Goal: Transaction & Acquisition: Purchase product/service

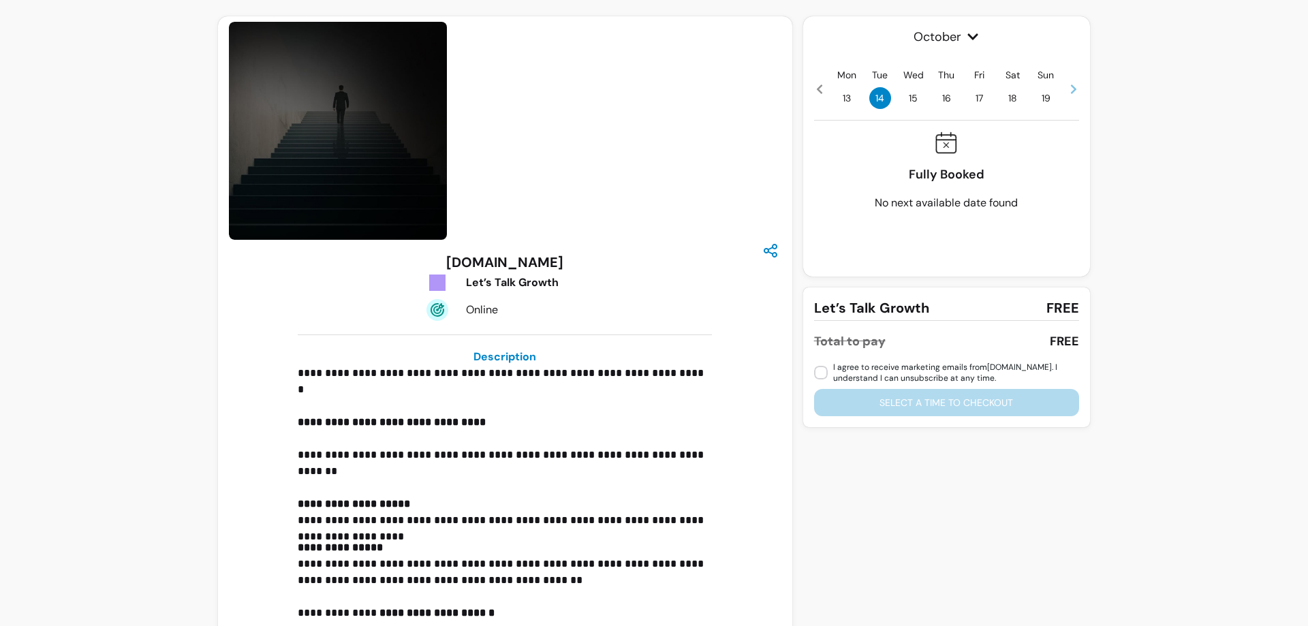
click at [198, 134] on div "**********" at bounding box center [654, 353] width 1308 height 706
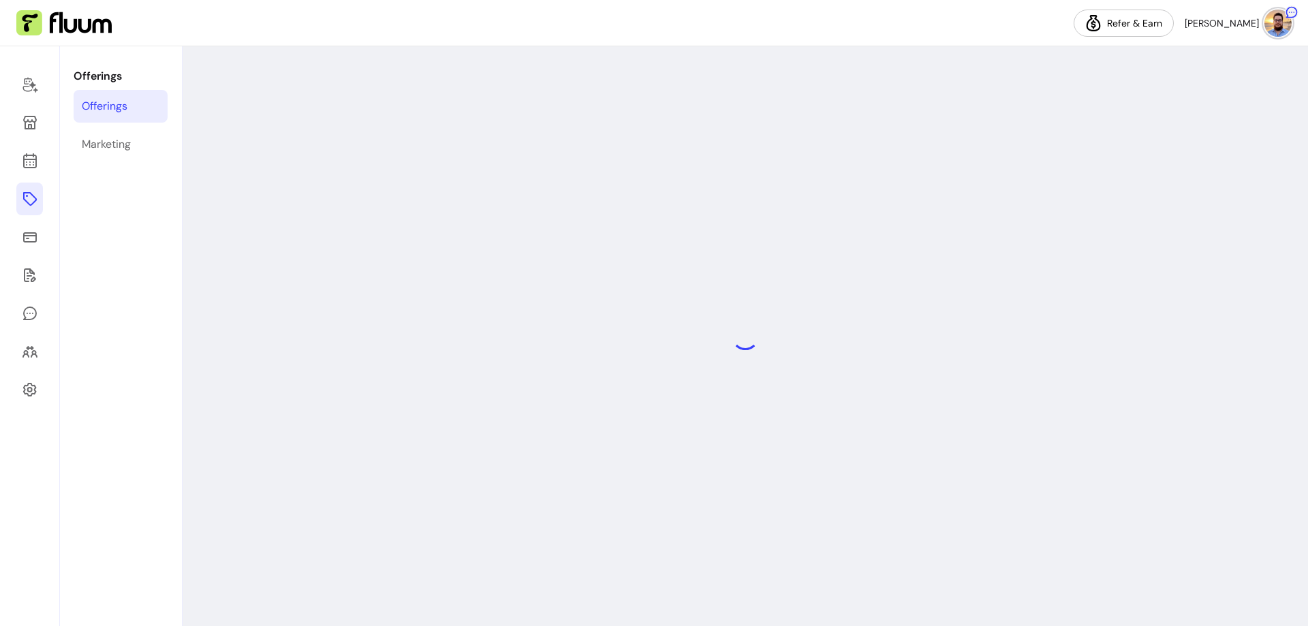
select select "**"
select select "***"
select select "****"
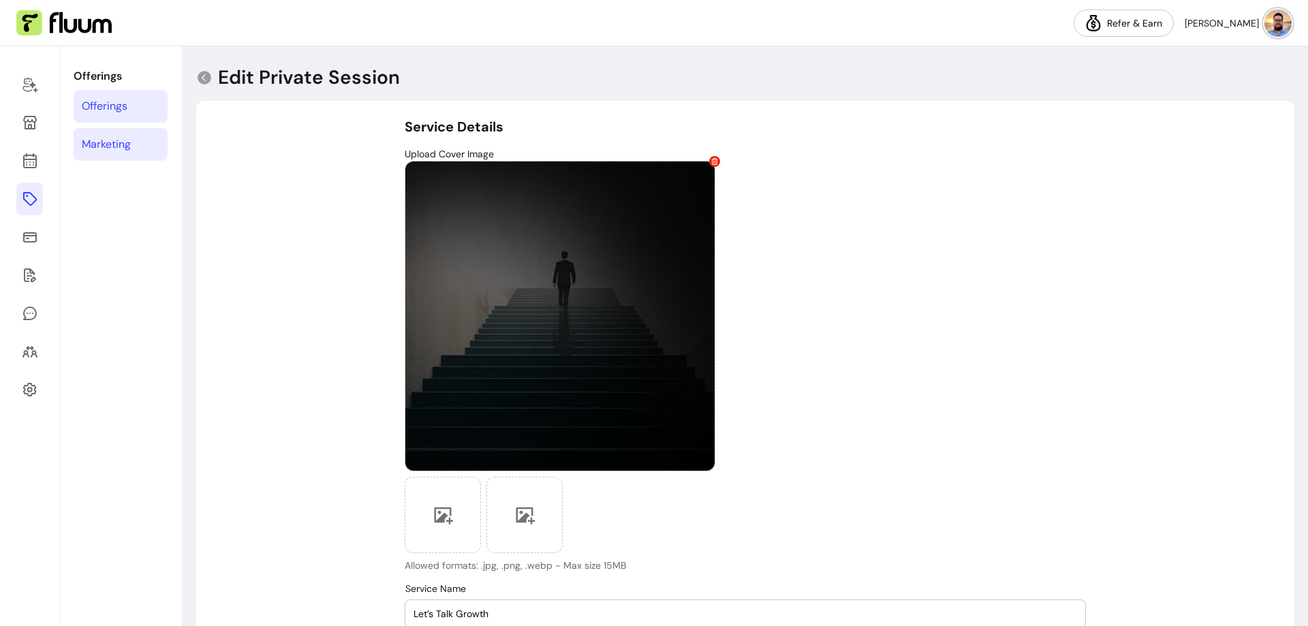
click at [145, 143] on link "Marketing" at bounding box center [121, 144] width 94 height 33
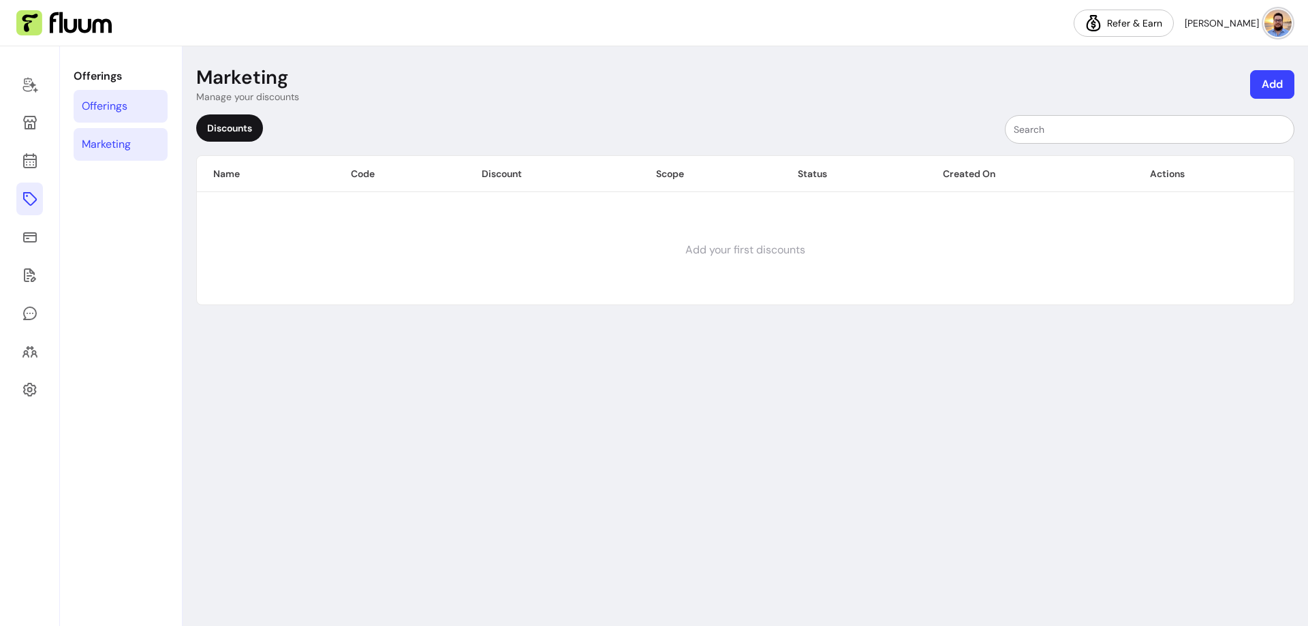
click at [144, 108] on link "Offerings" at bounding box center [121, 106] width 94 height 33
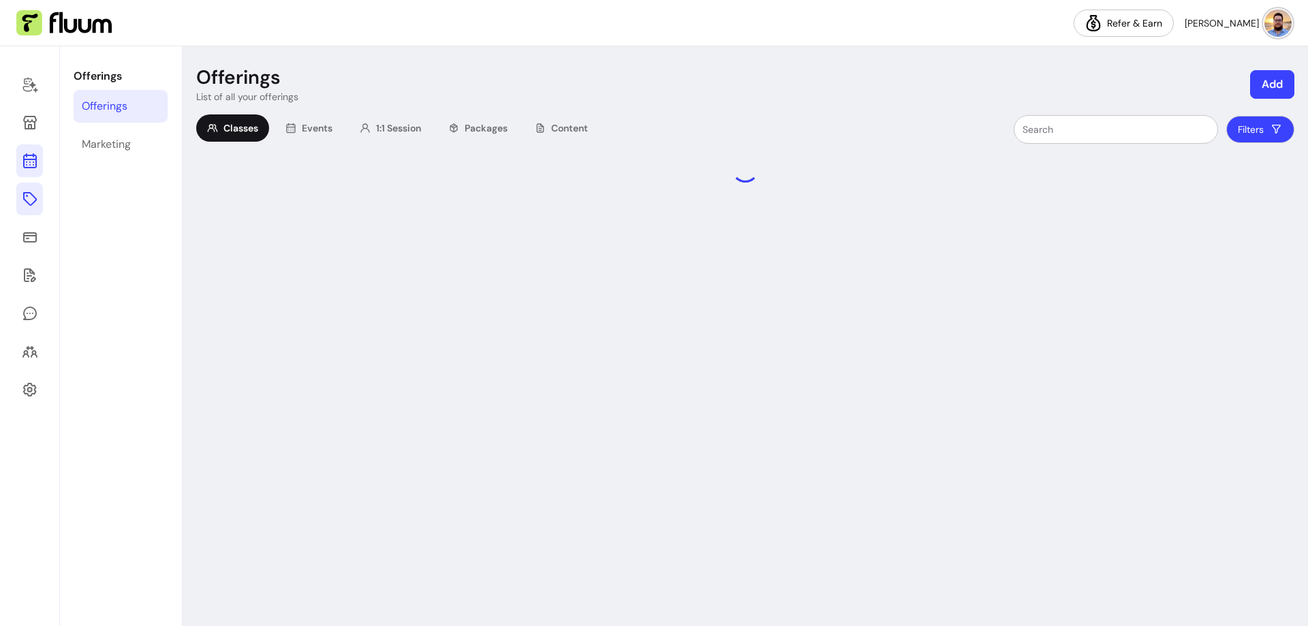
click at [27, 156] on icon at bounding box center [29, 107] width 231 height 194
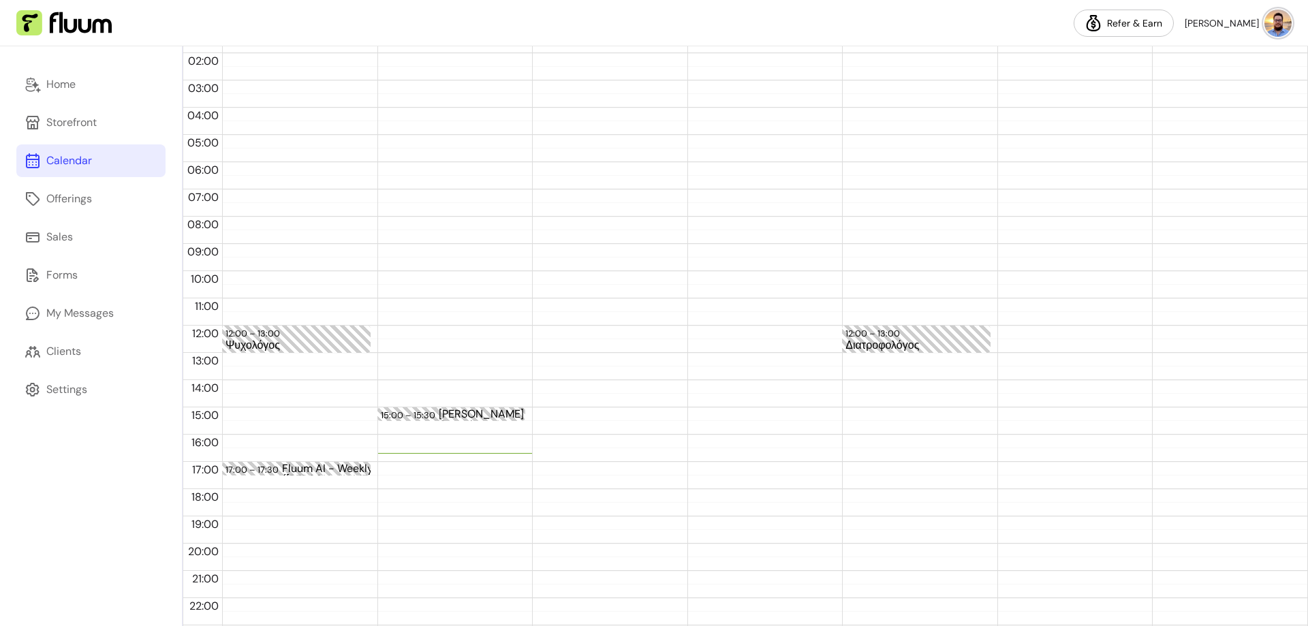
scroll to position [68, 0]
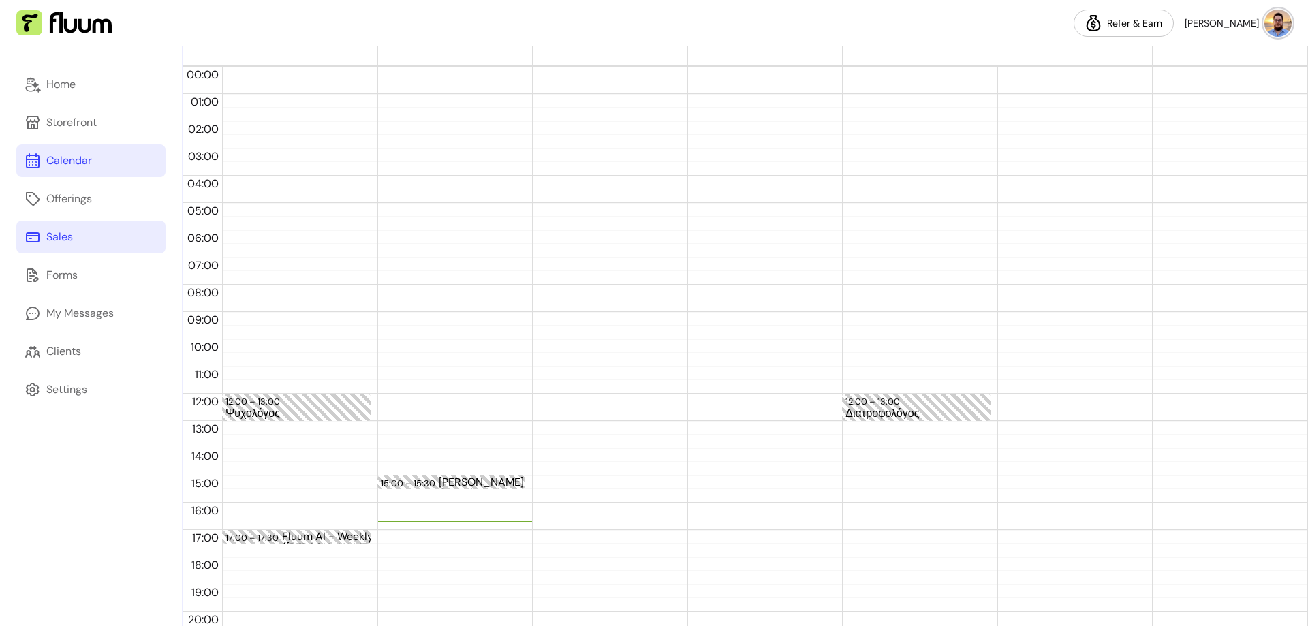
click at [126, 236] on link "Sales" at bounding box center [90, 237] width 149 height 33
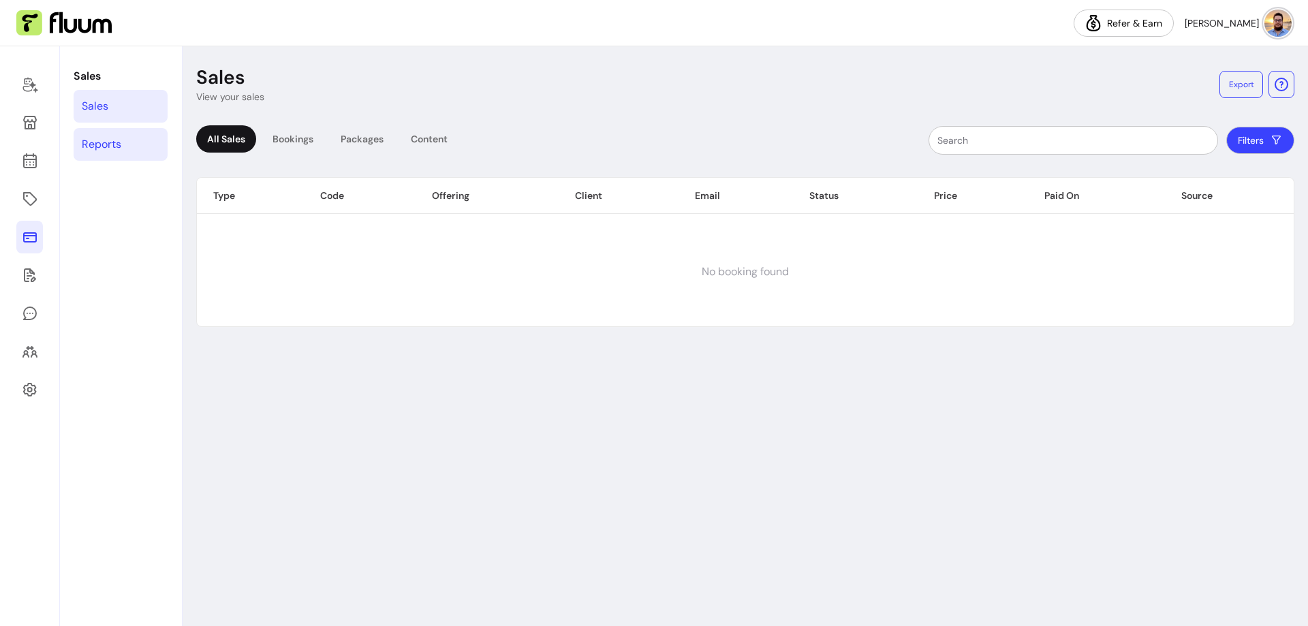
click at [134, 135] on link "Reports" at bounding box center [121, 144] width 94 height 33
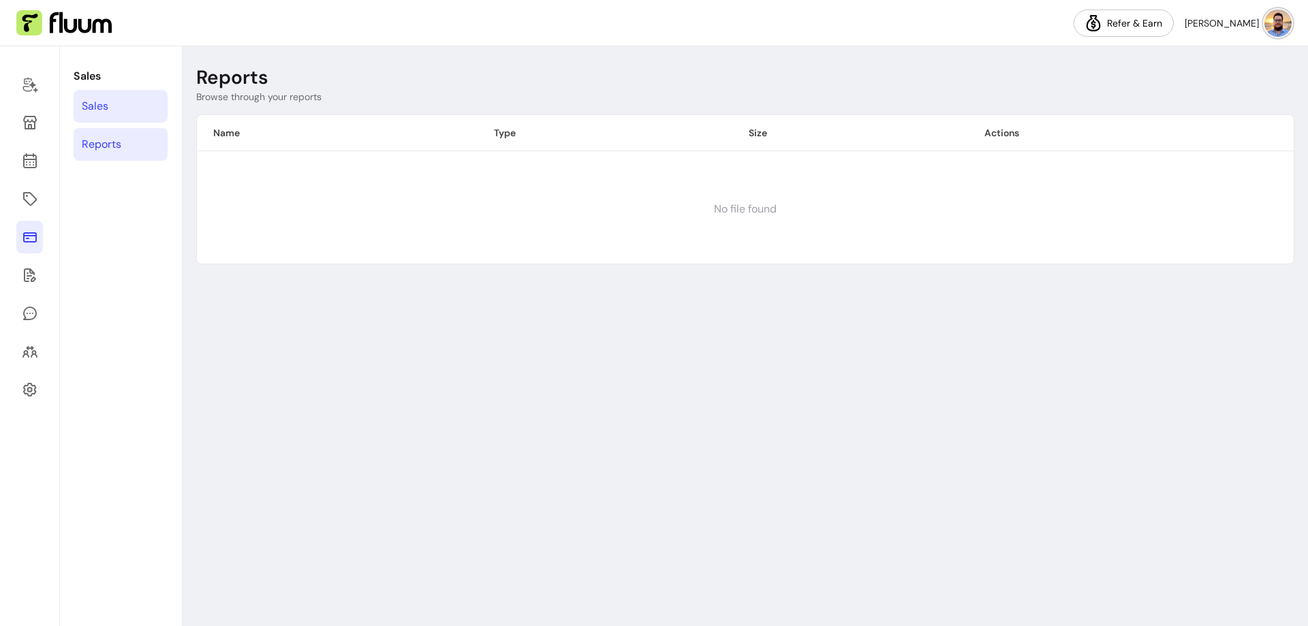
click at [128, 99] on link "Sales" at bounding box center [121, 106] width 94 height 33
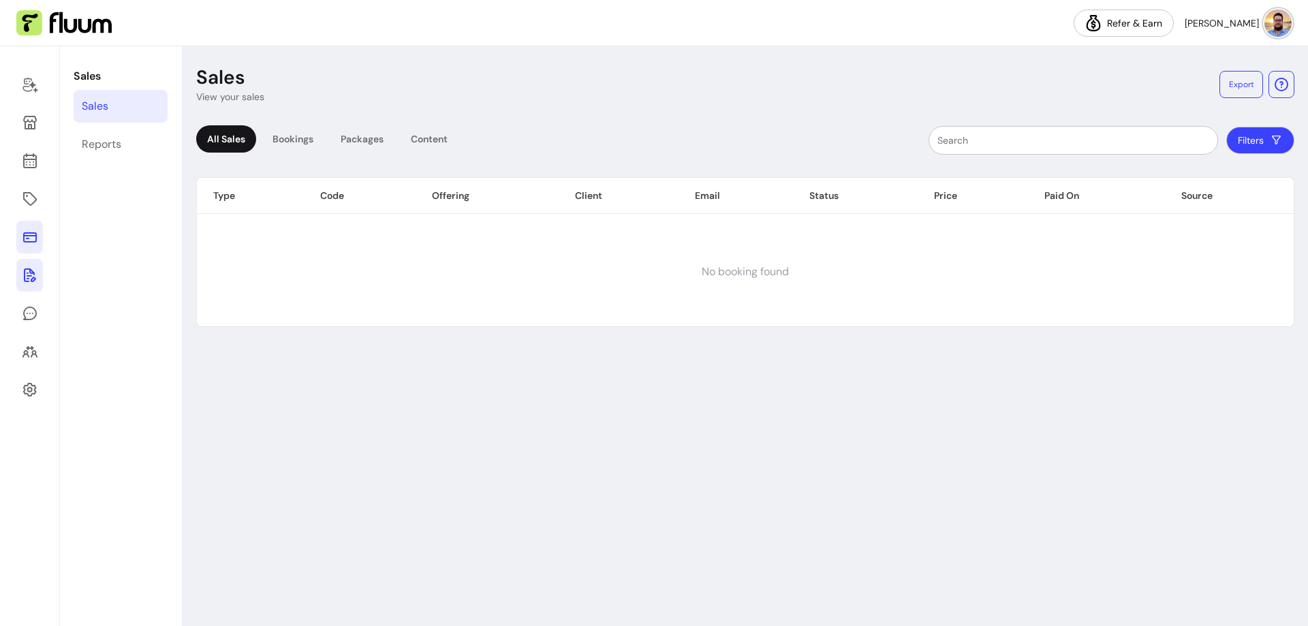
click at [32, 274] on icon at bounding box center [30, 275] width 12 height 14
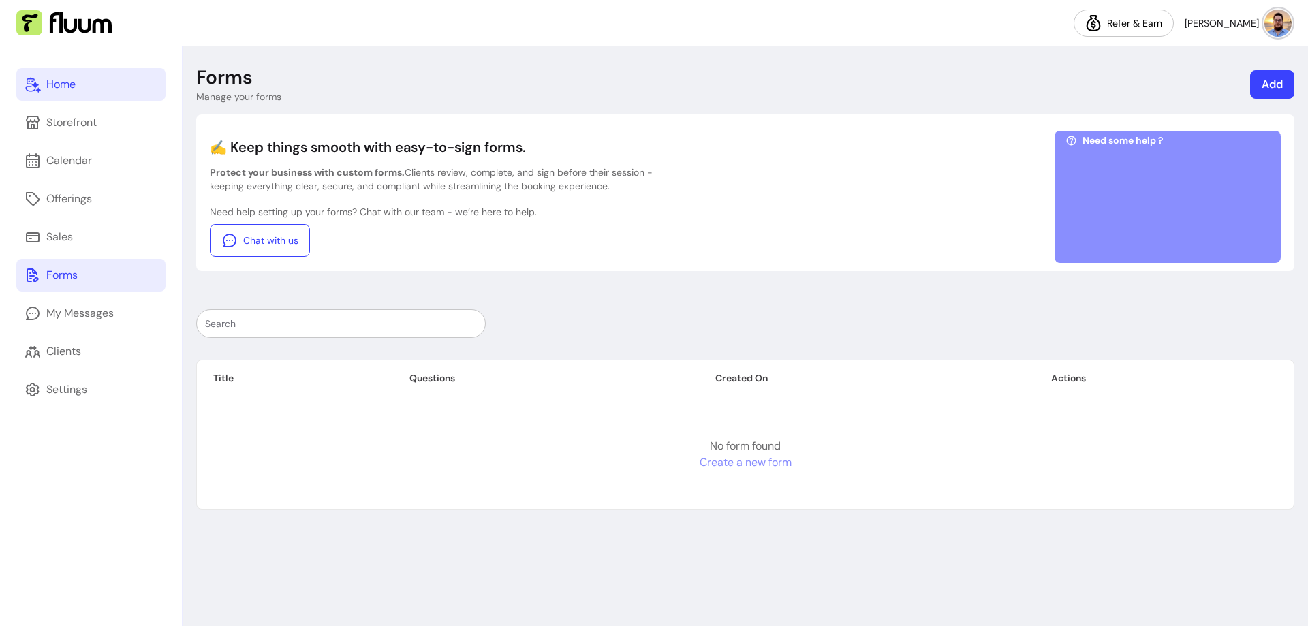
click at [106, 87] on link "Home" at bounding box center [90, 84] width 149 height 33
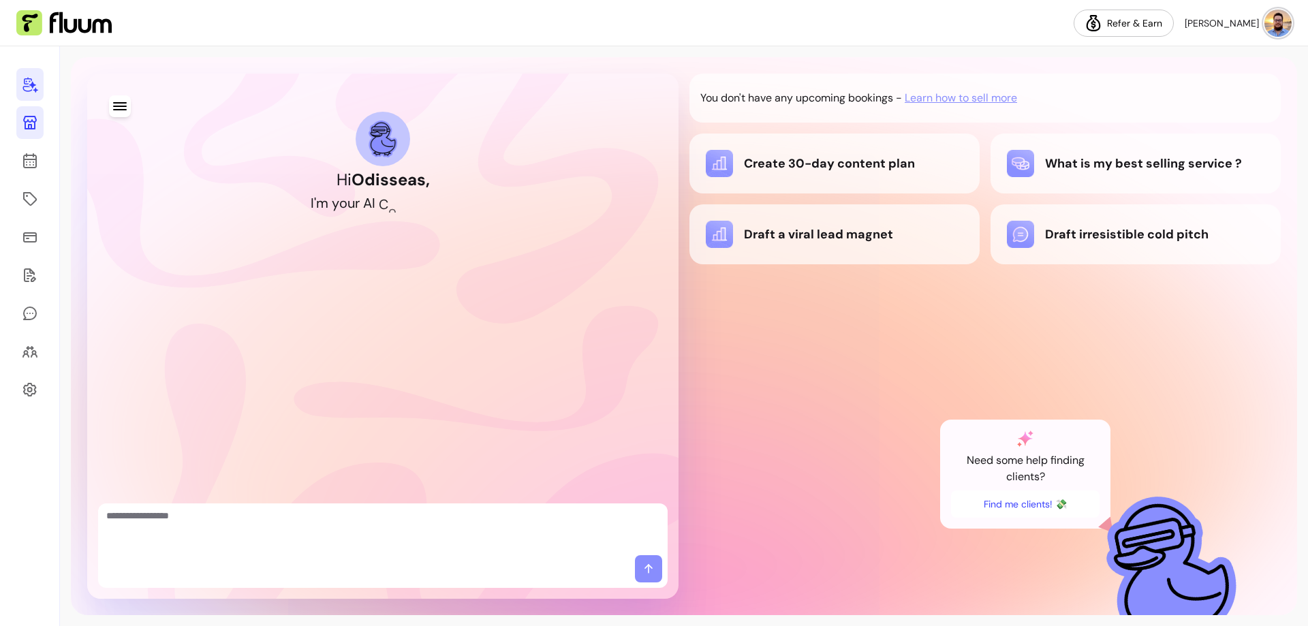
click at [33, 121] on icon at bounding box center [30, 122] width 16 height 16
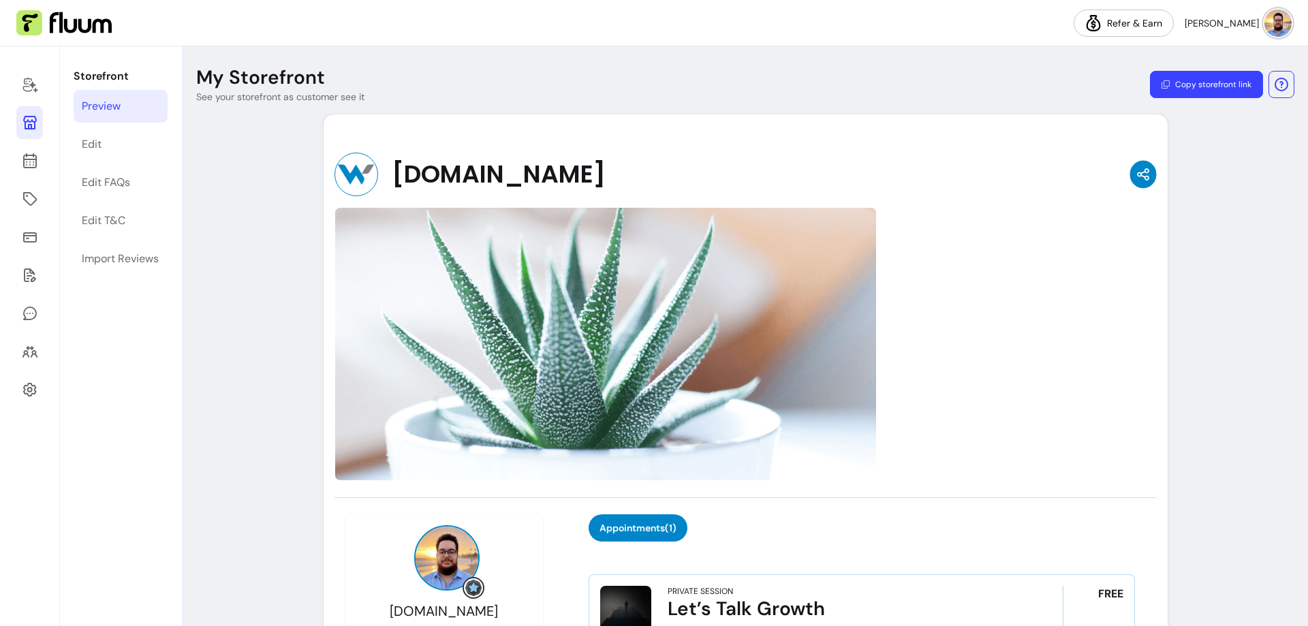
click at [1135, 175] on icon "button" at bounding box center [1142, 174] width 14 height 16
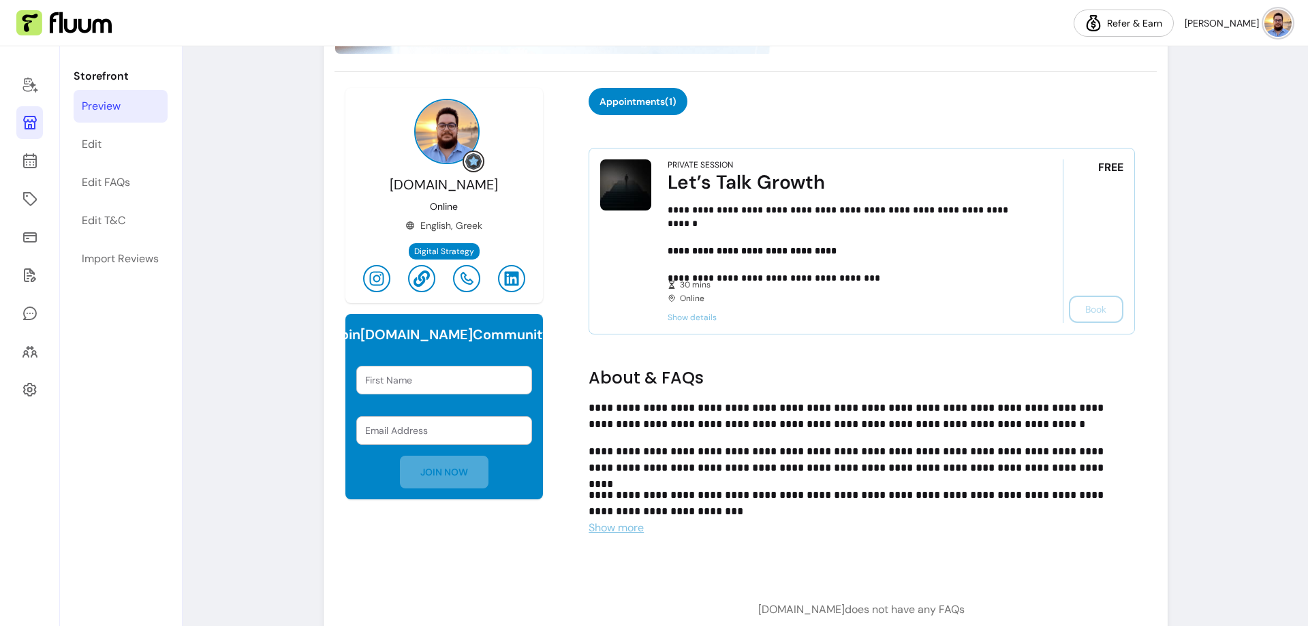
scroll to position [438, 0]
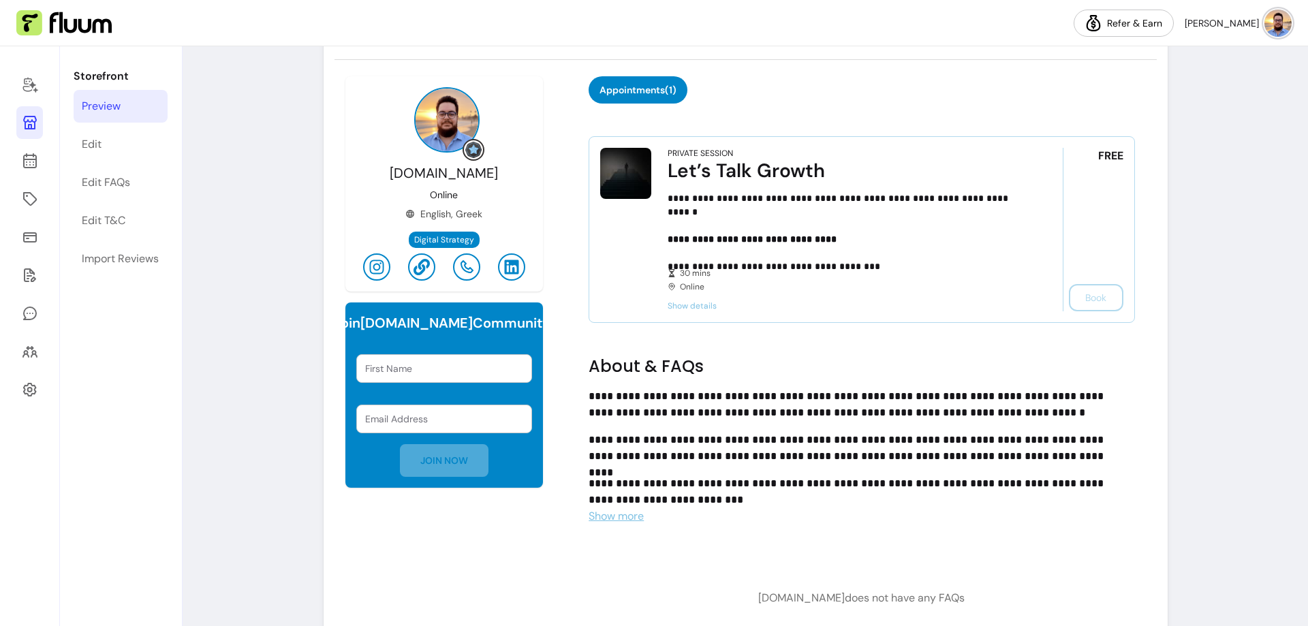
click at [607, 514] on span "Show more" at bounding box center [615, 516] width 55 height 14
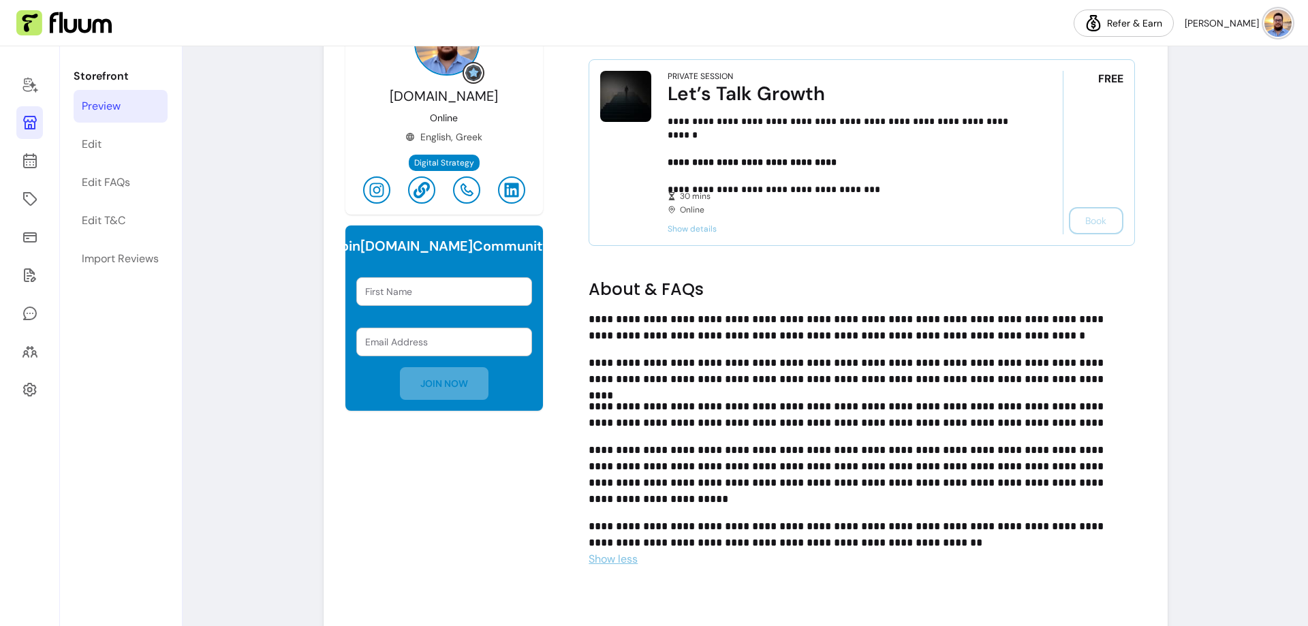
scroll to position [490, 0]
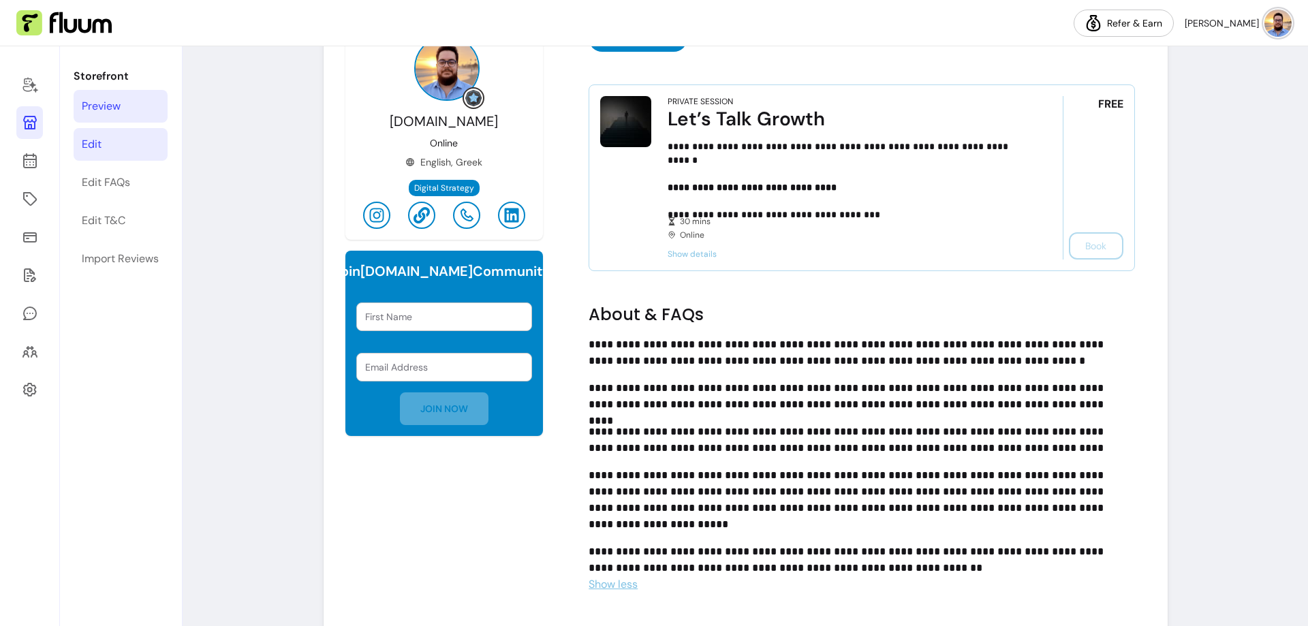
click at [132, 142] on link "Edit" at bounding box center [121, 144] width 94 height 33
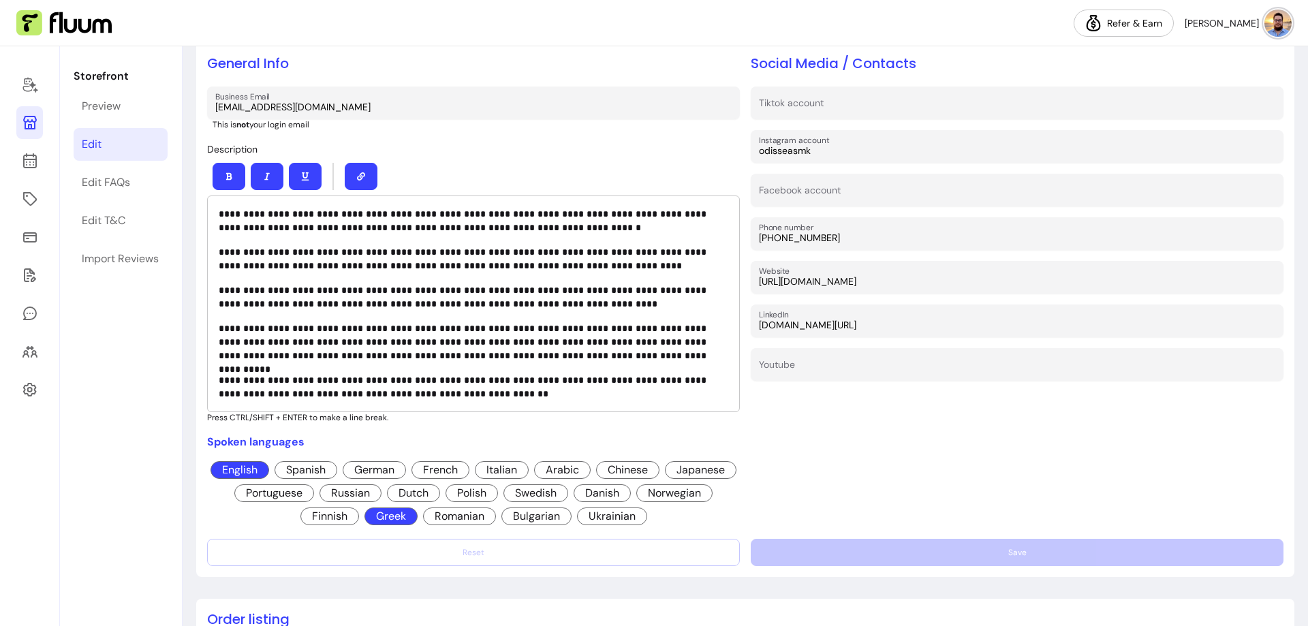
scroll to position [341, 0]
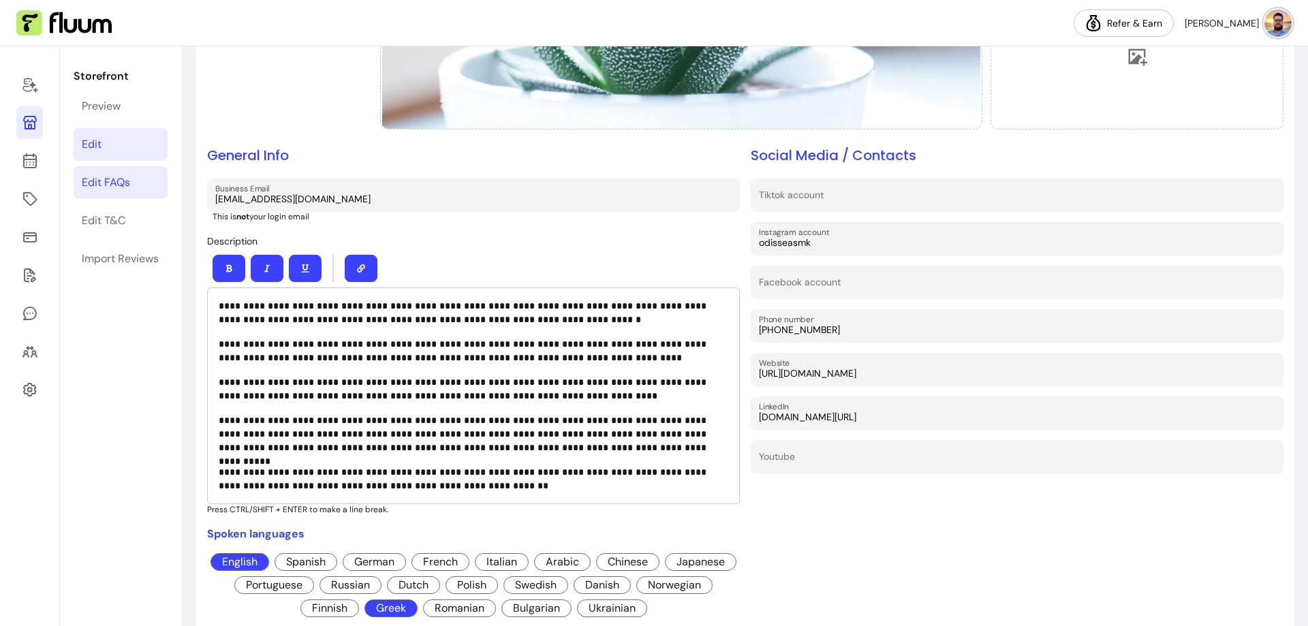
click at [153, 179] on link "Edit FAQs" at bounding box center [121, 182] width 94 height 33
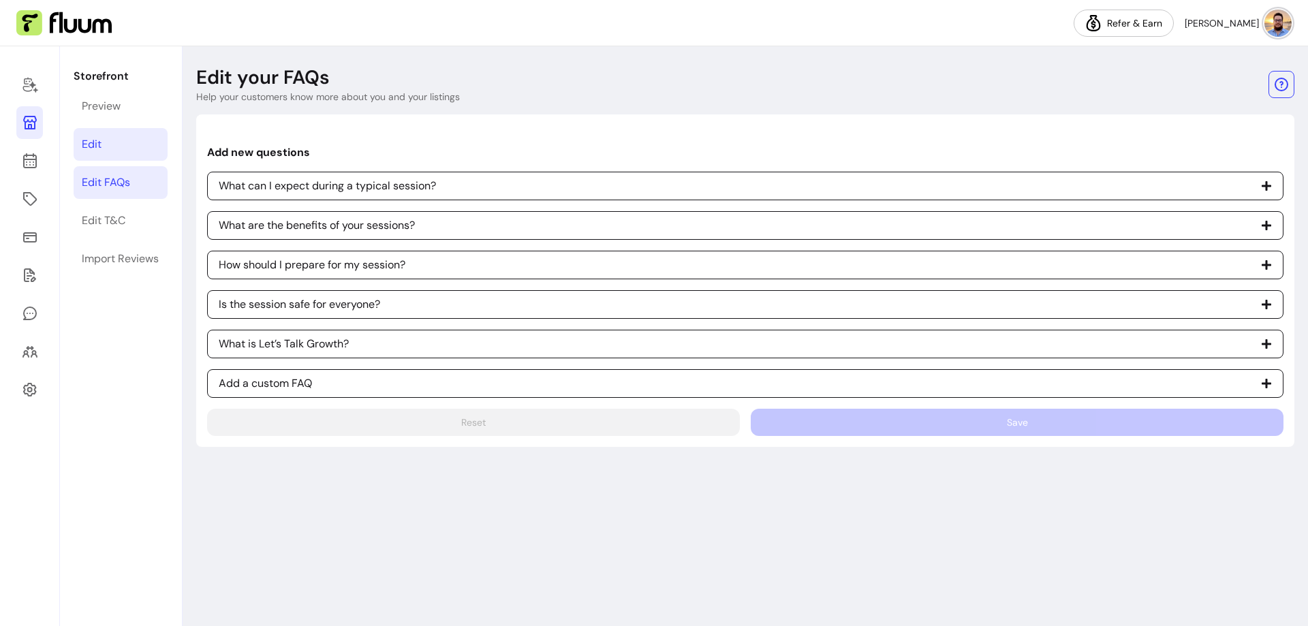
click at [136, 145] on link "Edit" at bounding box center [121, 144] width 94 height 33
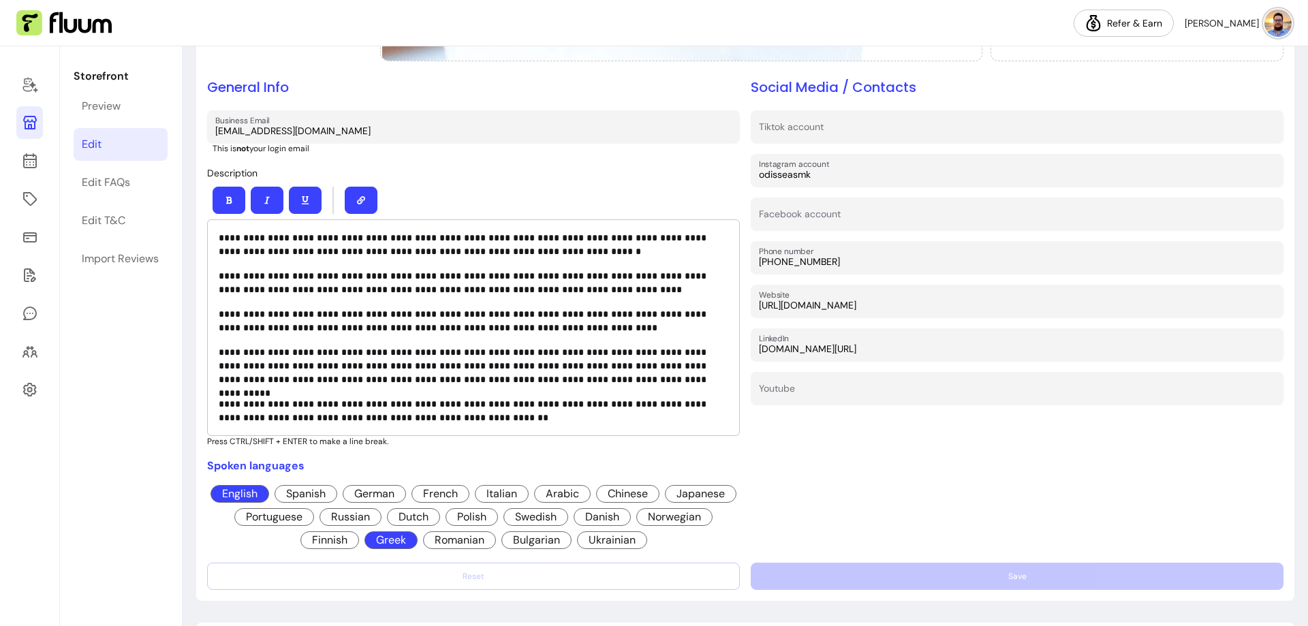
scroll to position [272, 0]
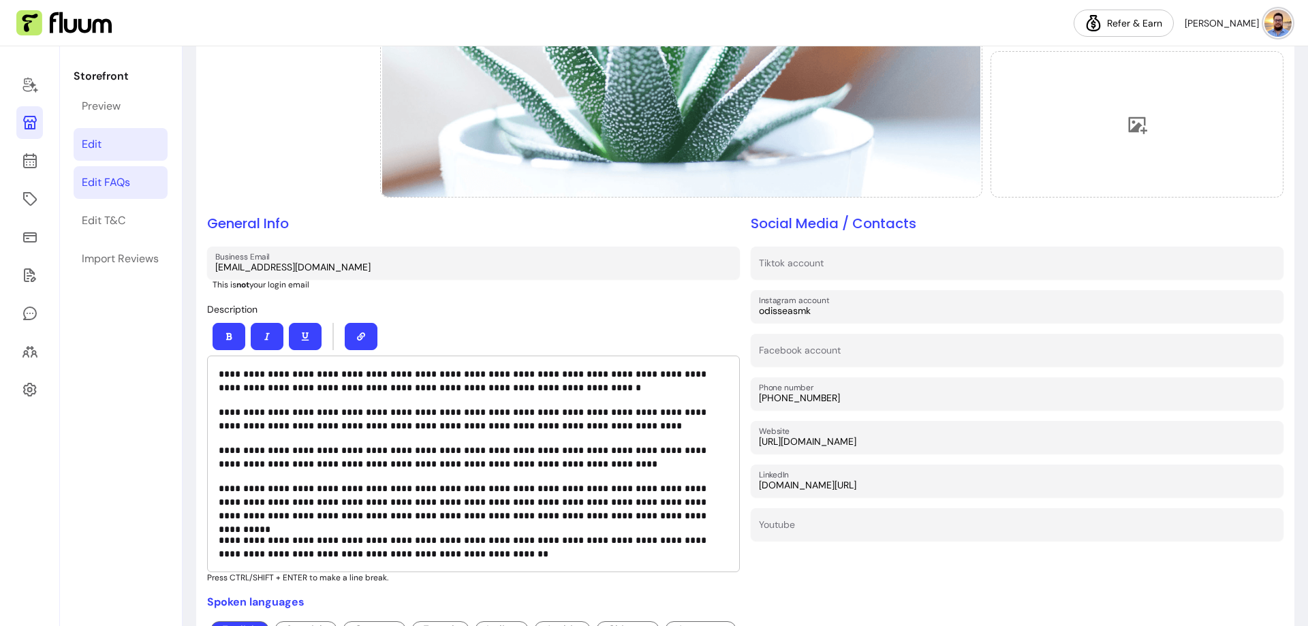
click at [132, 174] on link "Edit FAQs" at bounding box center [121, 182] width 94 height 33
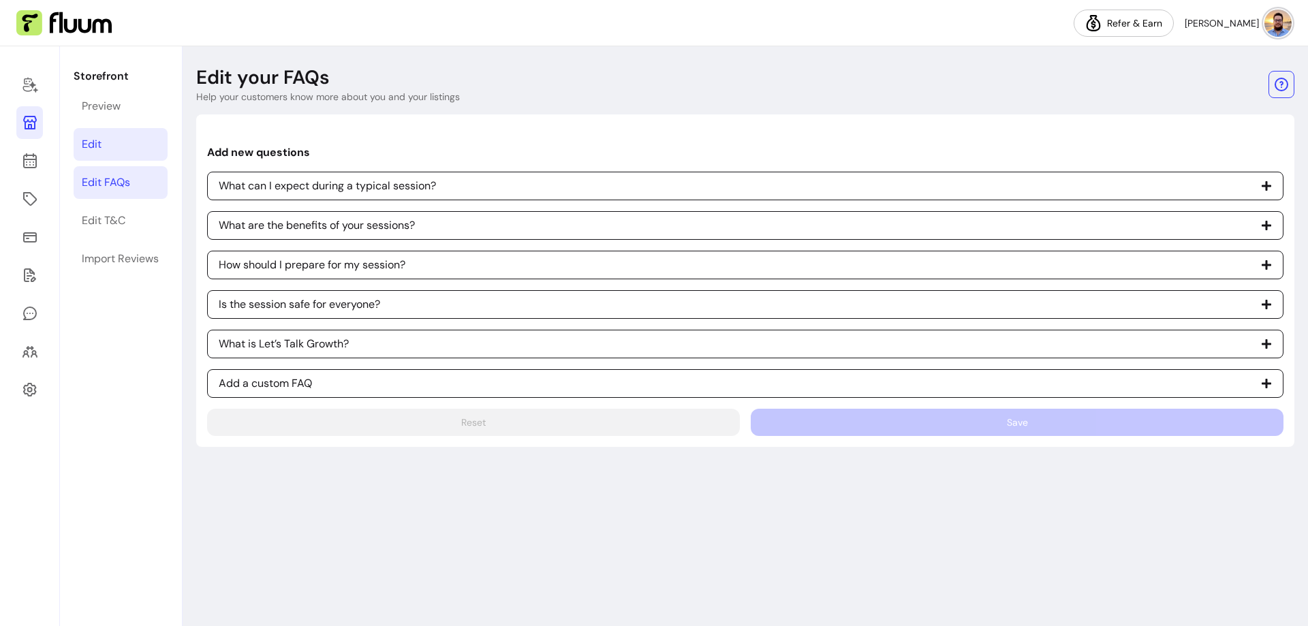
click at [112, 144] on link "Edit" at bounding box center [121, 144] width 94 height 33
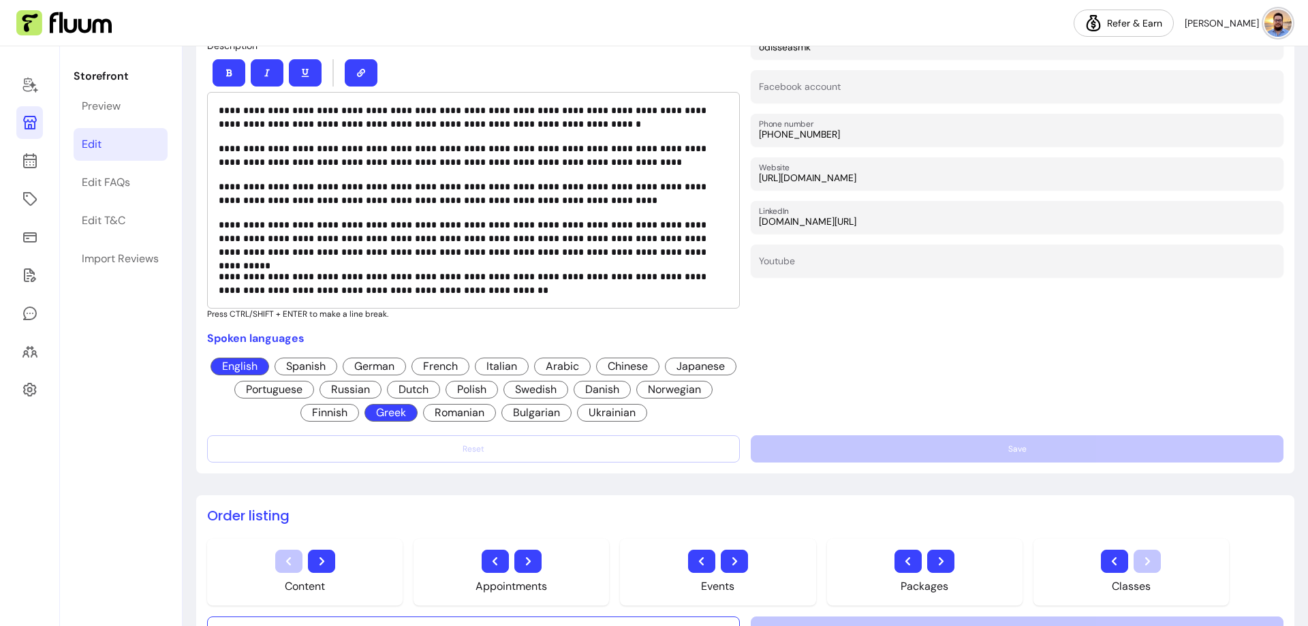
scroll to position [545, 0]
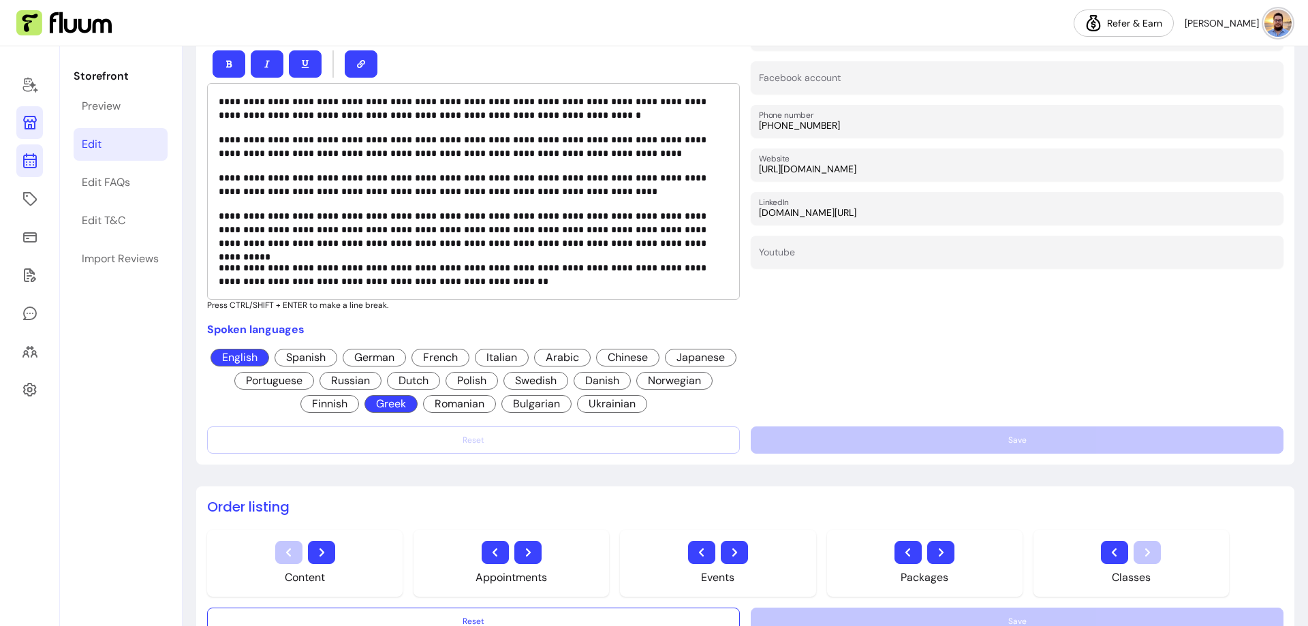
click at [35, 165] on icon at bounding box center [29, 107] width 231 height 194
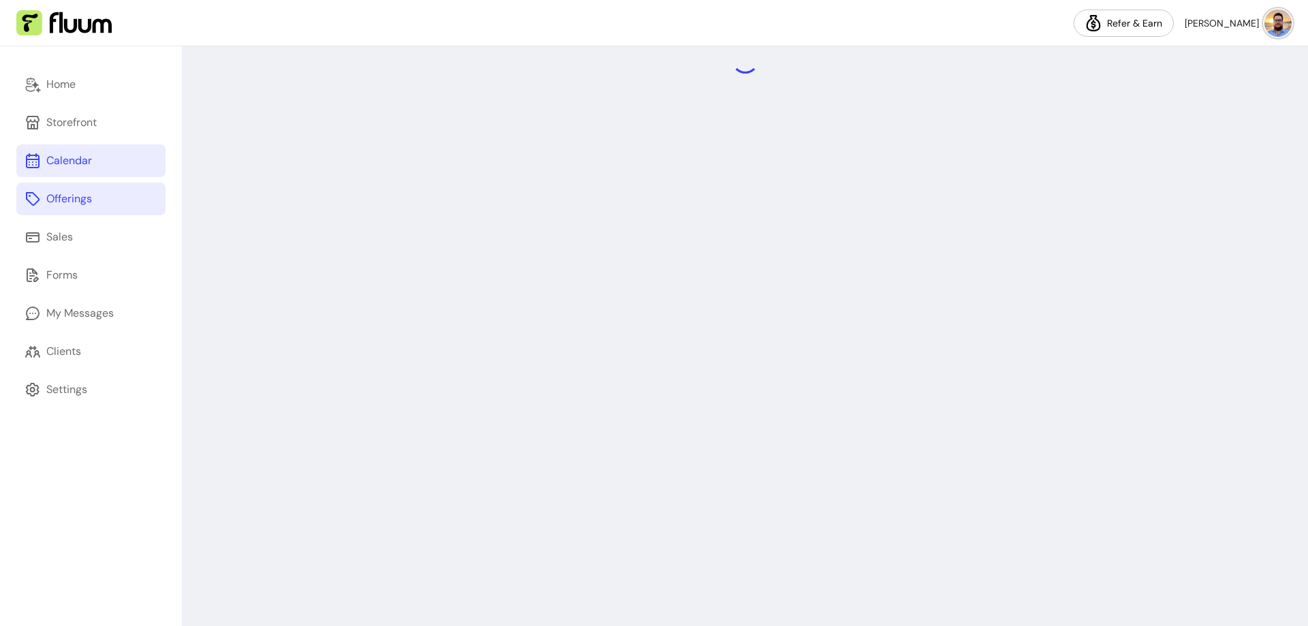
click at [95, 203] on link "Offerings" at bounding box center [90, 199] width 149 height 33
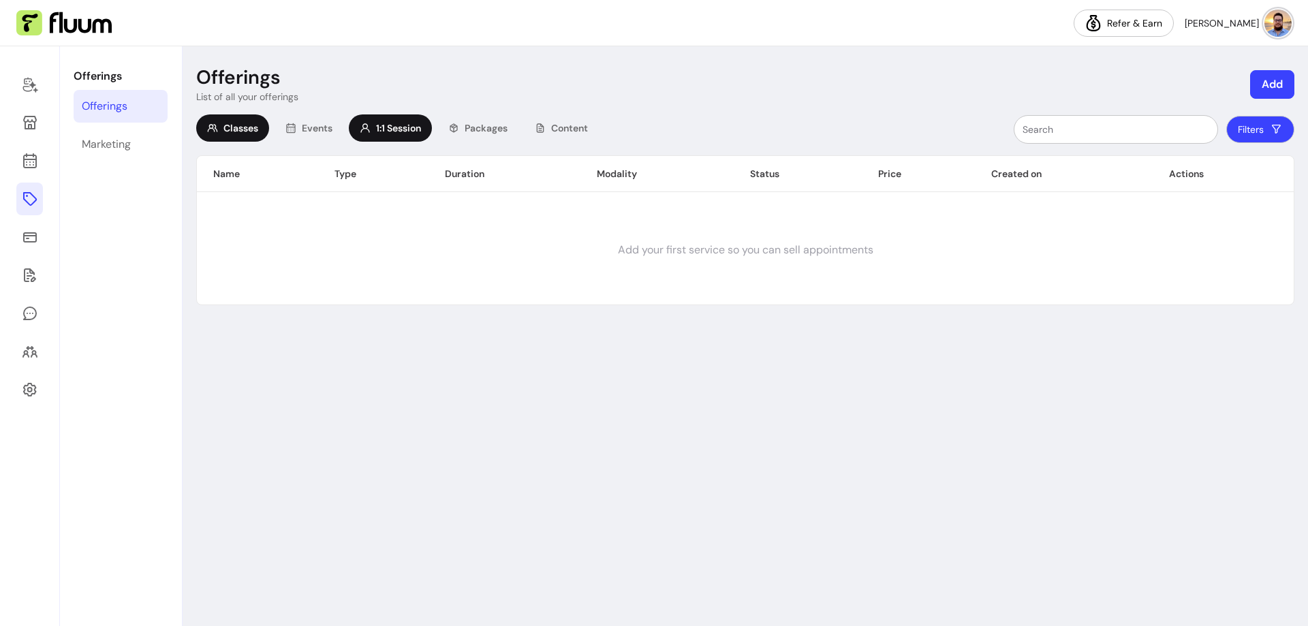
click at [386, 132] on span "1:1 Session" at bounding box center [398, 128] width 45 height 14
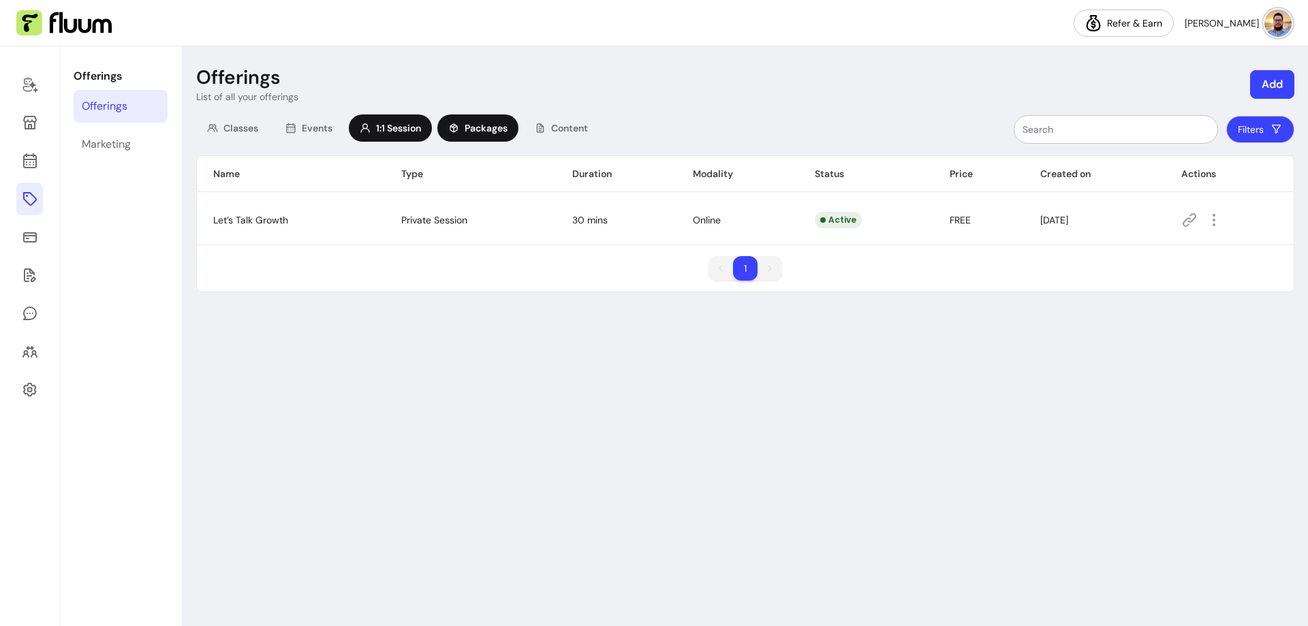
click at [472, 134] on span "Packages" at bounding box center [486, 128] width 43 height 14
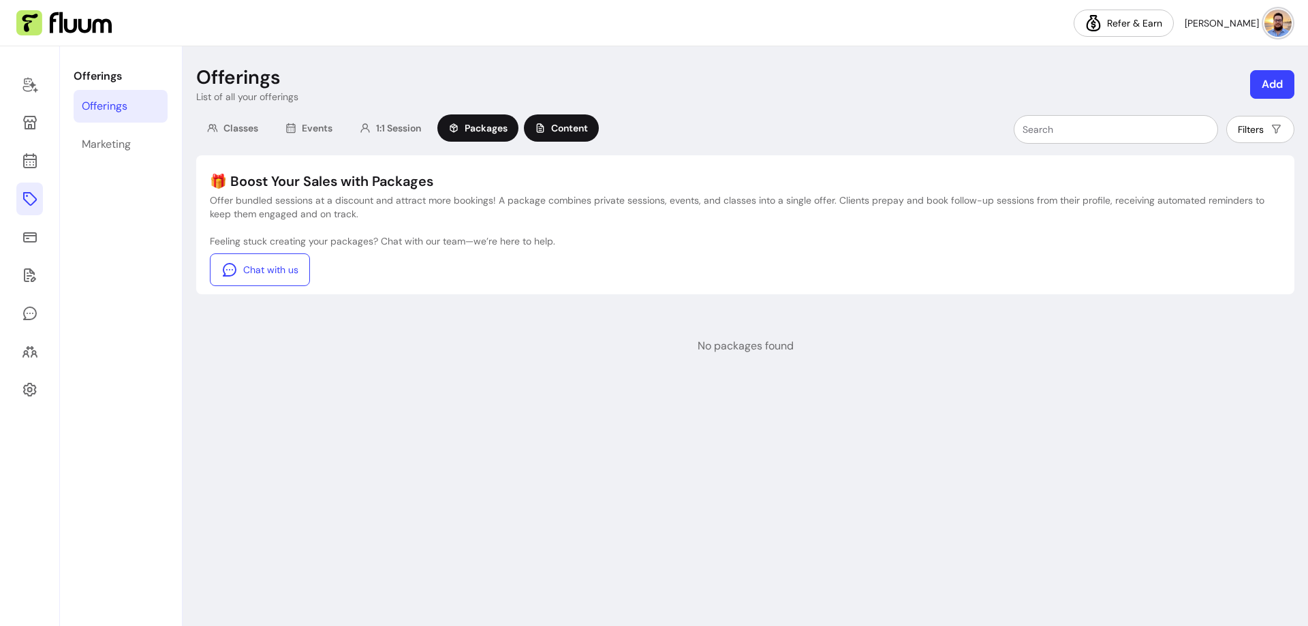
click at [576, 130] on span "Content" at bounding box center [569, 128] width 37 height 14
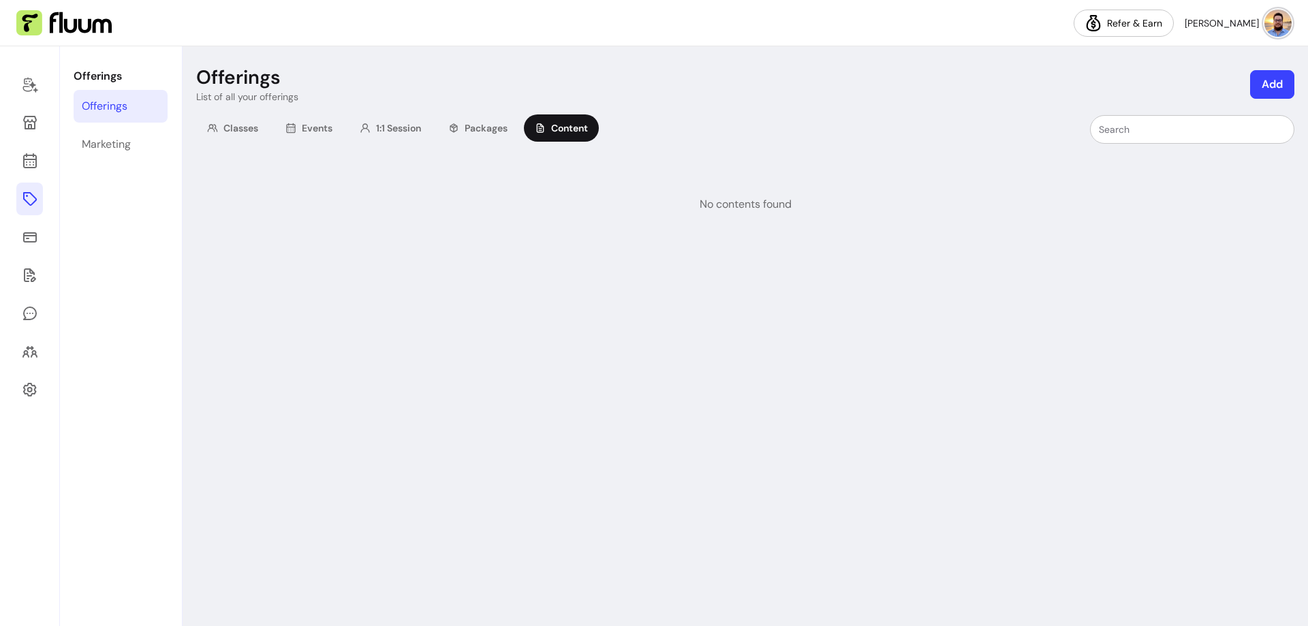
click at [1276, 87] on button "Add" at bounding box center [1272, 84] width 44 height 29
click at [427, 127] on div "1:1 Session" at bounding box center [390, 127] width 83 height 27
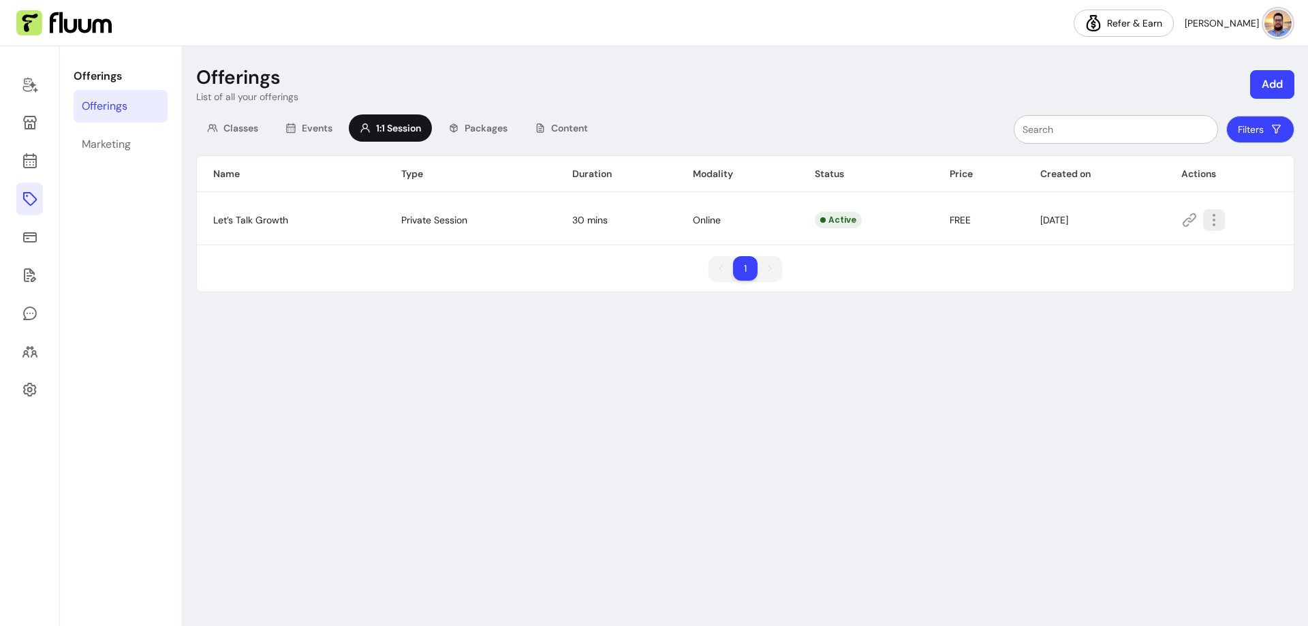
click at [1213, 223] on icon "button" at bounding box center [1214, 220] width 16 height 16
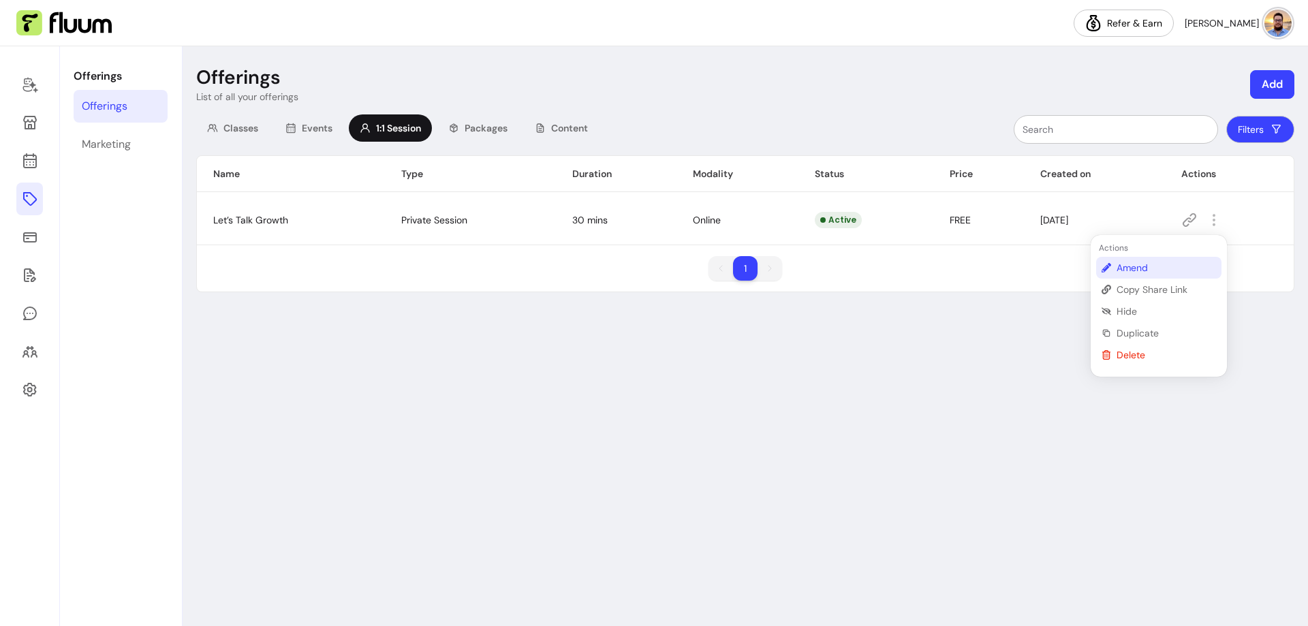
click at [1150, 266] on span "Amend" at bounding box center [1165, 268] width 99 height 14
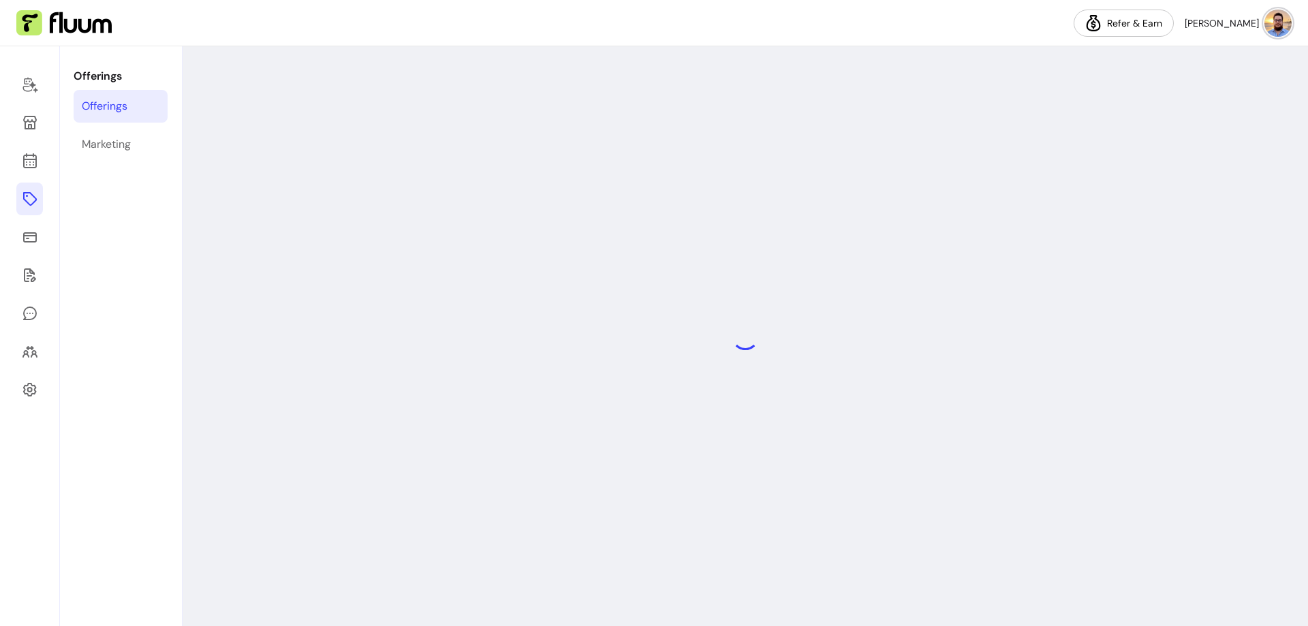
select select "**"
select select "***"
select select "****"
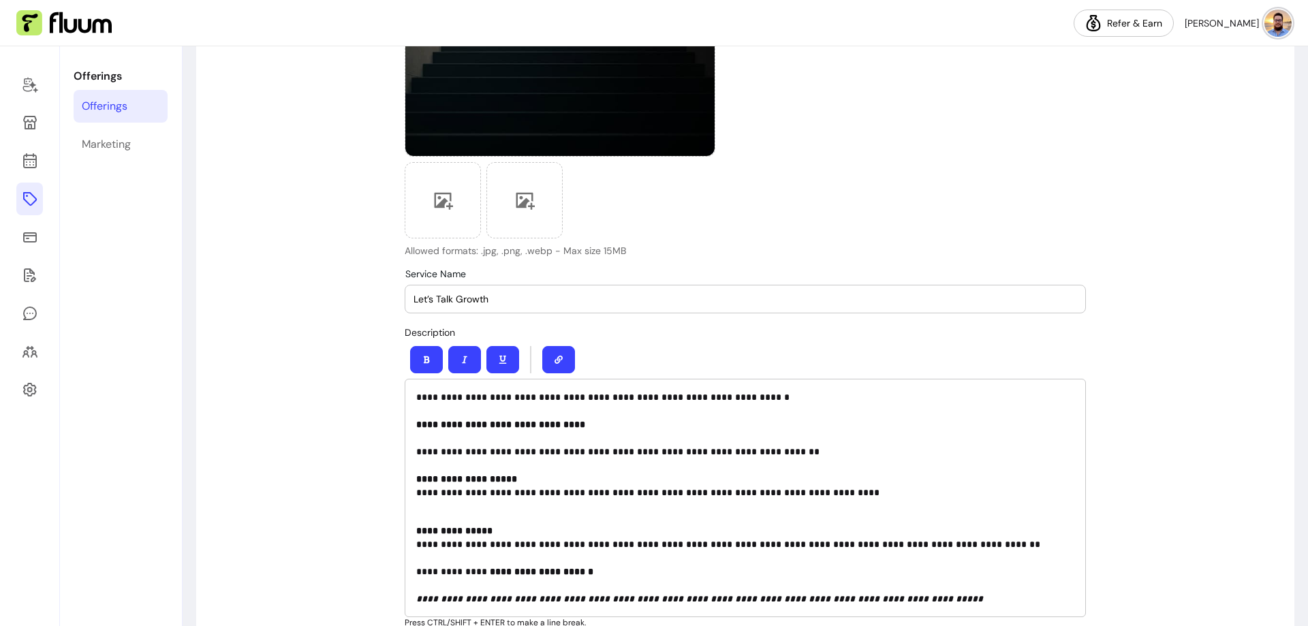
scroll to position [409, 0]
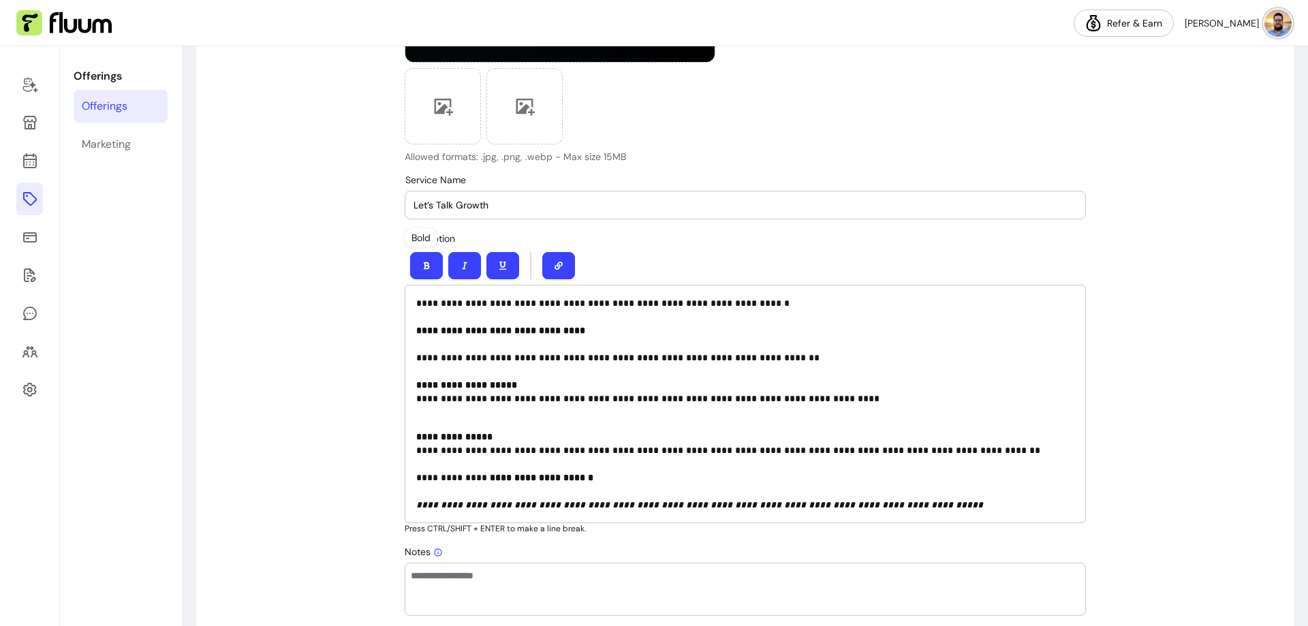
click at [428, 322] on p "**********" at bounding box center [745, 350] width 658 height 109
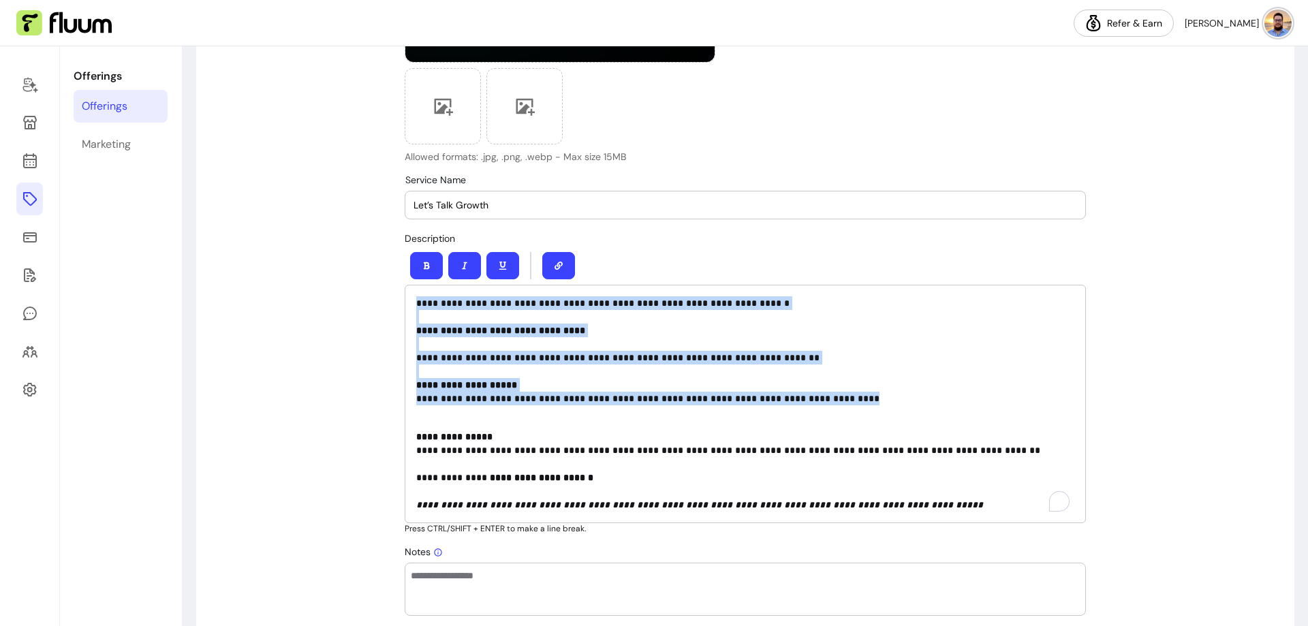
paste div "To enrich screen reader interactions, please activate Accessibility in Grammarl…"
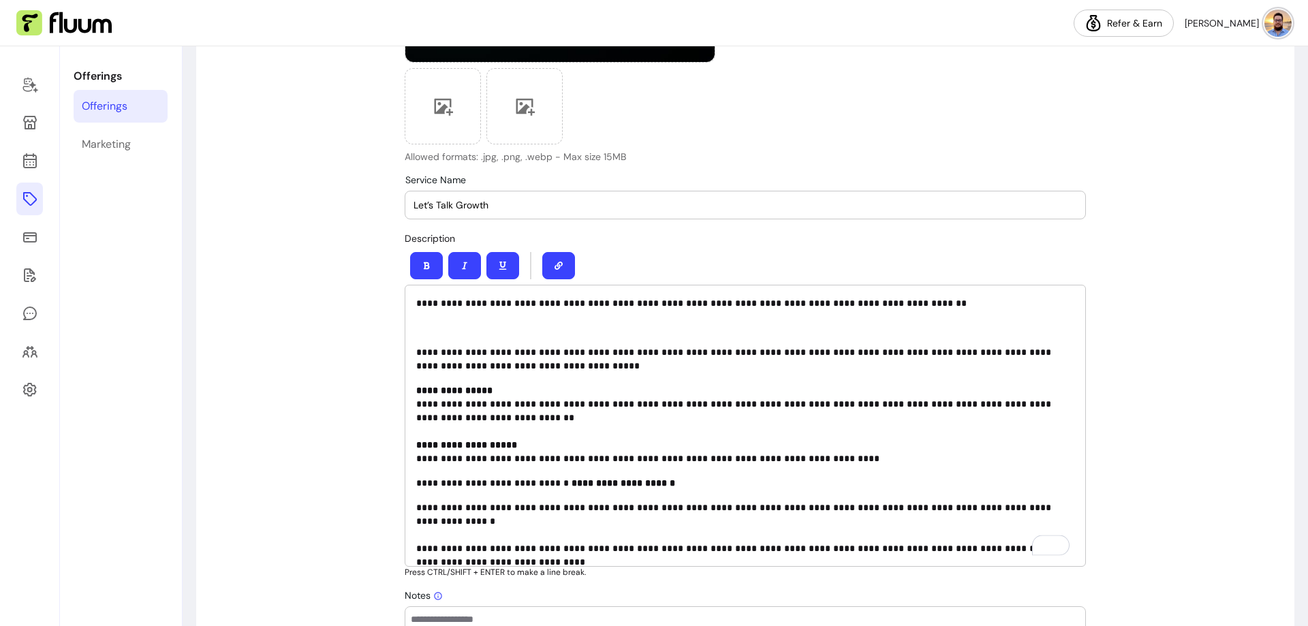
click at [464, 323] on p "To enrich screen reader interactions, please activate Accessibility in Grammarl…" at bounding box center [745, 328] width 658 height 14
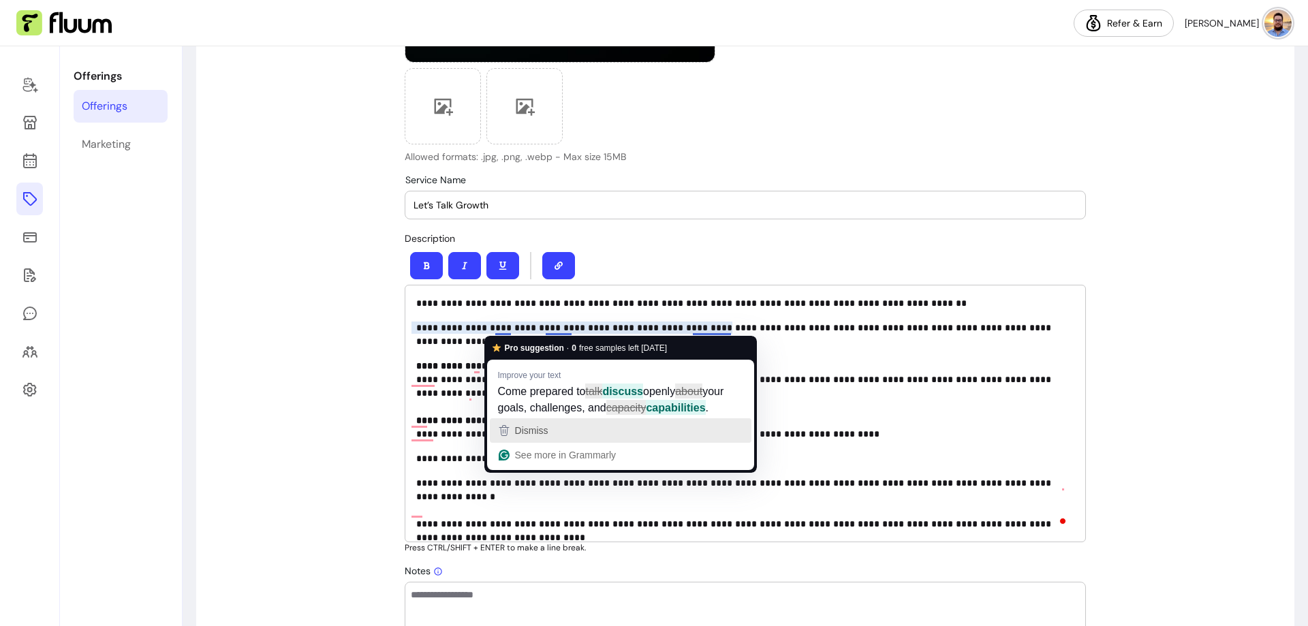
click at [535, 436] on span "Dismiss" at bounding box center [531, 430] width 33 height 11
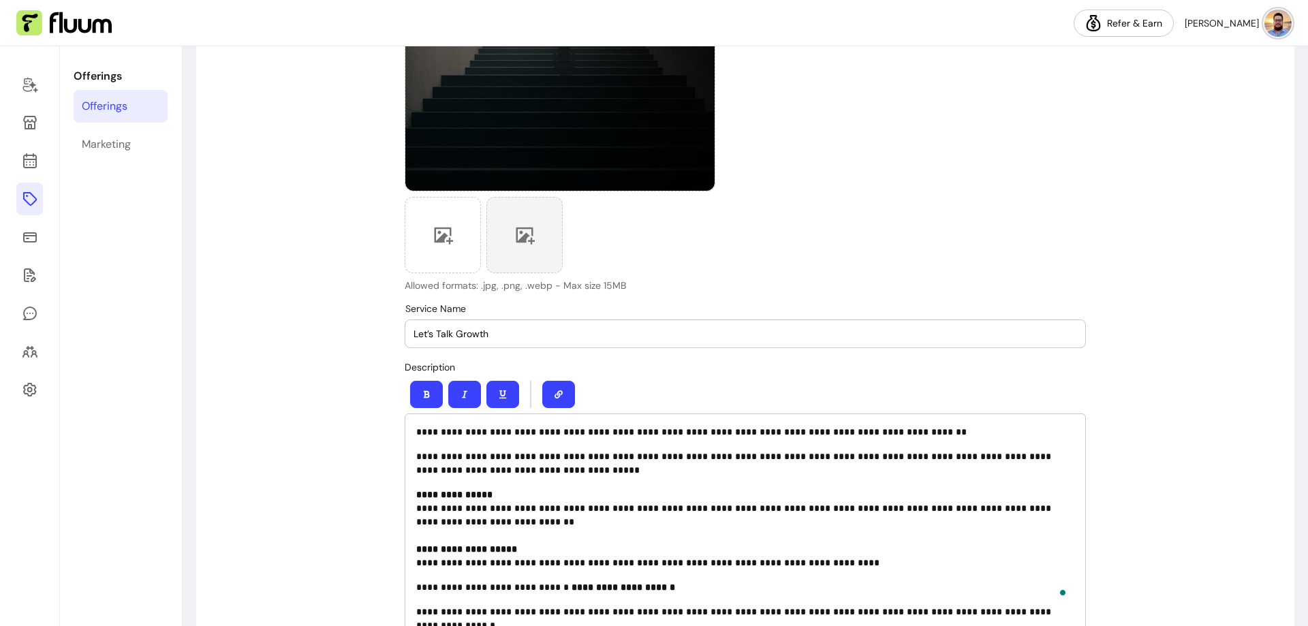
scroll to position [280, 0]
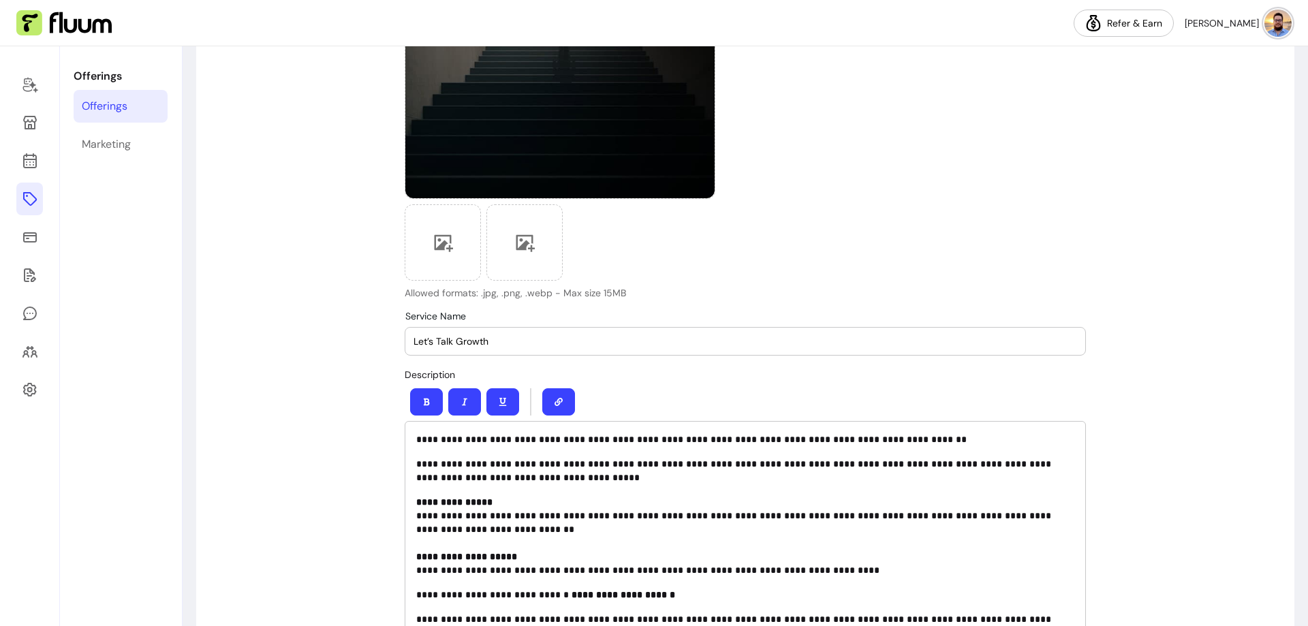
click at [491, 344] on input "Let’s Talk Growth" at bounding box center [744, 341] width 663 height 14
paste input "'s explore Your Growth Potential"
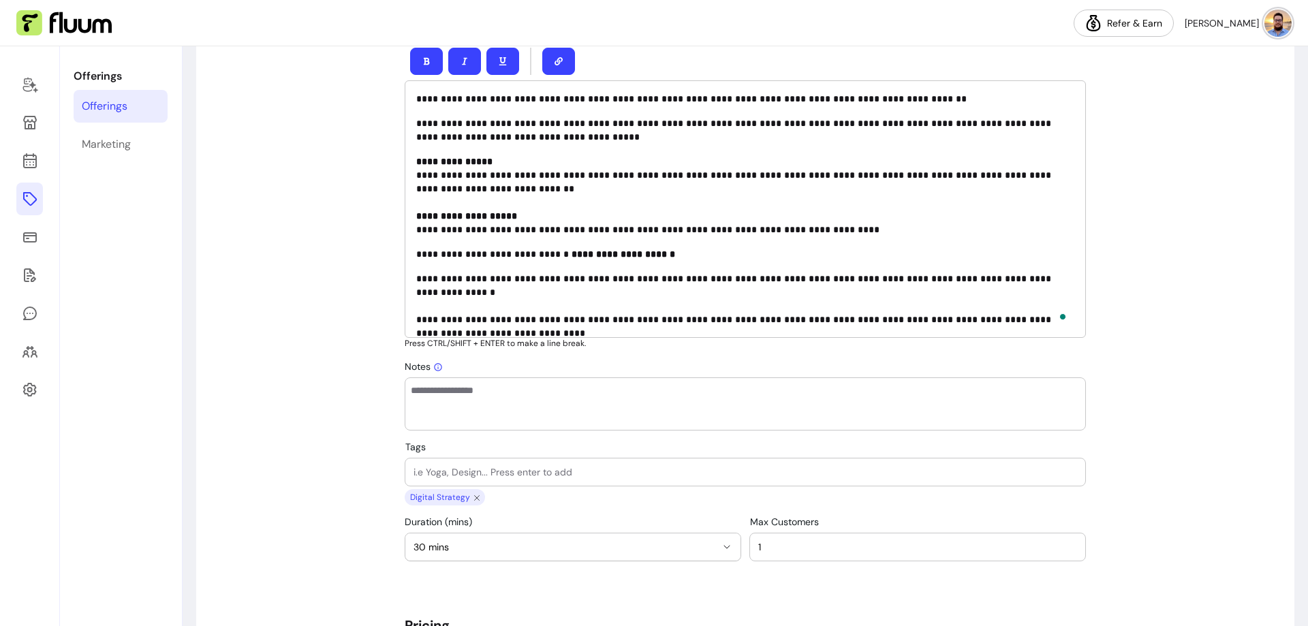
type input "Let's explore Your Growth Potential"
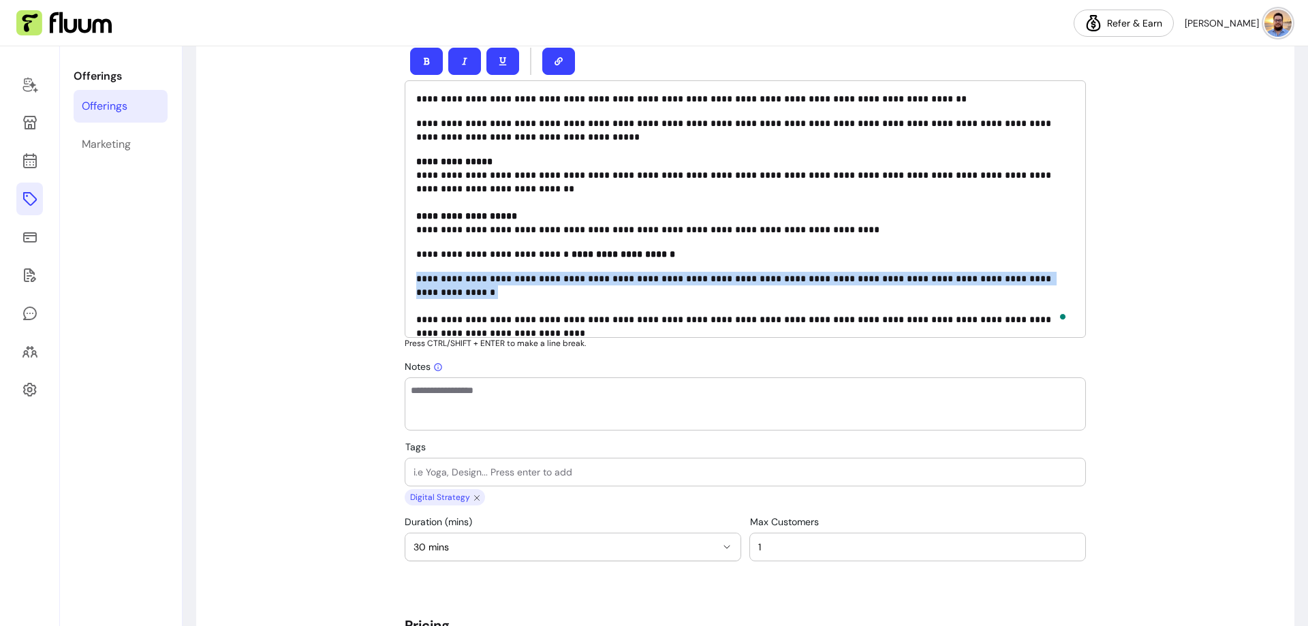
drag, startPoint x: 409, startPoint y: 279, endPoint x: 1069, endPoint y: 276, distance: 660.0
click at [1069, 276] on div "**********" at bounding box center [745, 208] width 681 height 257
copy p "**********"
click at [563, 392] on textarea "Notes" at bounding box center [745, 403] width 669 height 41
paste textarea "**********"
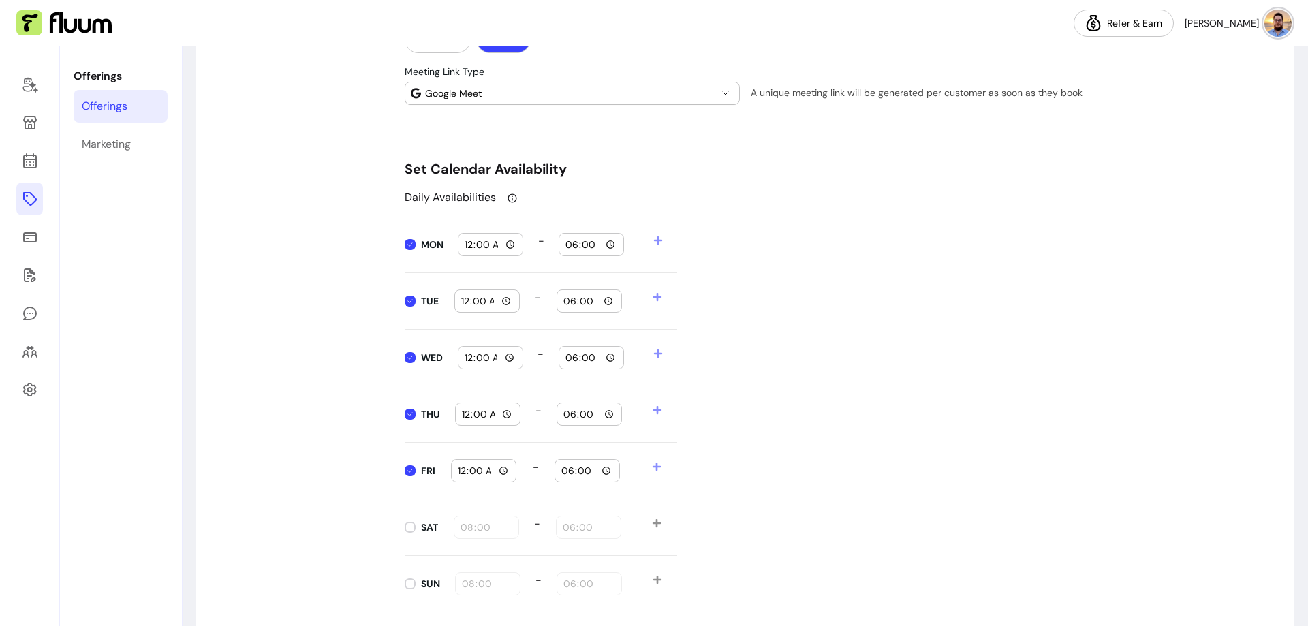
type textarea "**********"
click at [569, 242] on input "18:00" at bounding box center [591, 244] width 53 height 15
click at [607, 249] on input "18:00" at bounding box center [591, 244] width 53 height 15
click at [722, 251] on div "Daily Availabilities MON 00:00 - 18:00 TUE 00:00 - 18:00 WED 00:00 - 18:00 THU …" at bounding box center [745, 400] width 681 height 423
click at [568, 243] on input "18:00" at bounding box center [591, 244] width 53 height 15
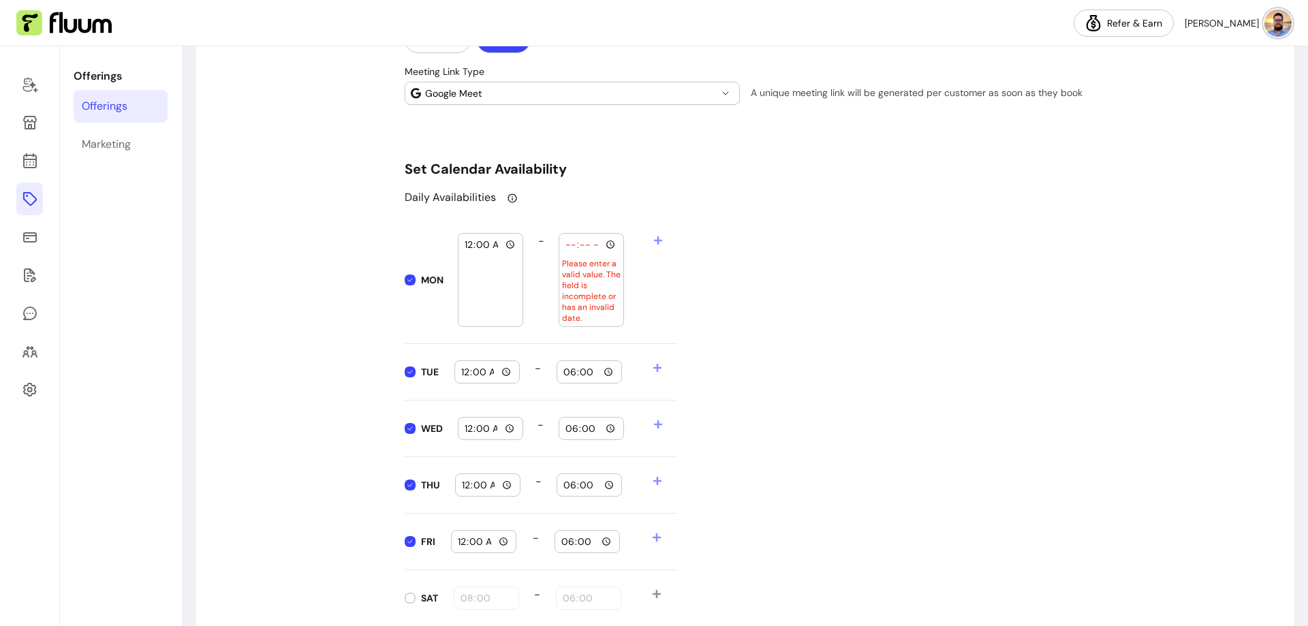
type input "19:00"
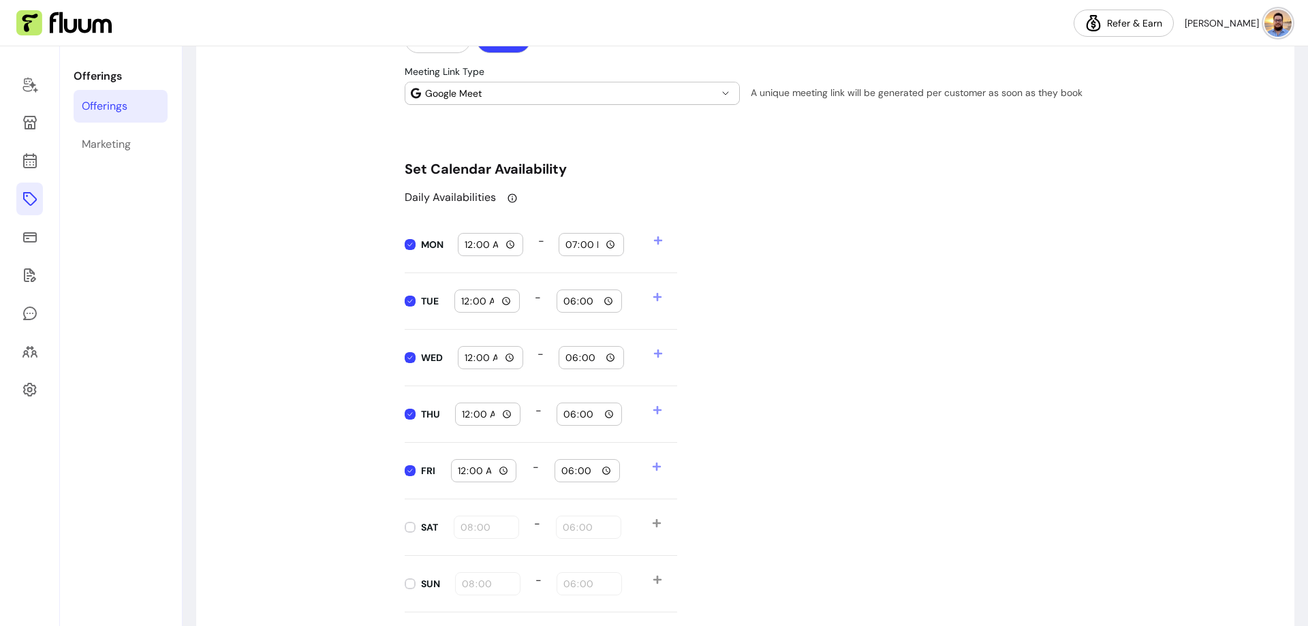
click at [565, 299] on input "18:00" at bounding box center [589, 301] width 53 height 15
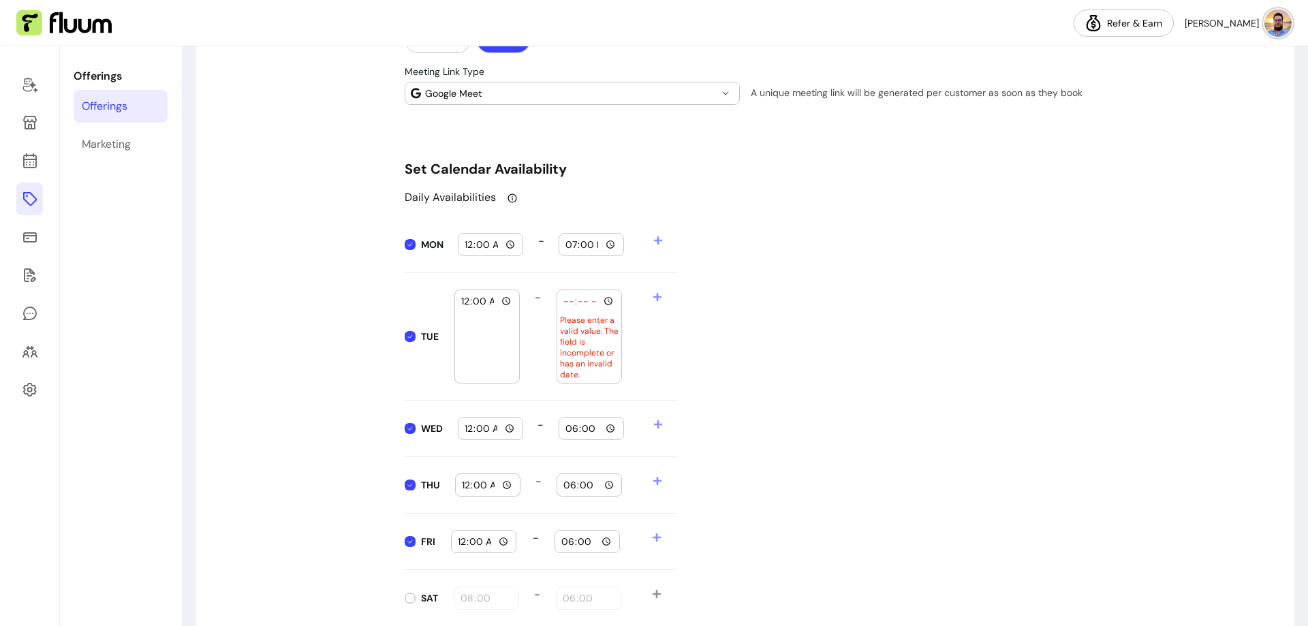
type input "12:00"
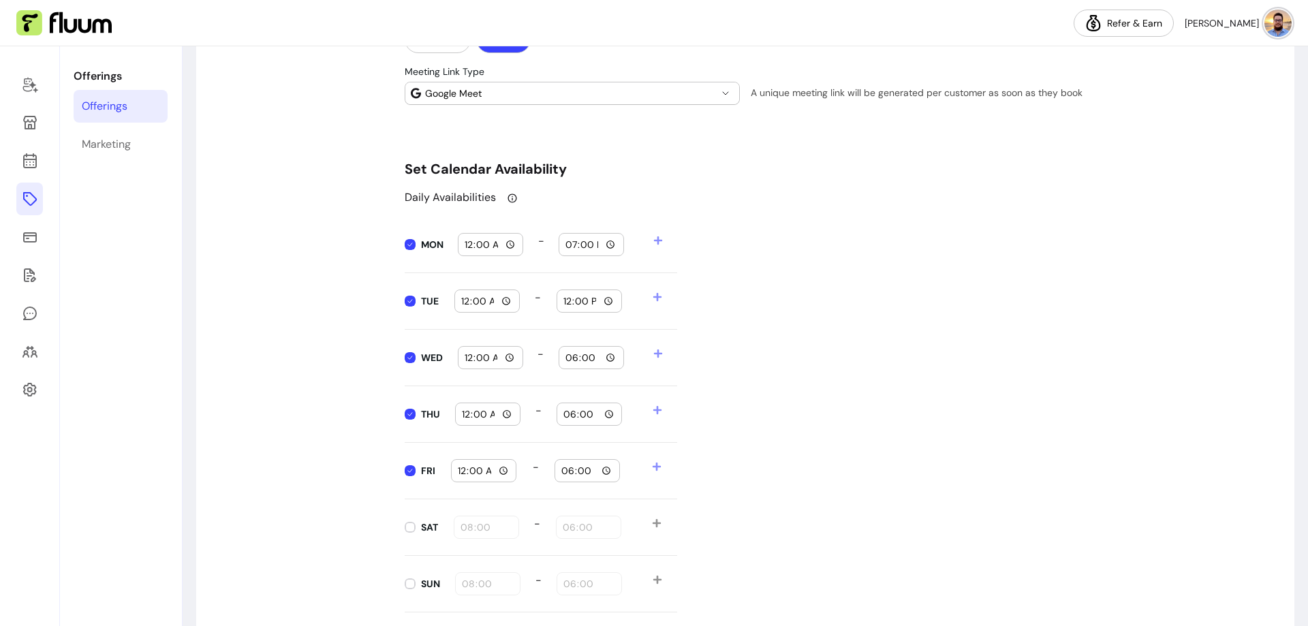
click at [563, 302] on input "12:00" at bounding box center [589, 301] width 53 height 15
type input "19:00"
click at [565, 357] on input "18:00" at bounding box center [591, 357] width 53 height 15
type input "19:00"
click at [563, 413] on input "18:00" at bounding box center [589, 414] width 53 height 15
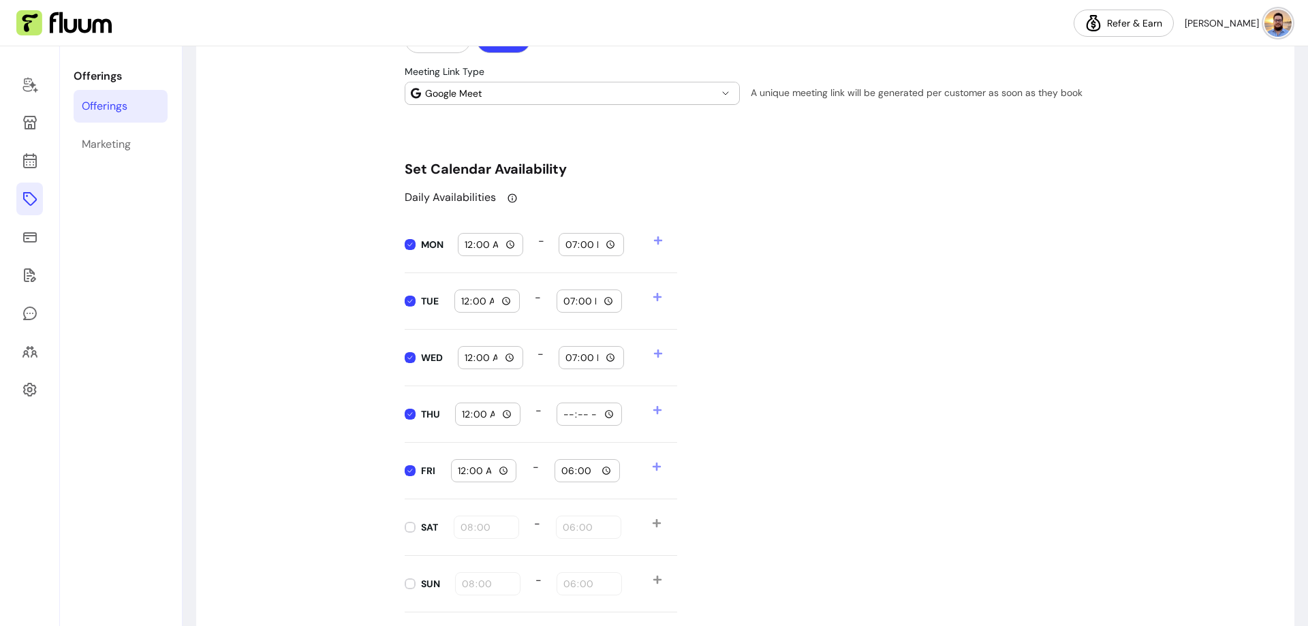
type input "19:00"
click at [562, 467] on input "18:00" at bounding box center [587, 470] width 53 height 15
type input "19:00"
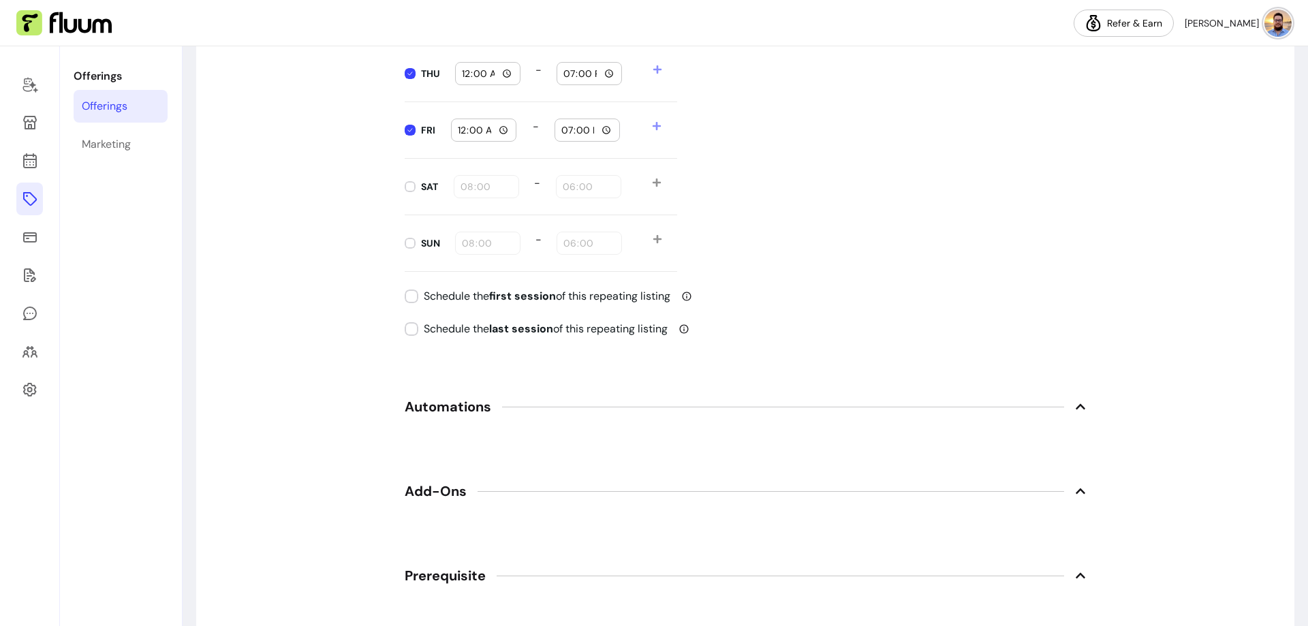
click at [438, 407] on span "Automations" at bounding box center [448, 406] width 87 height 19
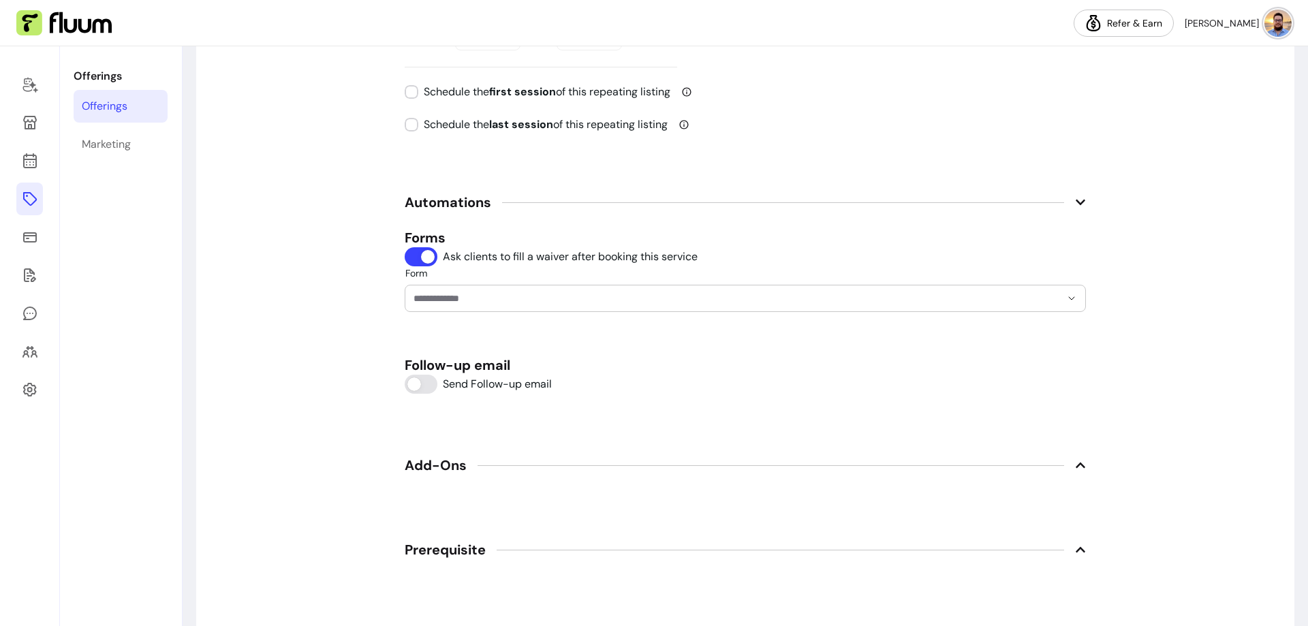
click at [458, 313] on div "Forms Ask clients to fill a waiver after booking this service Form Follow-up em…" at bounding box center [745, 312] width 681 height 168
click at [460, 302] on input "Form" at bounding box center [725, 299] width 625 height 14
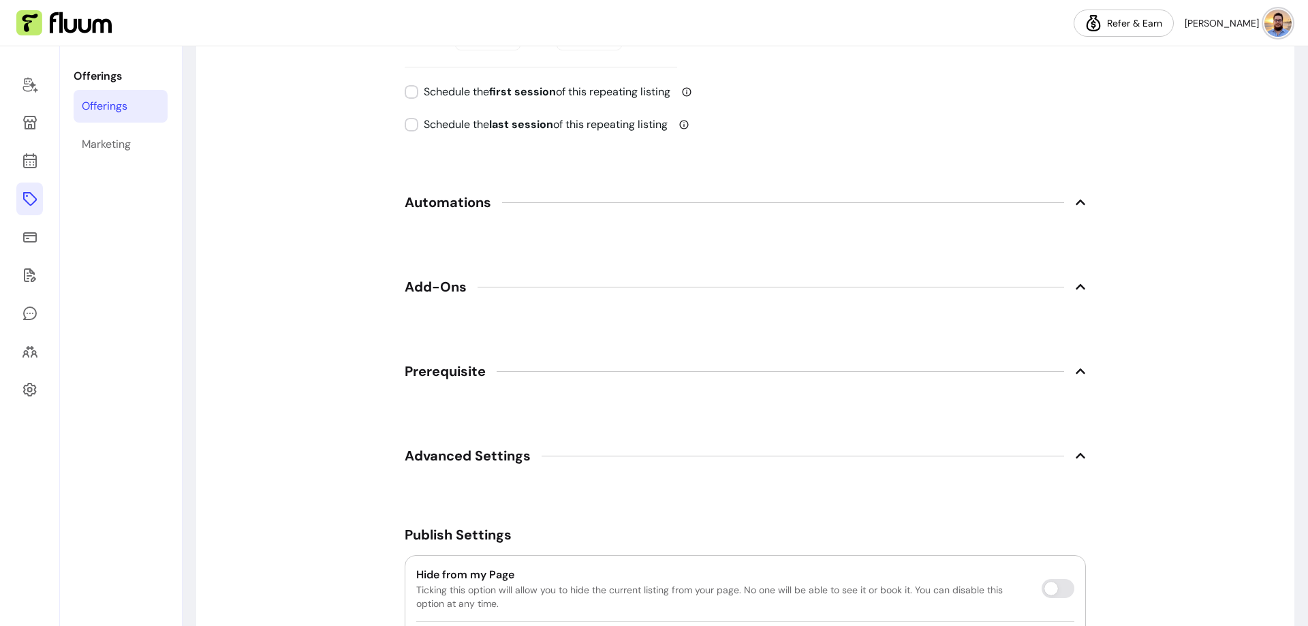
click at [426, 202] on span "Automations" at bounding box center [448, 202] width 87 height 19
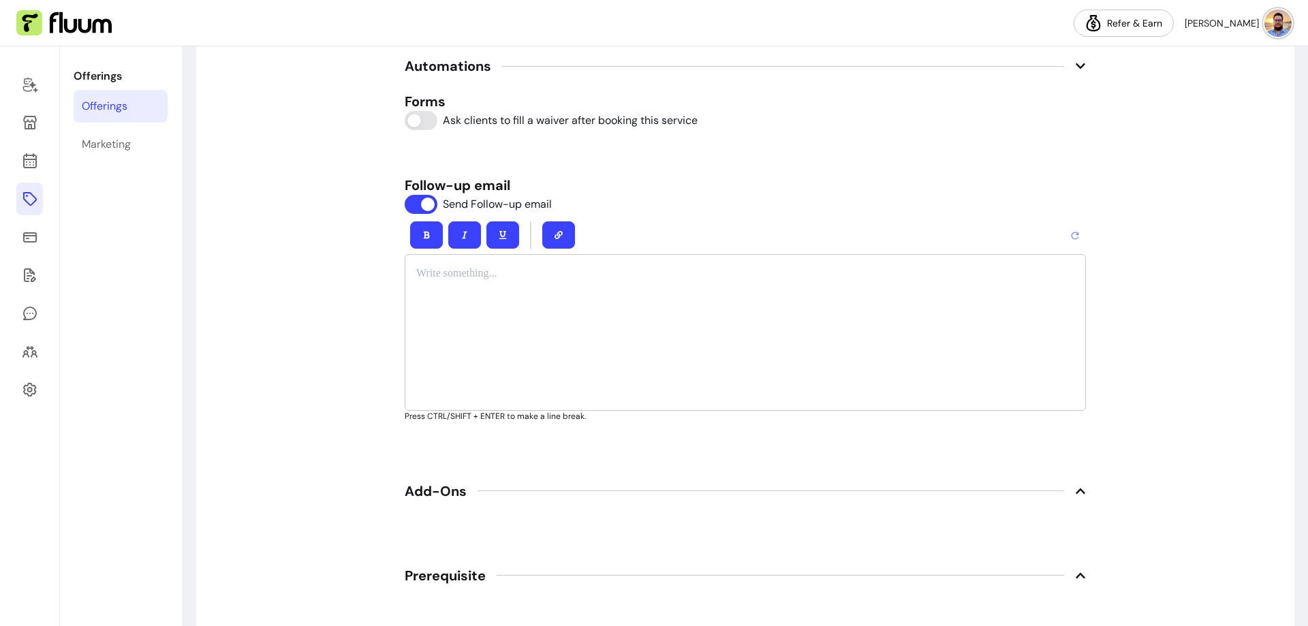
click at [422, 293] on div at bounding box center [745, 332] width 681 height 157
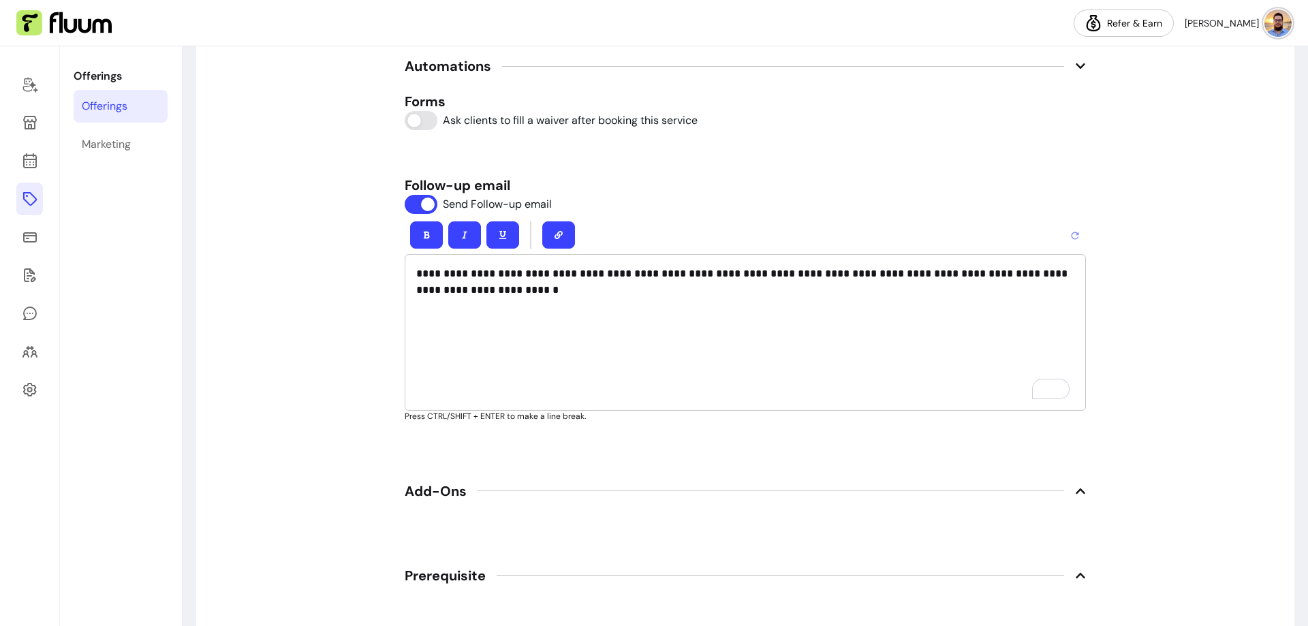
click at [409, 272] on div "**********" at bounding box center [745, 332] width 681 height 157
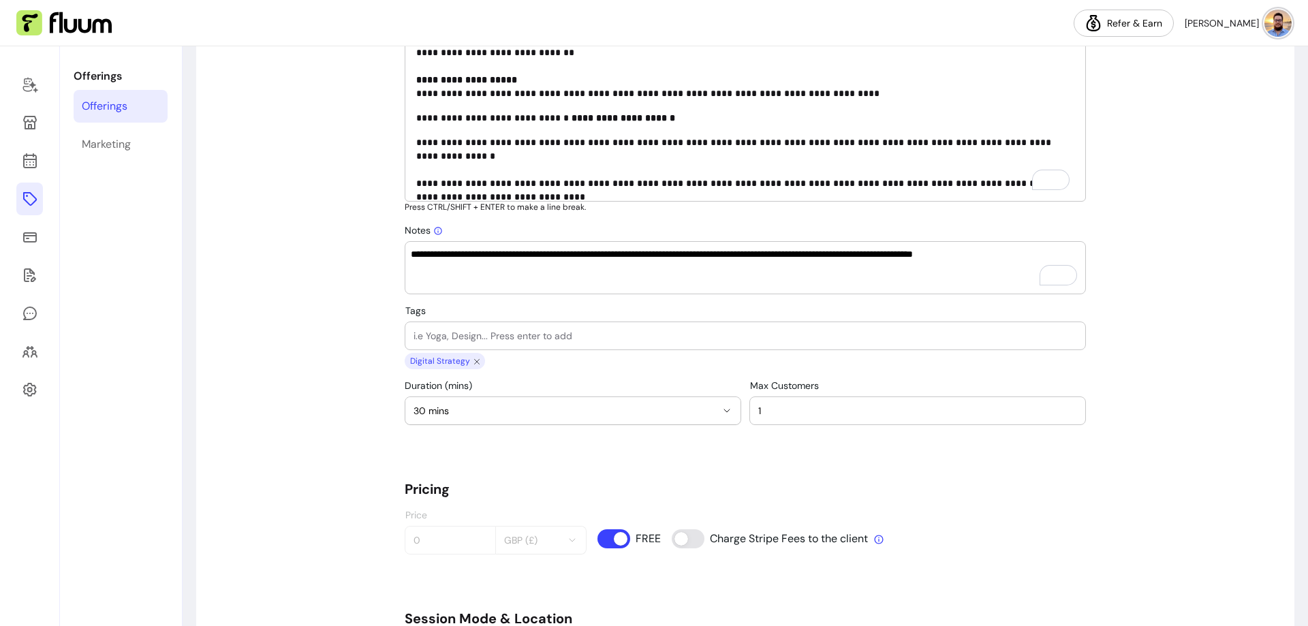
click at [411, 252] on textarea "**********" at bounding box center [745, 267] width 669 height 41
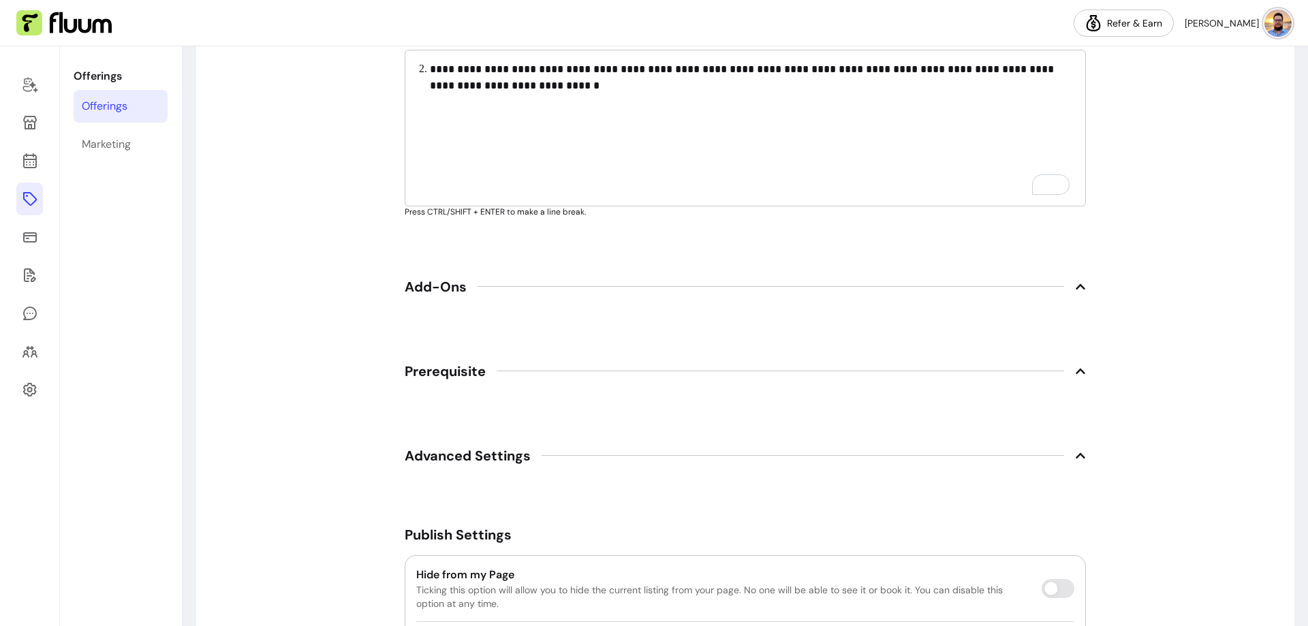
type textarea "**********"
click at [442, 292] on span "Add-Ons" at bounding box center [436, 286] width 62 height 19
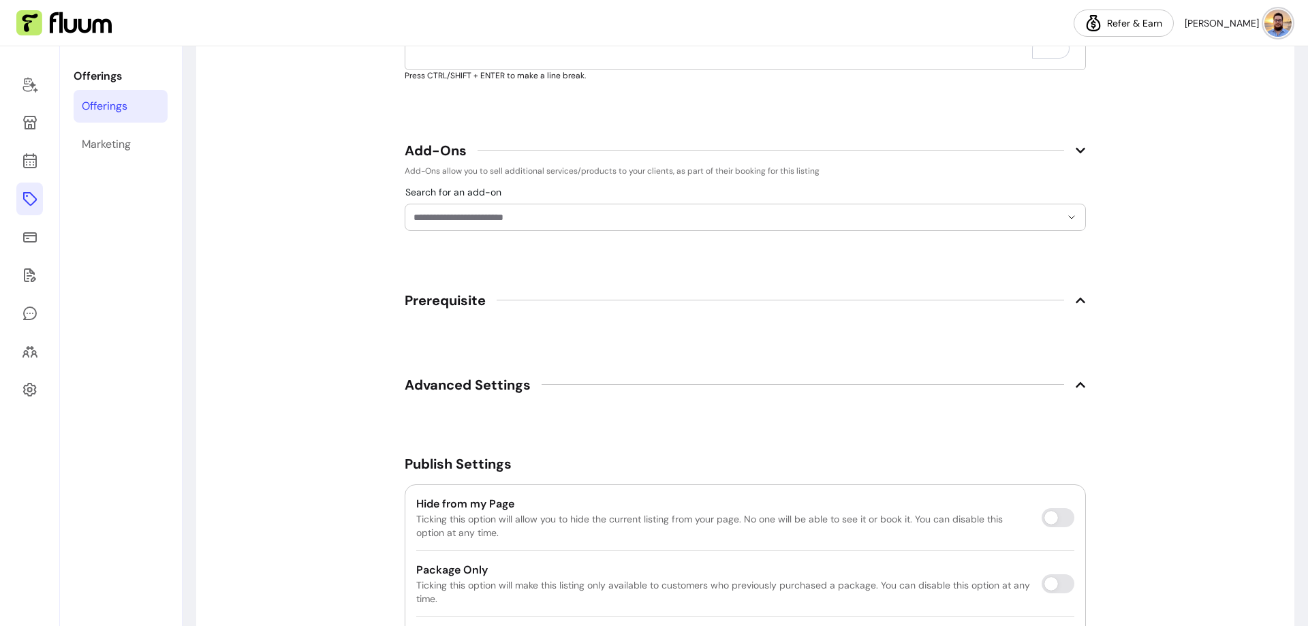
click at [463, 222] on input "Search for an add-on" at bounding box center [736, 217] width 647 height 14
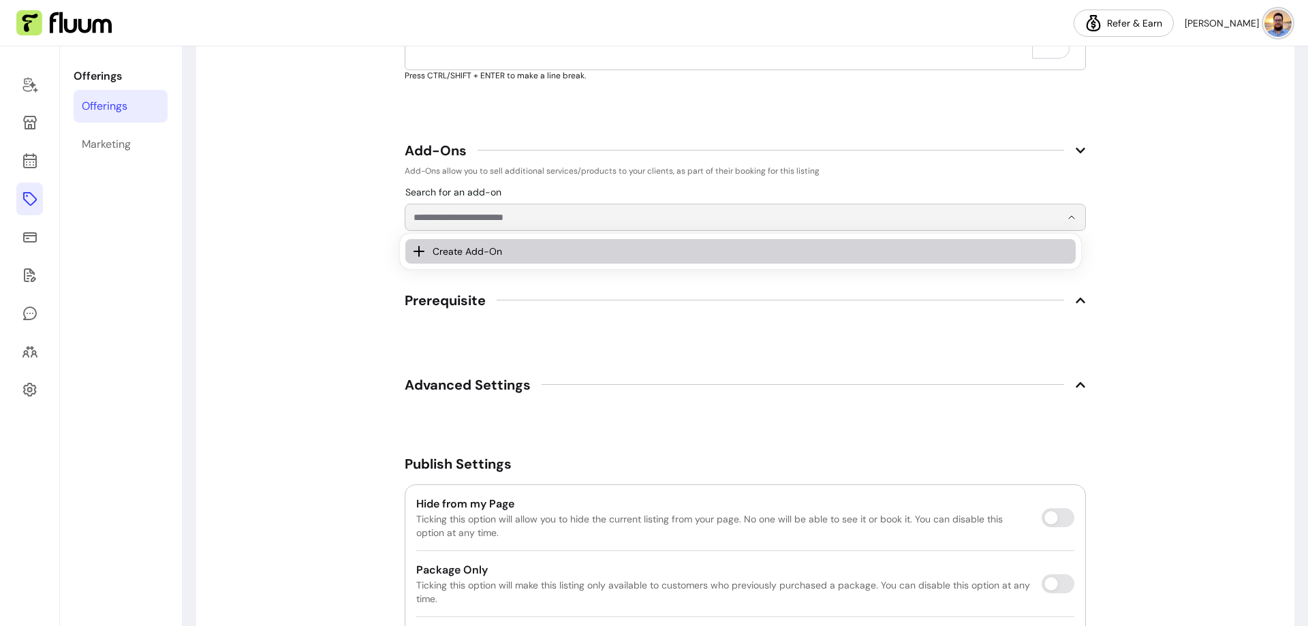
click at [462, 252] on span "Create Add-On" at bounding box center [745, 252] width 624 height 14
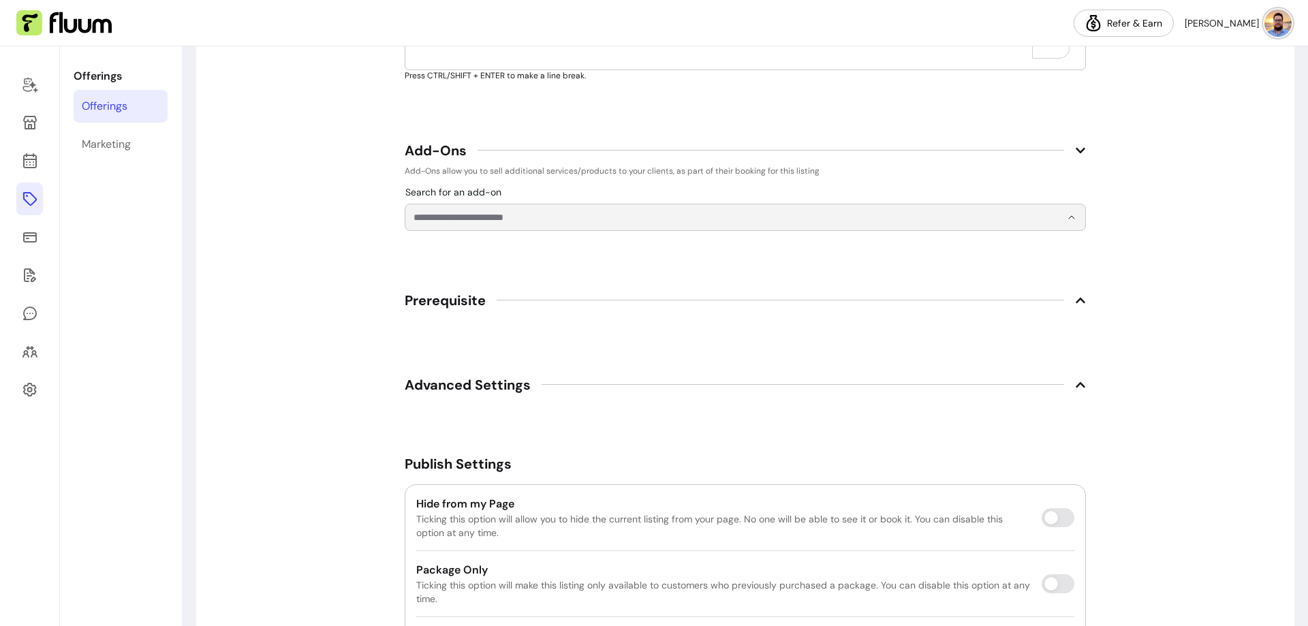
select select "***"
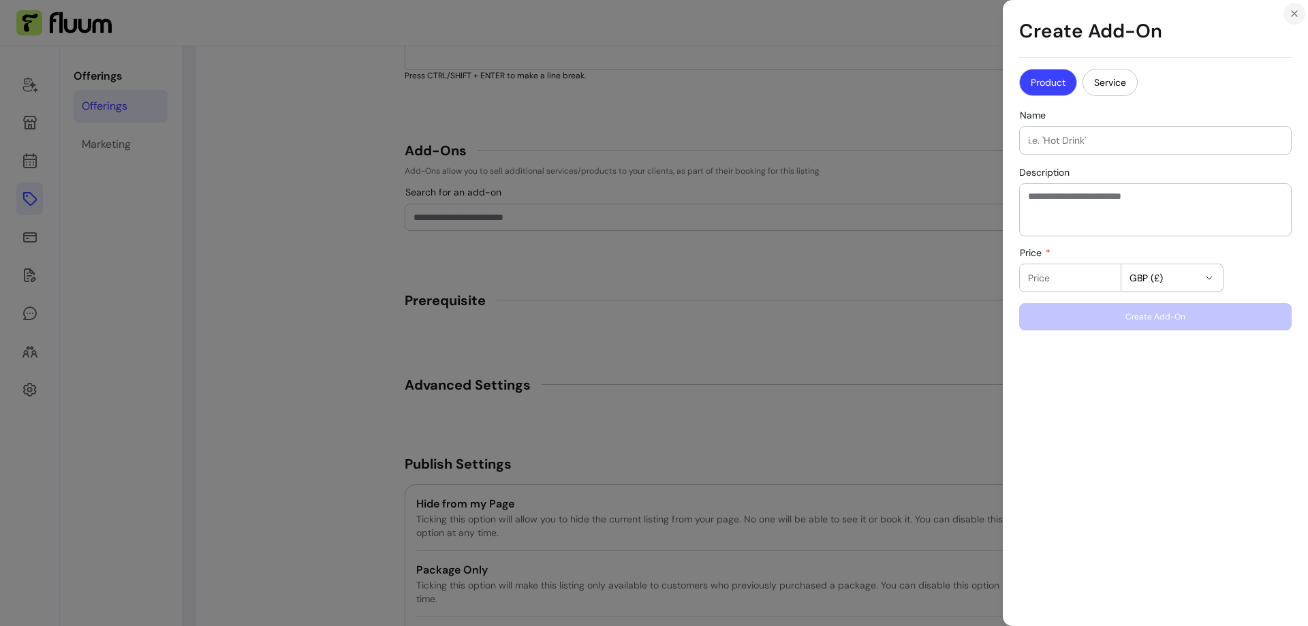
click at [1297, 17] on icon "Close" at bounding box center [1294, 13] width 11 height 11
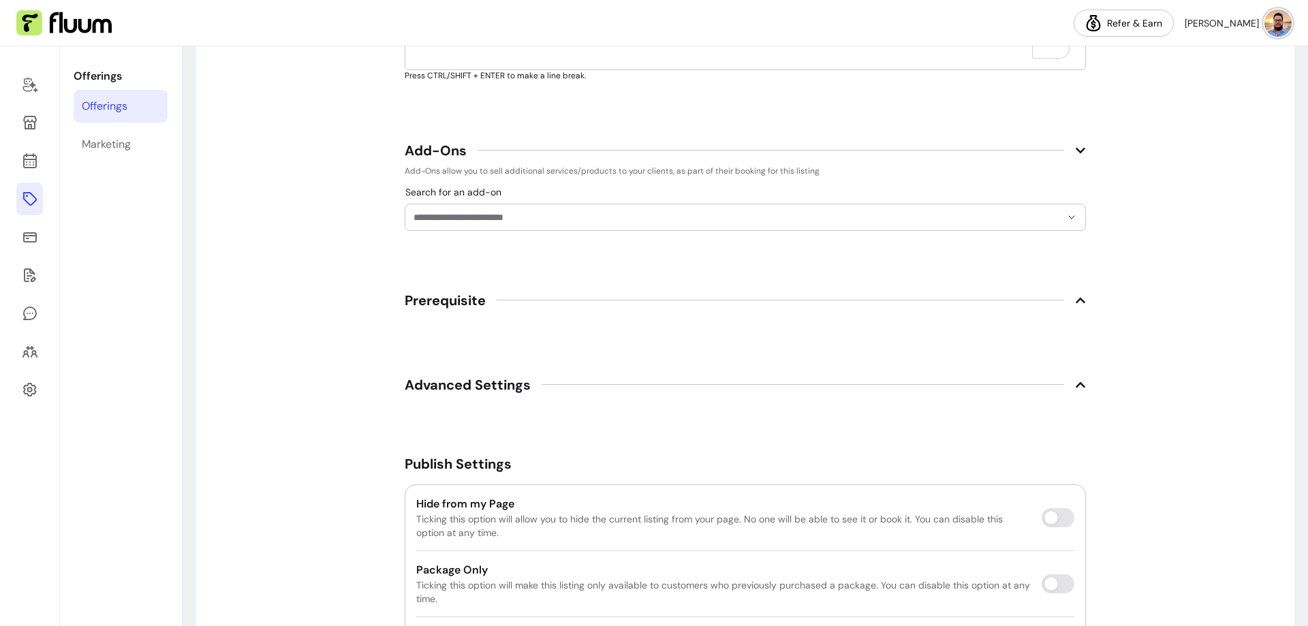
click at [427, 299] on span "Prerequisite" at bounding box center [445, 300] width 81 height 19
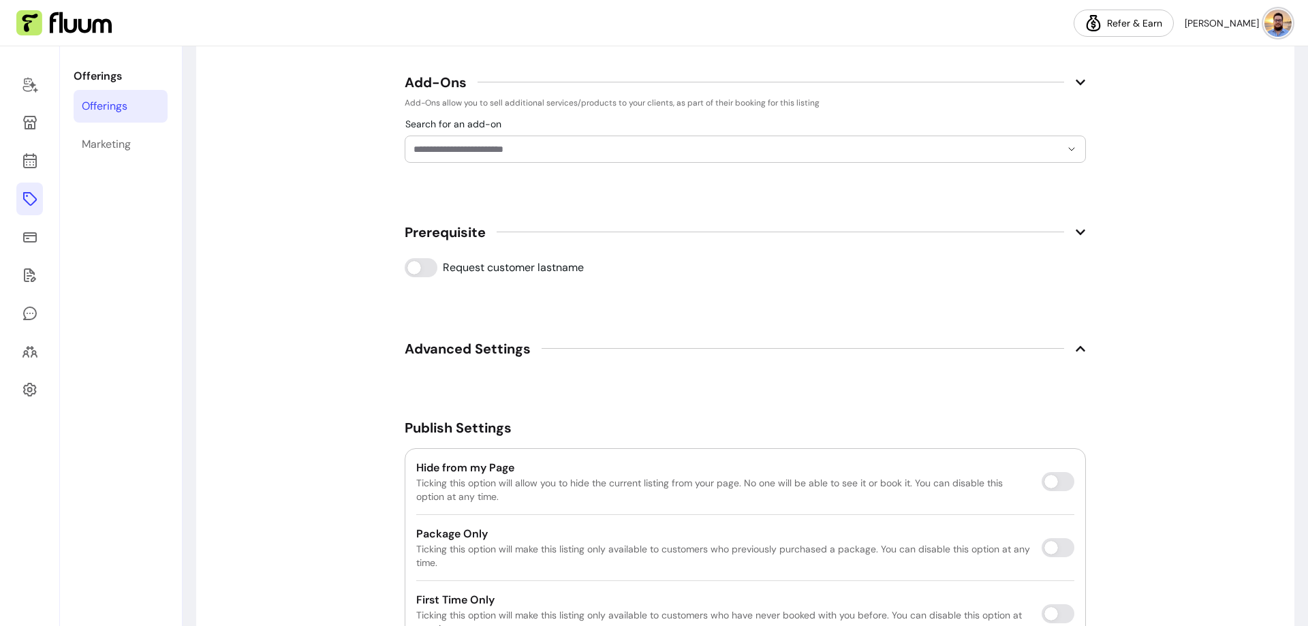
click at [447, 355] on span "Advanced Settings" at bounding box center [468, 348] width 126 height 19
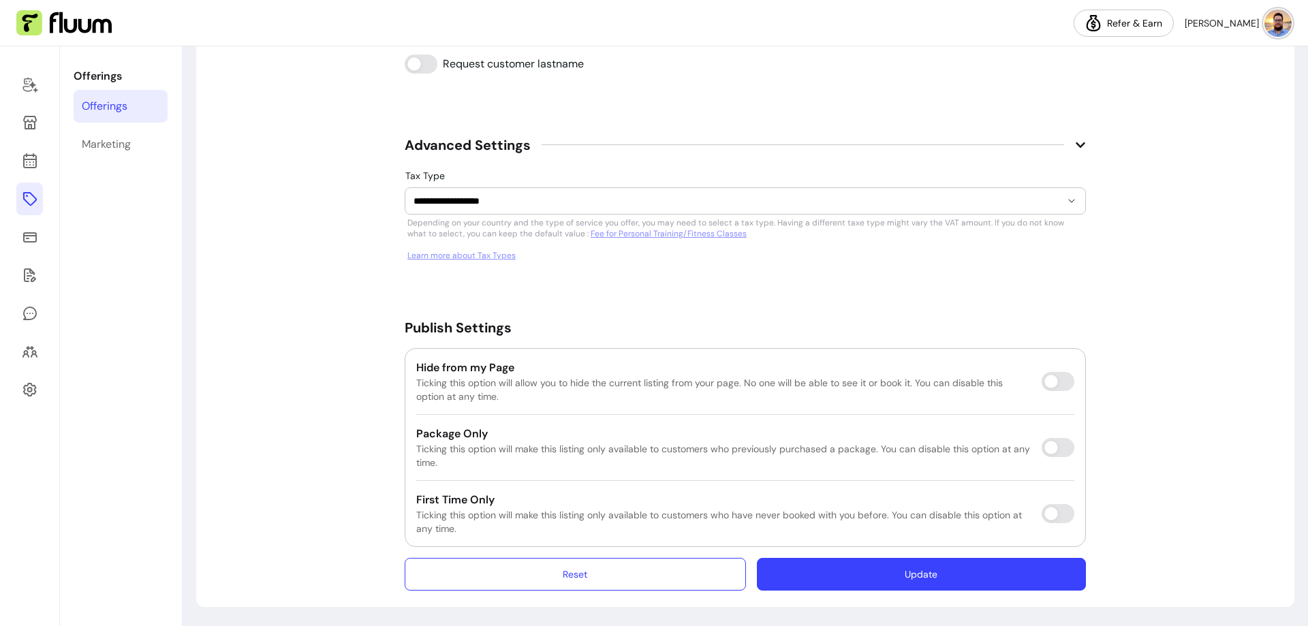
click at [939, 569] on button "Update" at bounding box center [921, 574] width 329 height 33
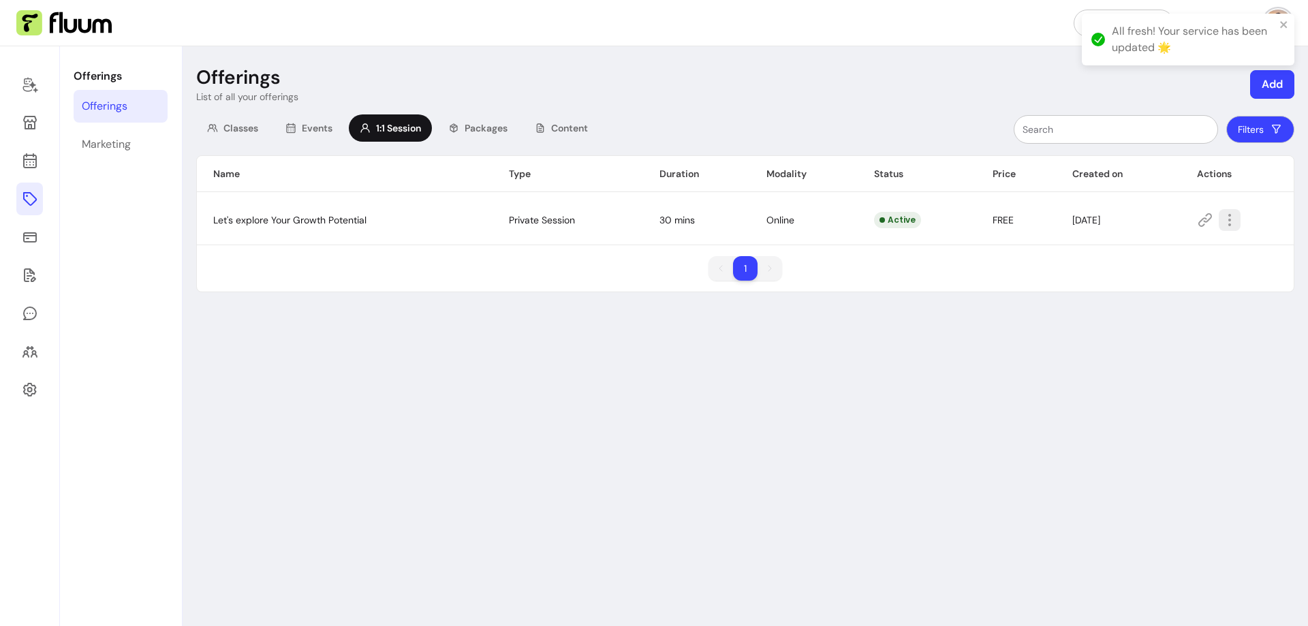
click at [1234, 219] on icon "button" at bounding box center [1229, 220] width 16 height 16
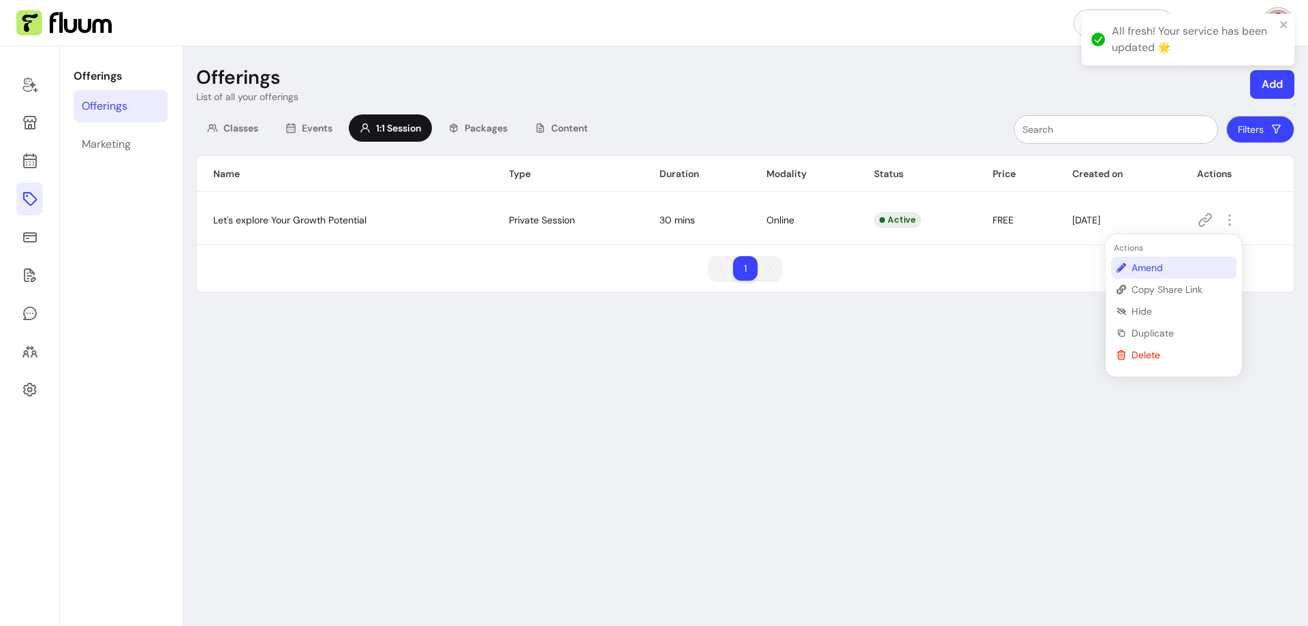
click at [1159, 263] on span "Amend" at bounding box center [1180, 268] width 99 height 14
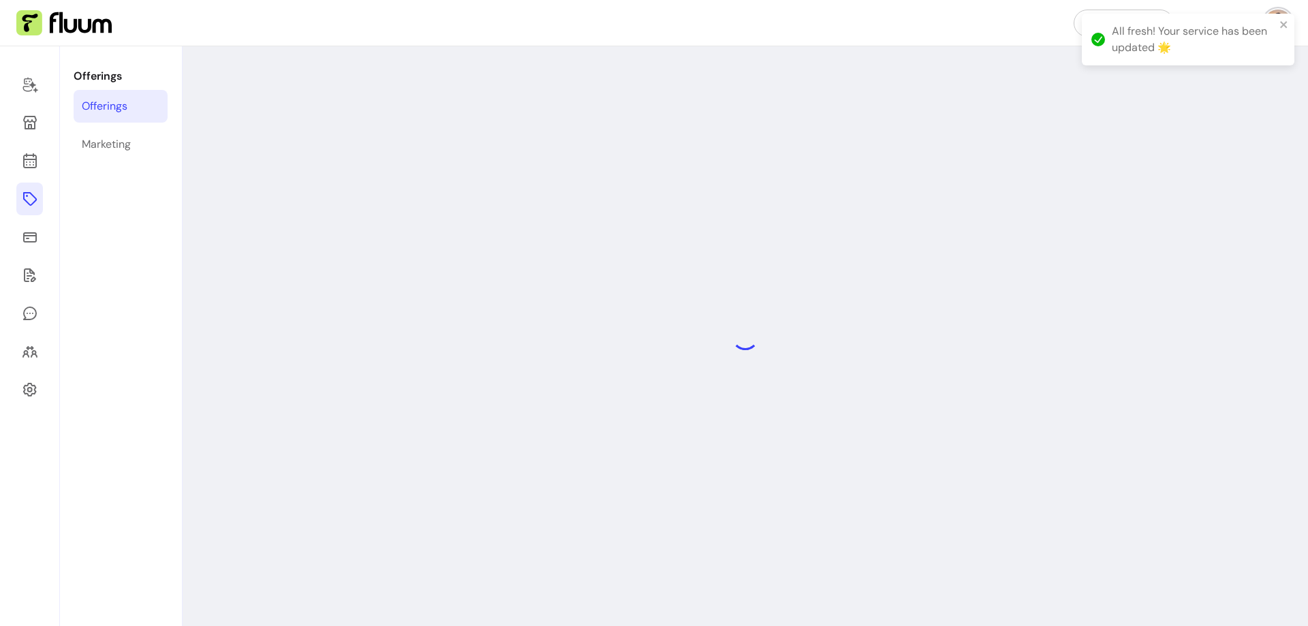
select select "**"
select select "***"
select select "****"
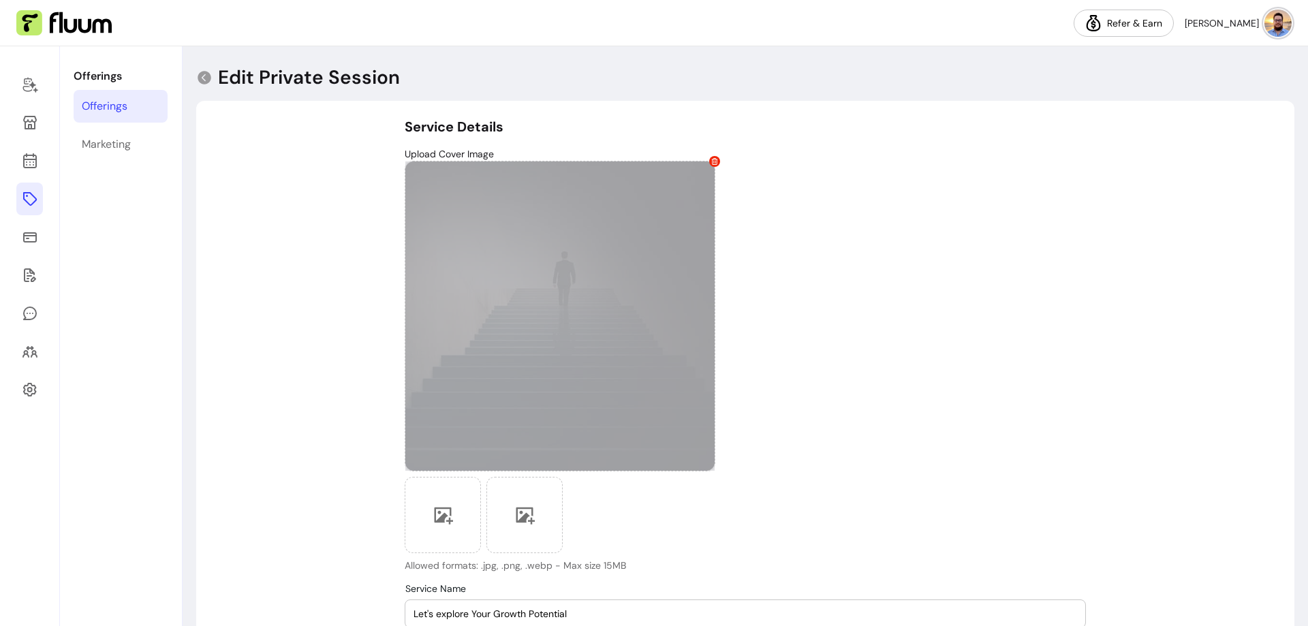
click at [711, 162] on icon at bounding box center [714, 161] width 7 height 7
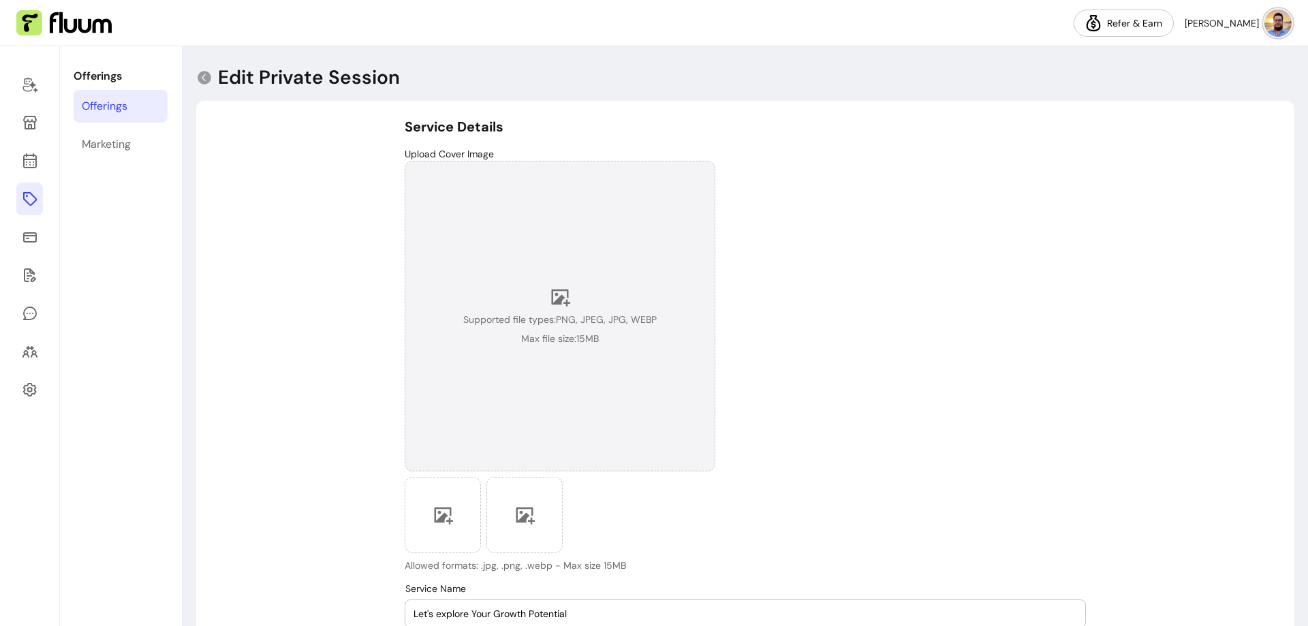
click at [541, 309] on div "Supported file types: PNG, JPEG, JPG, WEBP Max file size: 15 MB" at bounding box center [559, 316] width 193 height 59
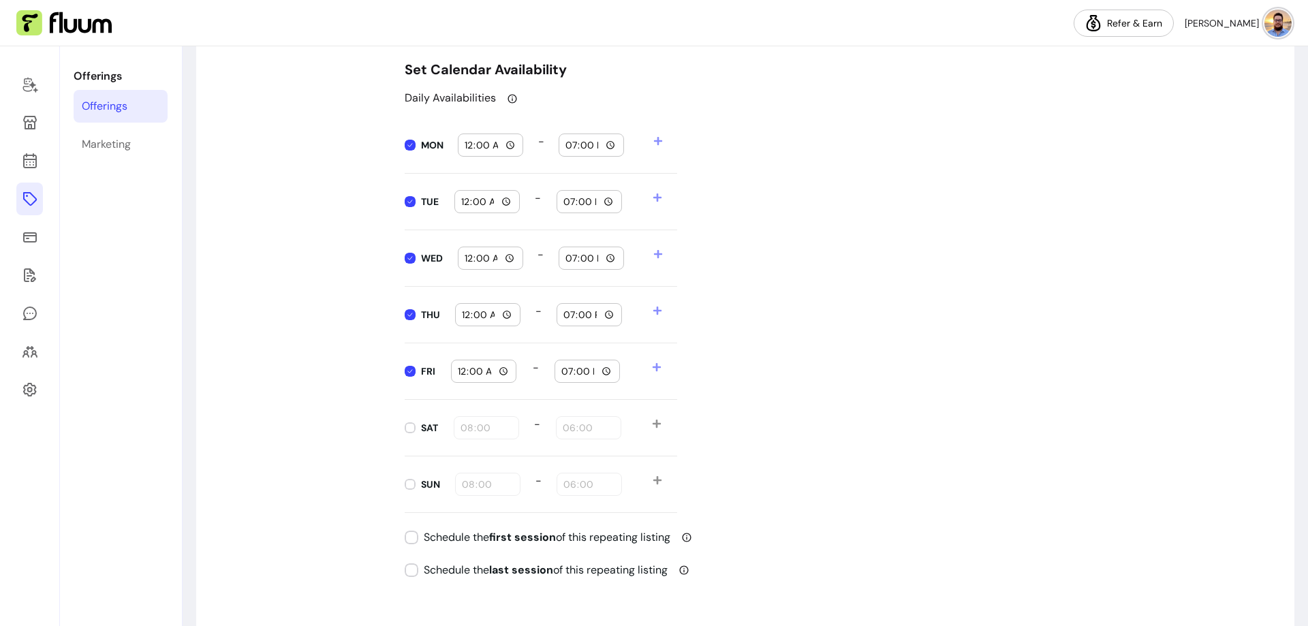
scroll to position [1362, 0]
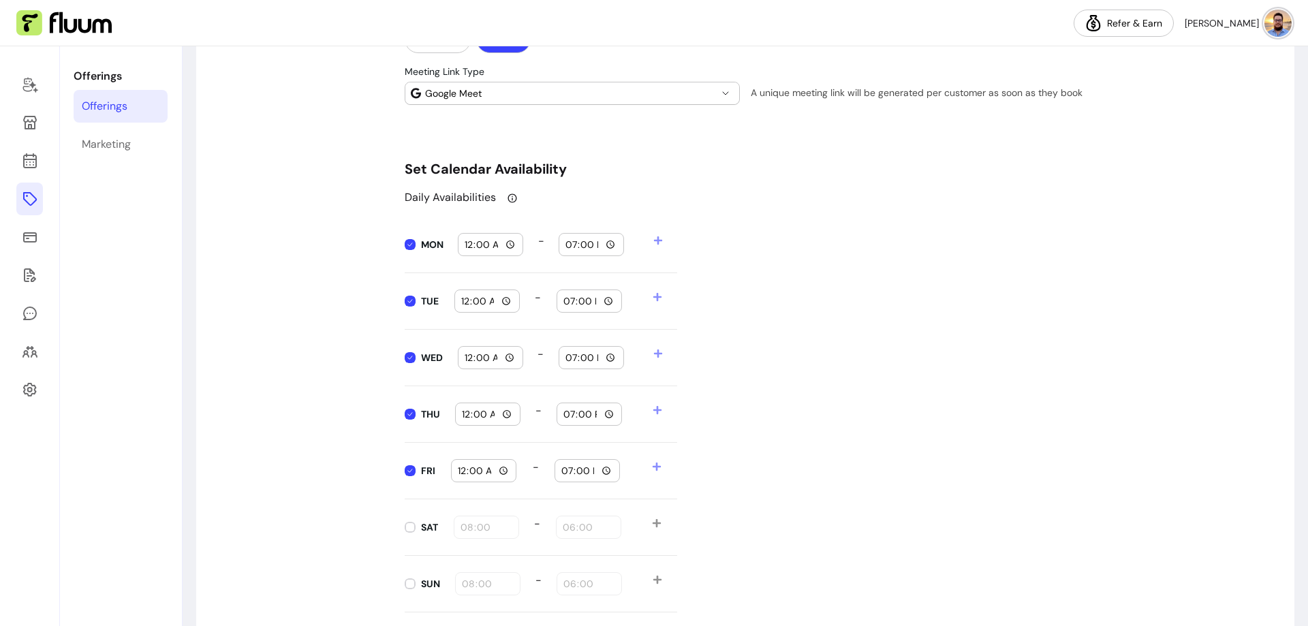
click at [654, 240] on icon at bounding box center [658, 241] width 10 height 10
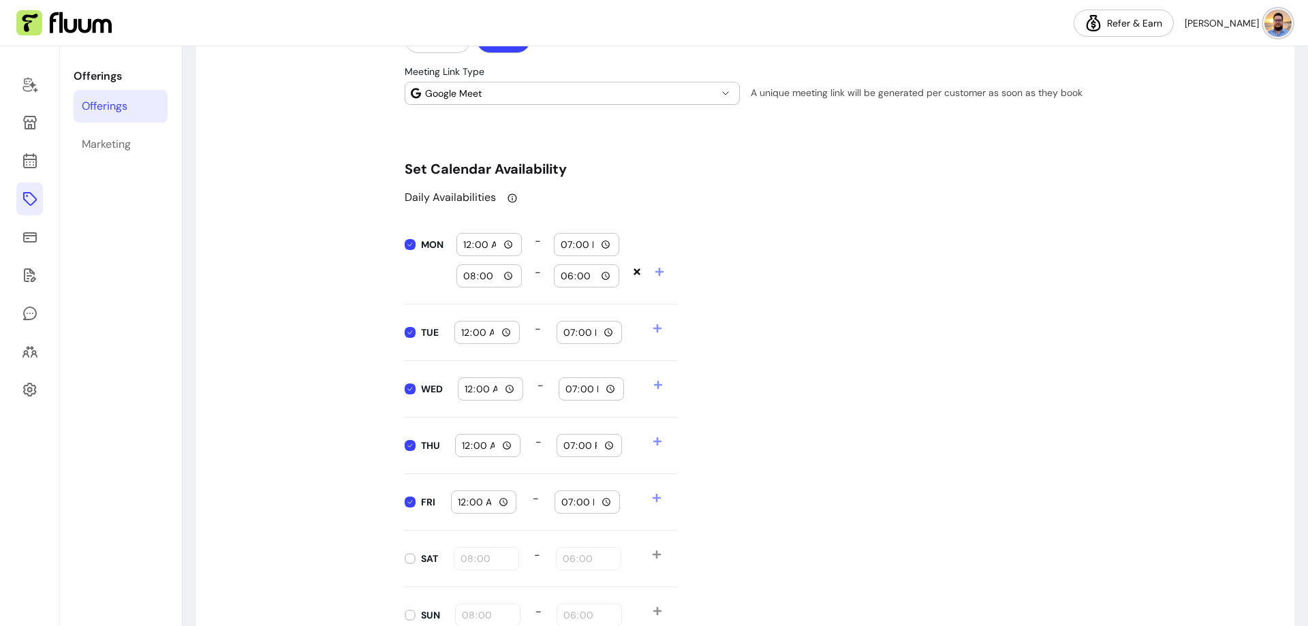
click at [632, 273] on icon at bounding box center [637, 272] width 10 height 10
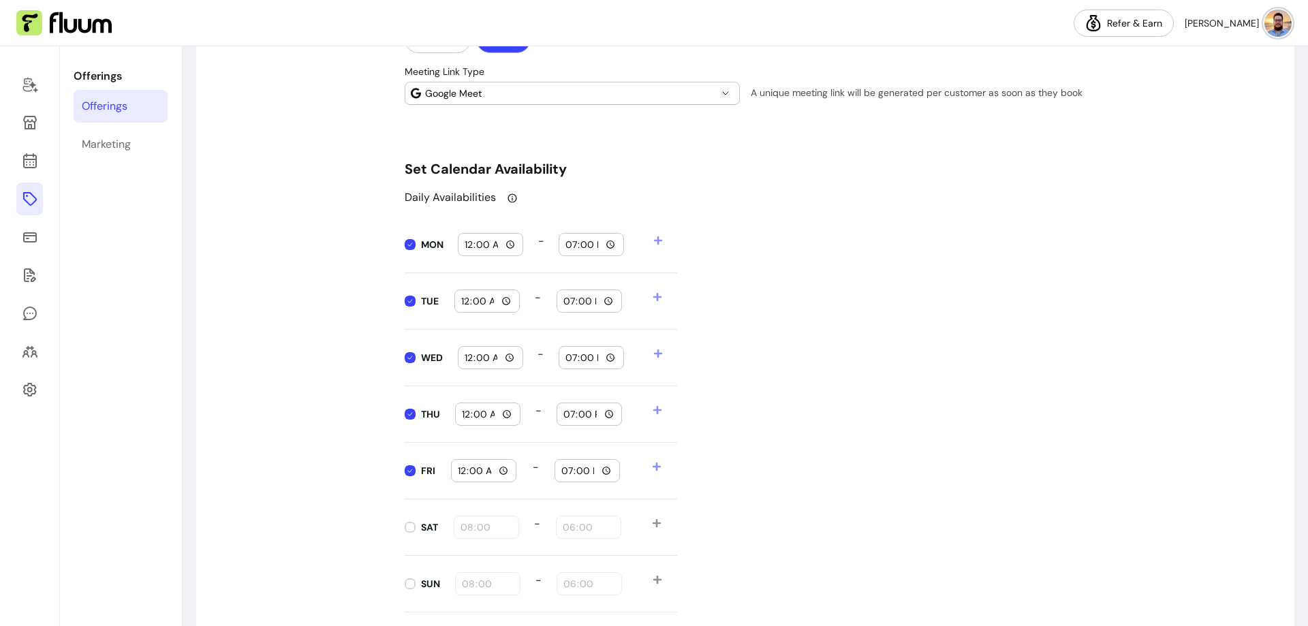
click at [592, 244] on input "19:00" at bounding box center [591, 244] width 53 height 15
click at [593, 245] on input "19:00" at bounding box center [591, 244] width 53 height 15
click at [608, 245] on input "19:00" at bounding box center [591, 244] width 53 height 15
click at [708, 242] on div "Daily Availabilities MON 00:00 - 19:00 TUE 00:00 - 19:00 WED 00:00 - 19:00 THU …" at bounding box center [745, 400] width 681 height 423
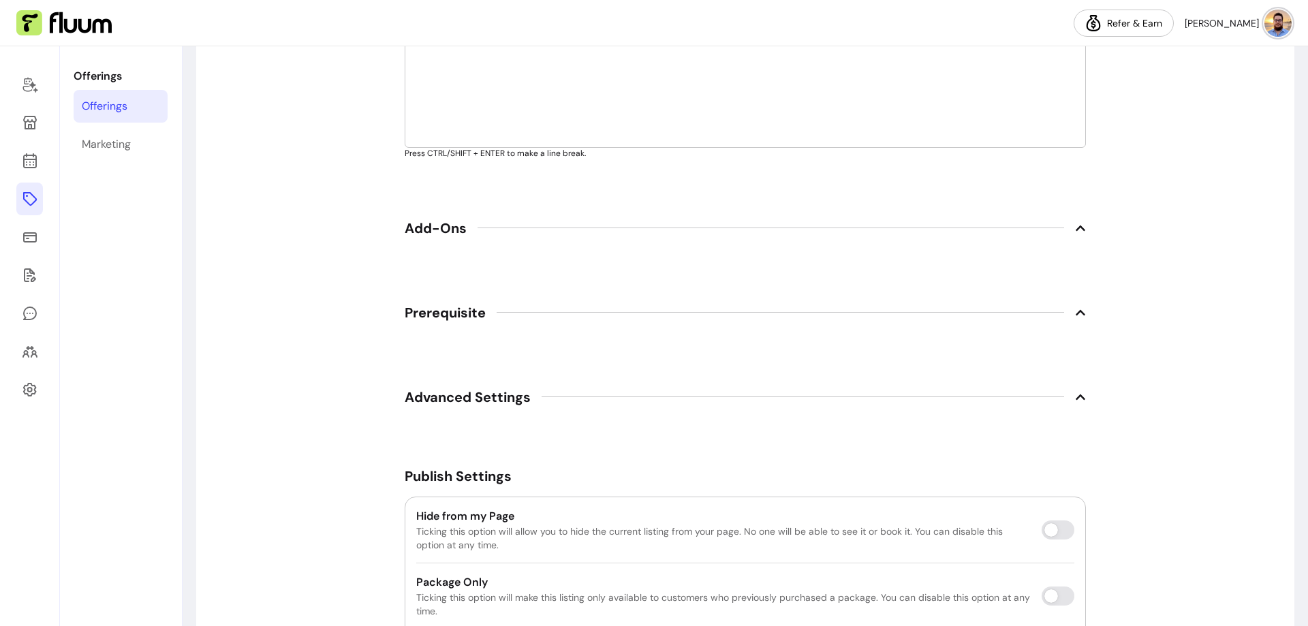
scroll to position [2455, 0]
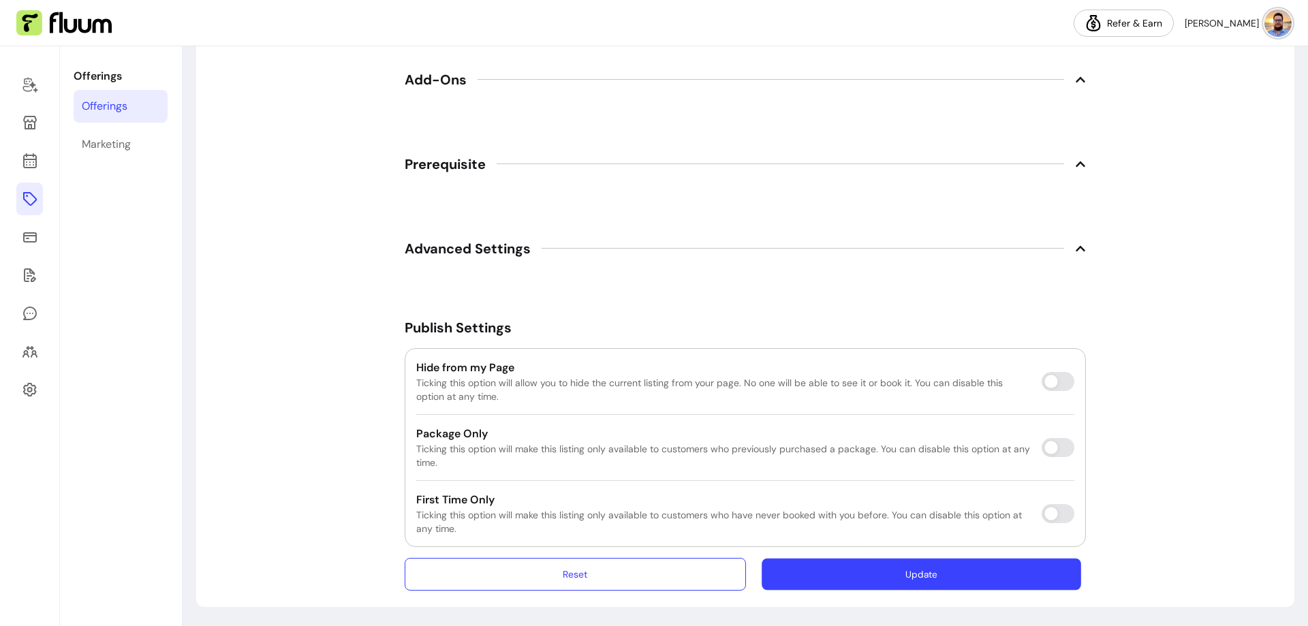
click at [935, 575] on button "Update" at bounding box center [920, 574] width 319 height 32
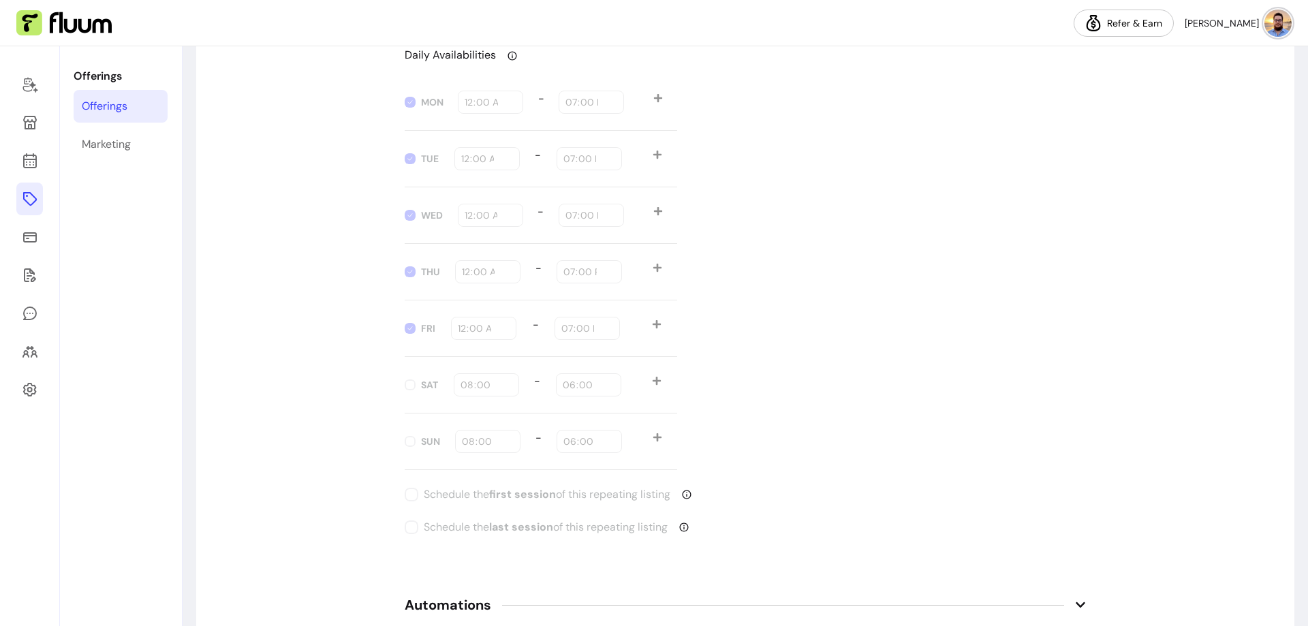
scroll to position [1501, 0]
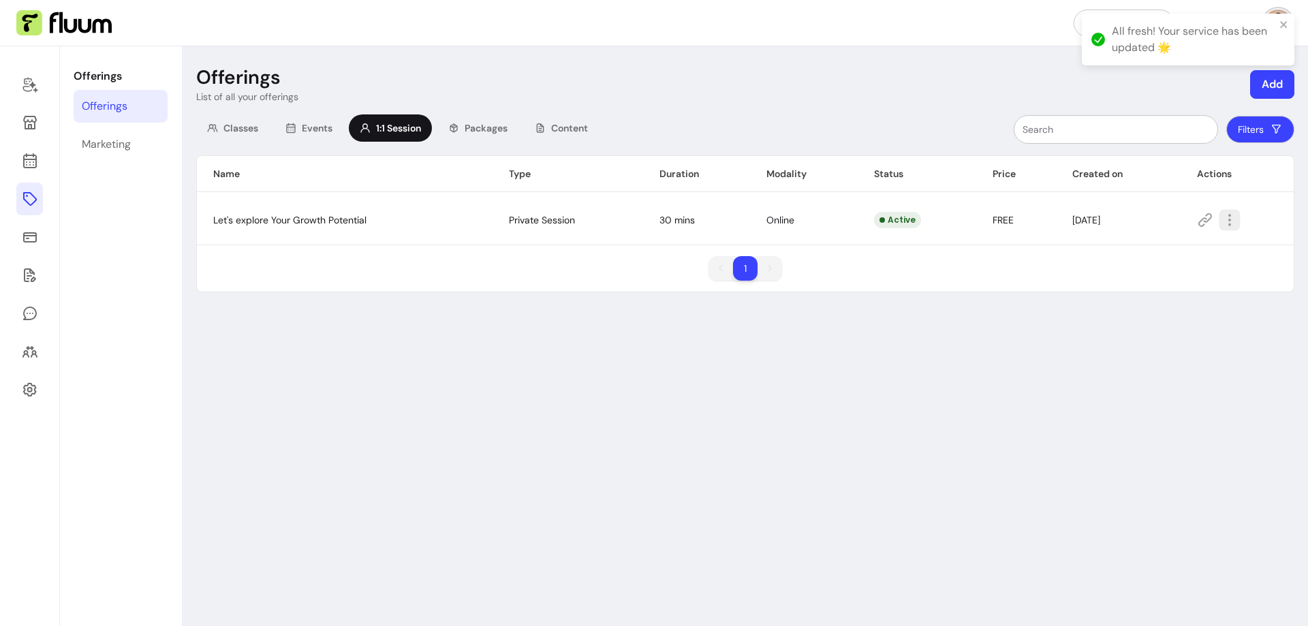
click at [1236, 225] on icon "button" at bounding box center [1229, 220] width 16 height 16
click at [885, 253] on div "Name Type Duration Modality Status Price Created on Actions Let's explore Your …" at bounding box center [745, 223] width 1098 height 137
click at [306, 128] on span "Events" at bounding box center [317, 128] width 31 height 14
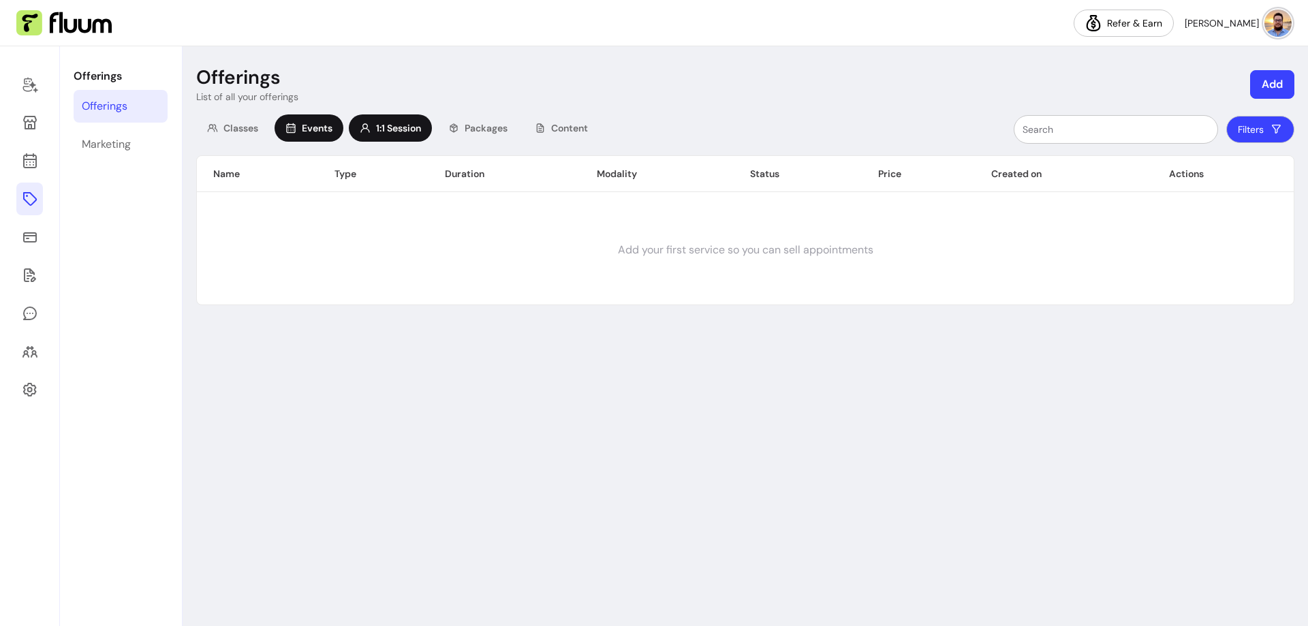
click at [398, 129] on span "1:1 Session" at bounding box center [398, 128] width 45 height 14
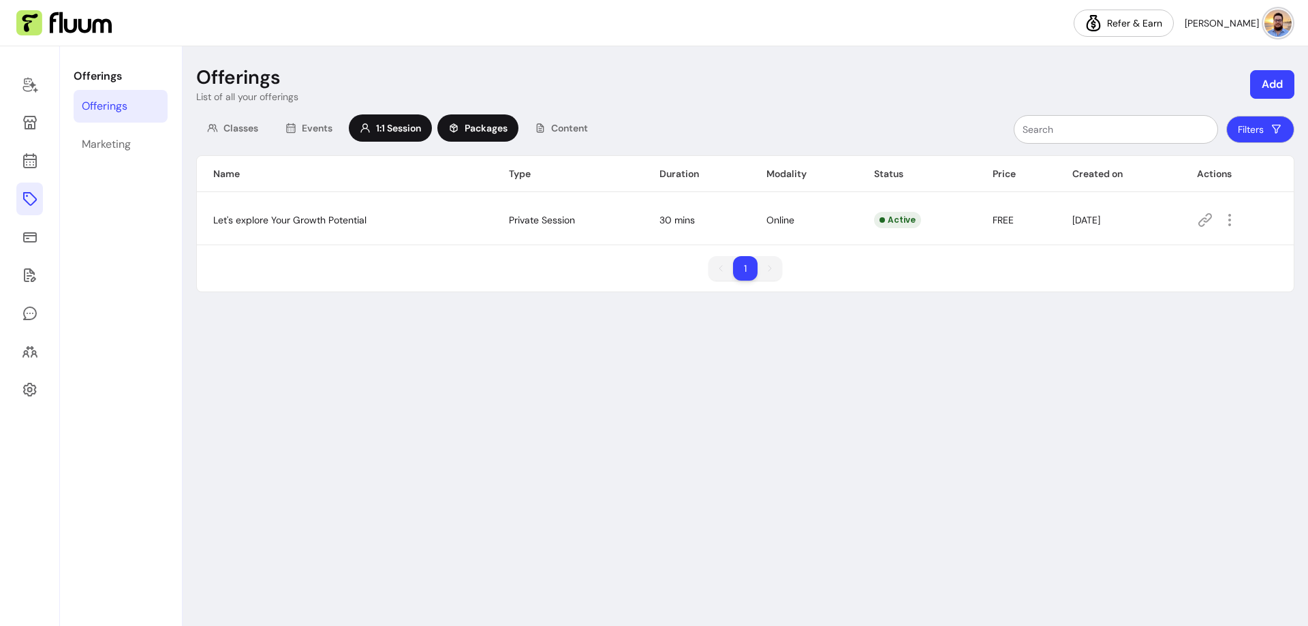
click at [491, 136] on div "Packages" at bounding box center [477, 127] width 81 height 27
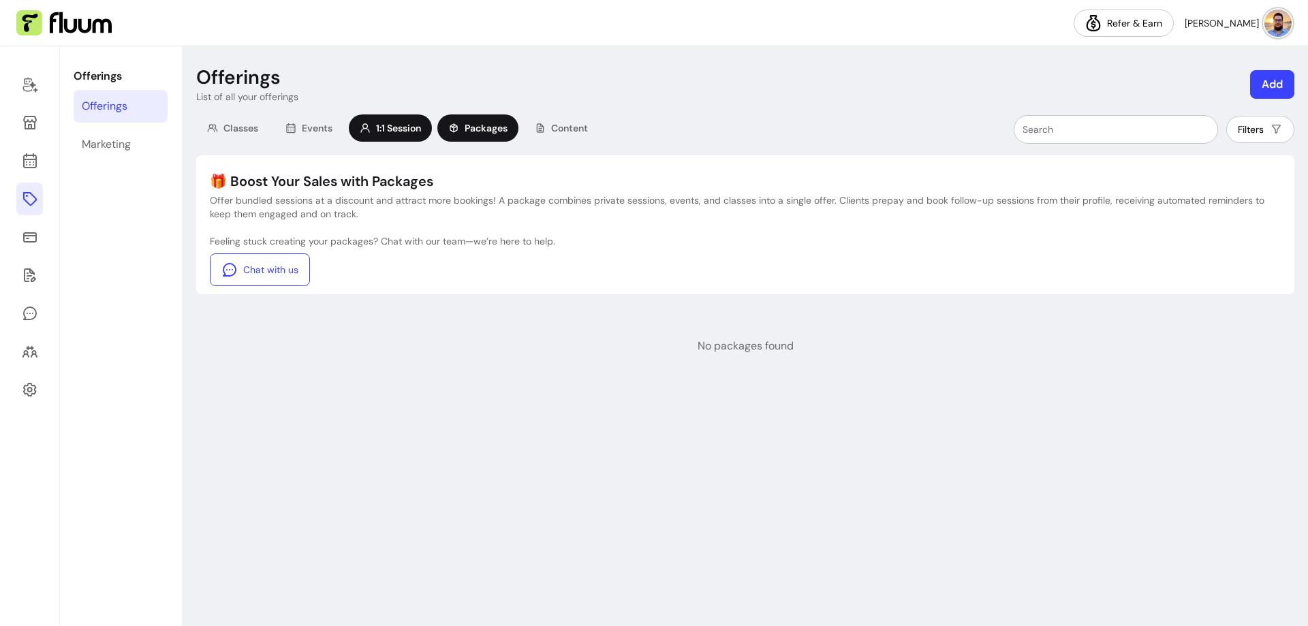
click at [395, 135] on div "1:1 Session" at bounding box center [390, 127] width 83 height 27
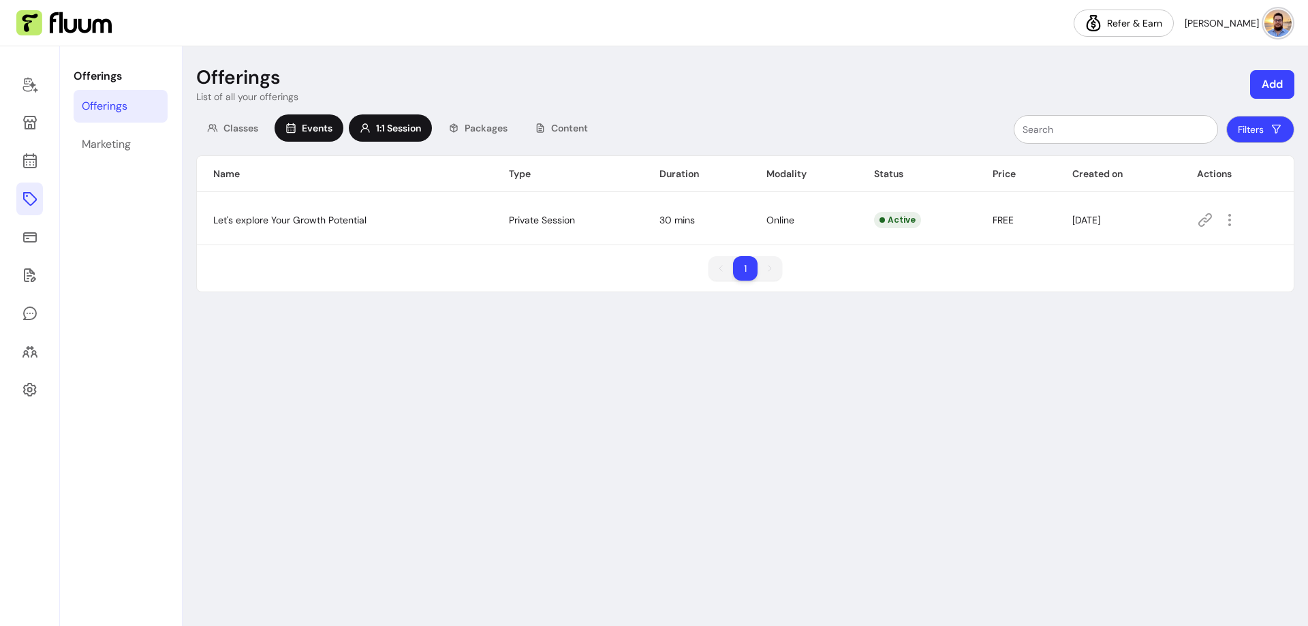
click at [308, 129] on span "Events" at bounding box center [317, 128] width 31 height 14
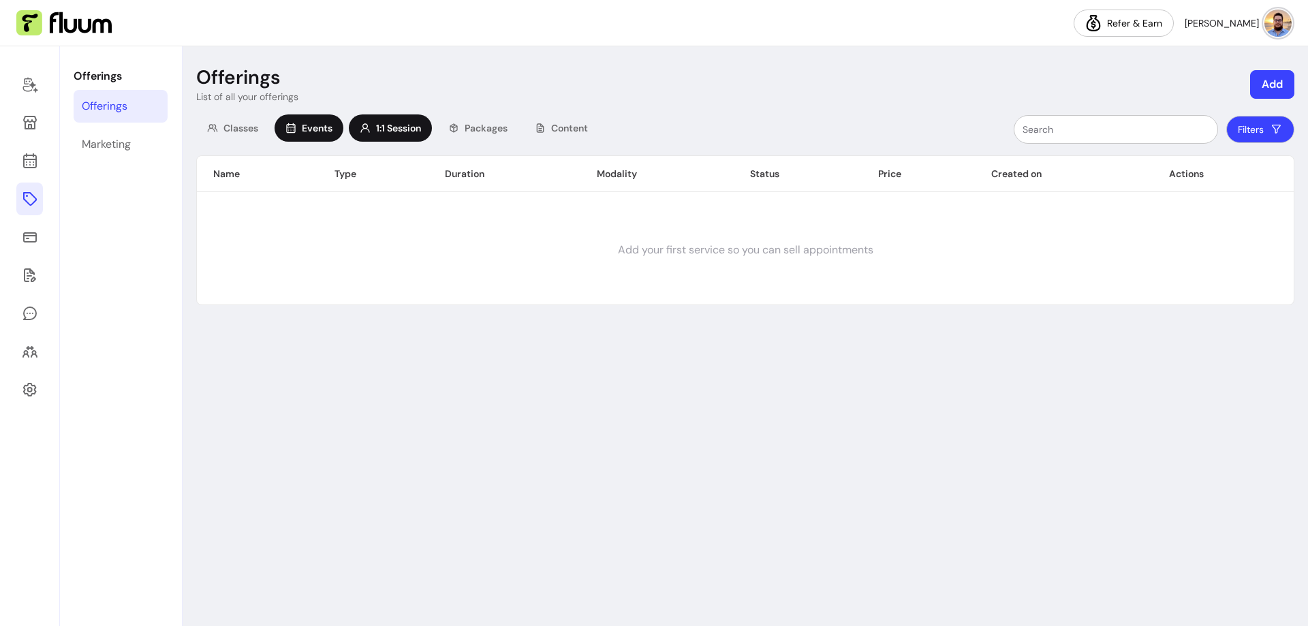
click at [388, 129] on span "1:1 Session" at bounding box center [398, 128] width 45 height 14
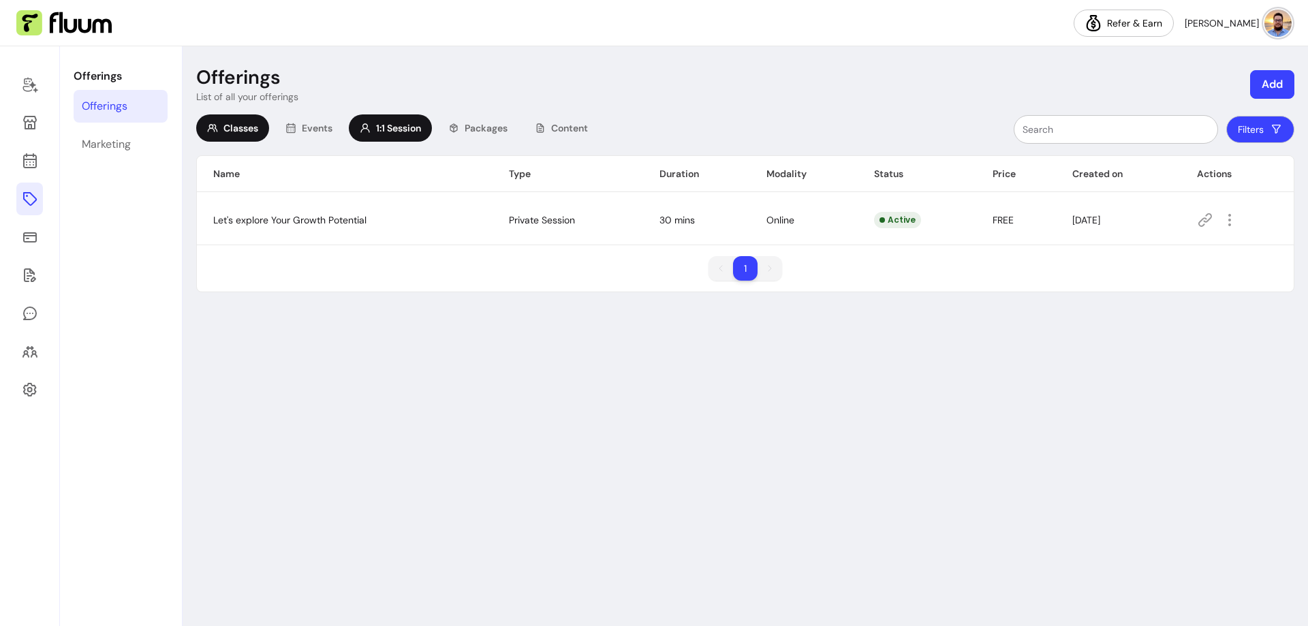
click at [246, 126] on span "Classes" at bounding box center [240, 128] width 35 height 14
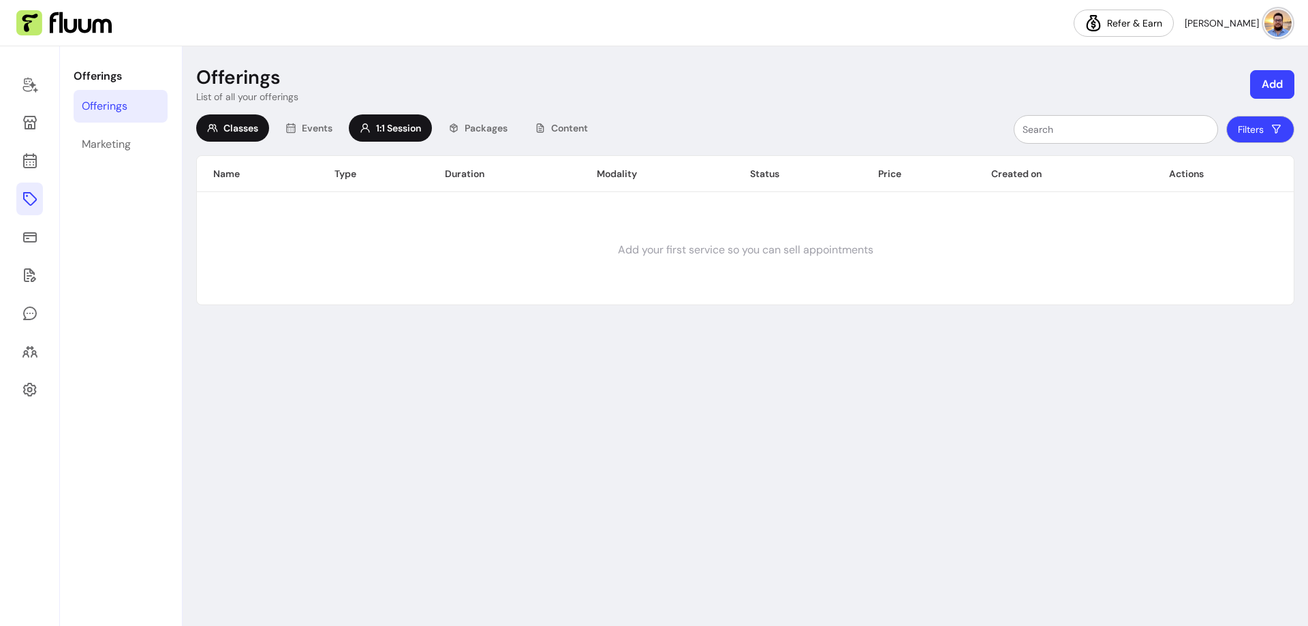
click at [363, 128] on icon at bounding box center [365, 128] width 11 height 11
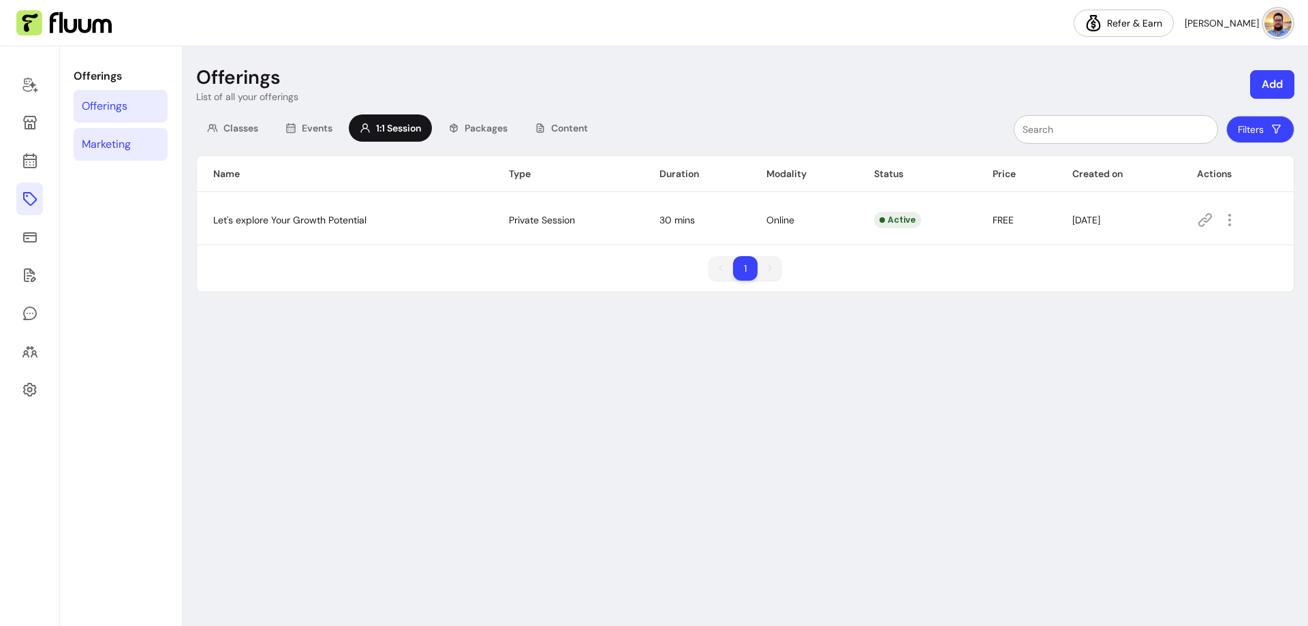
click at [114, 157] on link "Marketing" at bounding box center [121, 144] width 94 height 33
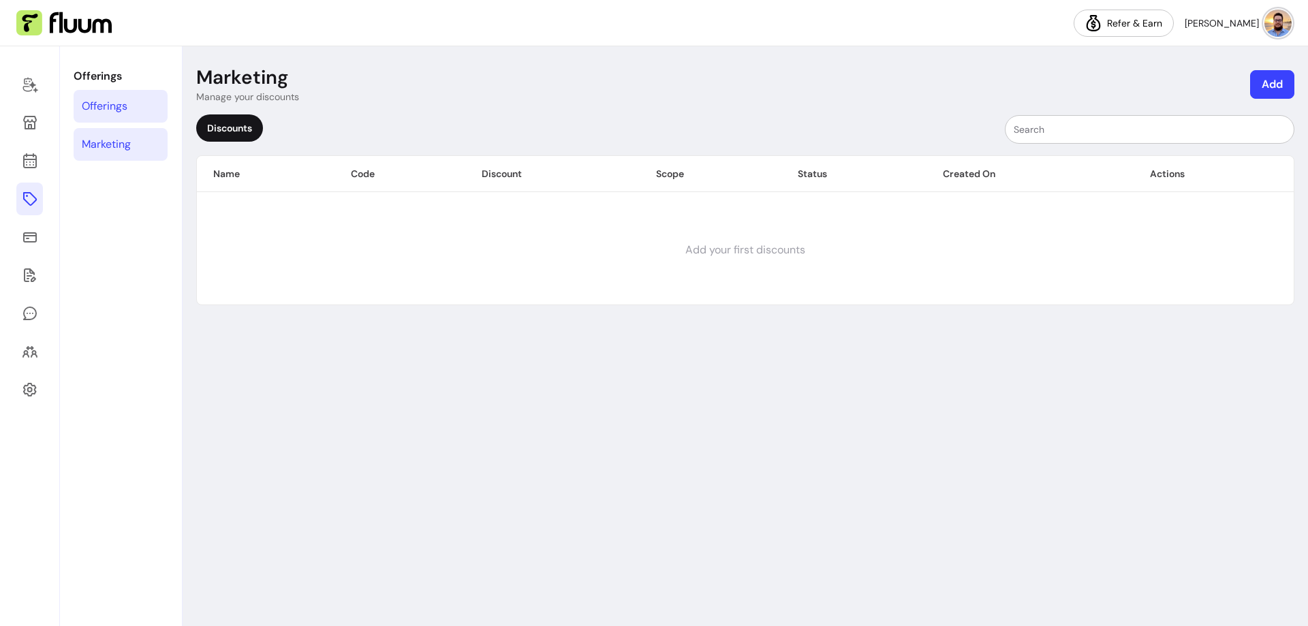
click at [104, 104] on div "Offerings" at bounding box center [105, 106] width 46 height 16
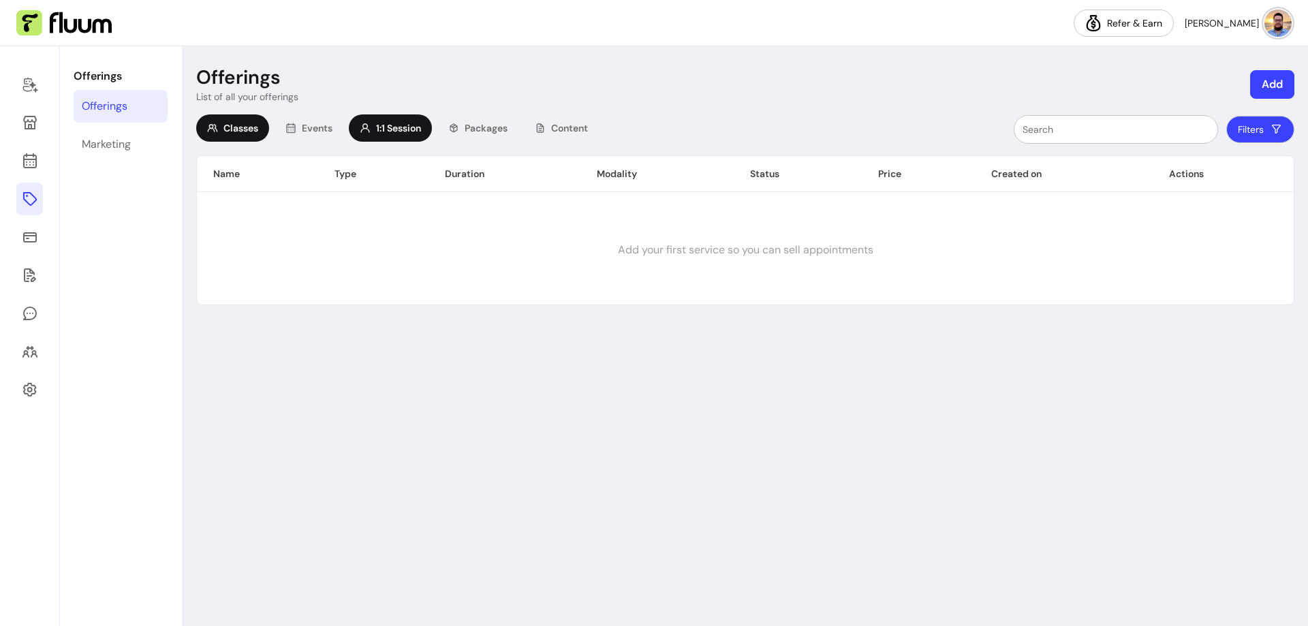
click at [399, 123] on span "1:1 Session" at bounding box center [398, 128] width 45 height 14
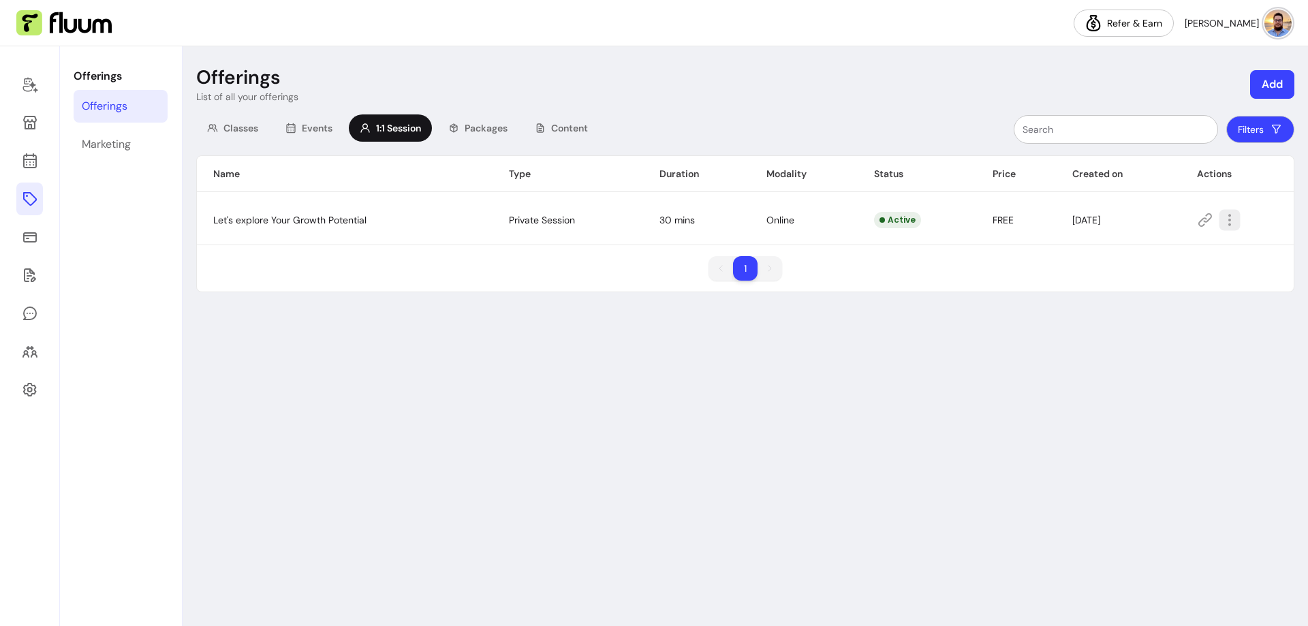
drag, startPoint x: 1228, startPoint y: 219, endPoint x: 1227, endPoint y: 230, distance: 10.9
click at [1229, 219] on icon "button" at bounding box center [1229, 220] width 16 height 16
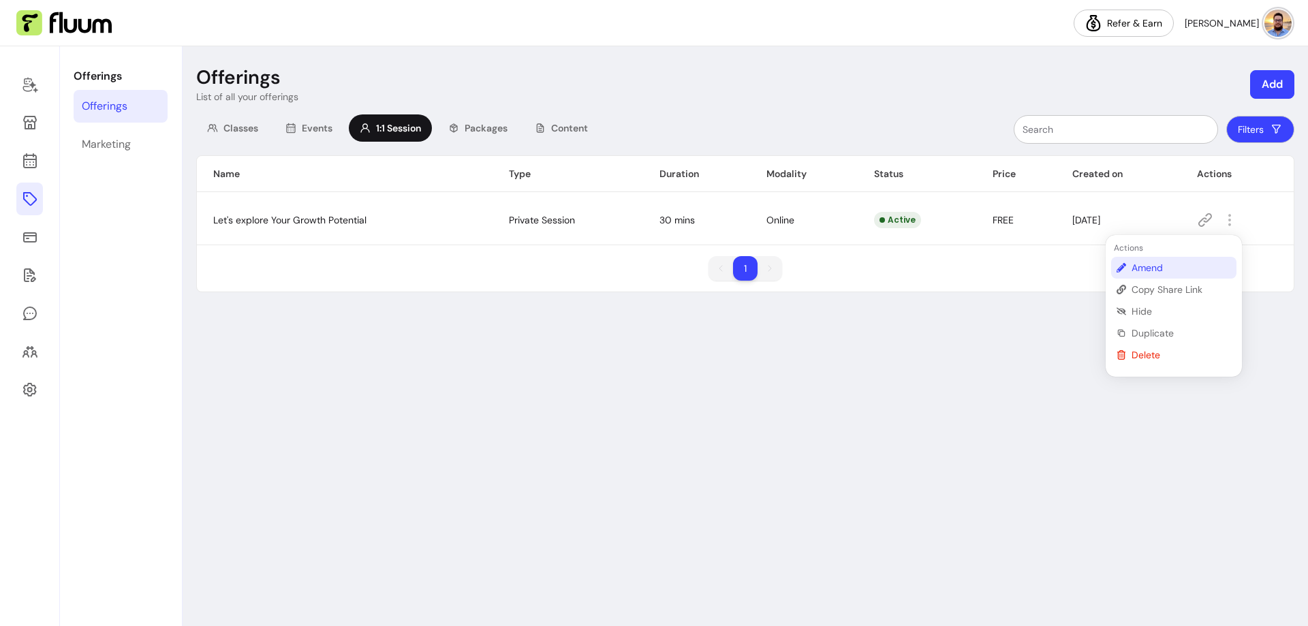
click at [1154, 267] on span "Amend" at bounding box center [1180, 268] width 99 height 14
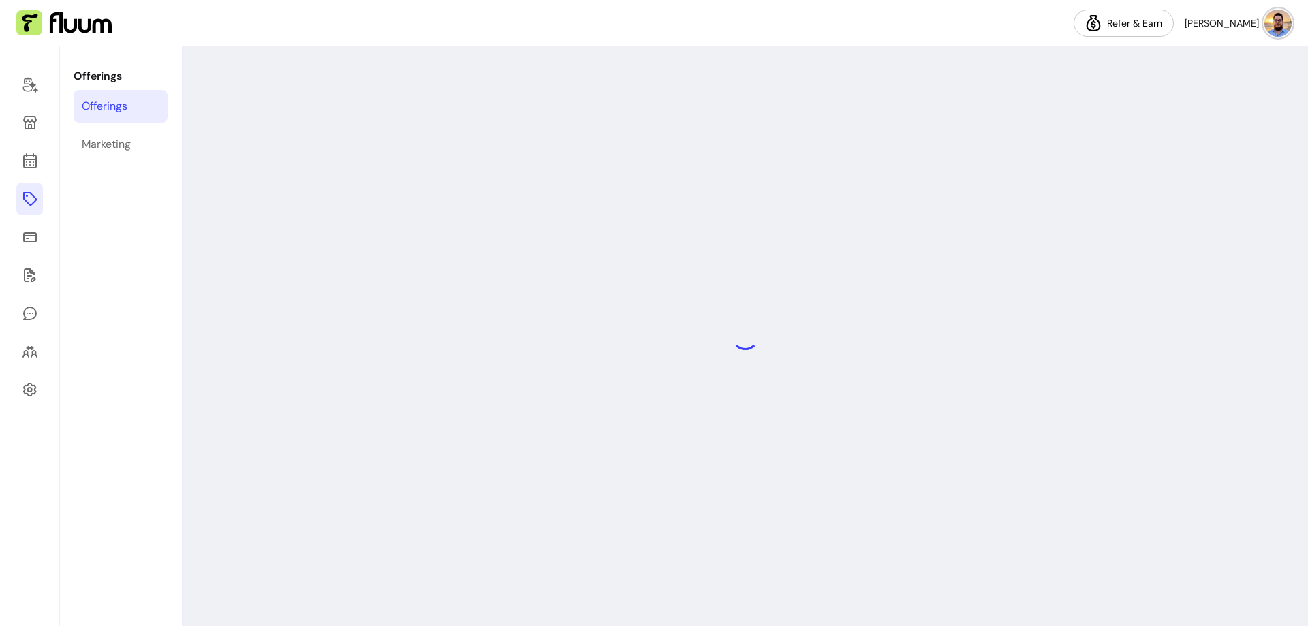
select select "**"
select select "***"
select select "****"
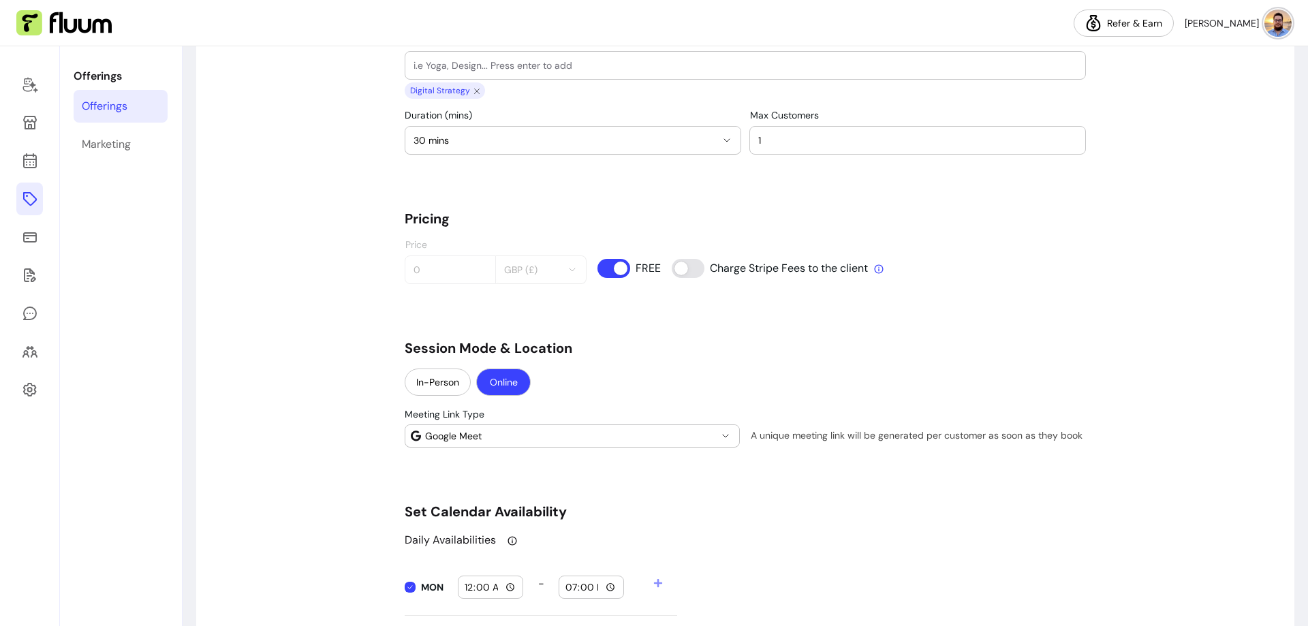
scroll to position [1022, 0]
click at [437, 267] on div "Price 0 GBP (£)" at bounding box center [496, 259] width 182 height 45
click at [446, 272] on input "Price" at bounding box center [450, 268] width 74 height 14
type input "100"
click at [513, 276] on button "GBP (£)" at bounding box center [541, 267] width 91 height 27
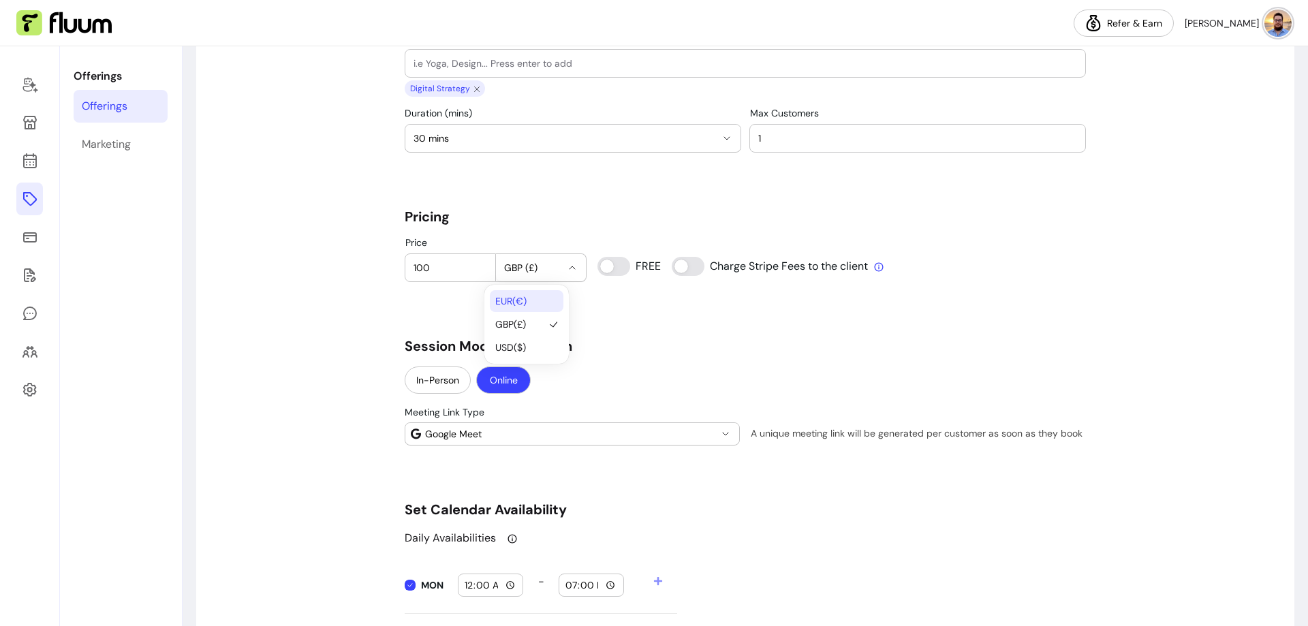
click at [554, 297] on icon at bounding box center [554, 301] width 8 height 9
select select "***"
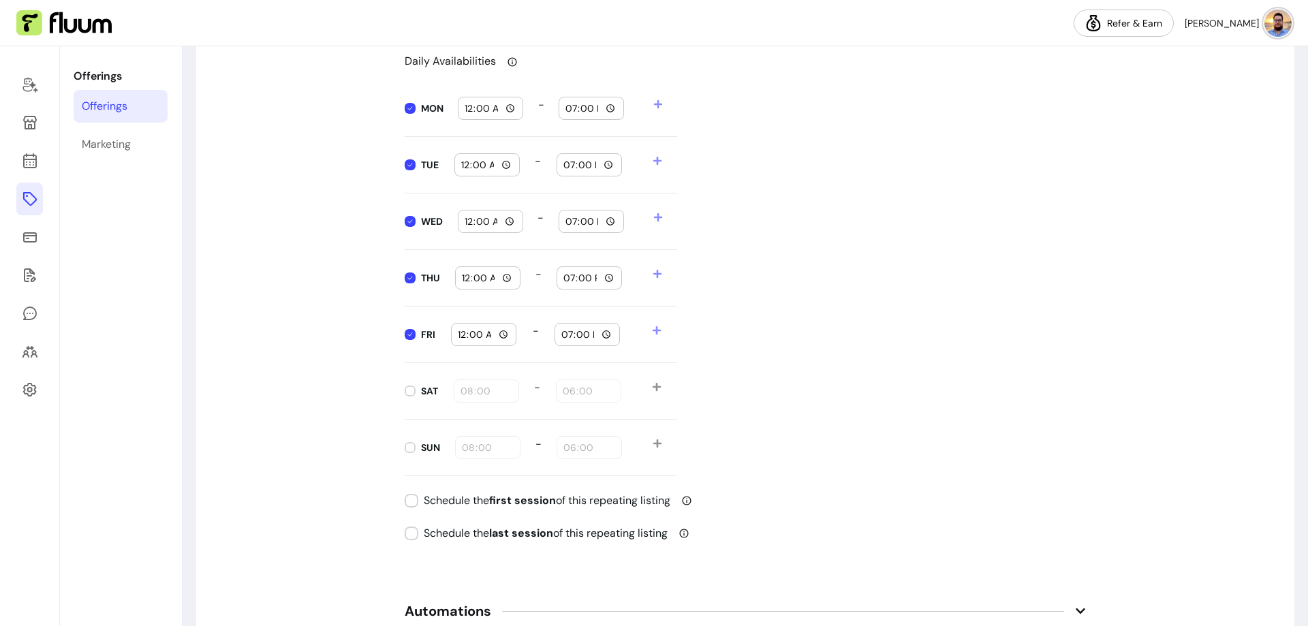
scroll to position [1430, 0]
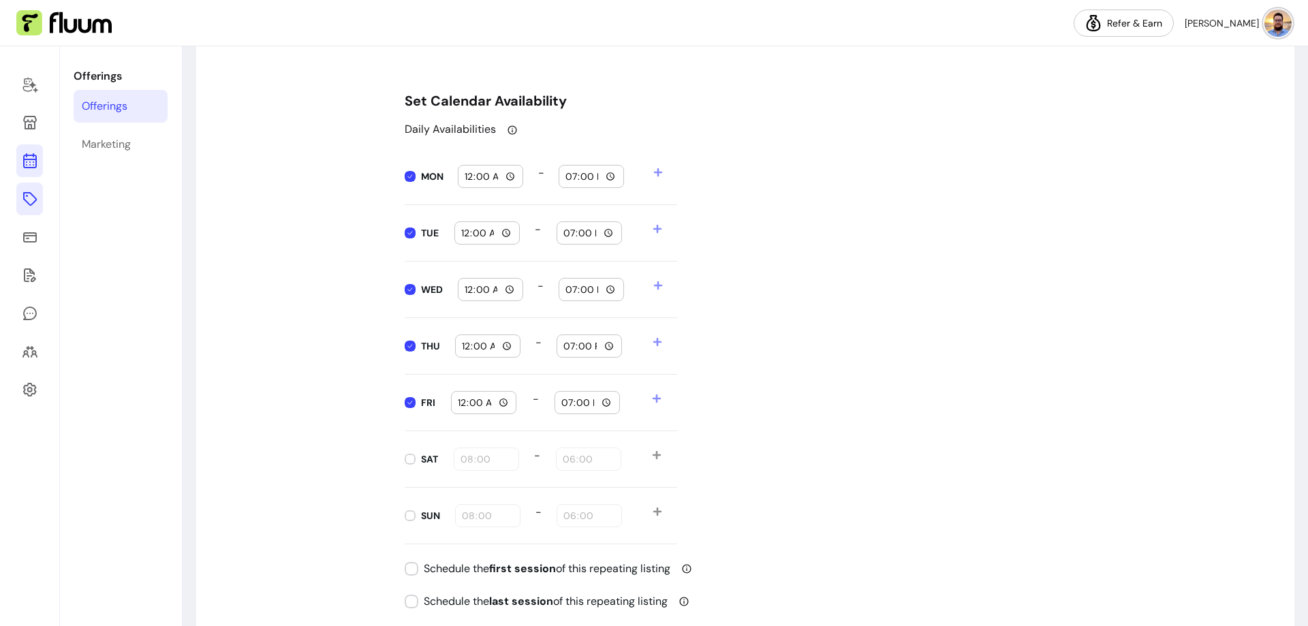
click at [32, 161] on icon at bounding box center [30, 161] width 16 height 16
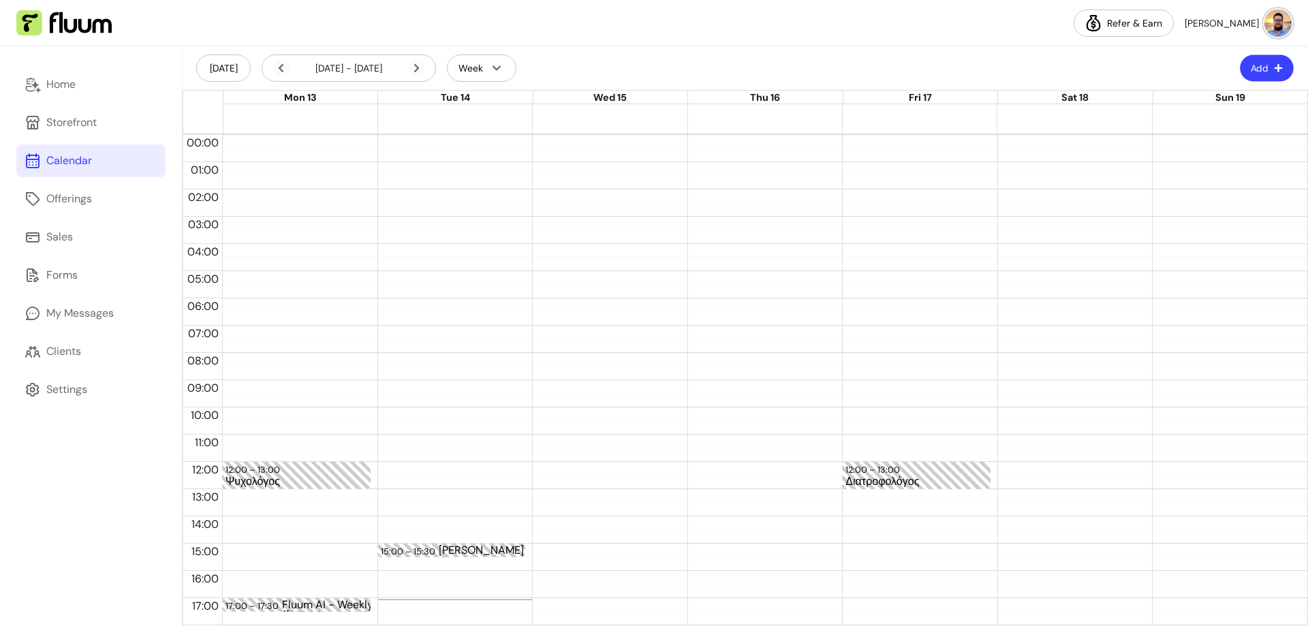
click at [1259, 72] on button "Add" at bounding box center [1267, 68] width 54 height 27
click at [81, 393] on div "Settings" at bounding box center [66, 389] width 41 height 16
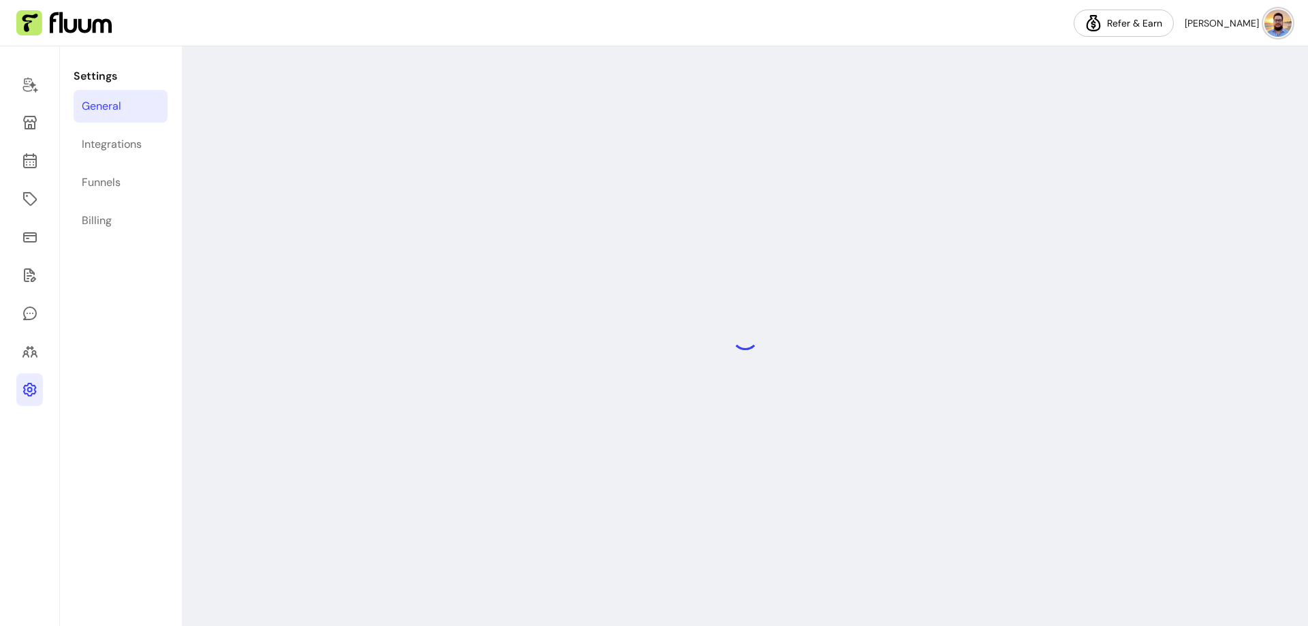
select select "**********"
select select "***"
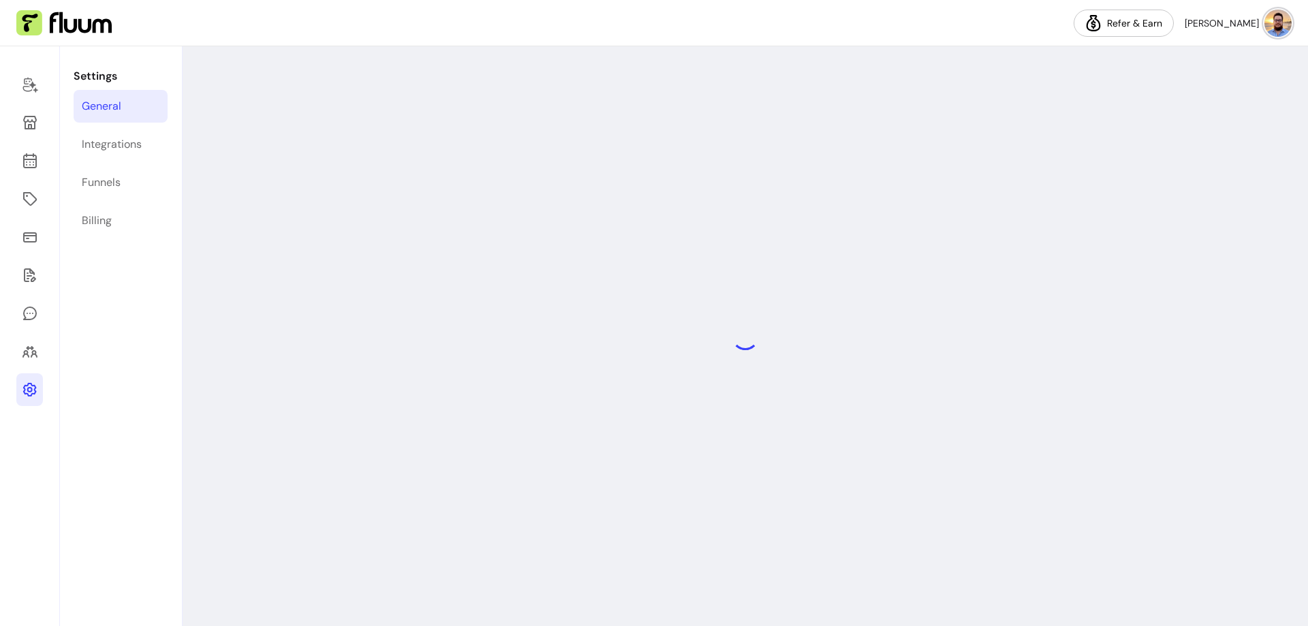
select select "***"
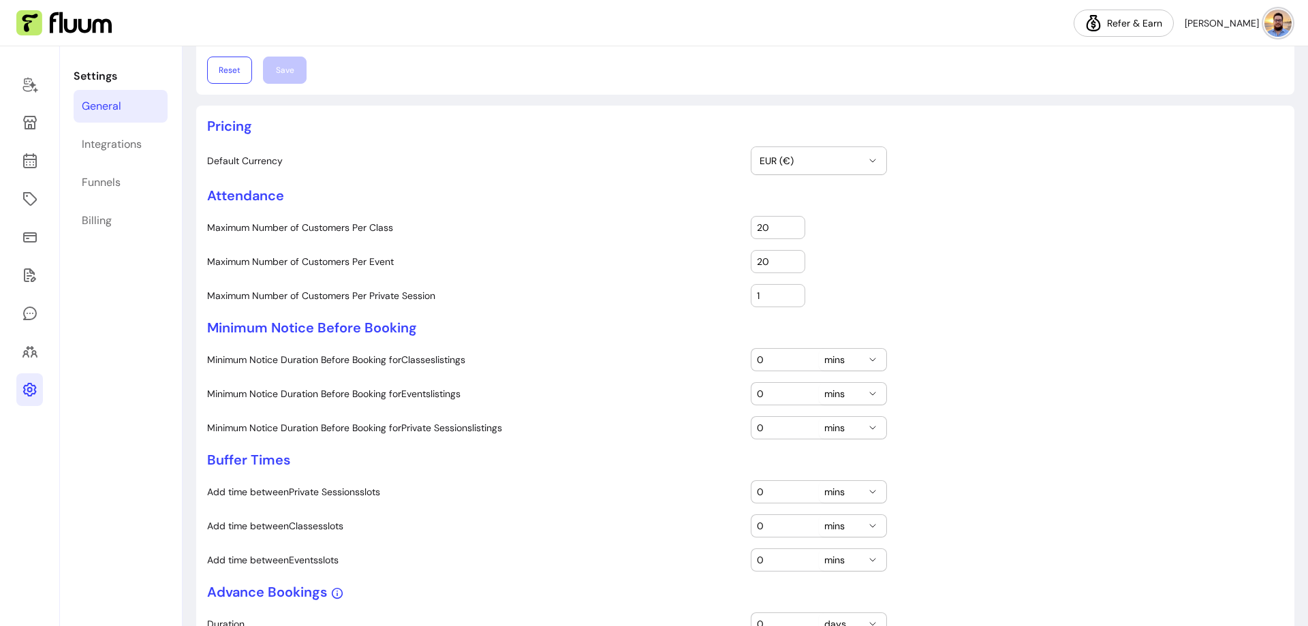
scroll to position [204, 0]
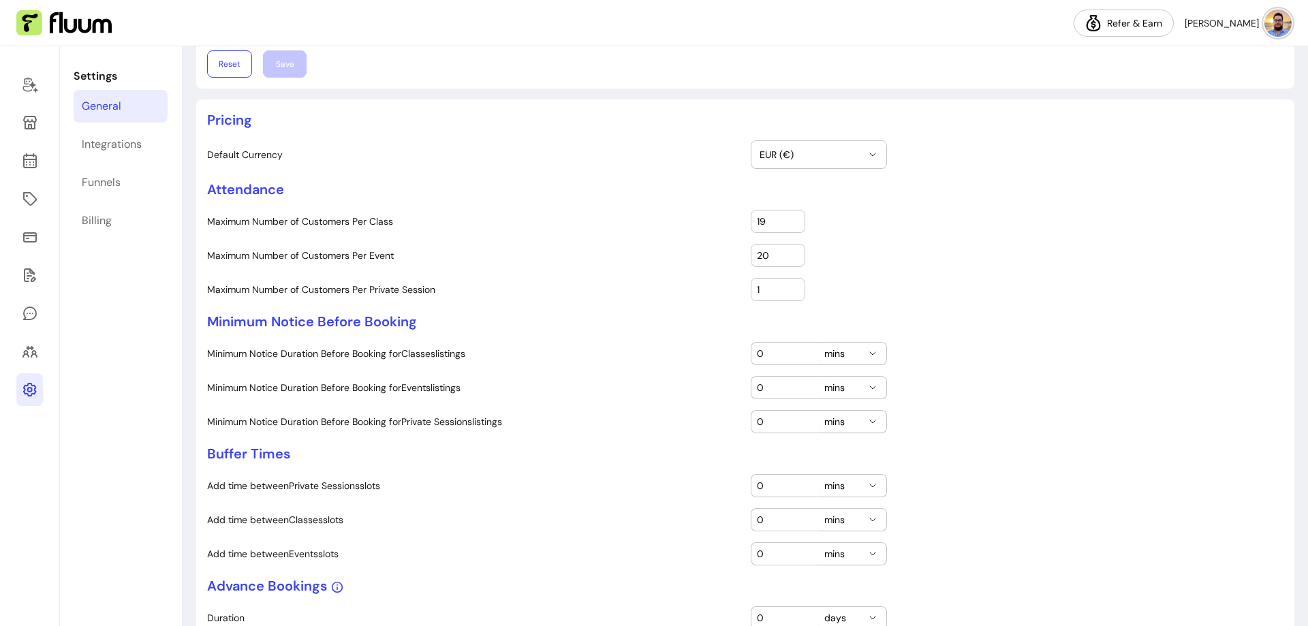
click at [787, 225] on input "19" at bounding box center [778, 222] width 42 height 14
click at [787, 225] on input "18" at bounding box center [778, 222] width 42 height 14
click at [787, 225] on input "17" at bounding box center [778, 222] width 42 height 14
click at [787, 225] on input "16" at bounding box center [778, 222] width 42 height 14
click at [787, 225] on input "15" at bounding box center [778, 222] width 42 height 14
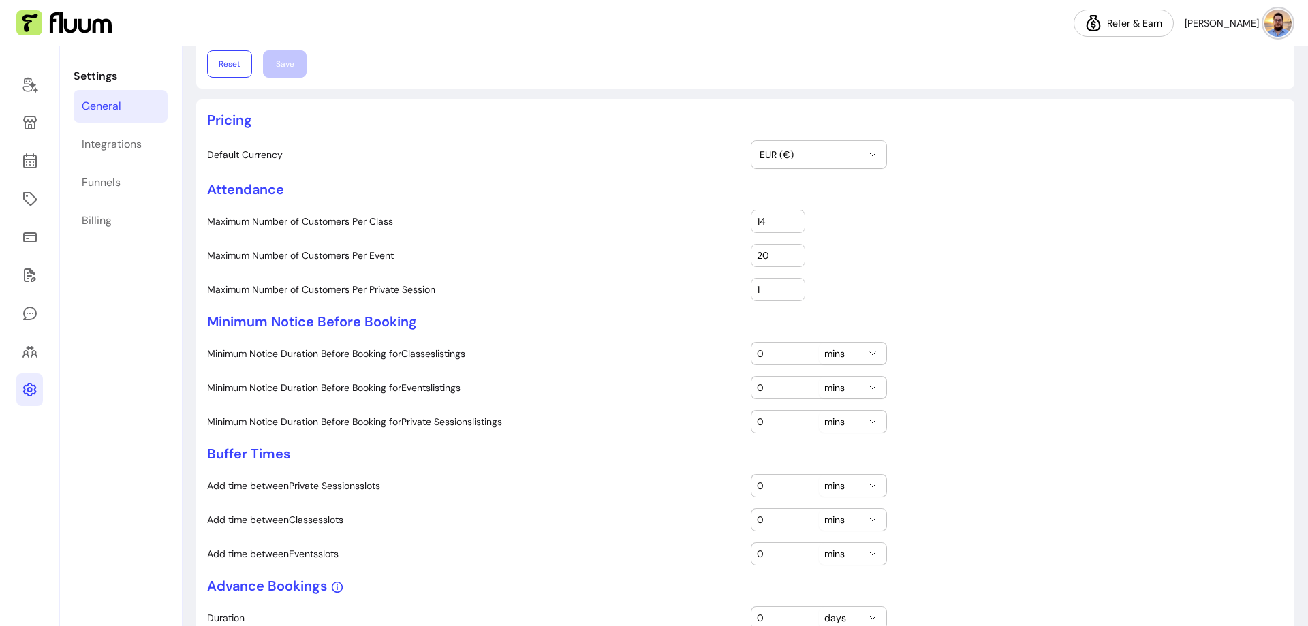
click at [787, 225] on input "14" at bounding box center [778, 222] width 42 height 14
click at [787, 225] on input "13" at bounding box center [778, 222] width 42 height 14
click at [787, 225] on input "12" at bounding box center [778, 222] width 42 height 14
drag, startPoint x: 768, startPoint y: 221, endPoint x: 741, endPoint y: 221, distance: 26.6
click at [741, 221] on div "Maximum Number of Customers Per Class 12" at bounding box center [745, 221] width 1076 height 23
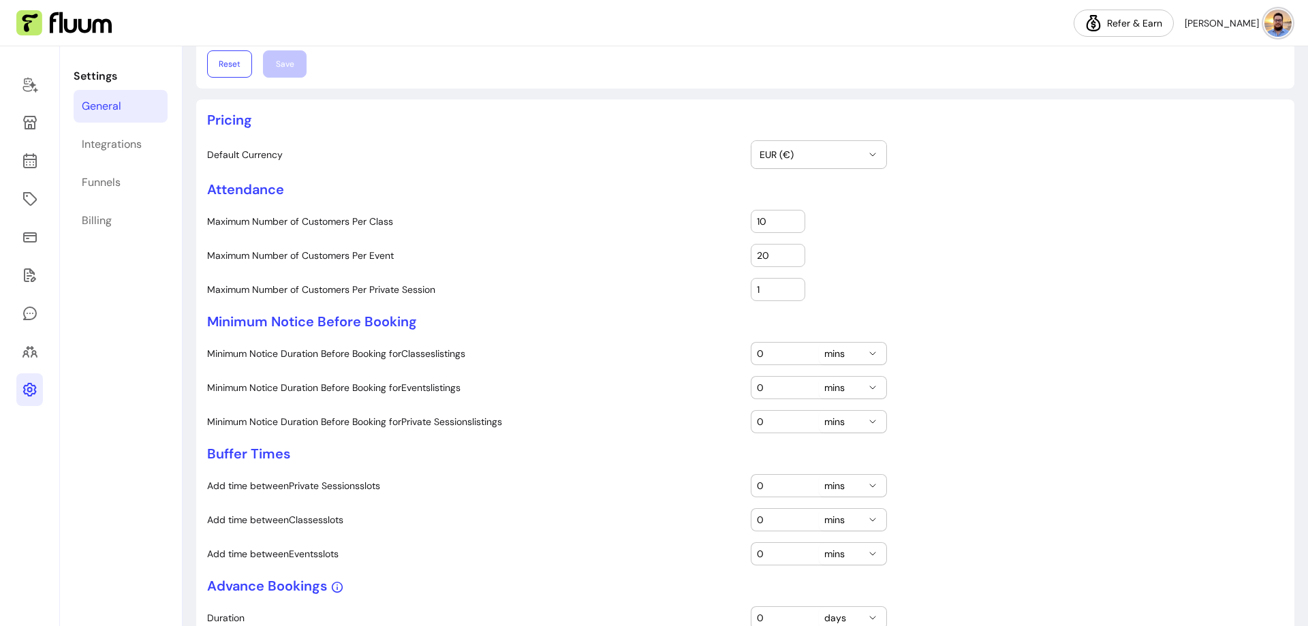
type input "10"
drag, startPoint x: 769, startPoint y: 254, endPoint x: 733, endPoint y: 251, distance: 36.2
click at [733, 251] on div "Maximum Number of Customers Per Event 20" at bounding box center [745, 255] width 1076 height 23
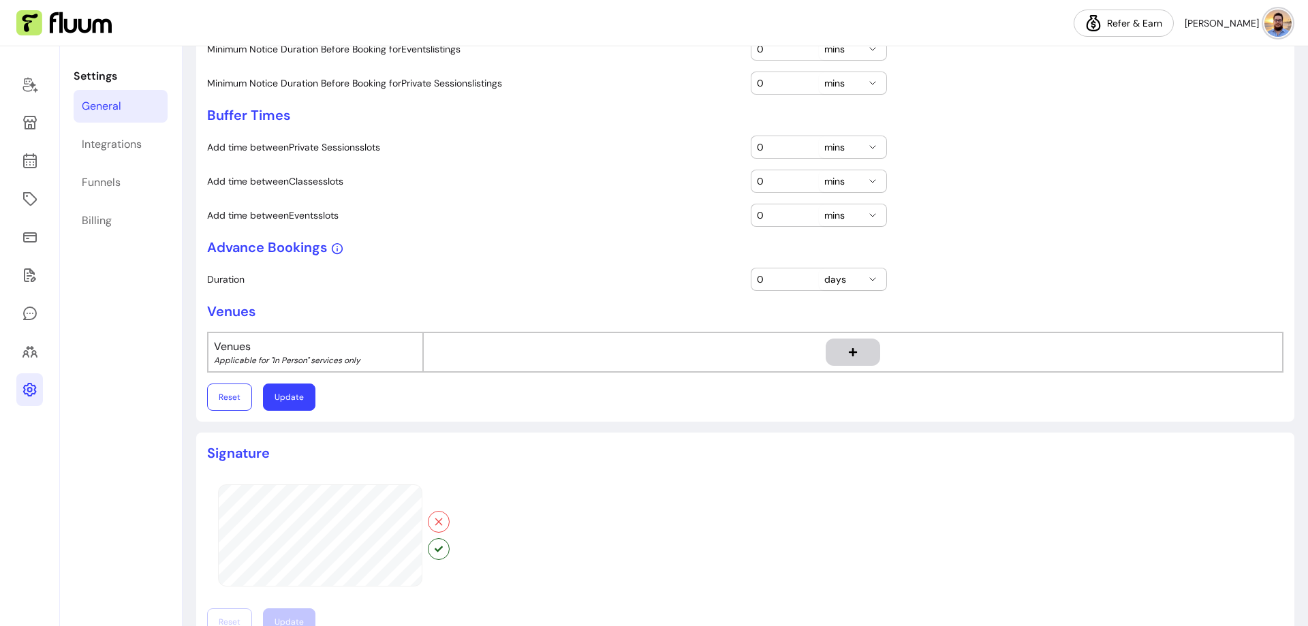
scroll to position [545, 0]
type input "10"
click at [861, 275] on button "days" at bounding box center [852, 277] width 67 height 22
click at [854, 328] on span "weeks" at bounding box center [858, 331] width 59 height 14
select select "****"
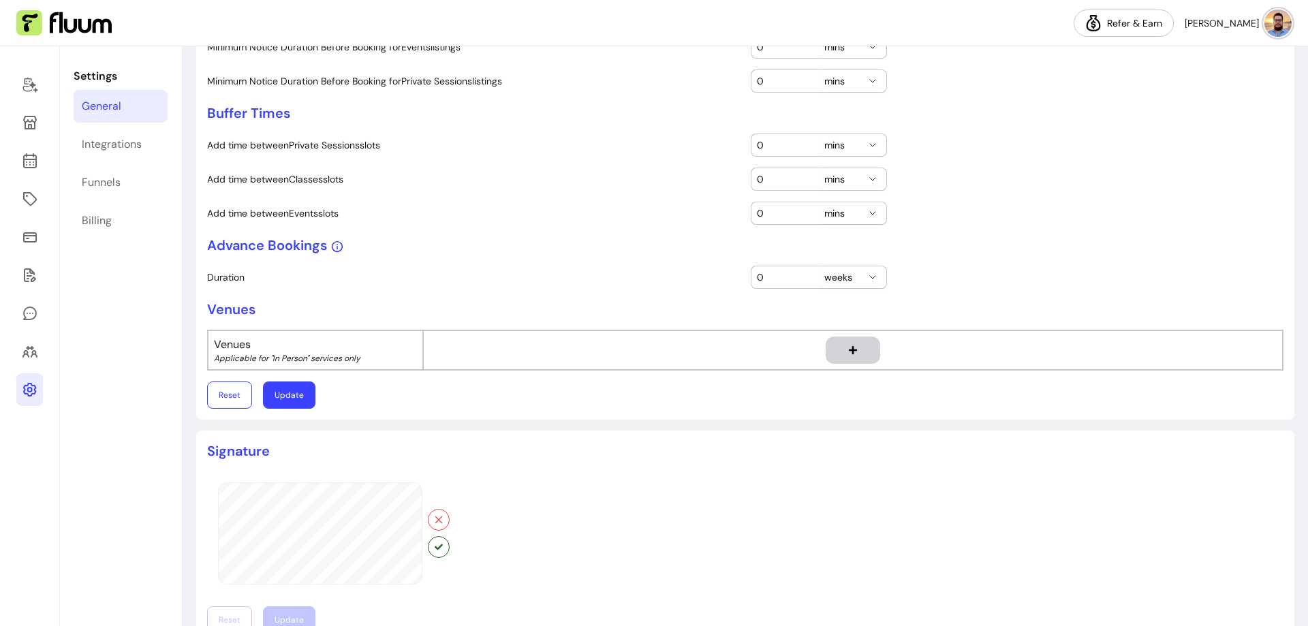
drag, startPoint x: 764, startPoint y: 280, endPoint x: 747, endPoint y: 281, distance: 16.4
click at [751, 281] on div "0" at bounding box center [784, 277] width 67 height 22
type input "2"
click at [855, 355] on button "button" at bounding box center [853, 349] width 54 height 27
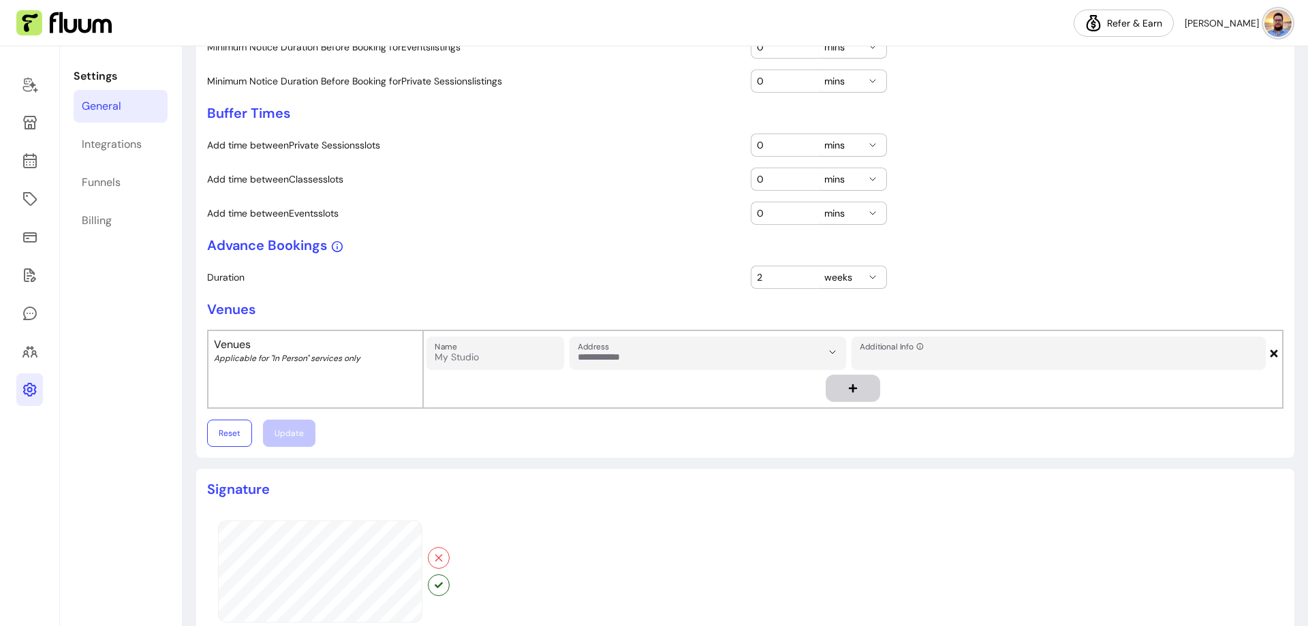
click at [903, 358] on input "Additional Info" at bounding box center [1059, 357] width 398 height 14
click at [1270, 354] on icon at bounding box center [1273, 352] width 7 height 7
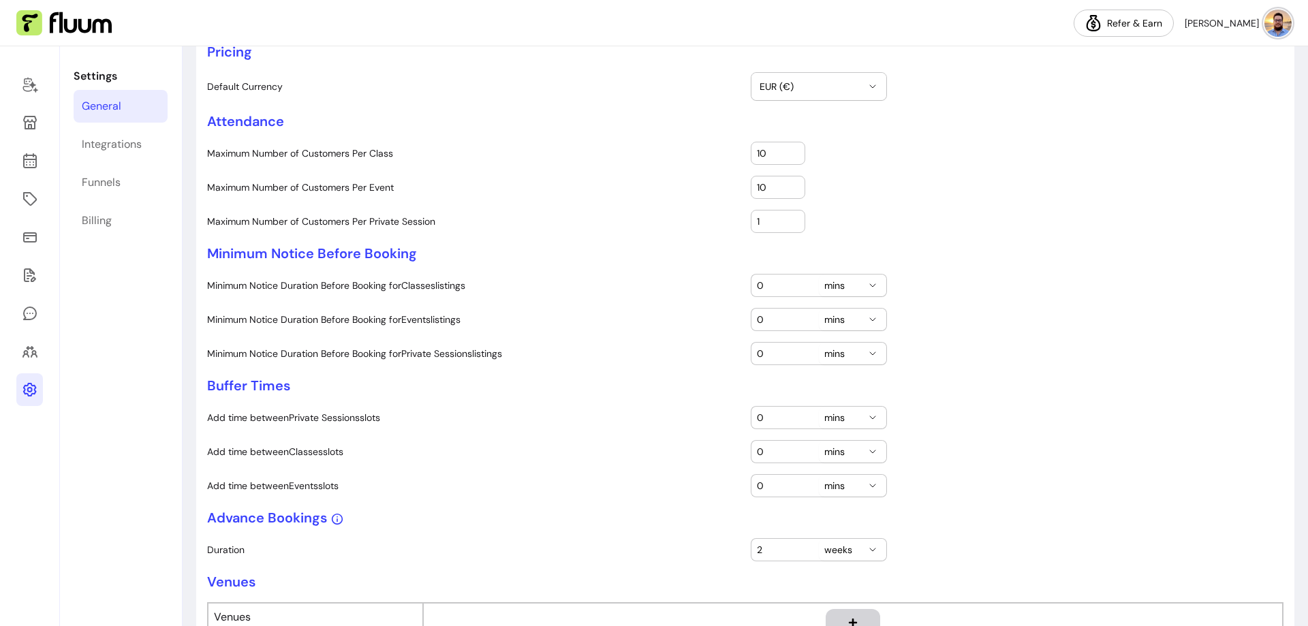
scroll to position [341, 0]
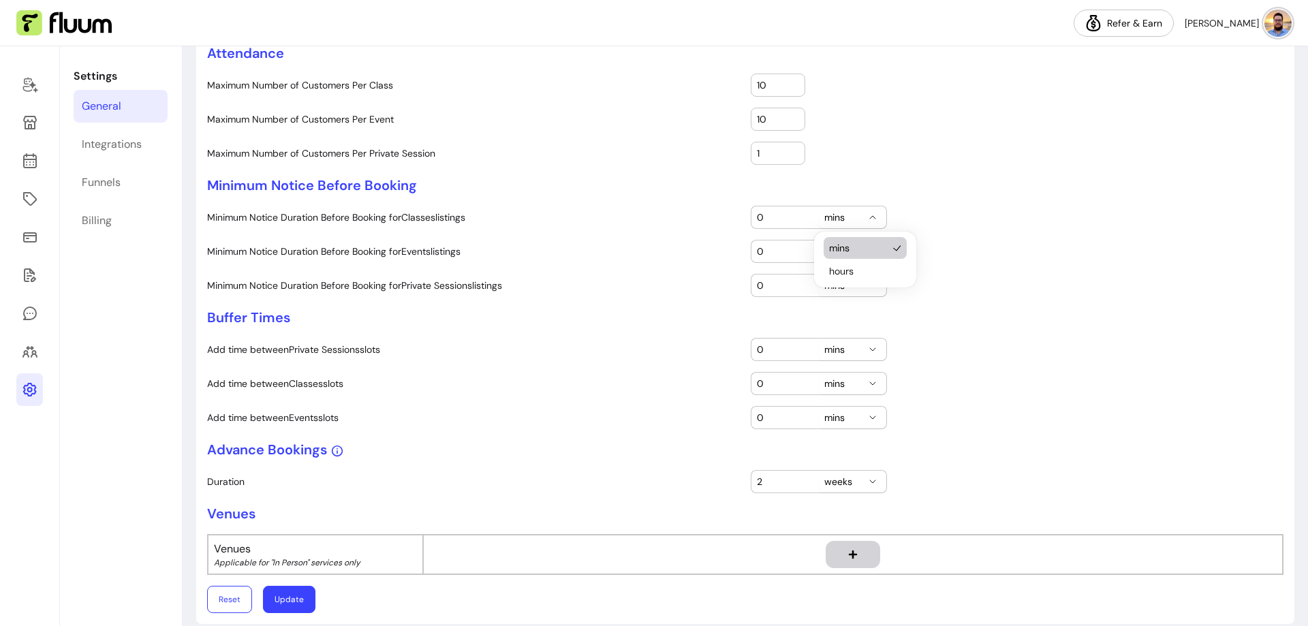
click at [834, 219] on span "mins" at bounding box center [844, 217] width 40 height 14
click at [841, 266] on span "hours" at bounding box center [858, 271] width 59 height 14
select select "****"
drag, startPoint x: 757, startPoint y: 219, endPoint x: 738, endPoint y: 216, distance: 19.4
click at [738, 216] on div "Minimum Notice Duration Before Booking for Classes listings 0 **** ***** hours" at bounding box center [745, 217] width 1076 height 23
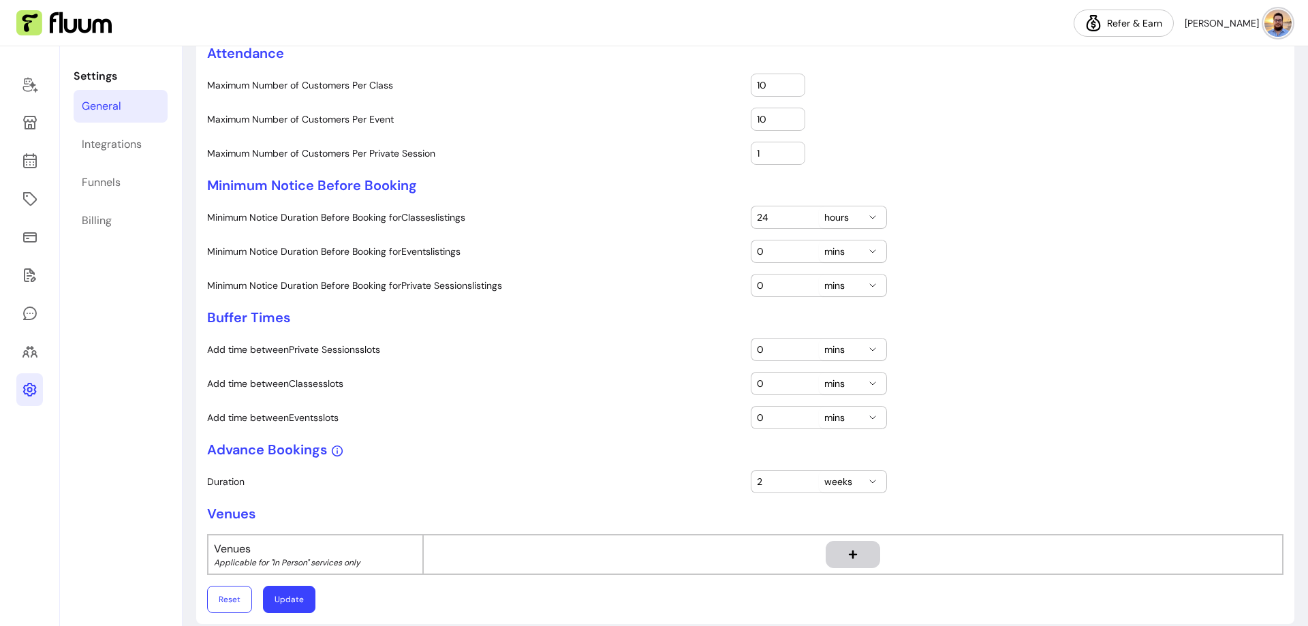
type input "24"
click at [824, 251] on span "mins" at bounding box center [844, 252] width 40 height 14
click at [845, 308] on span "hours" at bounding box center [858, 305] width 59 height 14
select select "****"
drag, startPoint x: 768, startPoint y: 258, endPoint x: 734, endPoint y: 254, distance: 34.3
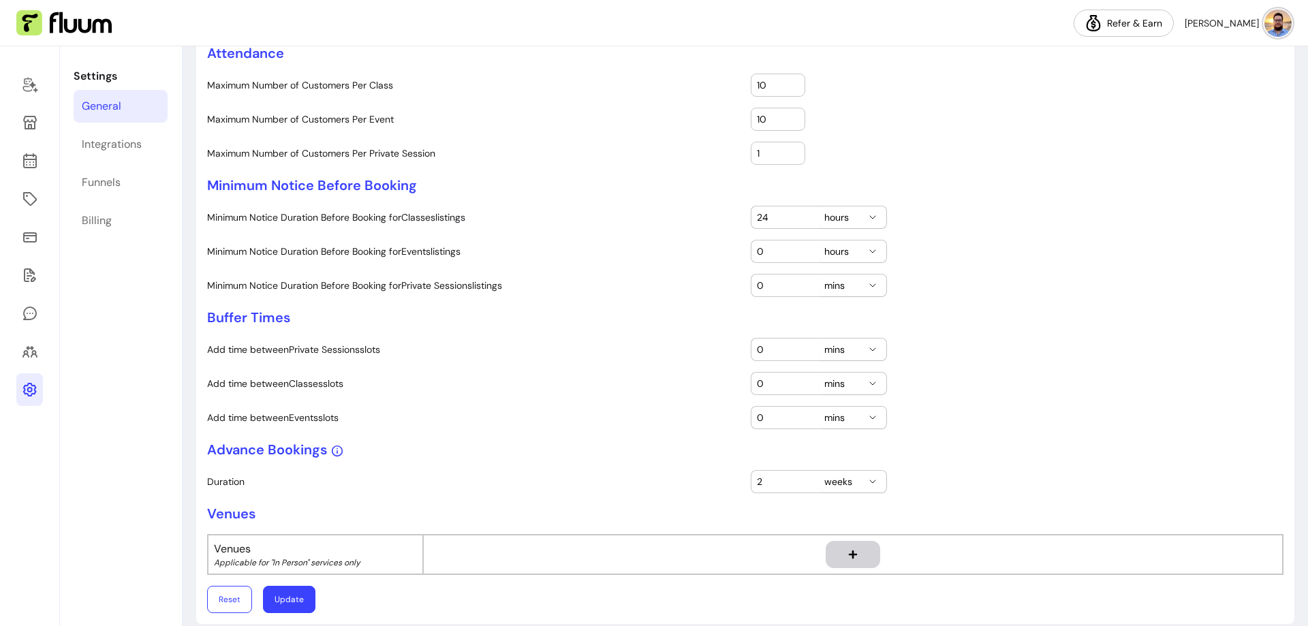
click at [734, 254] on div "Minimum Notice Duration Before Booking for Events listings 0 **** ***** hours" at bounding box center [745, 251] width 1076 height 23
type input "24"
click at [828, 285] on span "mins" at bounding box center [844, 286] width 40 height 14
click at [842, 339] on span "hours" at bounding box center [858, 339] width 59 height 14
select select "****"
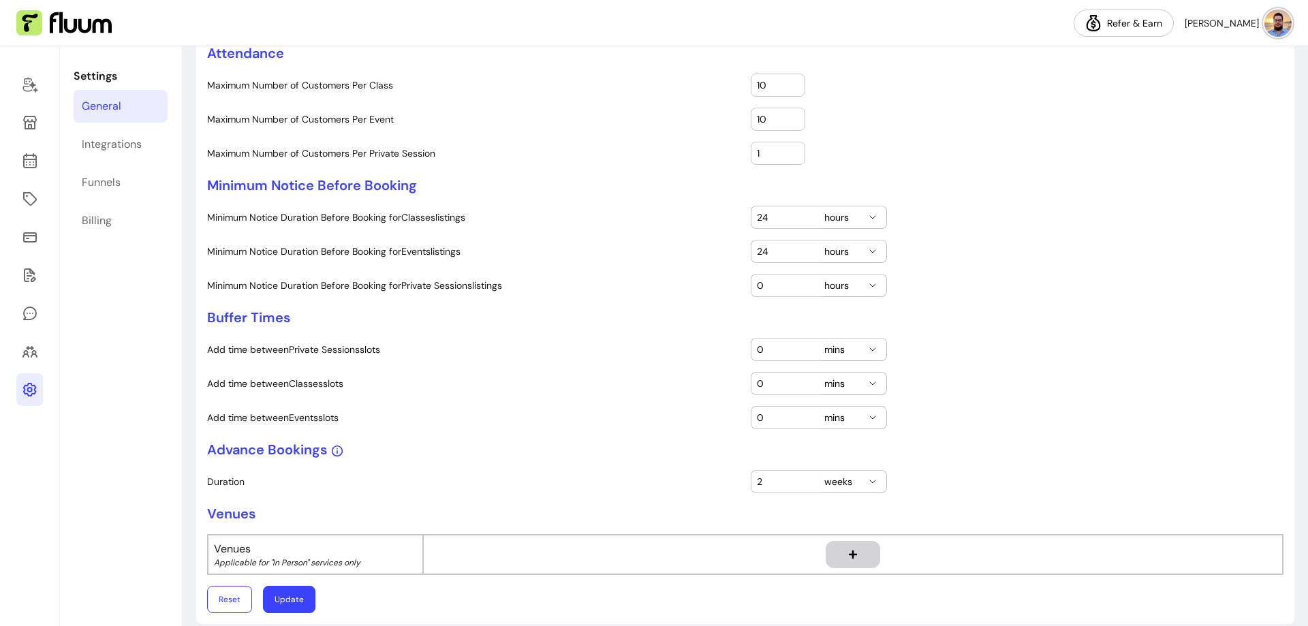
drag, startPoint x: 770, startPoint y: 291, endPoint x: 731, endPoint y: 286, distance: 39.1
click at [731, 286] on div "Minimum Notice Duration Before Booking for Private Sessions listings 0 **** ***…" at bounding box center [745, 285] width 1076 height 23
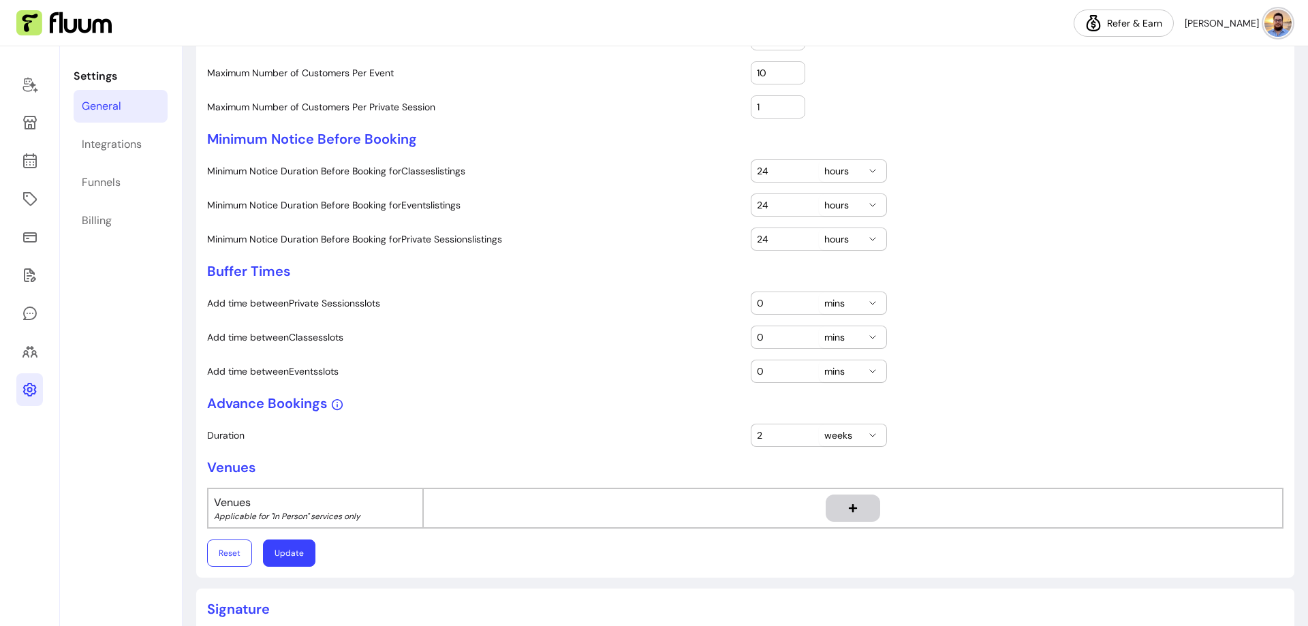
scroll to position [409, 0]
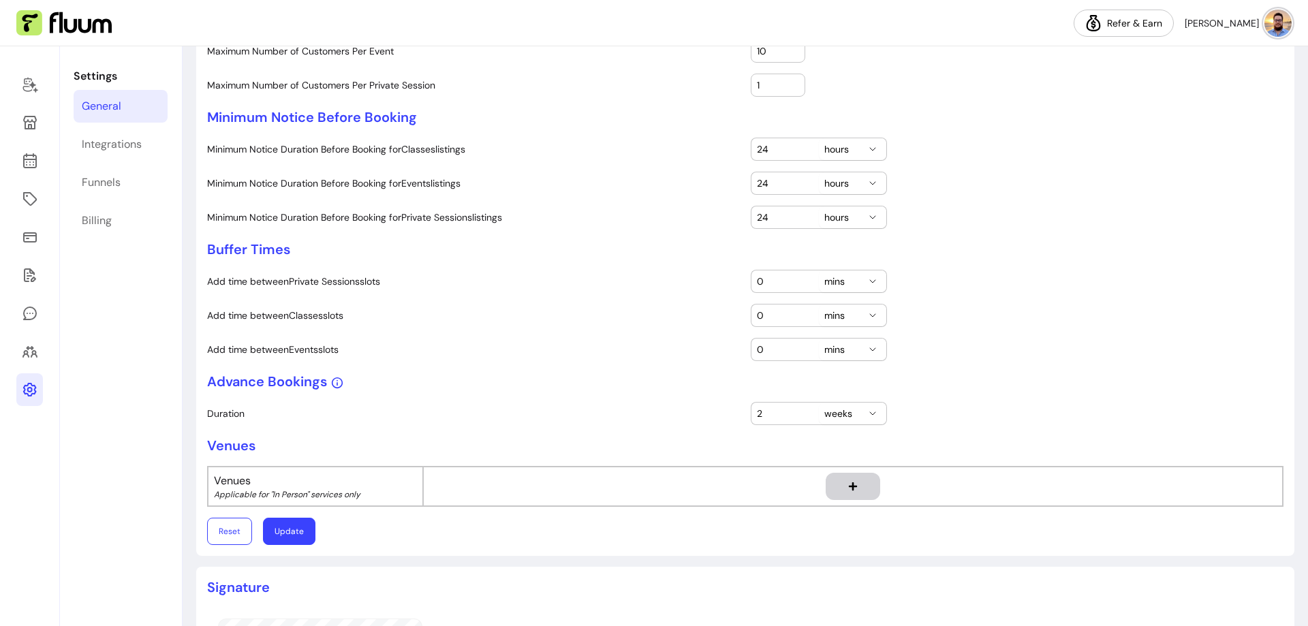
type input "24"
drag, startPoint x: 766, startPoint y: 282, endPoint x: 736, endPoint y: 282, distance: 29.3
click at [736, 282] on div "Add time between Private Sessions slots 0 **** ***** mins" at bounding box center [745, 281] width 1076 height 23
type input "30"
drag, startPoint x: 764, startPoint y: 315, endPoint x: 736, endPoint y: 319, distance: 29.0
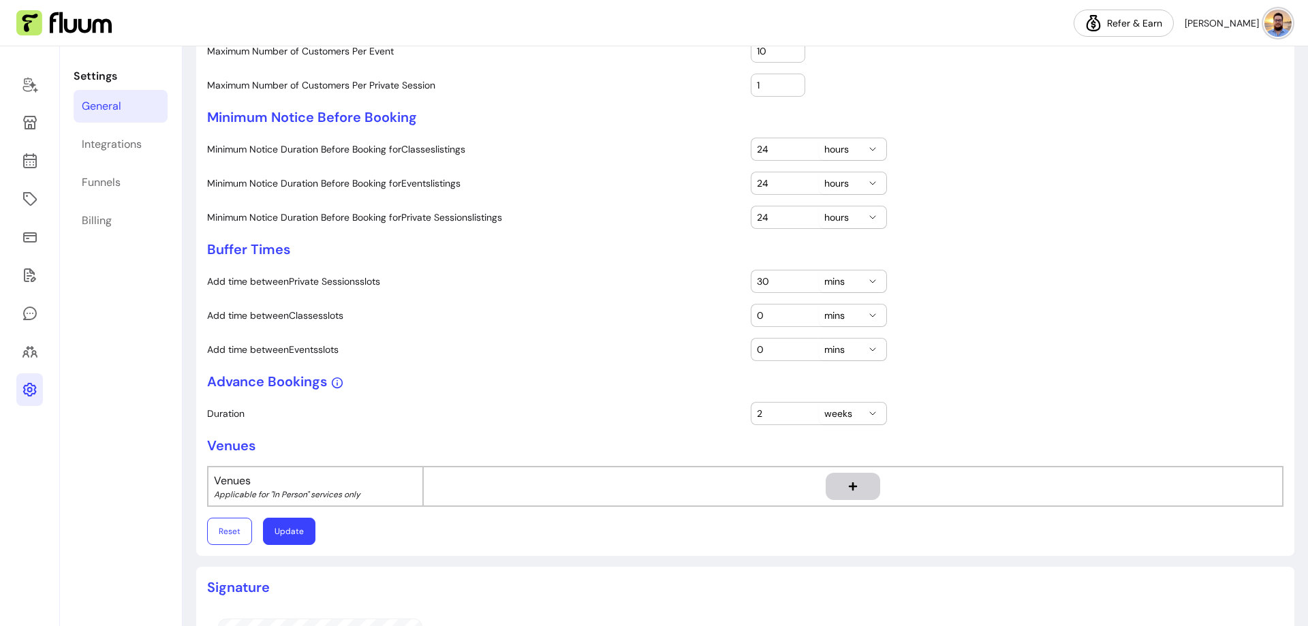
click at [736, 319] on div "Add time between Classes slots 0 **** ***** mins" at bounding box center [745, 315] width 1076 height 23
type input "30"
drag, startPoint x: 758, startPoint y: 349, endPoint x: 735, endPoint y: 348, distance: 23.2
click at [736, 348] on div "Add time between Events slots 0 **** ***** mins" at bounding box center [745, 349] width 1076 height 23
type input "30"
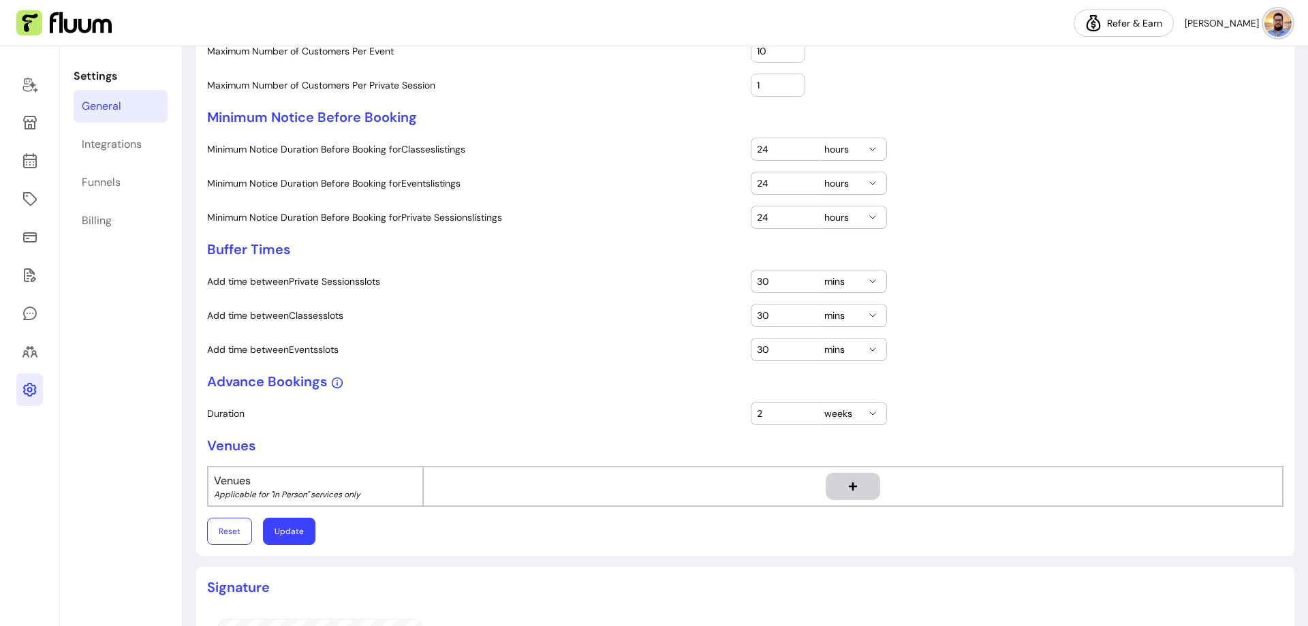
click at [290, 524] on button "Update" at bounding box center [289, 531] width 52 height 27
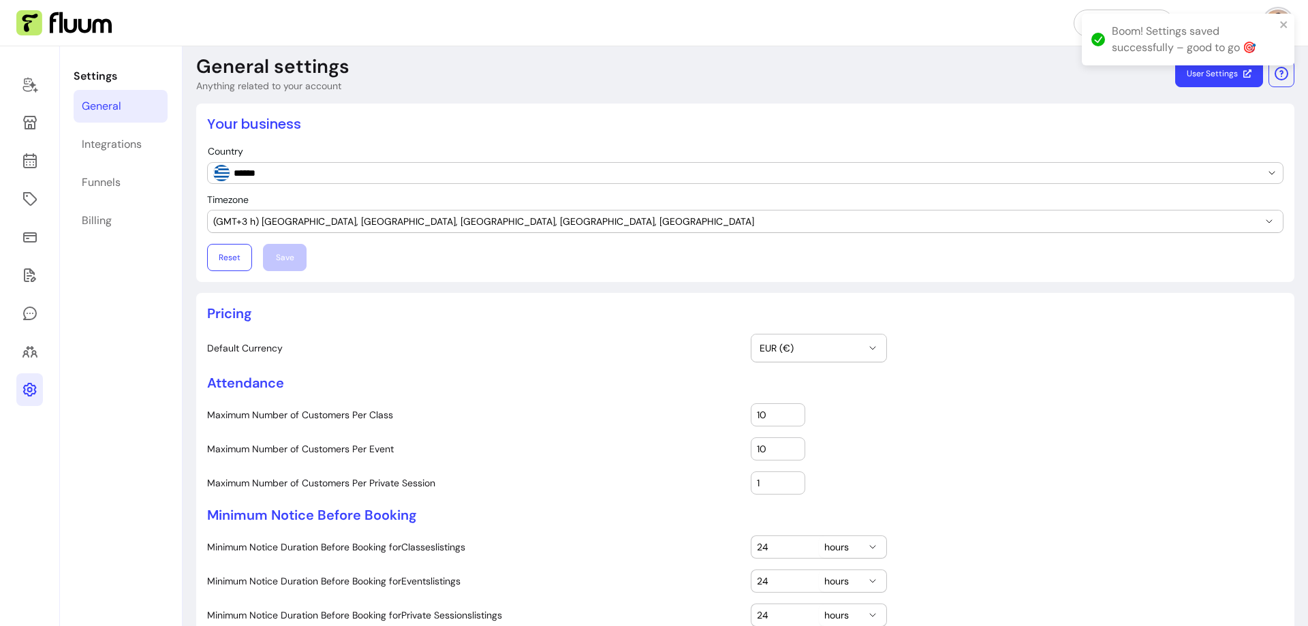
scroll to position [0, 0]
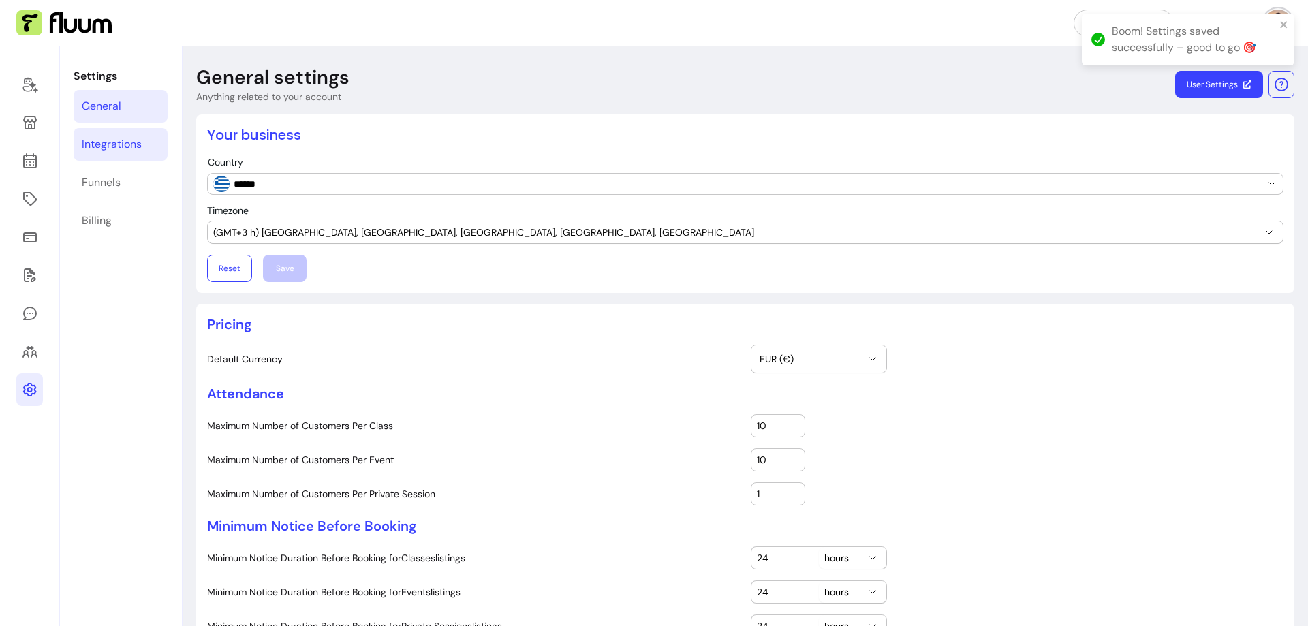
click at [101, 143] on div "Integrations" at bounding box center [112, 144] width 60 height 16
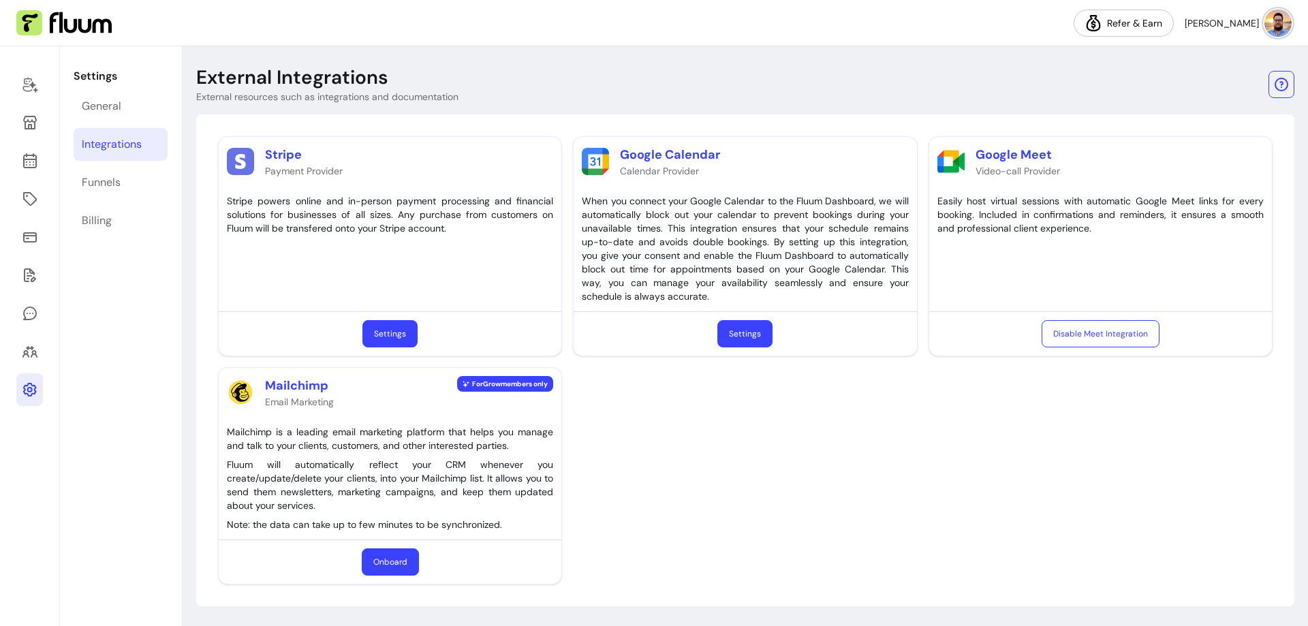
click at [768, 336] on button "Settings" at bounding box center [744, 333] width 55 height 27
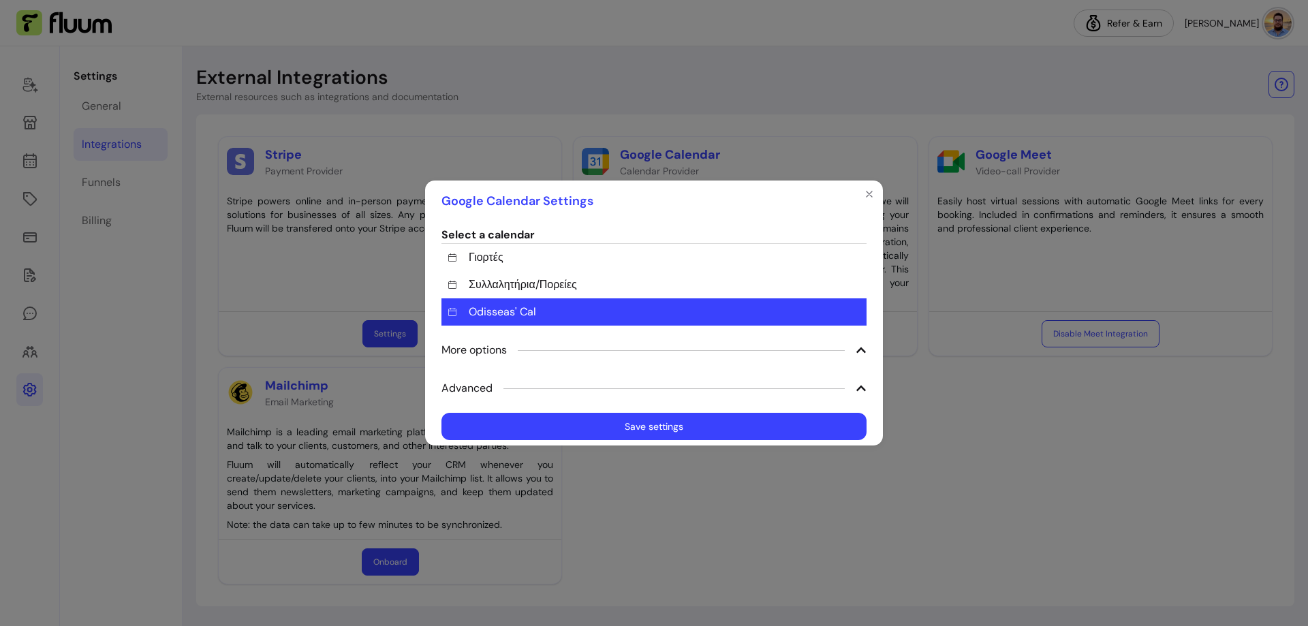
click at [538, 356] on span "More options" at bounding box center [653, 349] width 425 height 27
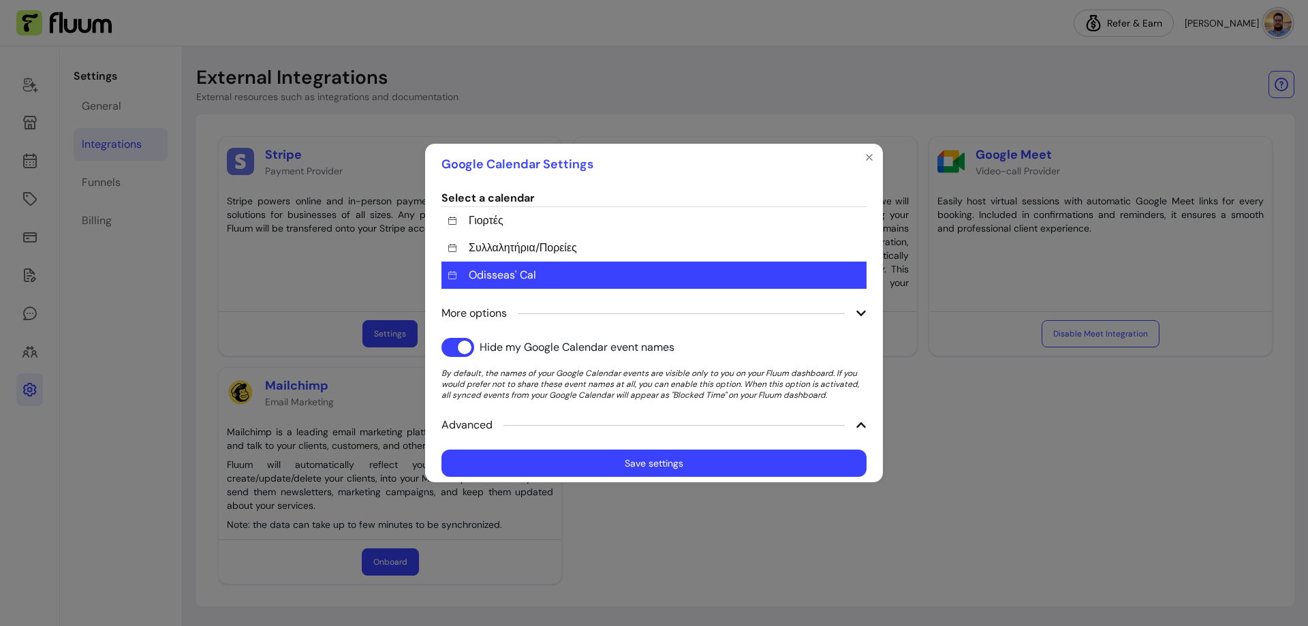
click at [571, 423] on span "Advanced" at bounding box center [653, 424] width 425 height 27
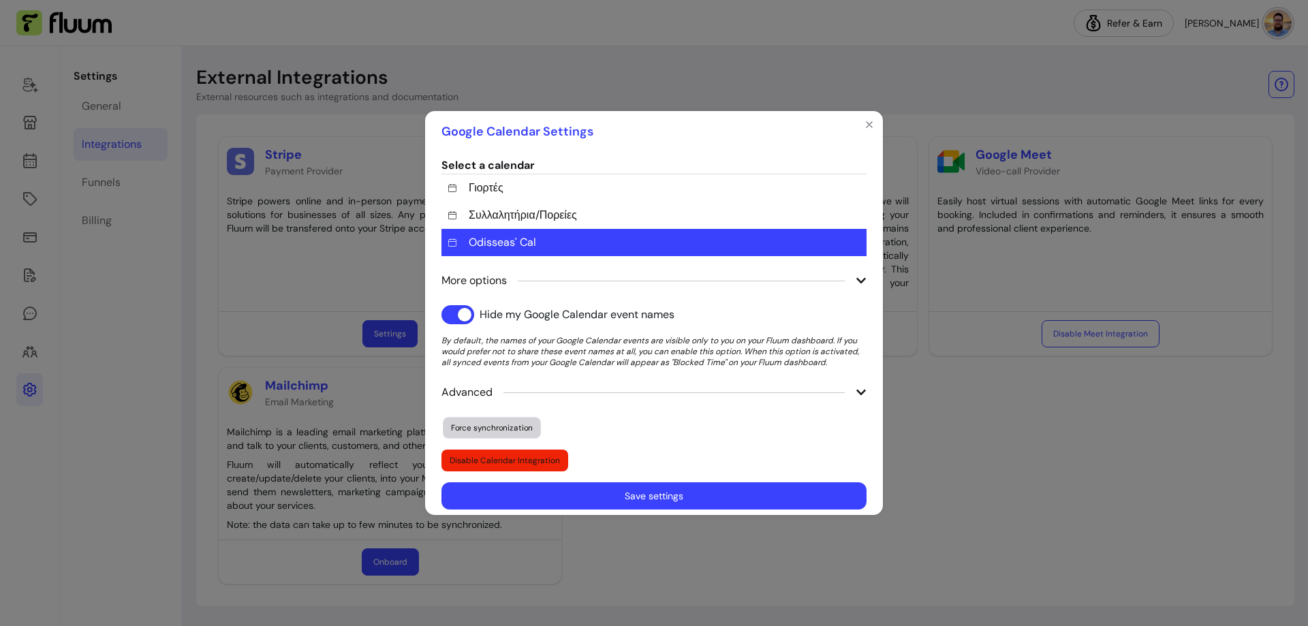
click at [533, 425] on button "Force synchronization" at bounding box center [492, 427] width 98 height 21
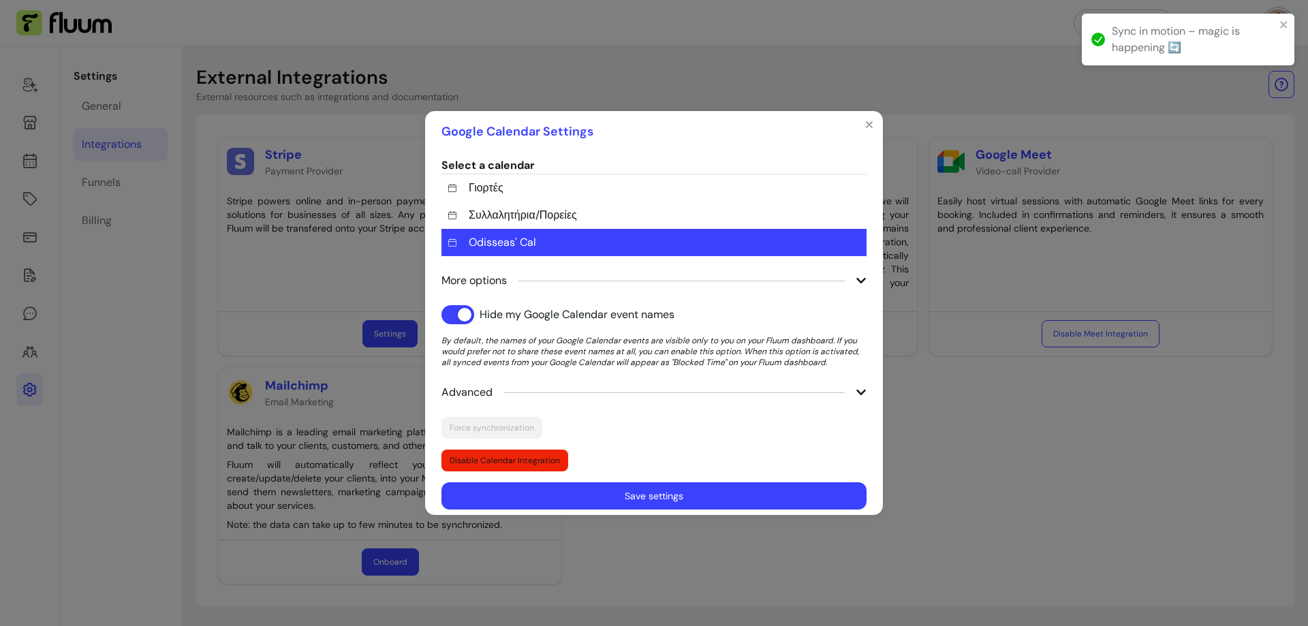
click at [702, 494] on button "Save settings" at bounding box center [653, 495] width 425 height 27
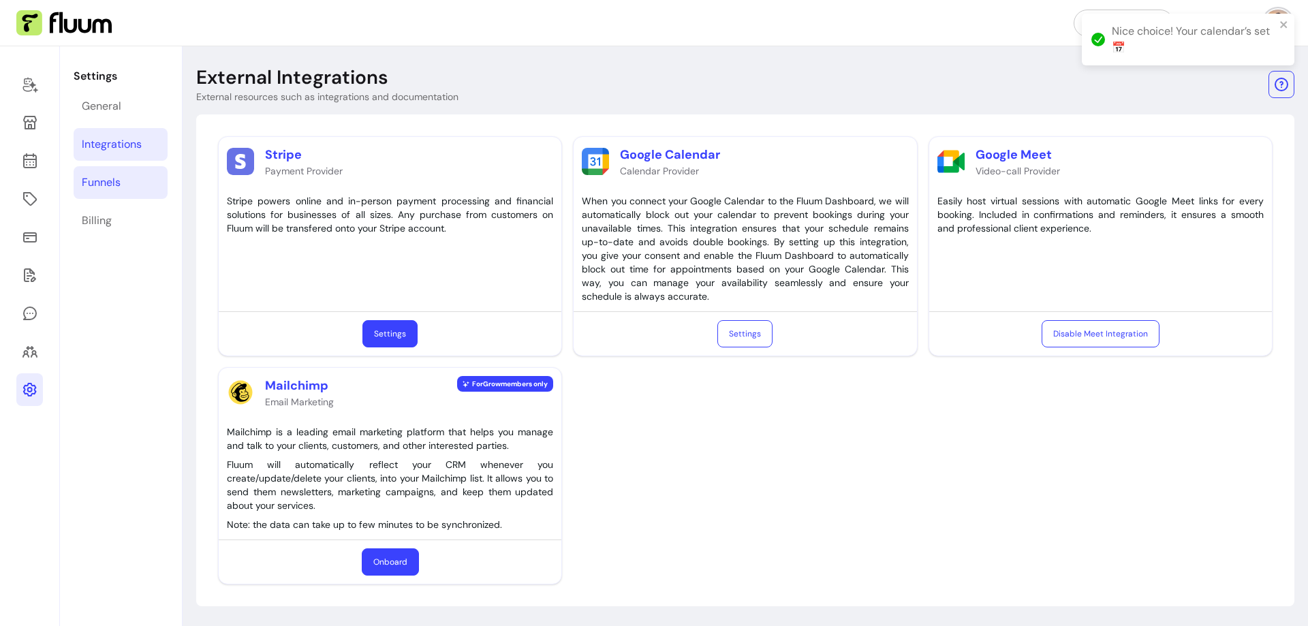
click at [111, 174] on div "Funnels" at bounding box center [101, 182] width 39 height 16
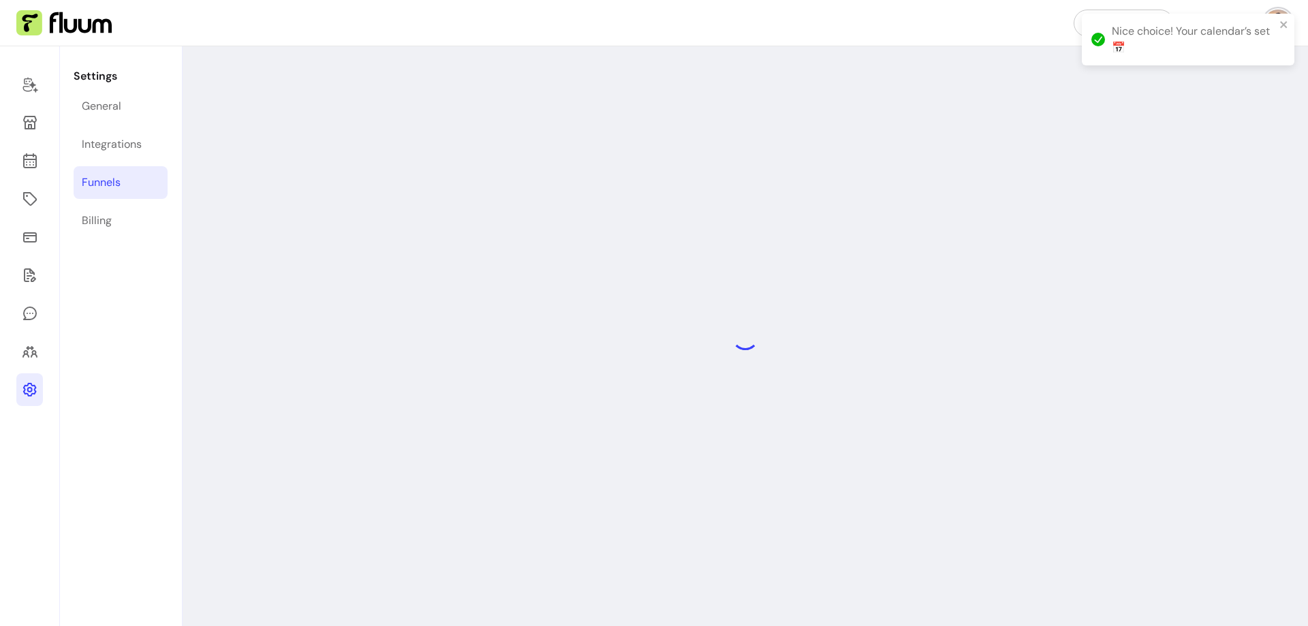
select select "**********"
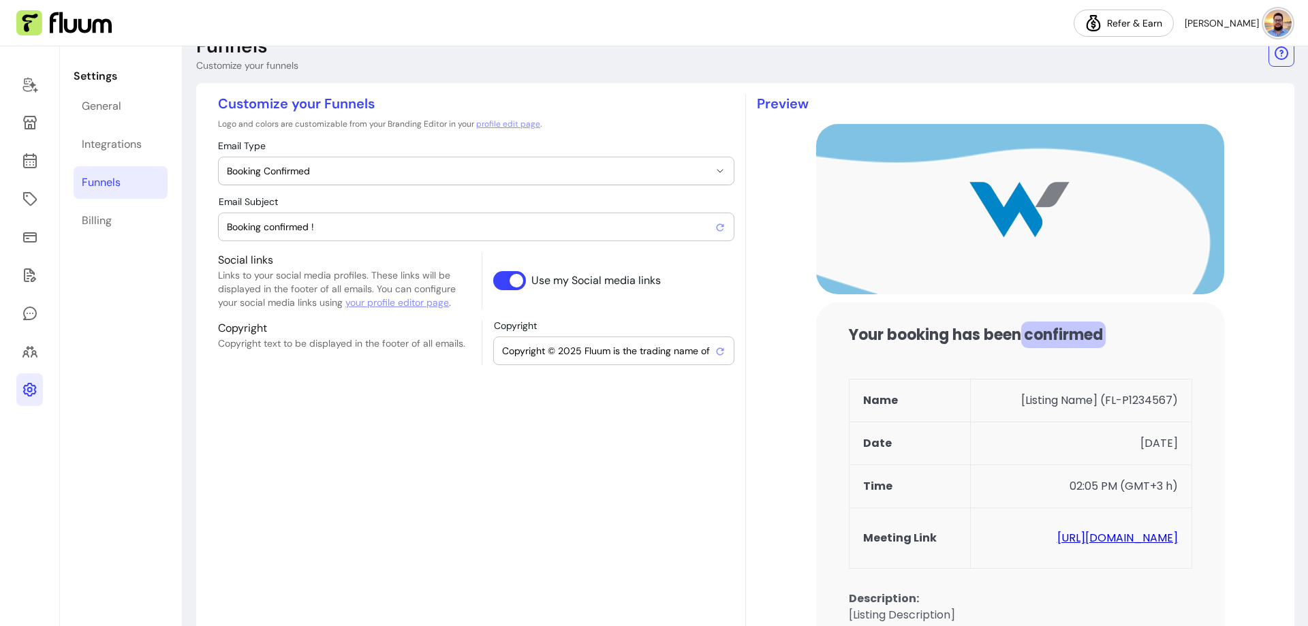
scroll to position [68, 0]
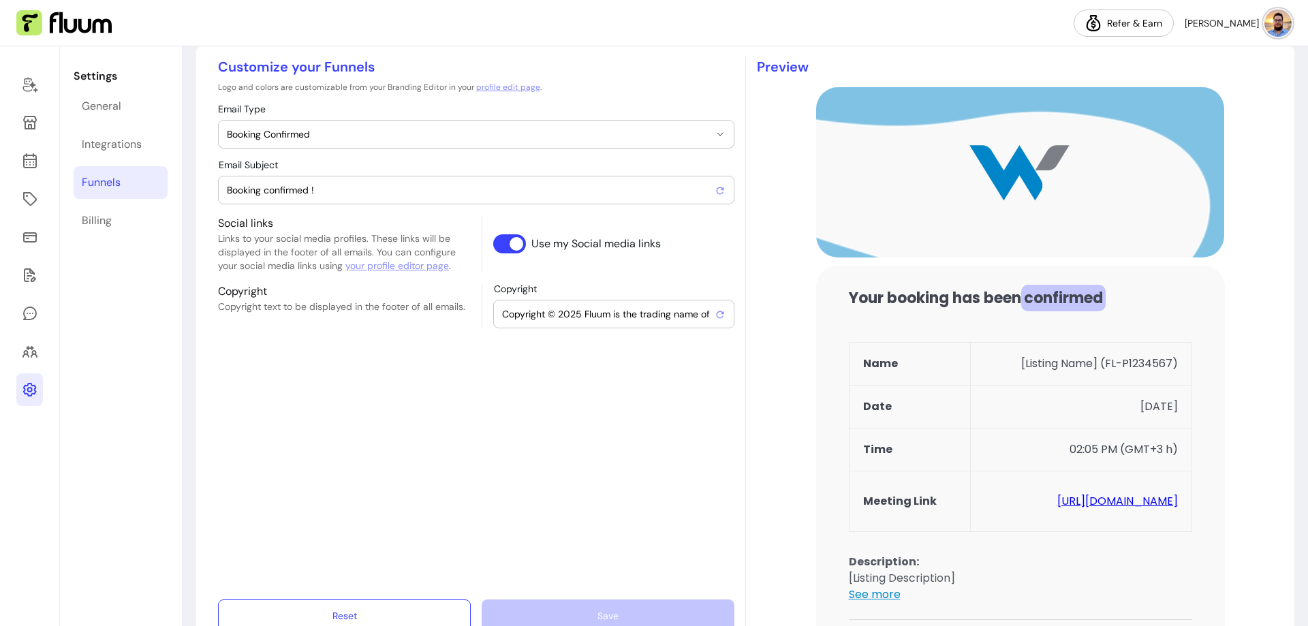
click at [313, 185] on input "Booking confirmed !" at bounding box center [471, 190] width 488 height 14
type input "Booking confirmed!"
click at [694, 313] on input "Copyright © 2025 Fluum is the trading name of ZenPass LTD. All rights reserved." at bounding box center [608, 314] width 213 height 14
click at [859, 298] on div "Your booking has been confirmed" at bounding box center [1020, 298] width 343 height 22
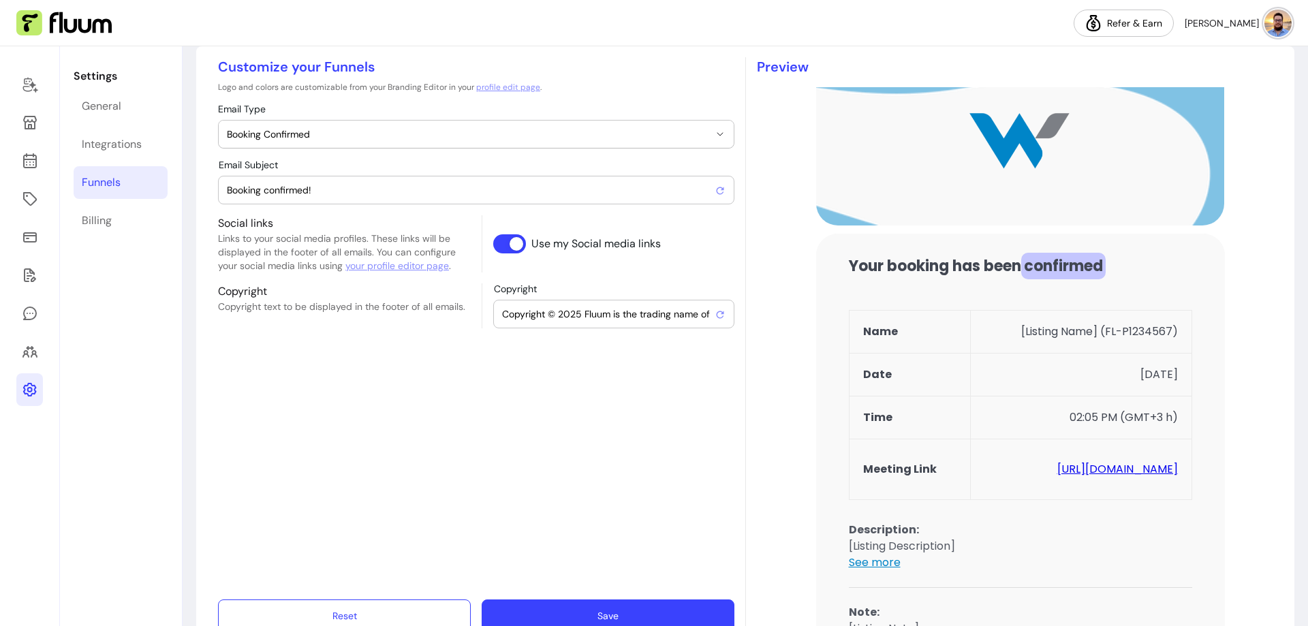
scroll to position [204, 0]
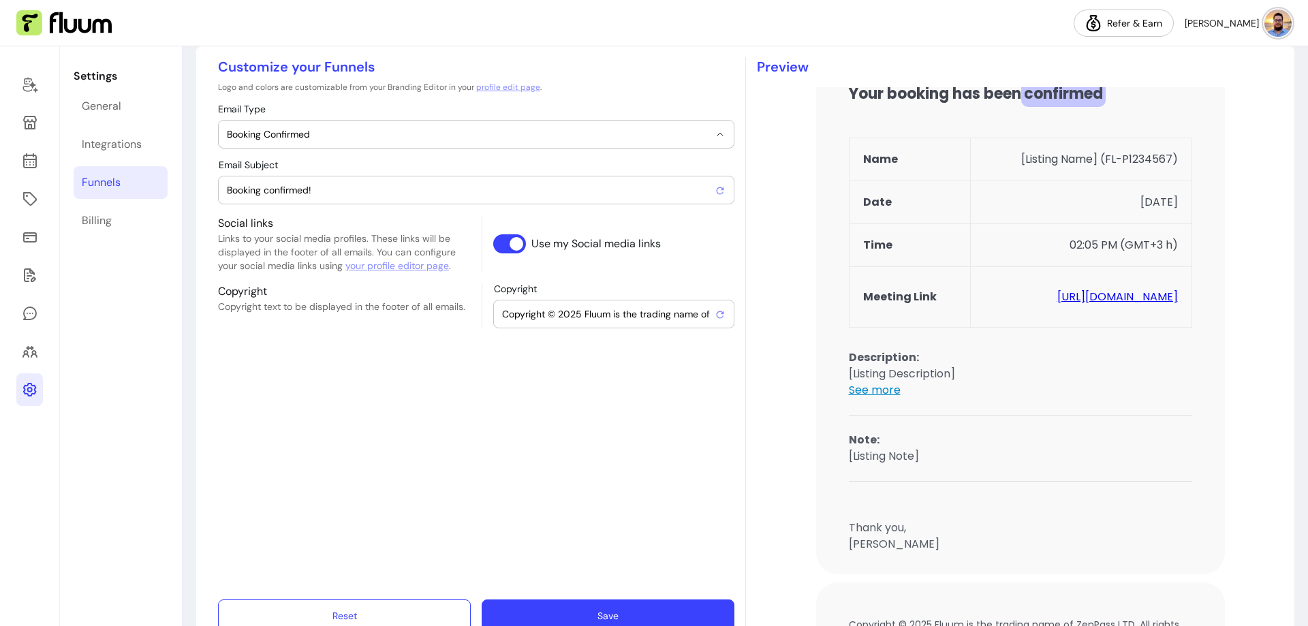
click at [697, 135] on span "Booking Confirmed" at bounding box center [468, 134] width 482 height 14
click at [751, 185] on div "Preview" at bounding box center [1014, 344] width 538 height 575
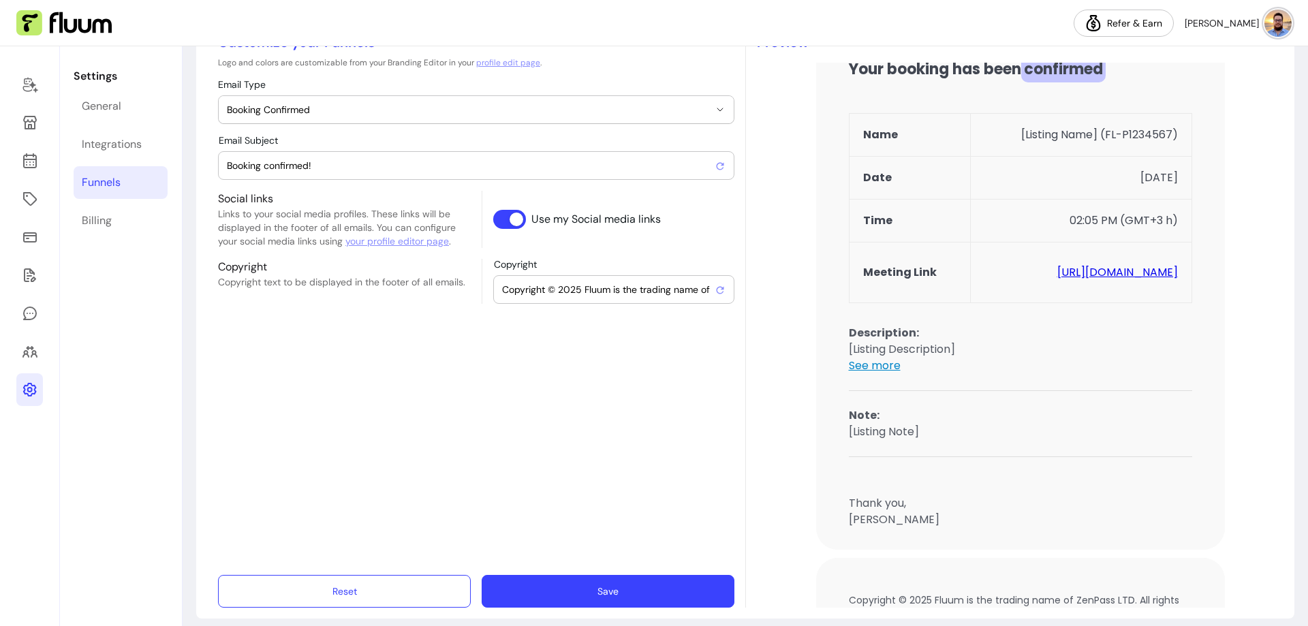
scroll to position [104, 0]
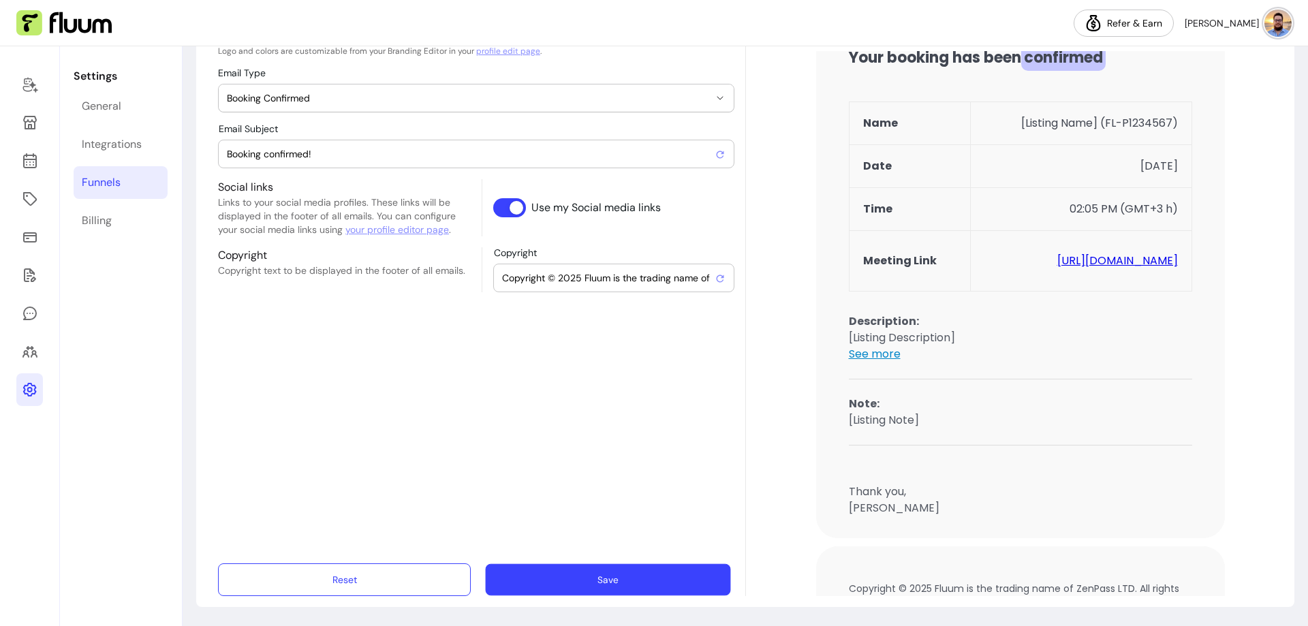
click at [708, 578] on button "Save" at bounding box center [608, 580] width 245 height 32
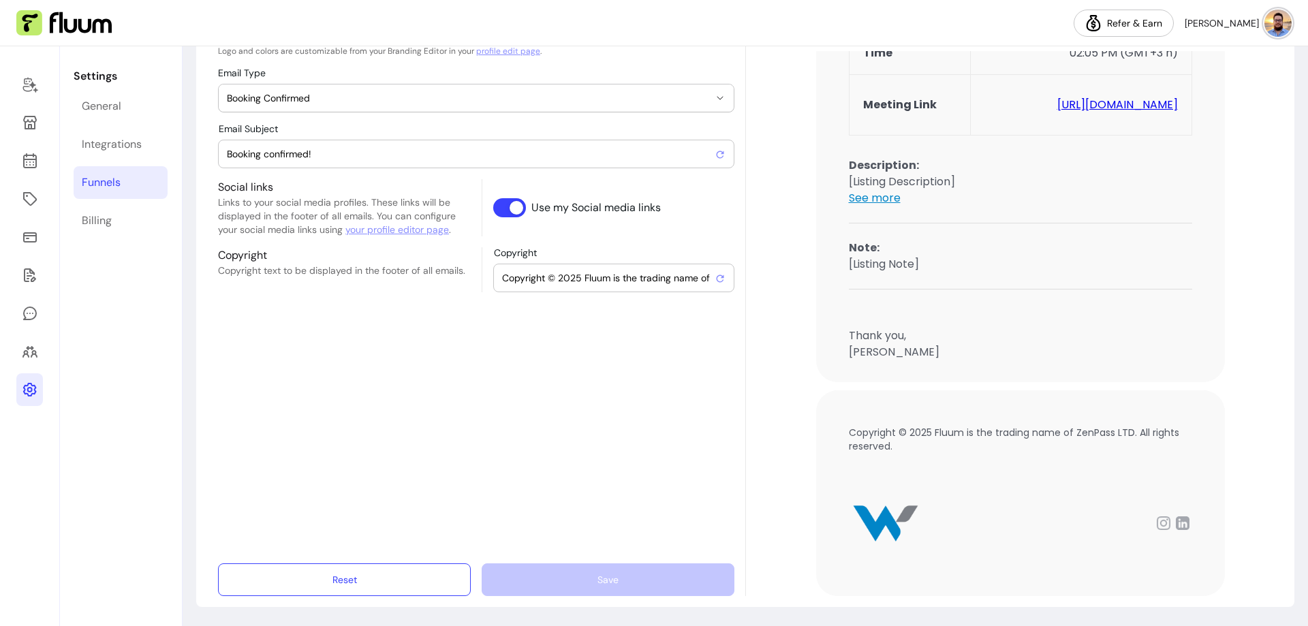
click at [301, 104] on span "Booking Confirmed" at bounding box center [468, 98] width 482 height 14
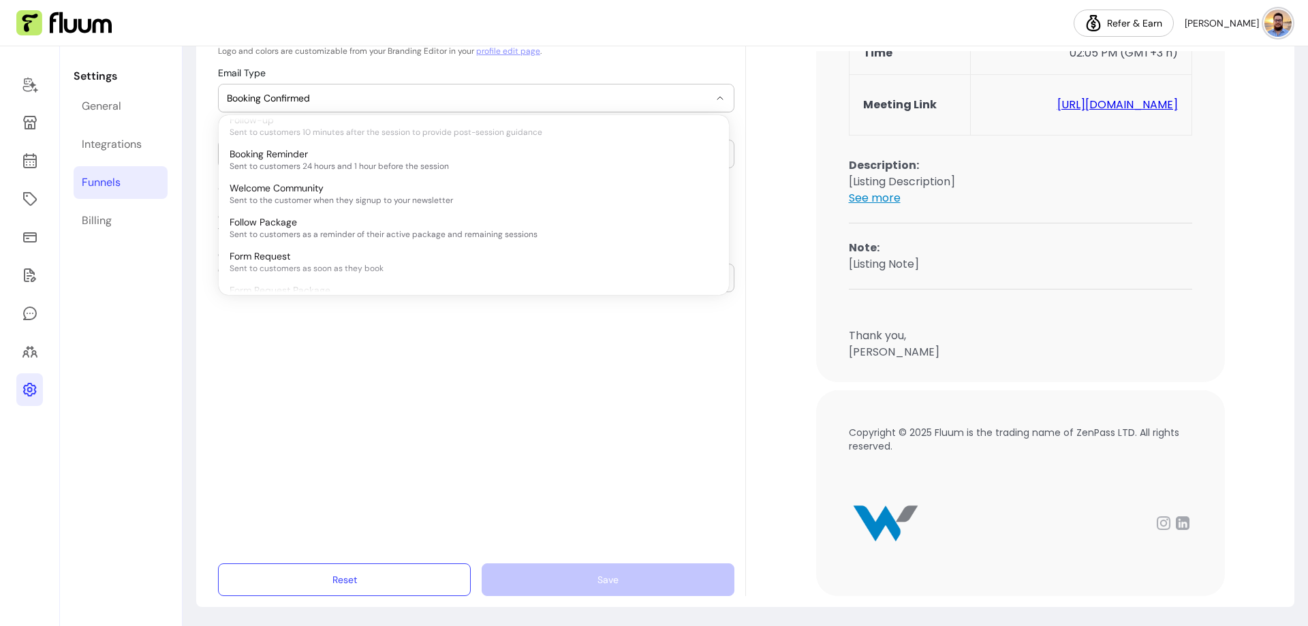
scroll to position [341, 0]
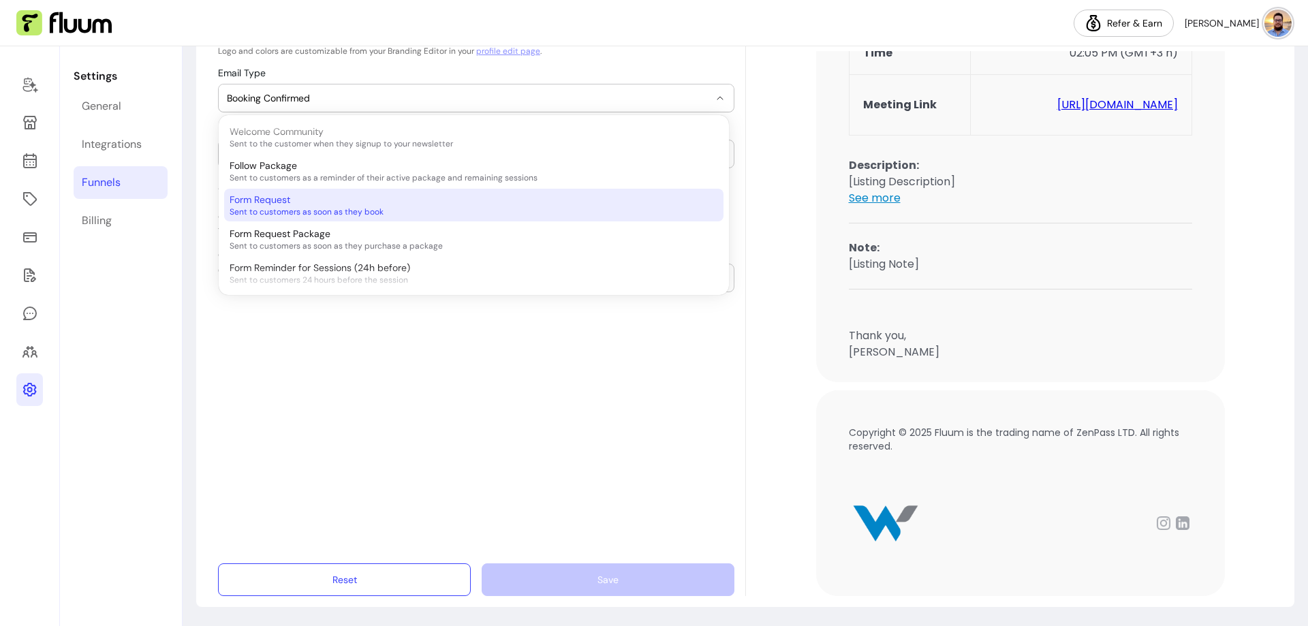
click at [371, 202] on div "Form Request Sent to customers as soon as they book" at bounding box center [467, 205] width 475 height 25
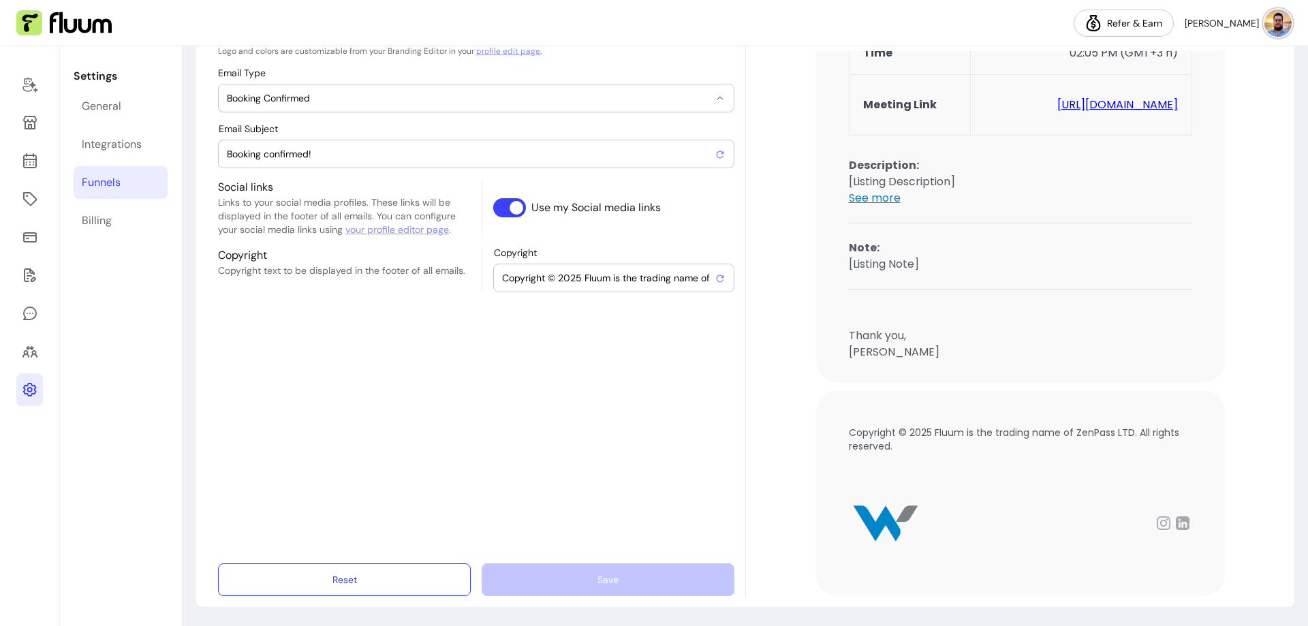
select select "**********"
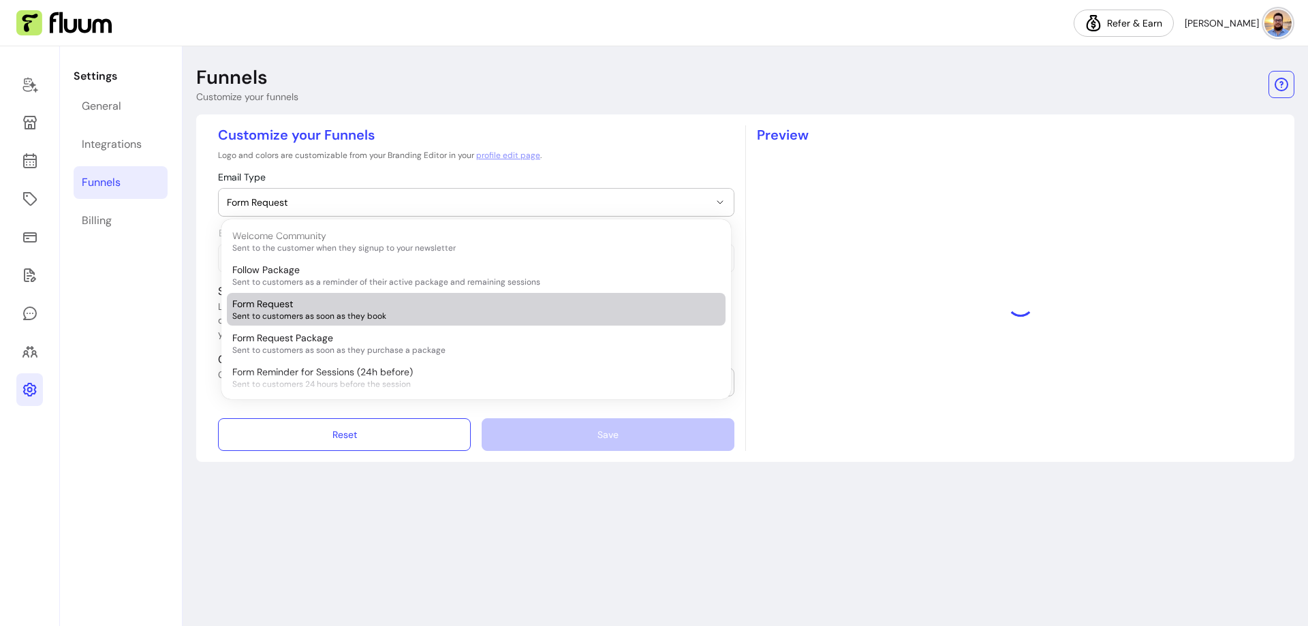
scroll to position [0, 0]
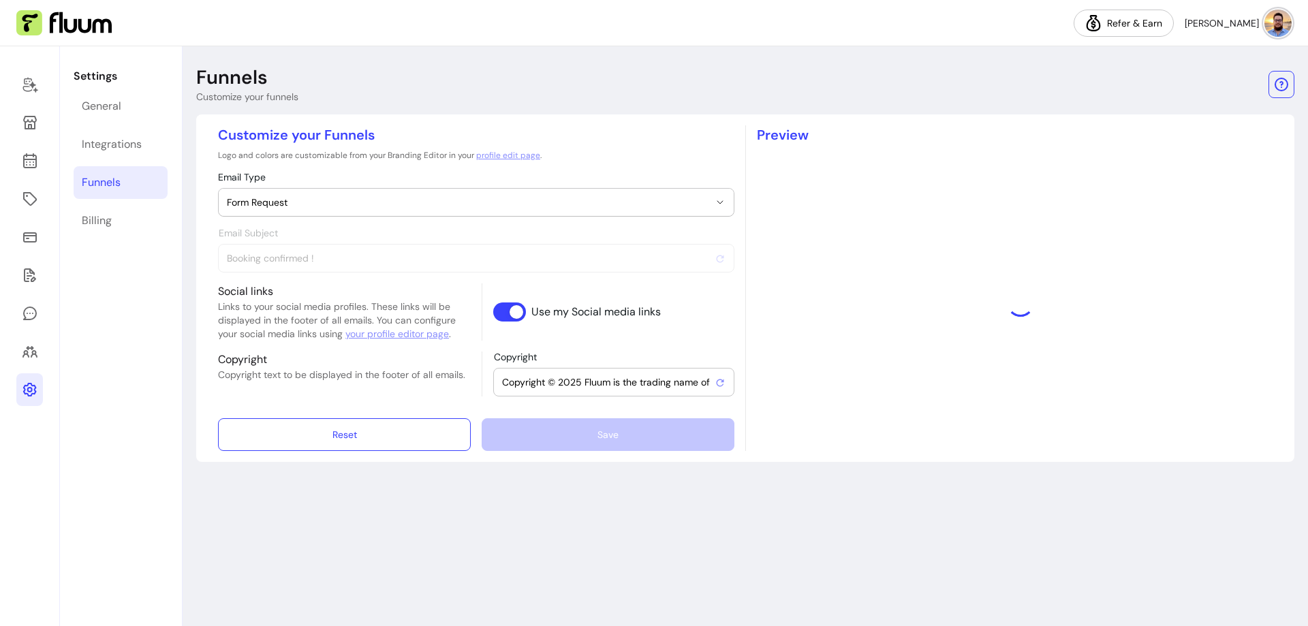
type input "[ACTION REQUIRED] Complete Your Form for Your [Listing Name]"
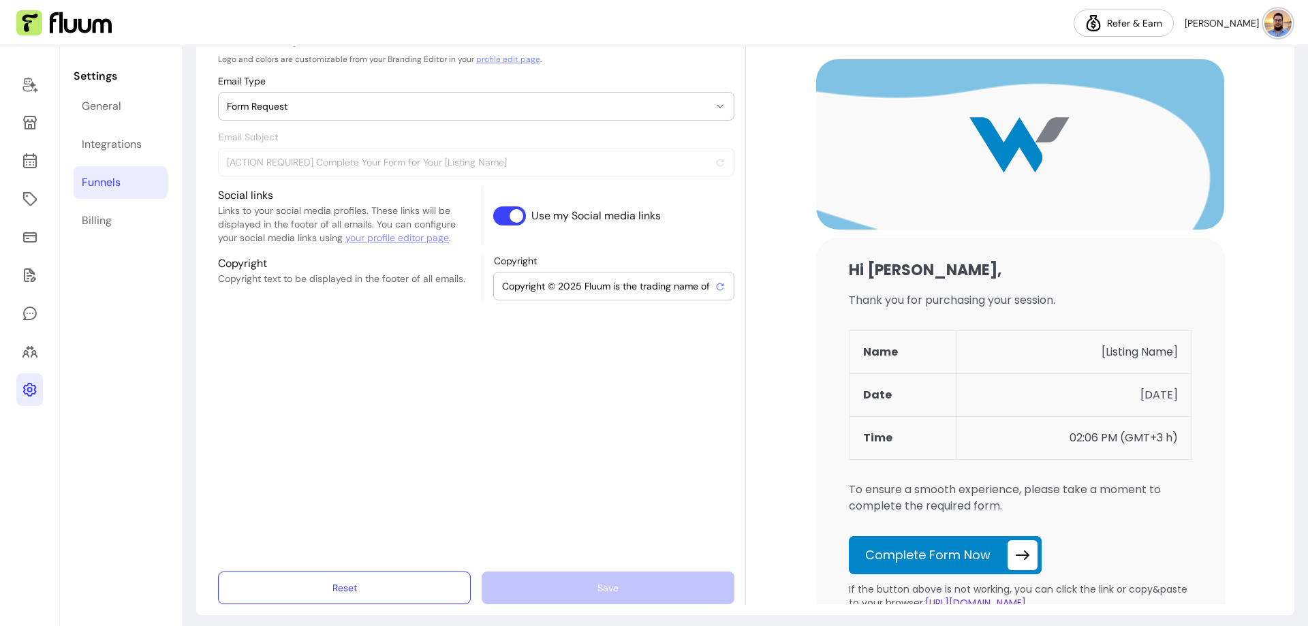
scroll to position [104, 0]
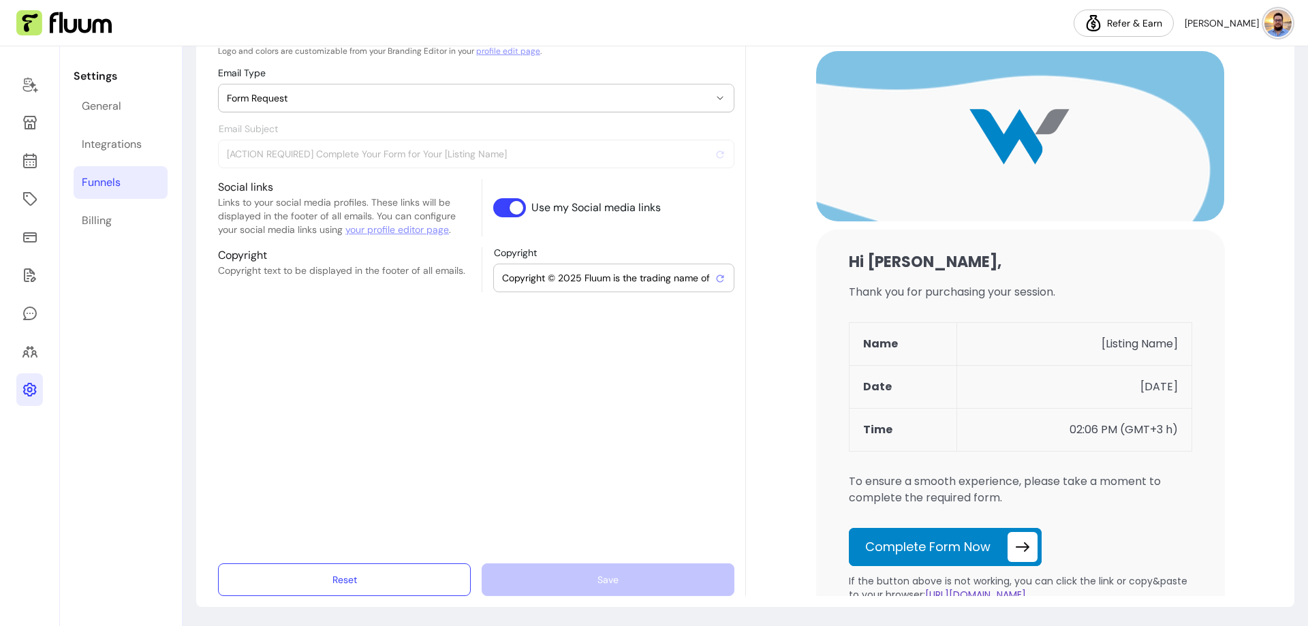
click at [406, 230] on link "your profile editor page" at bounding box center [397, 230] width 104 height 14
click at [768, 354] on div "Hi John, Thank you for purchasing your session." at bounding box center [1020, 471] width 527 height 841
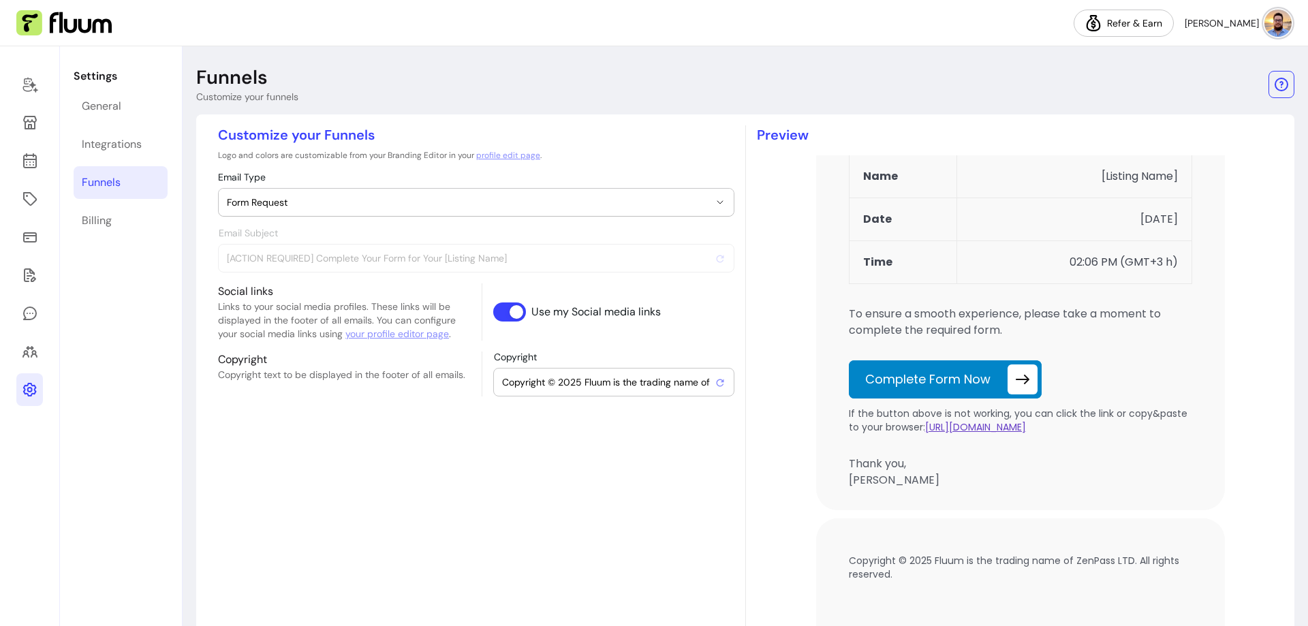
scroll to position [272, 0]
click at [945, 372] on td "Complete Form Now" at bounding box center [945, 379] width 193 height 38
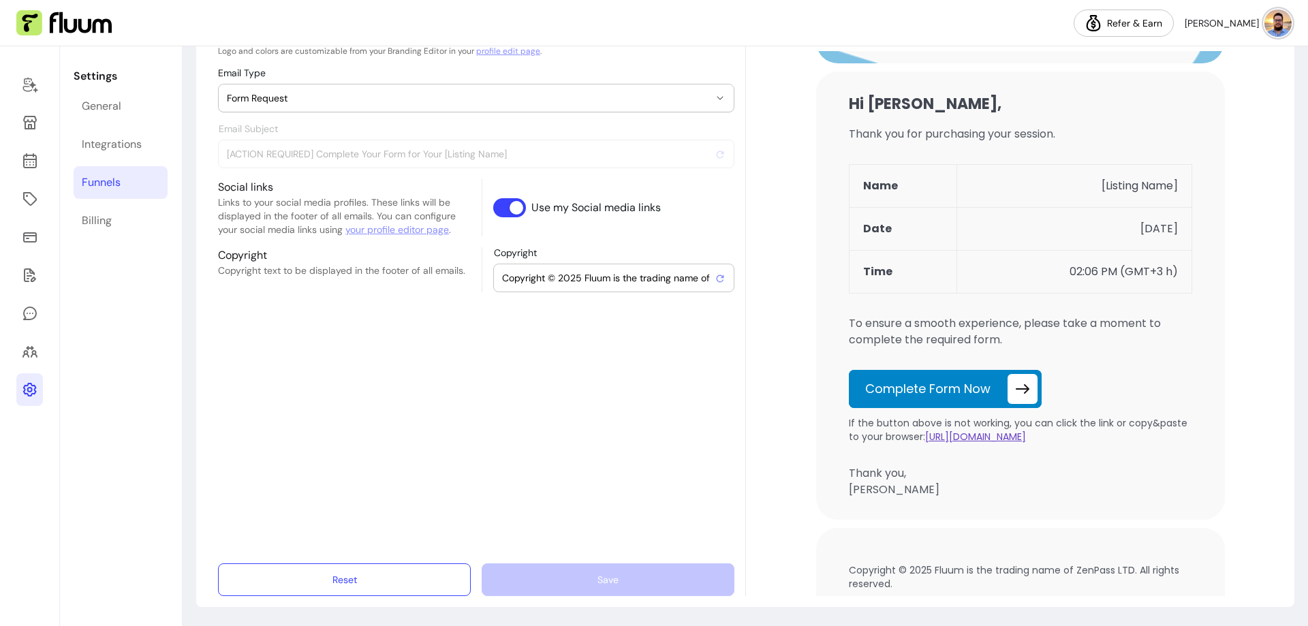
scroll to position [204, 0]
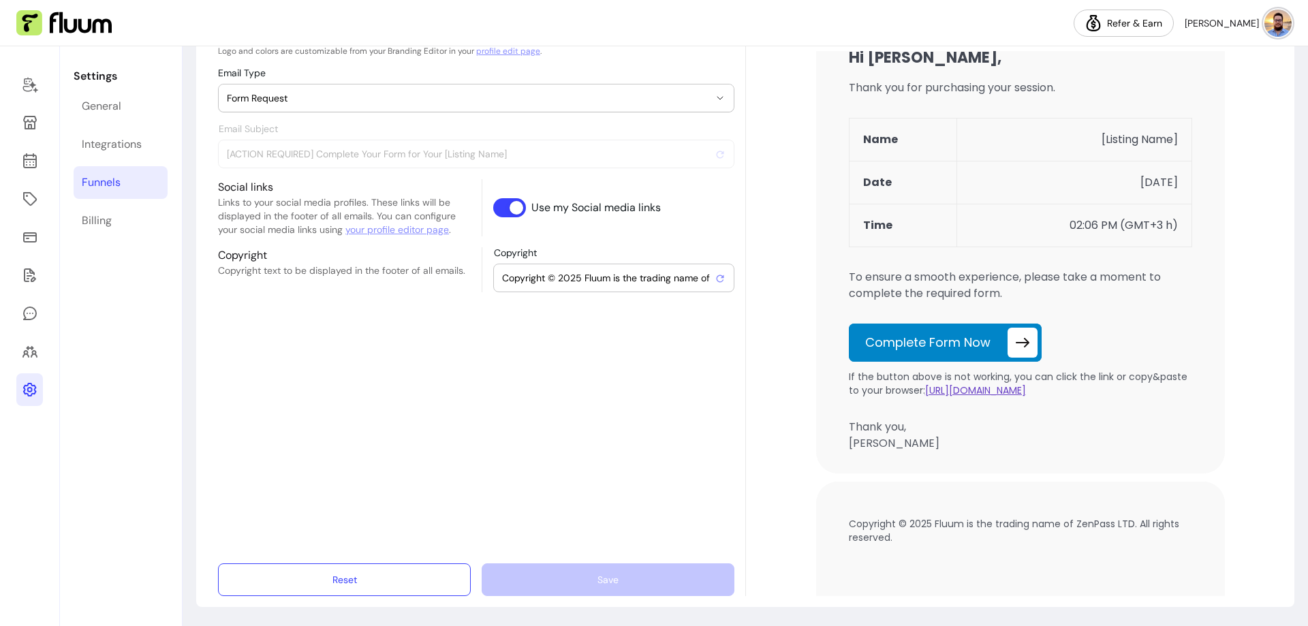
click at [1014, 340] on td "Complete Form Now" at bounding box center [945, 343] width 193 height 38
click at [919, 345] on td "Complete Form Now" at bounding box center [945, 343] width 193 height 38
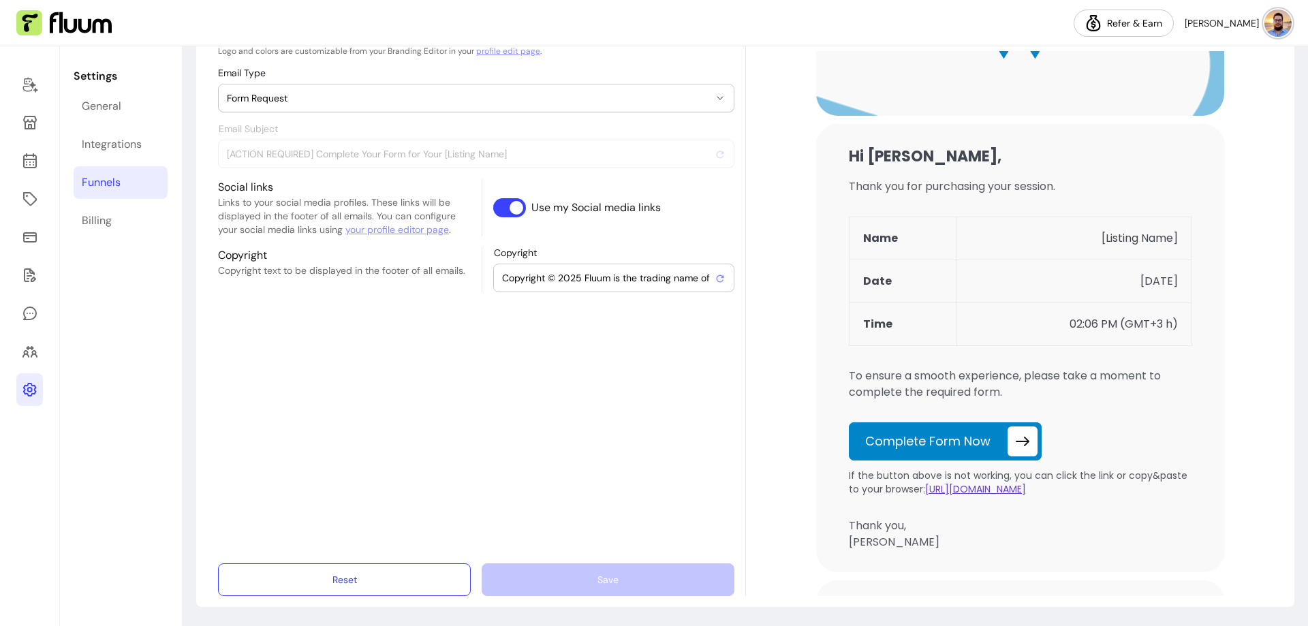
scroll to position [68, 0]
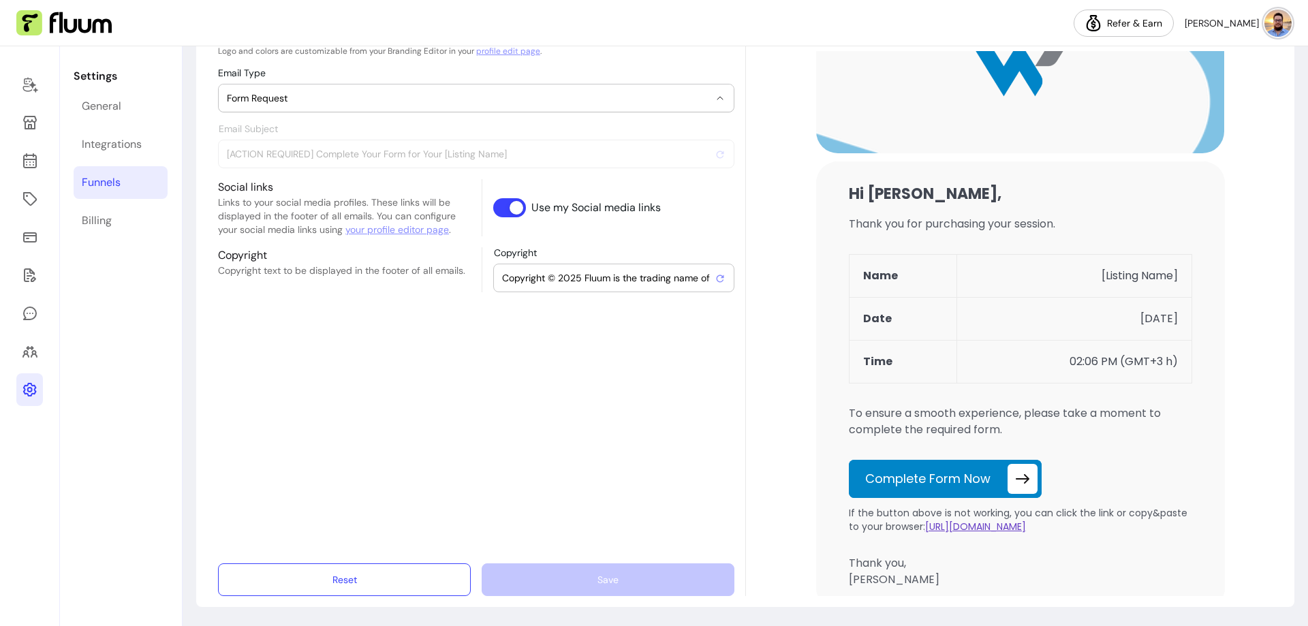
click at [309, 97] on span "Form Request" at bounding box center [468, 98] width 482 height 14
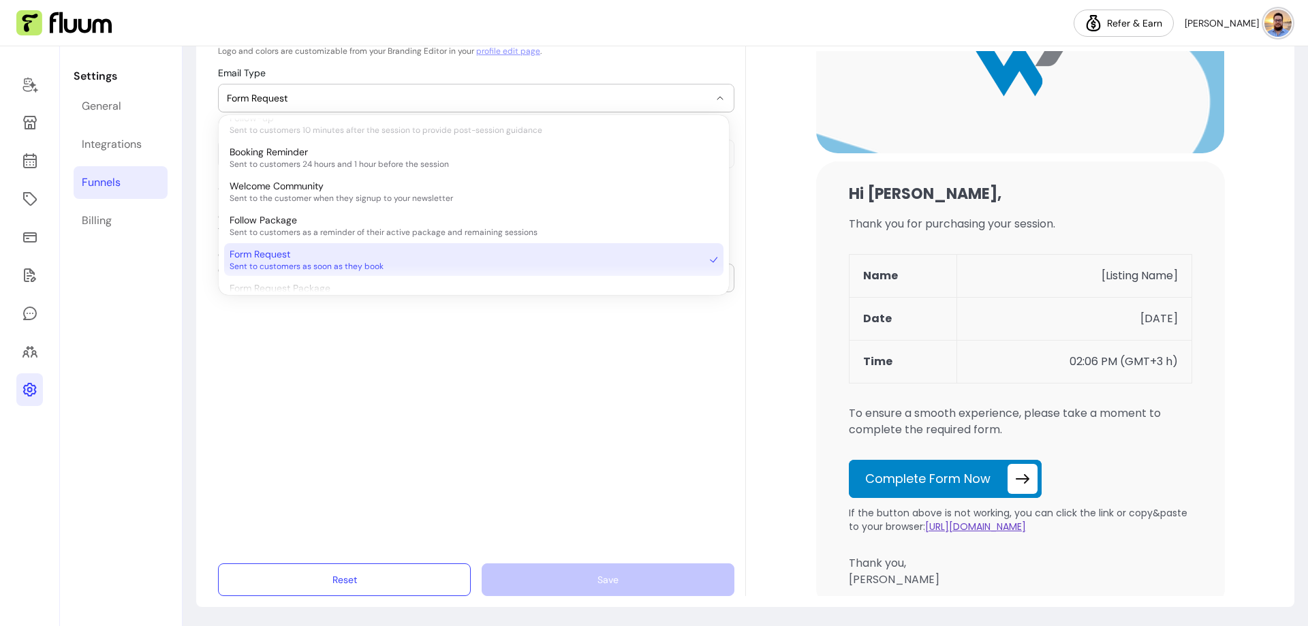
click at [386, 261] on span "Sent to customers as soon as they book" at bounding box center [467, 266] width 475 height 11
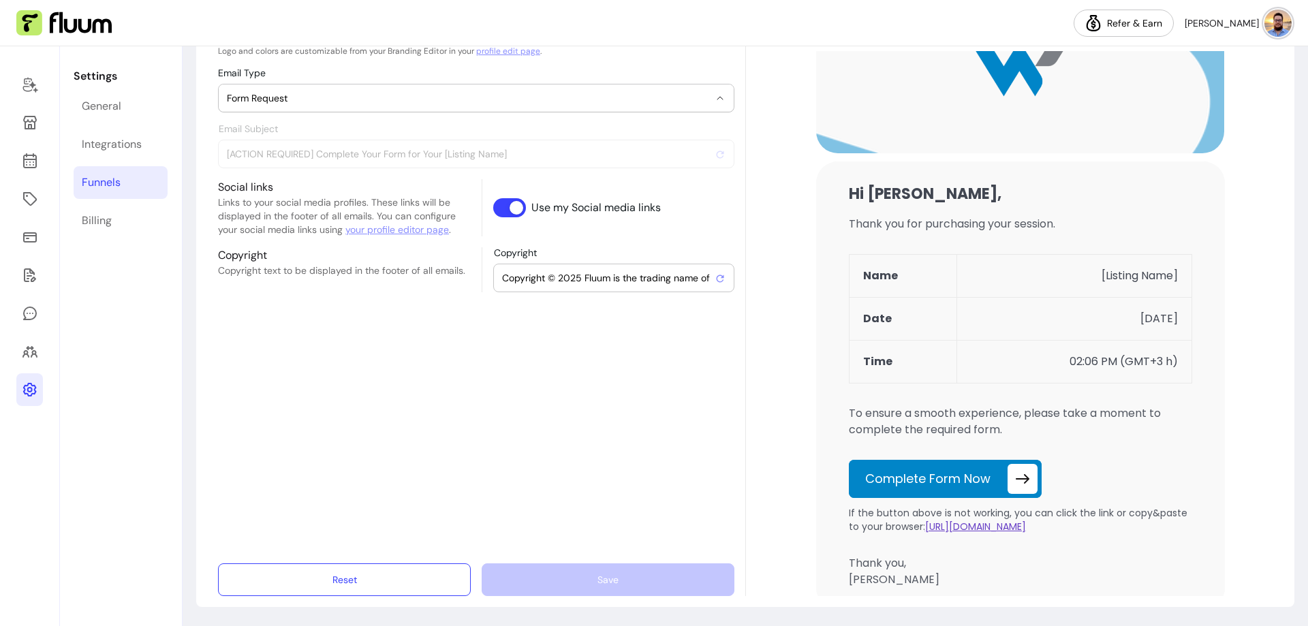
click at [751, 248] on div "Preview" at bounding box center [1014, 308] width 538 height 575
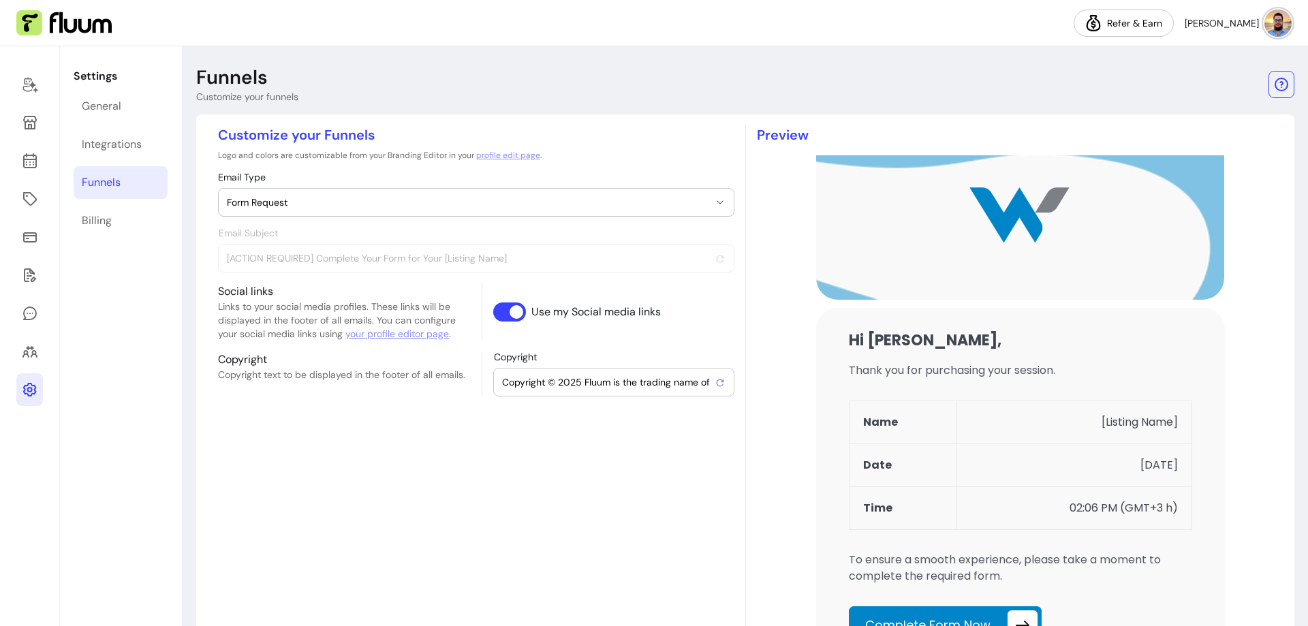
scroll to position [0, 0]
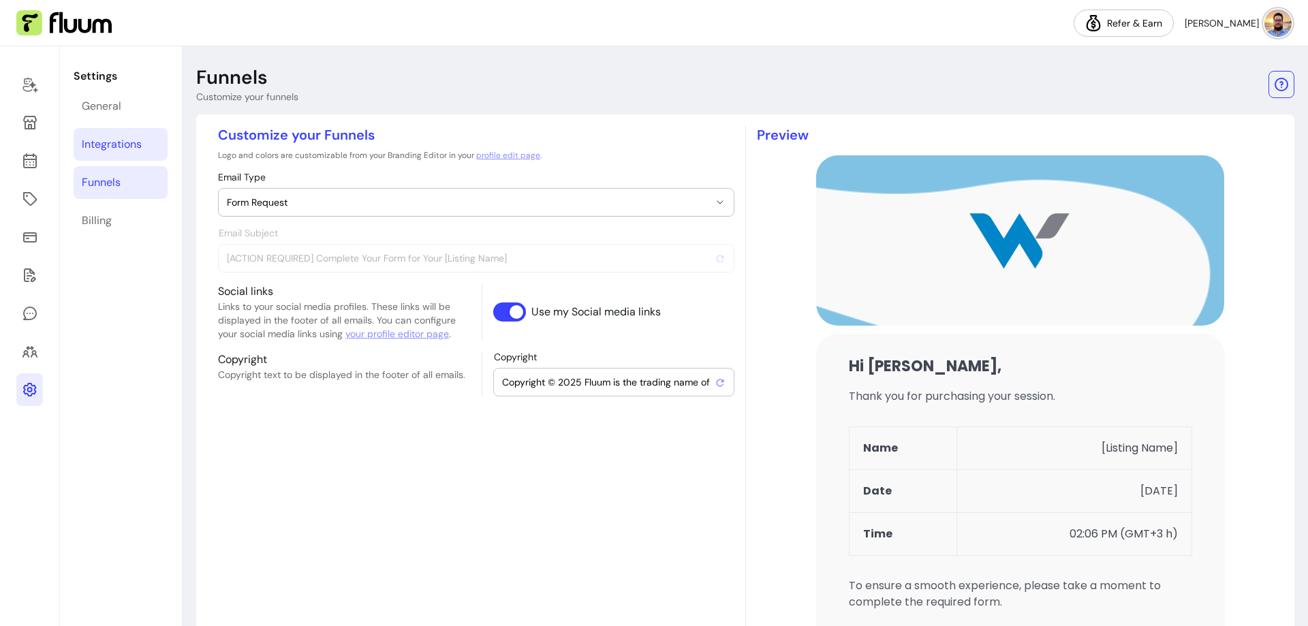
click at [146, 148] on link "Integrations" at bounding box center [121, 144] width 94 height 33
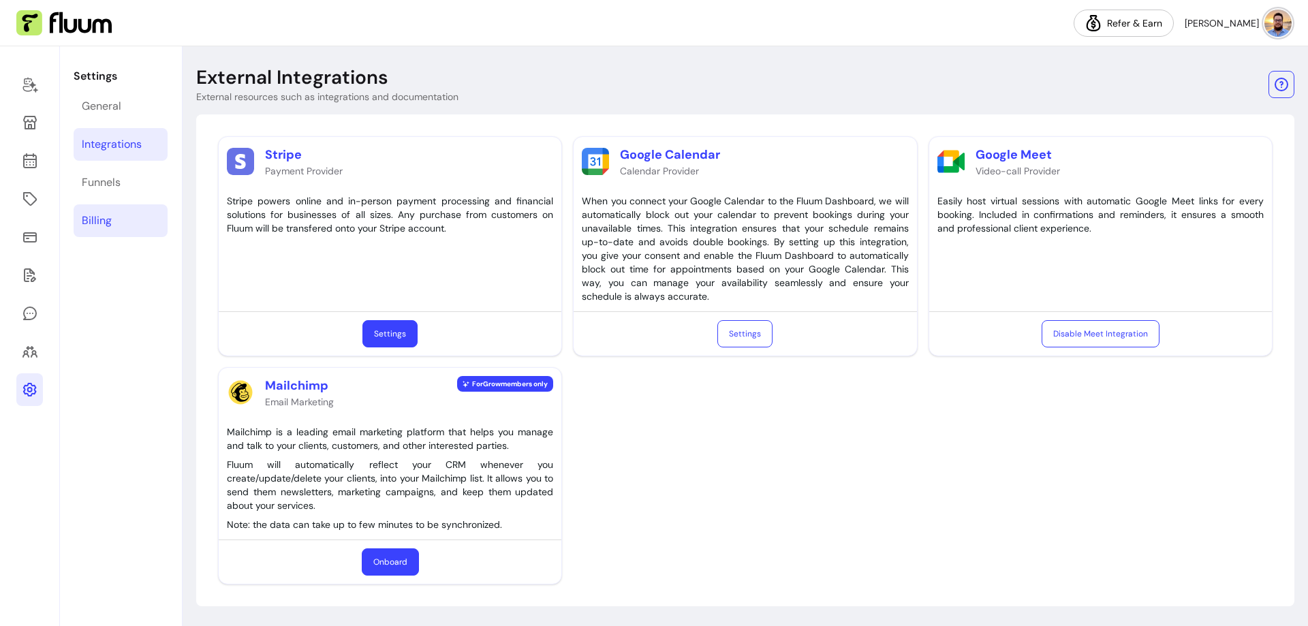
click at [138, 221] on link "Billing" at bounding box center [121, 220] width 94 height 33
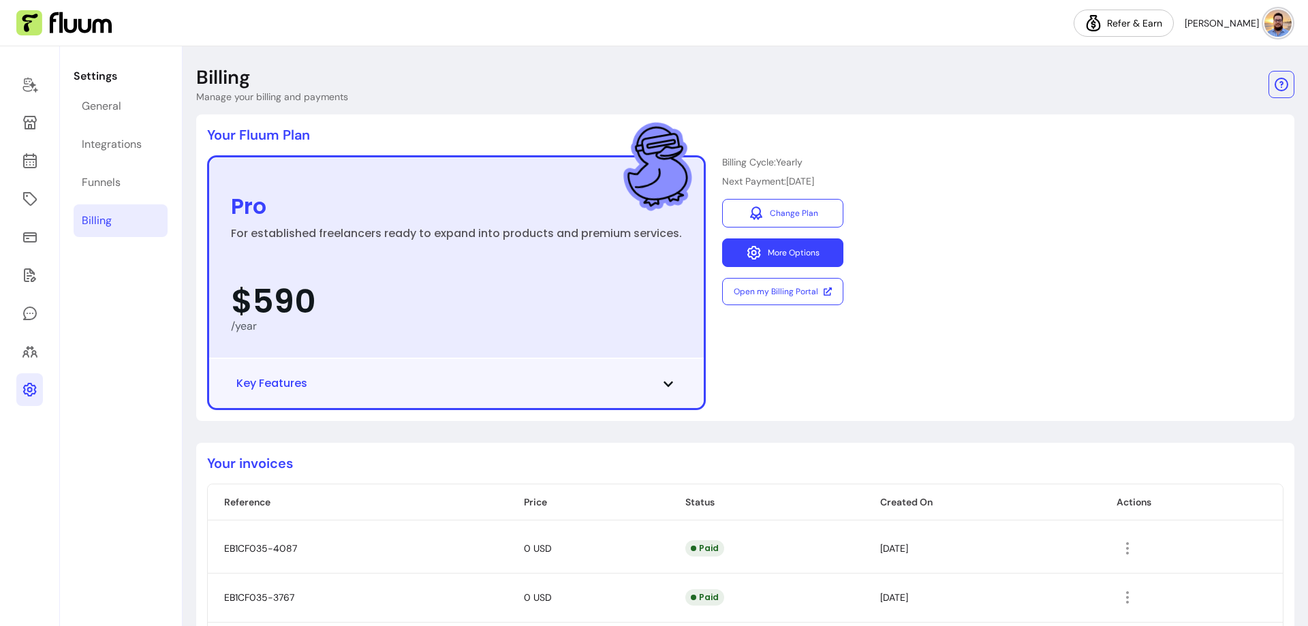
click at [799, 247] on button "More Options" at bounding box center [782, 252] width 121 height 29
click at [43, 353] on div at bounding box center [30, 336] width 60 height 580
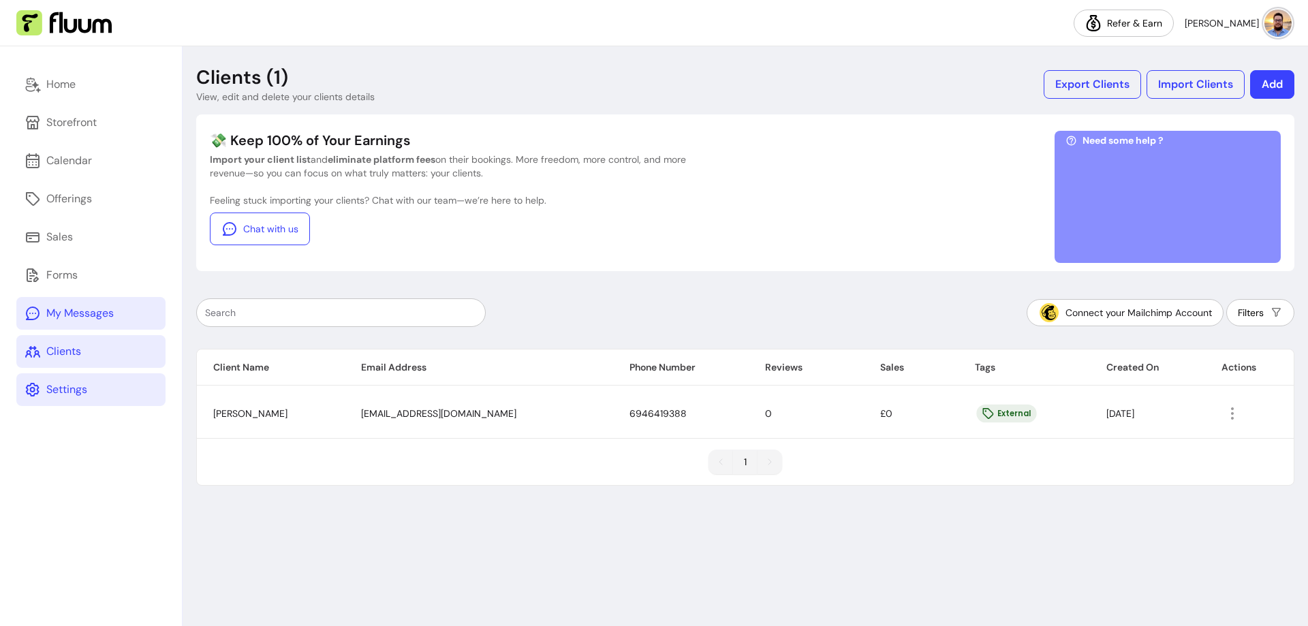
click at [85, 315] on div "My Messages" at bounding box center [79, 313] width 67 height 16
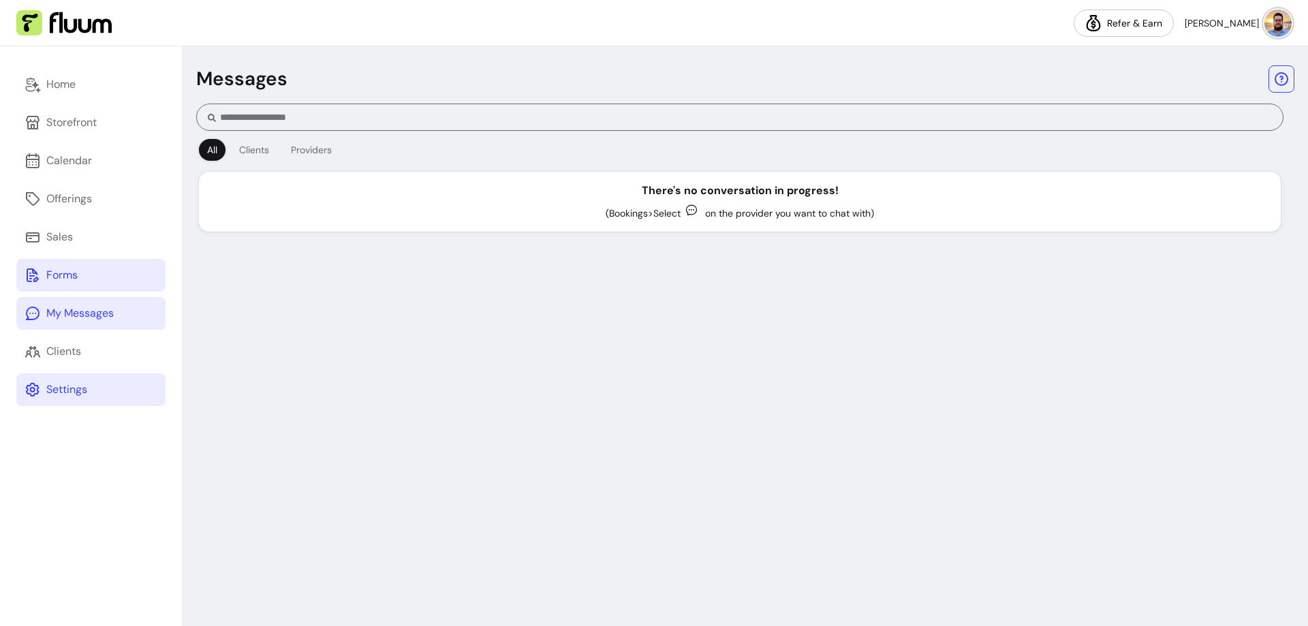
click at [87, 286] on link "Forms" at bounding box center [90, 275] width 149 height 33
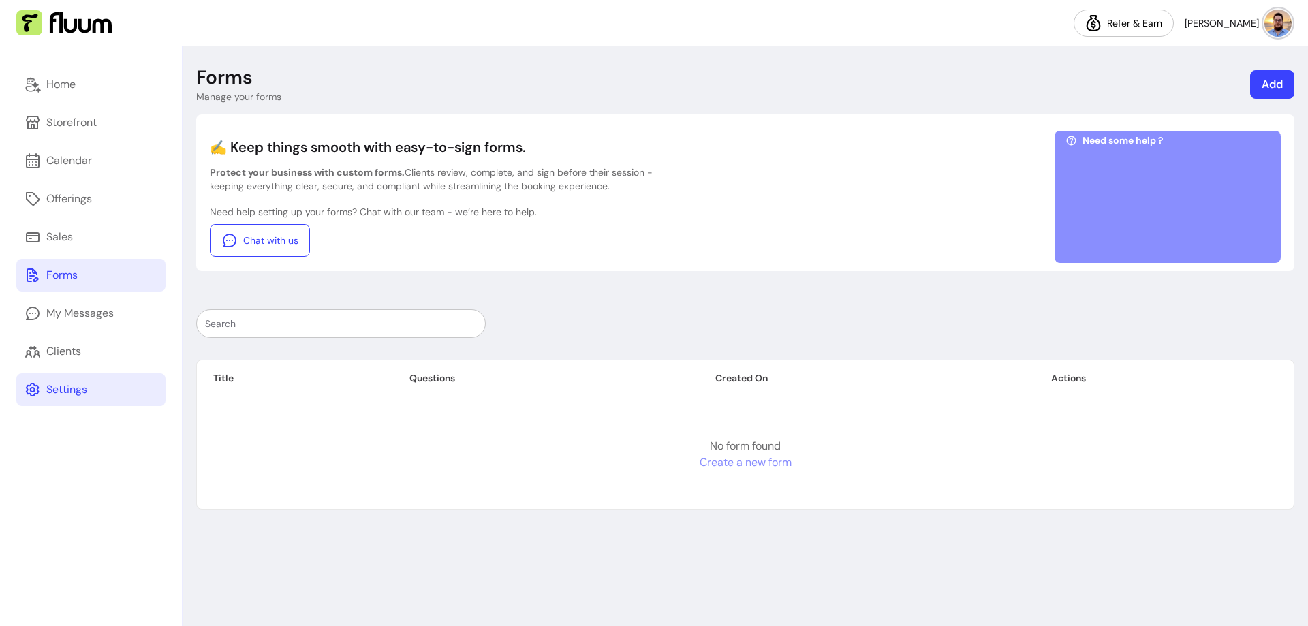
click at [769, 462] on link "Create a new form" at bounding box center [746, 462] width 92 height 16
select select "*"
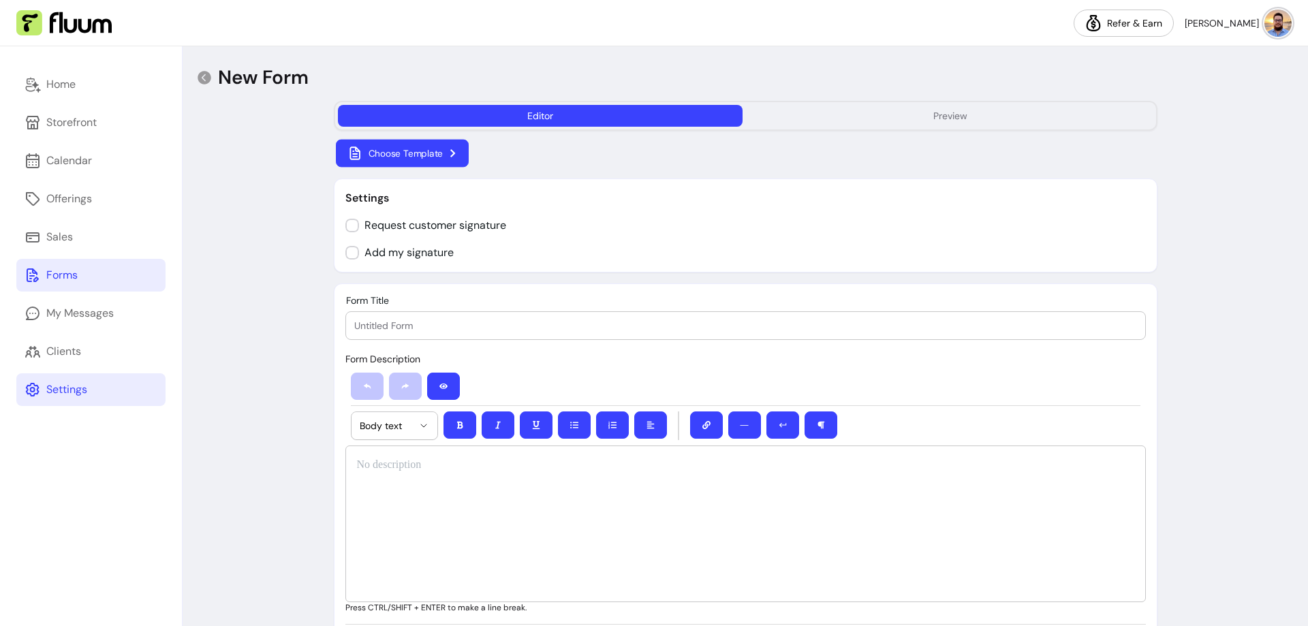
click at [463, 151] on button "Choose Template" at bounding box center [402, 154] width 133 height 28
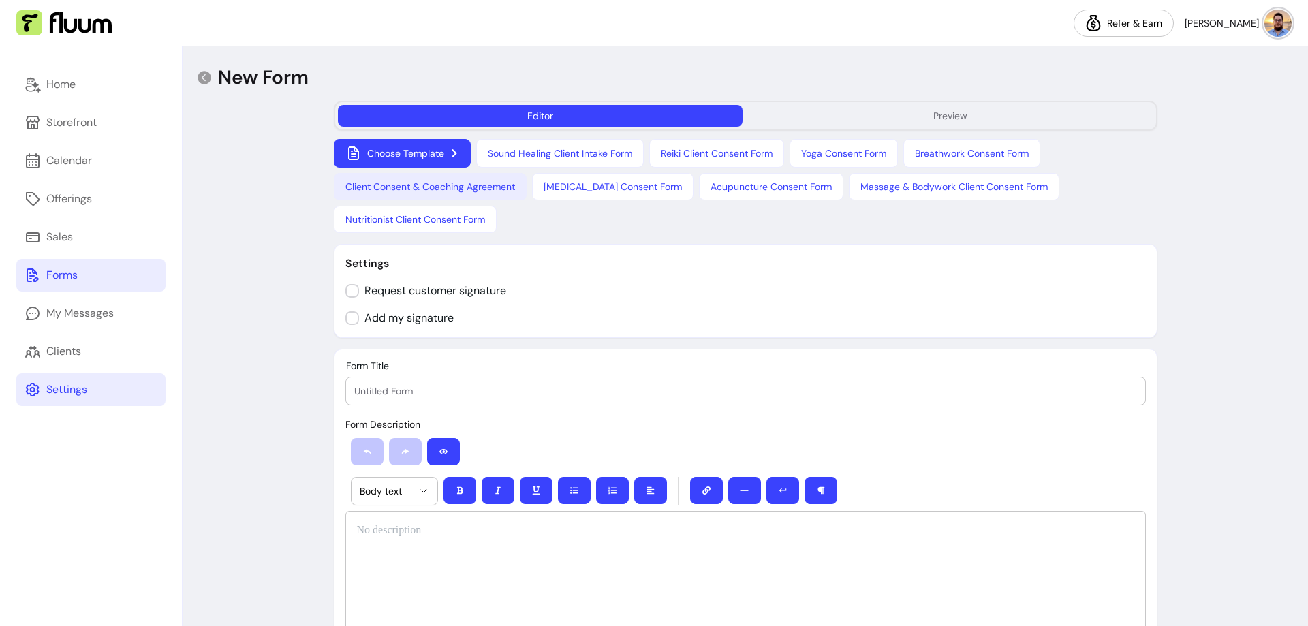
click at [390, 181] on button "Client Consent & Coaching Agreement" at bounding box center [430, 186] width 193 height 27
type input "Client Consent & Coaching Agreement"
select select "*"
select select "****"
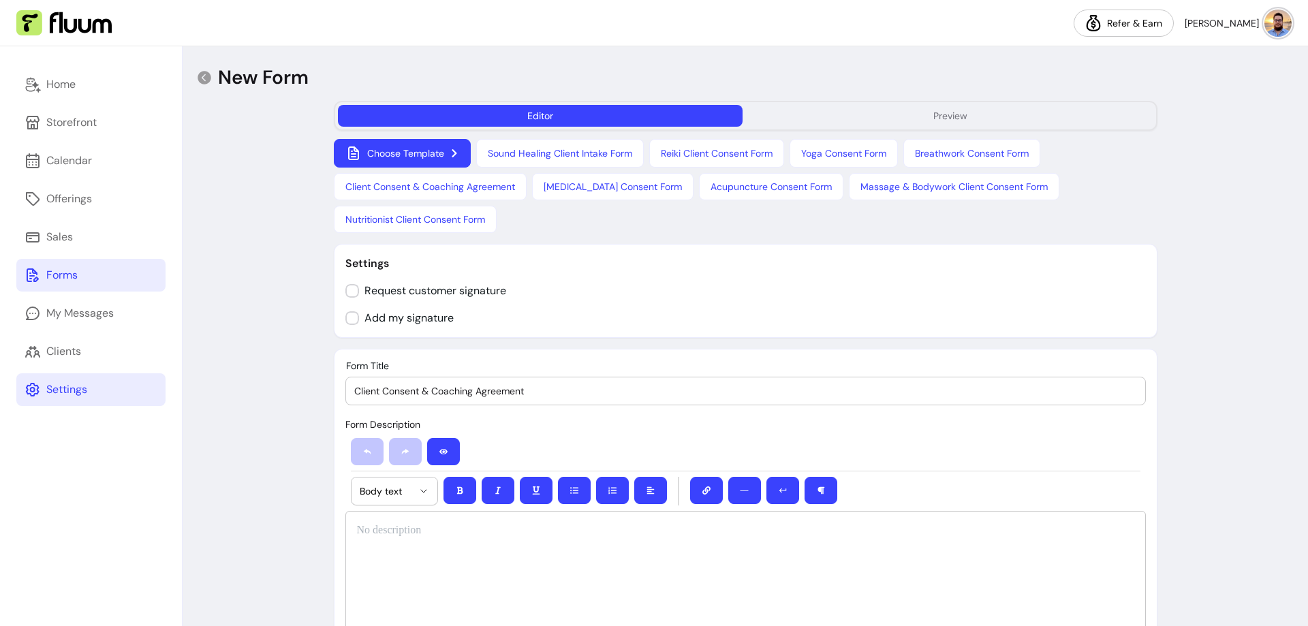
select select "*"
select select "**********"
select select "*"
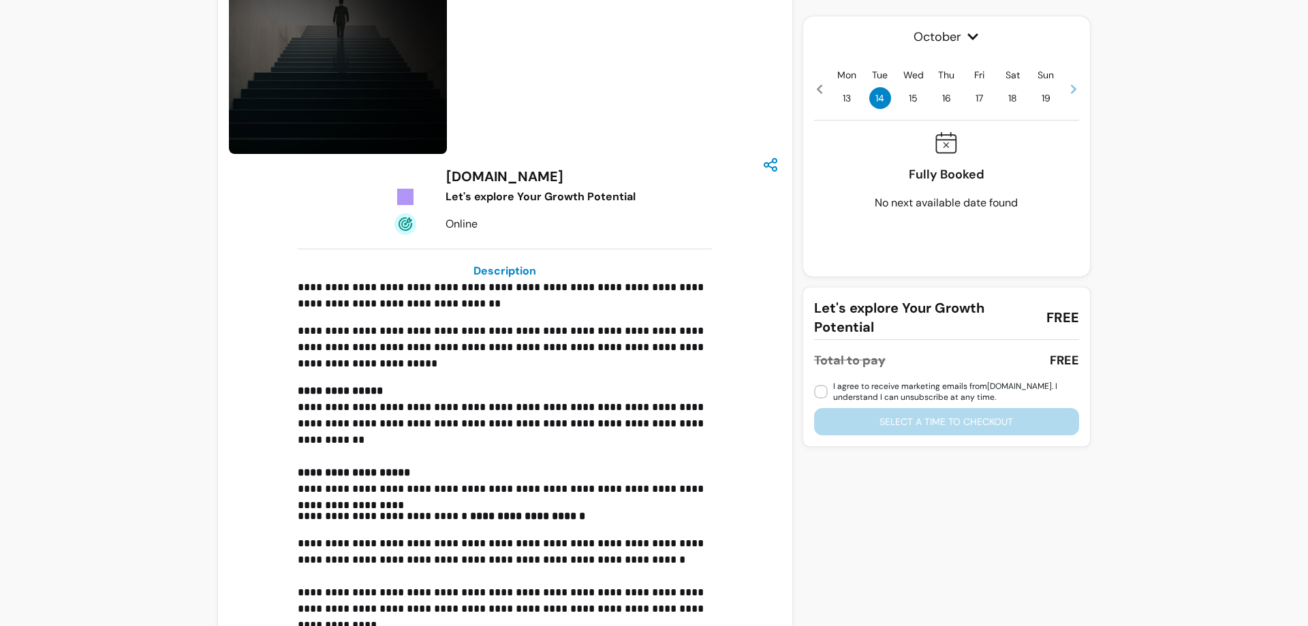
scroll to position [112, 0]
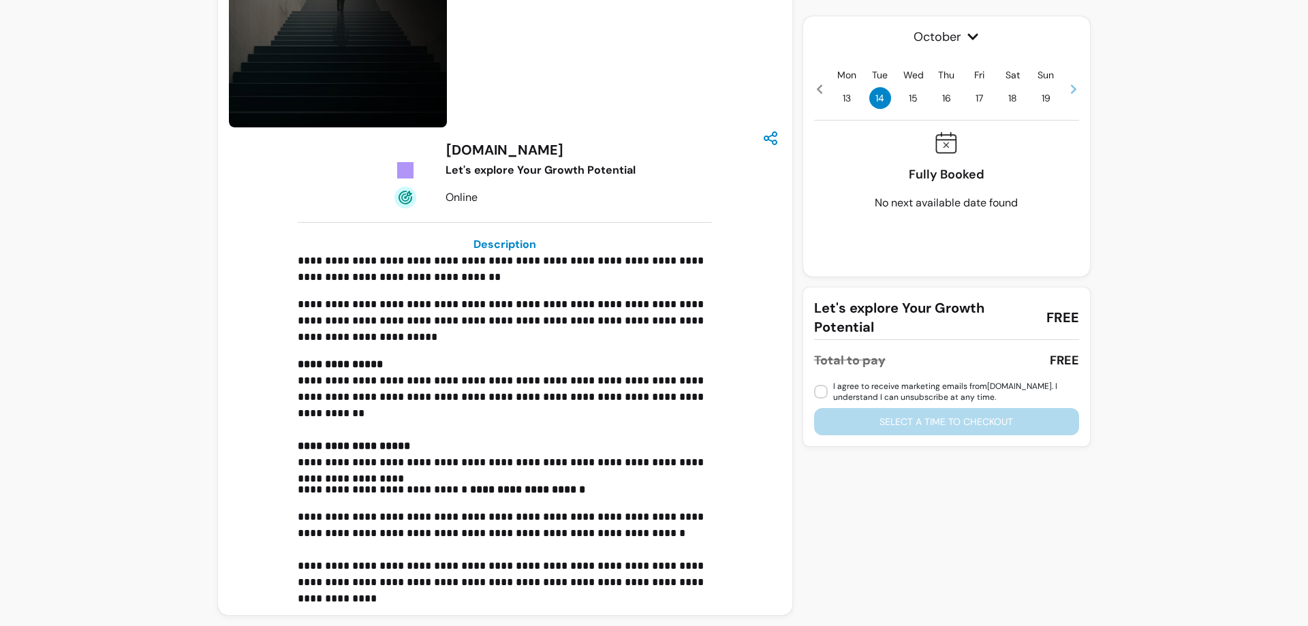
click at [909, 98] on span "15" at bounding box center [913, 98] width 22 height 22
click at [946, 98] on span "16" at bounding box center [946, 98] width 22 height 22
click at [973, 99] on span "17" at bounding box center [980, 98] width 22 height 22
click at [1071, 91] on icon at bounding box center [1073, 89] width 5 height 10
click at [945, 98] on span "23" at bounding box center [946, 98] width 22 height 22
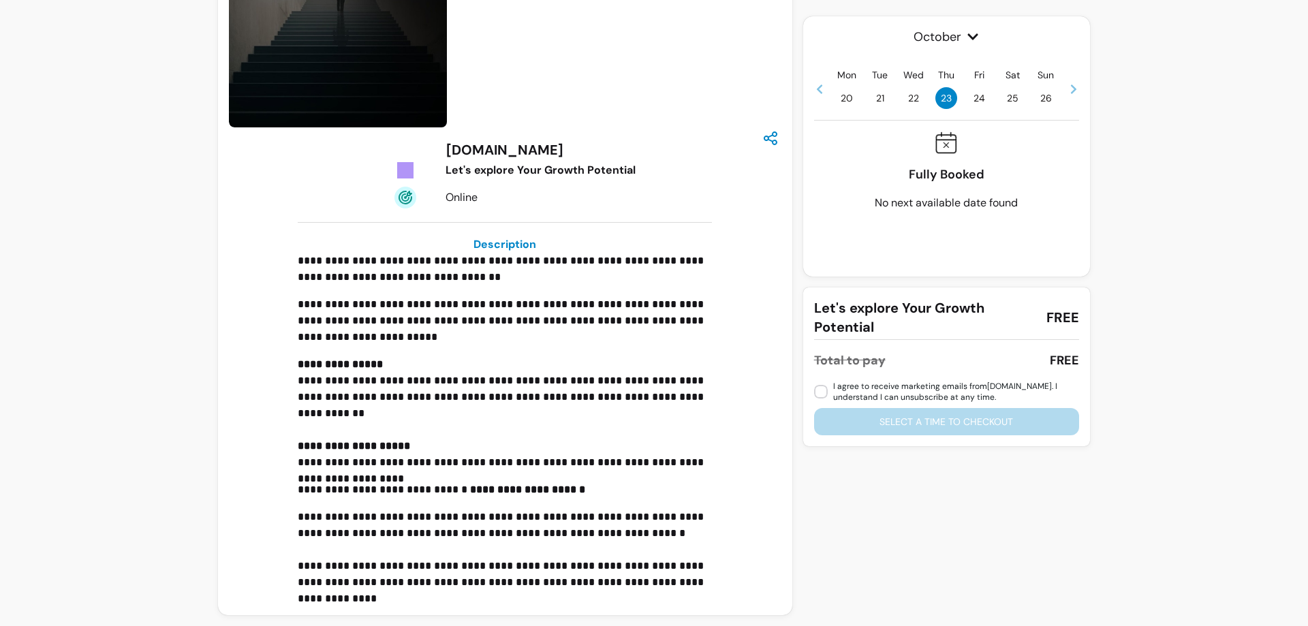
click at [911, 98] on span "22" at bounding box center [913, 98] width 22 height 22
click at [869, 98] on span "21" at bounding box center [880, 98] width 22 height 22
click at [841, 97] on span "20" at bounding box center [847, 98] width 22 height 22
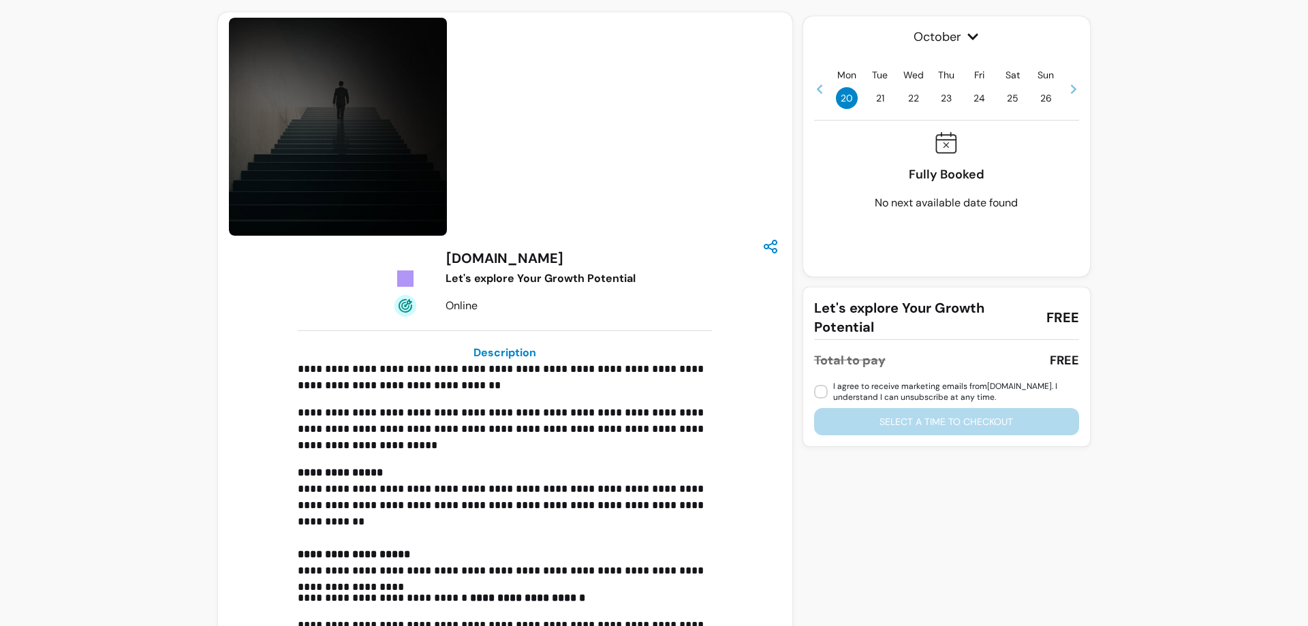
scroll to position [0, 0]
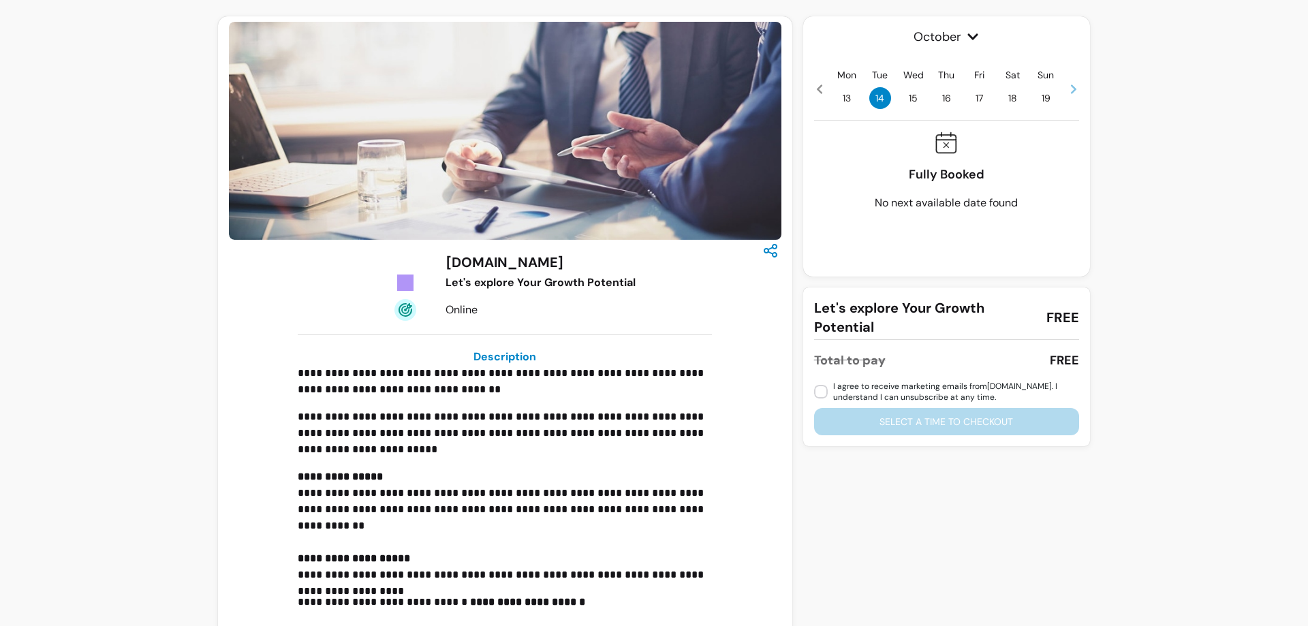
click at [904, 97] on span "15" at bounding box center [913, 98] width 22 height 22
click at [943, 95] on span "16" at bounding box center [946, 98] width 22 height 22
click at [988, 101] on div "Mon 13 Tue 14 Wed 15 Thu 16 Fri 17 Sat 18 Sun 19" at bounding box center [946, 88] width 265 height 41
click at [978, 100] on span "17" at bounding box center [980, 98] width 22 height 22
click at [874, 98] on span "14" at bounding box center [880, 98] width 22 height 22
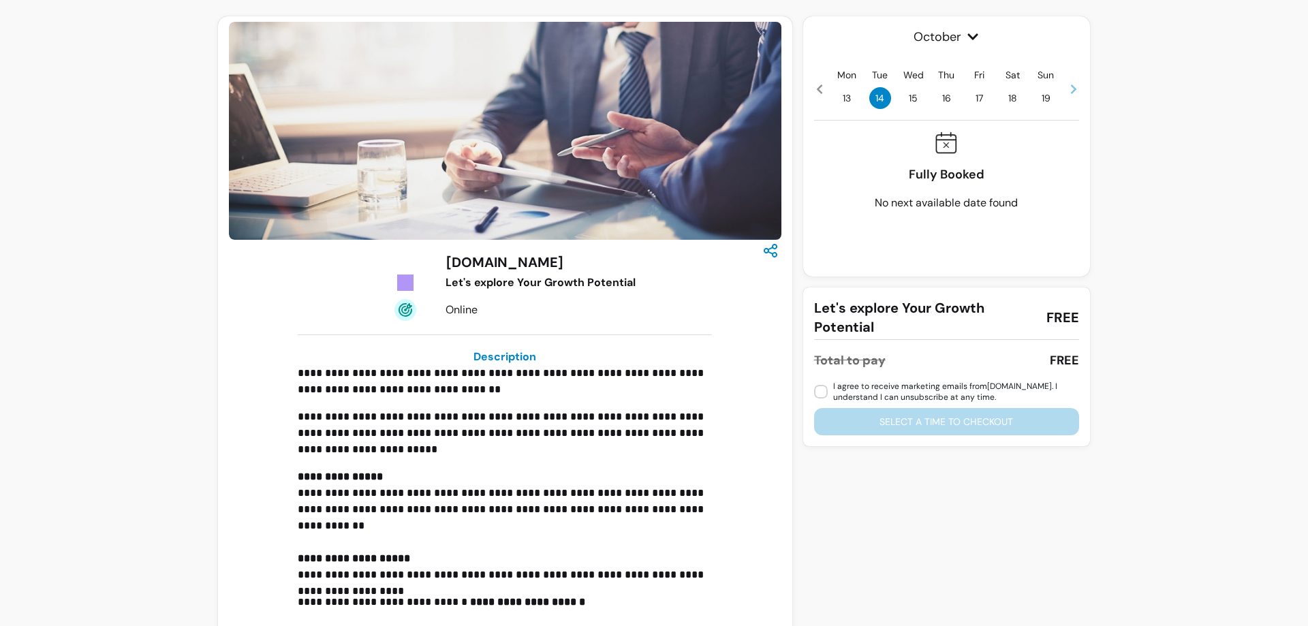
click at [847, 99] on span "13" at bounding box center [847, 98] width 22 height 22
click at [845, 99] on span "13" at bounding box center [847, 98] width 22 height 22
click at [1057, 84] on div "Mon 13 Tue 14 Wed 15 Thu 16 Fri 17 Sat 18 Sun 19" at bounding box center [946, 88] width 265 height 41
click at [1071, 91] on icon at bounding box center [1073, 89] width 5 height 10
click at [953, 99] on div "Mon 20 Tue 21 Wed 22 Thu 23 Fri 24 Sat 25 Sun 26" at bounding box center [946, 88] width 265 height 41
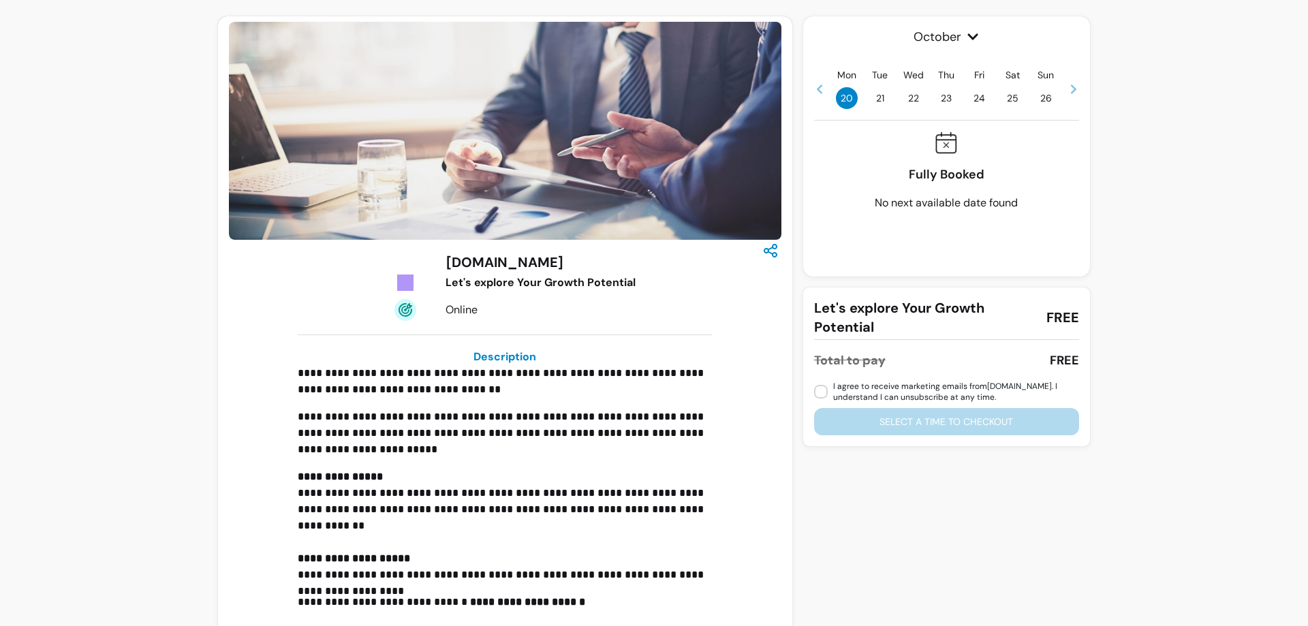
click at [1068, 90] on icon at bounding box center [1073, 89] width 11 height 11
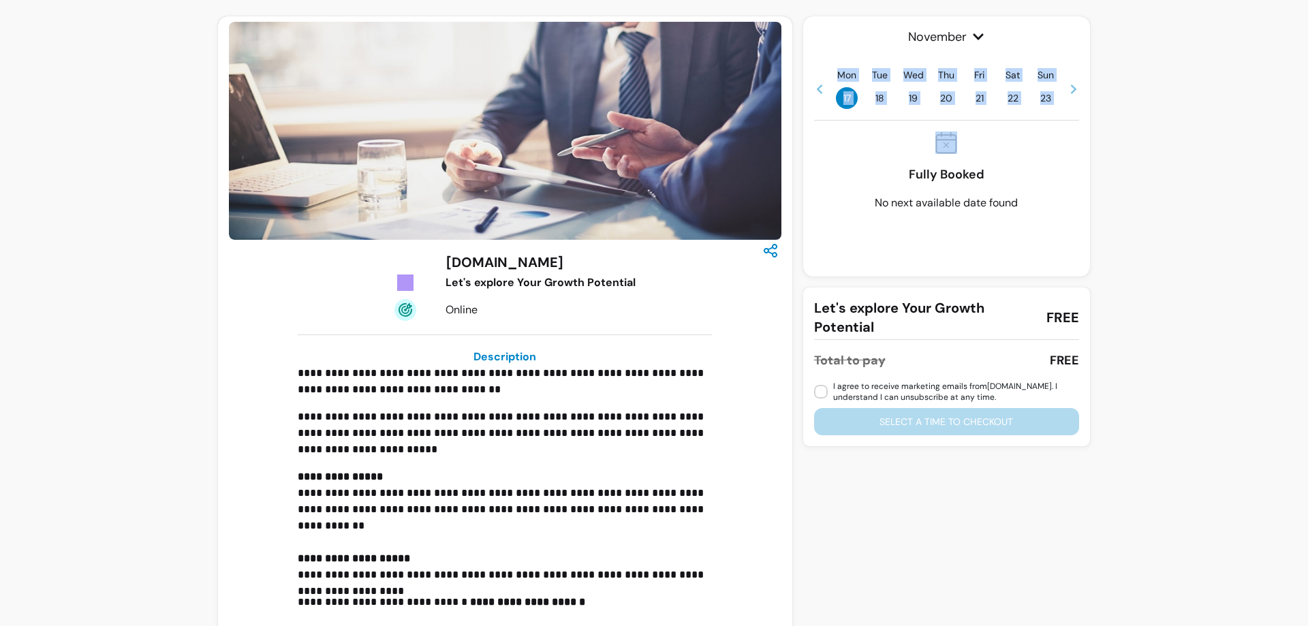
click at [1068, 90] on icon at bounding box center [1073, 89] width 11 height 11
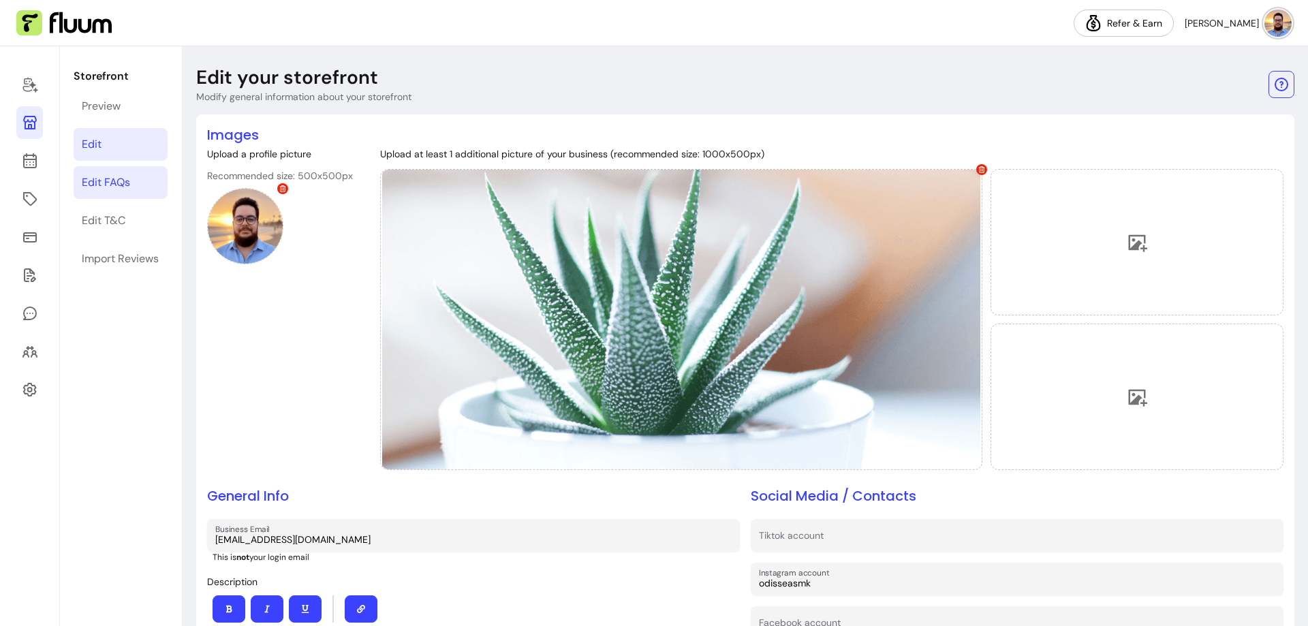
click at [119, 183] on div "Edit FAQs" at bounding box center [106, 182] width 48 height 16
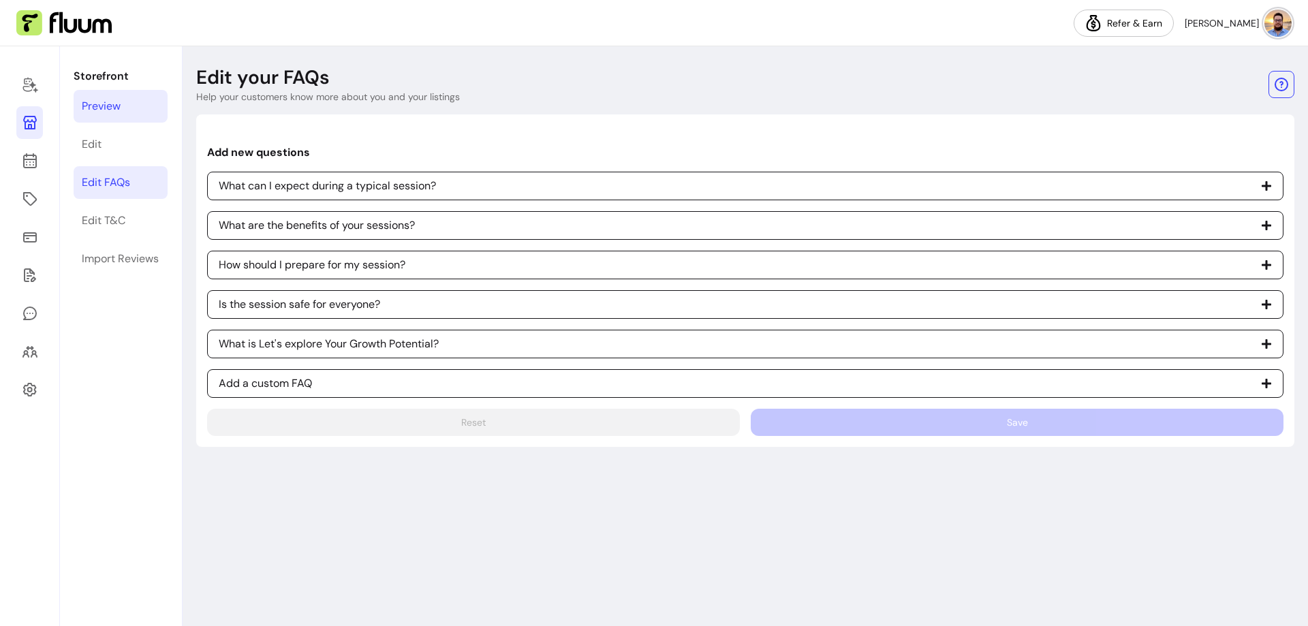
click at [158, 106] on link "Preview" at bounding box center [121, 106] width 94 height 33
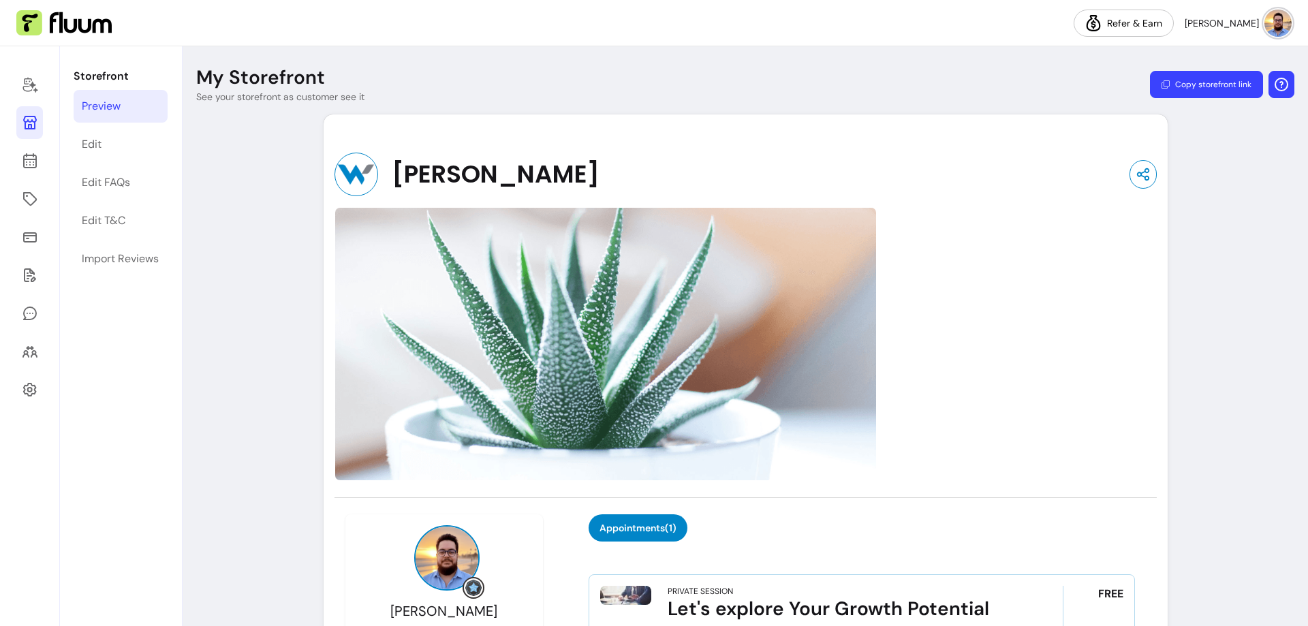
click at [1274, 85] on icon "button" at bounding box center [1281, 84] width 16 height 16
click at [1001, 91] on header "My Storefront See your storefront as customer see it Copy storefront link" at bounding box center [745, 84] width 1125 height 38
click at [108, 142] on link "Edit" at bounding box center [121, 144] width 94 height 33
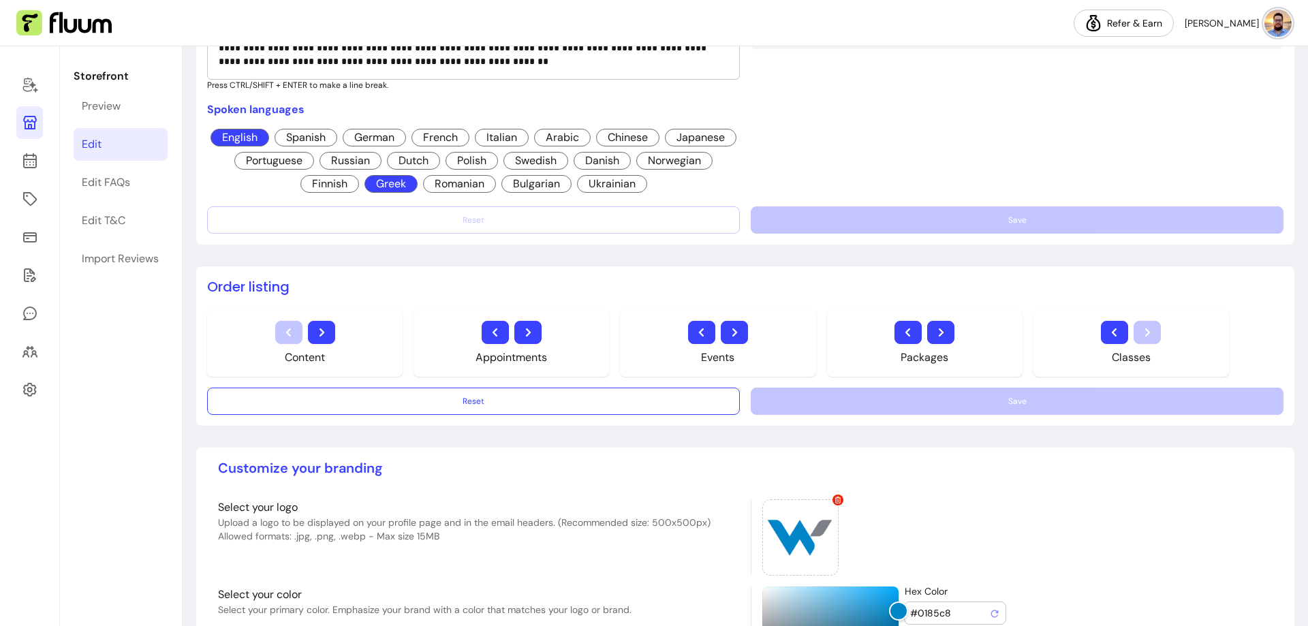
scroll to position [817, 0]
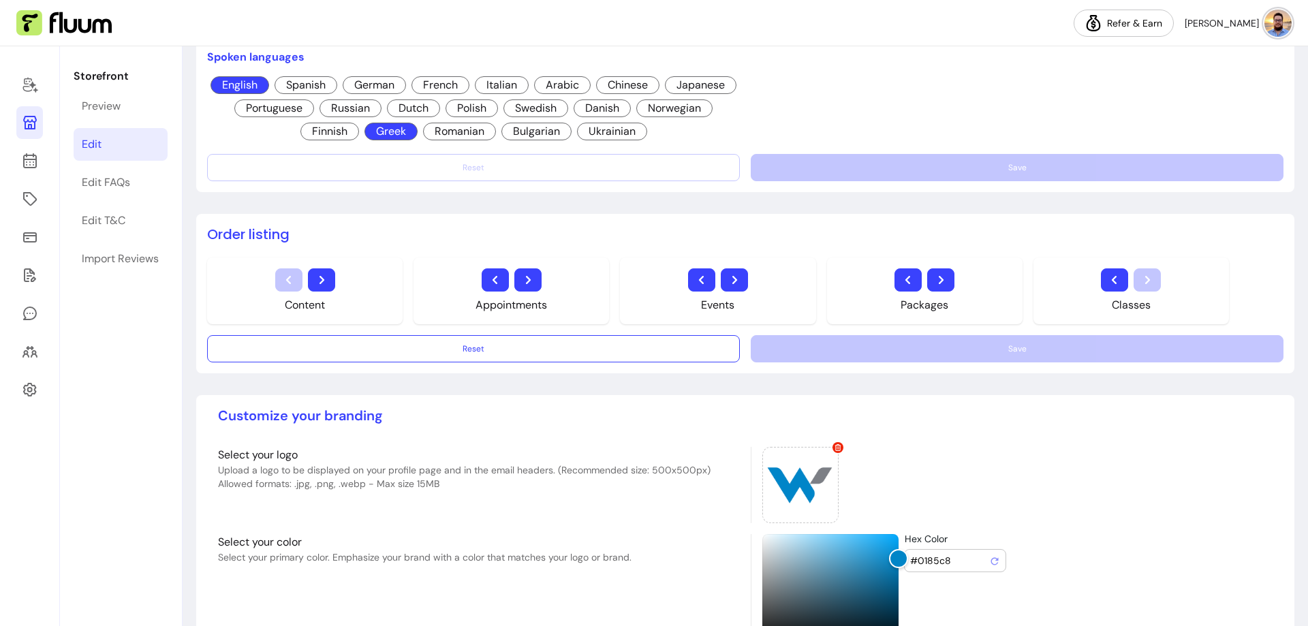
click at [494, 277] on icon "button" at bounding box center [495, 280] width 16 height 16
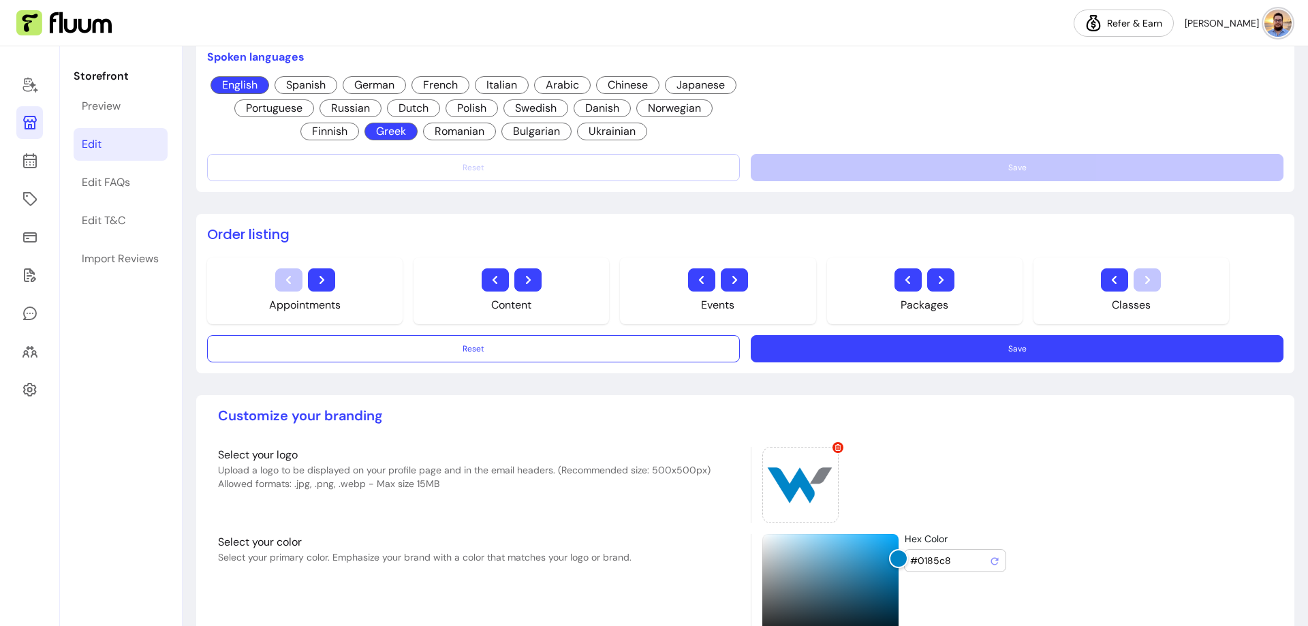
click at [861, 347] on button "Save" at bounding box center [1017, 348] width 533 height 27
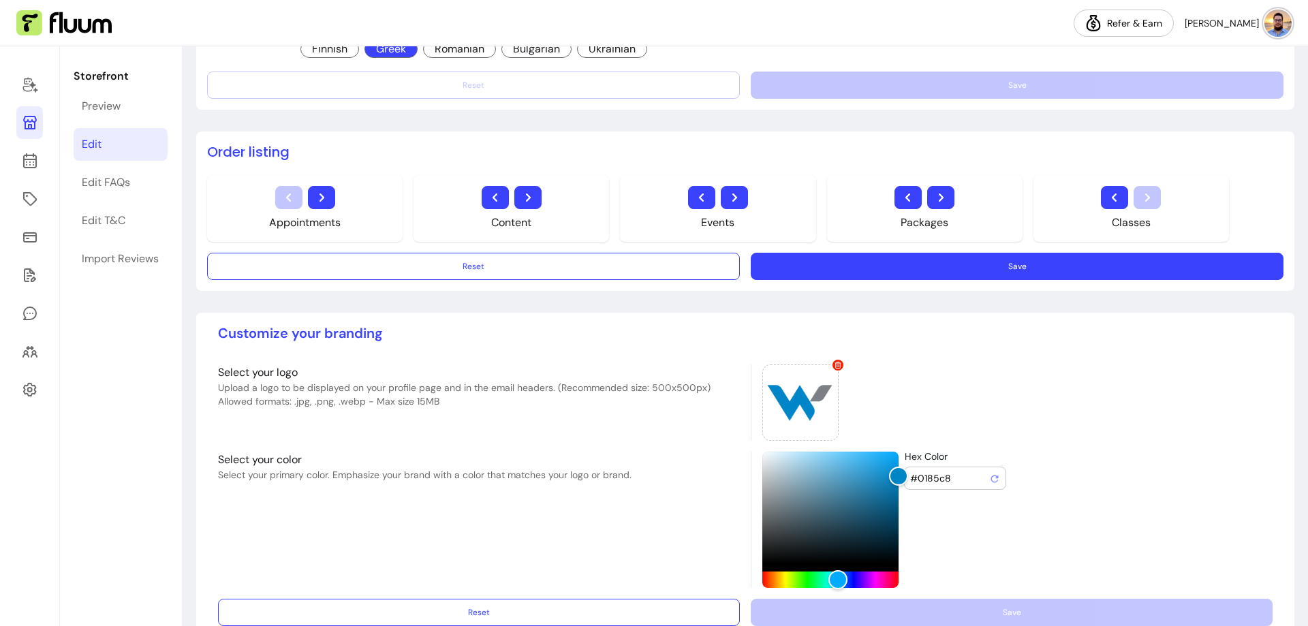
scroll to position [927, 0]
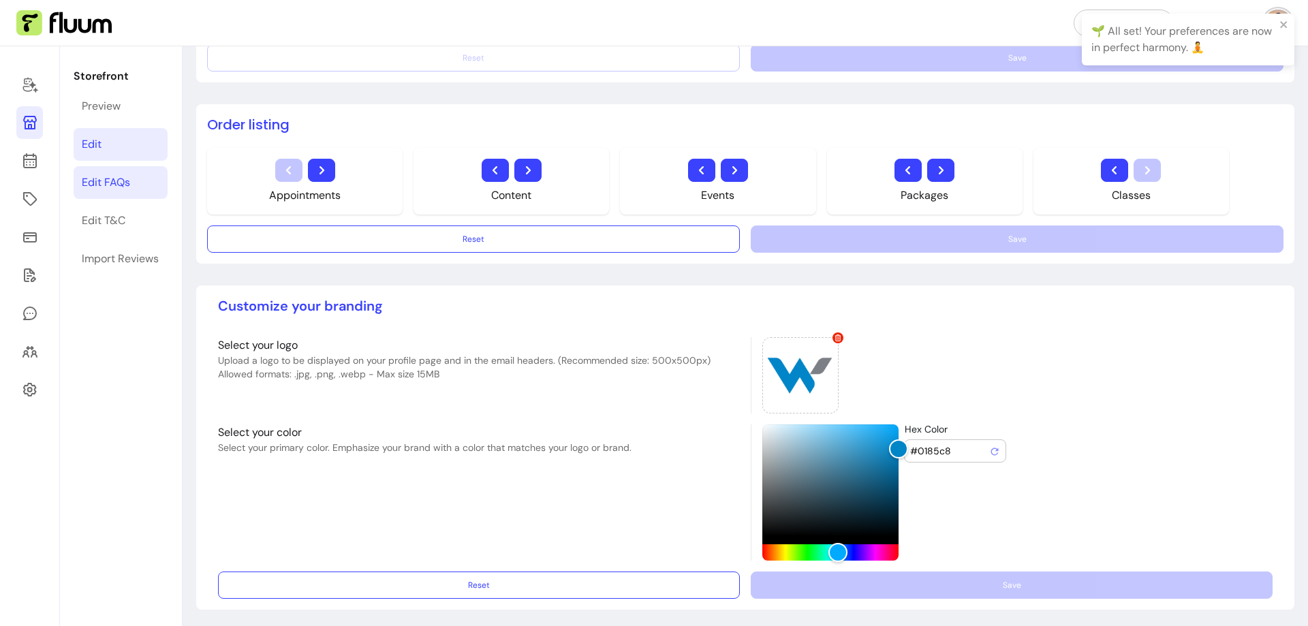
click at [151, 187] on link "Edit FAQs" at bounding box center [121, 182] width 94 height 33
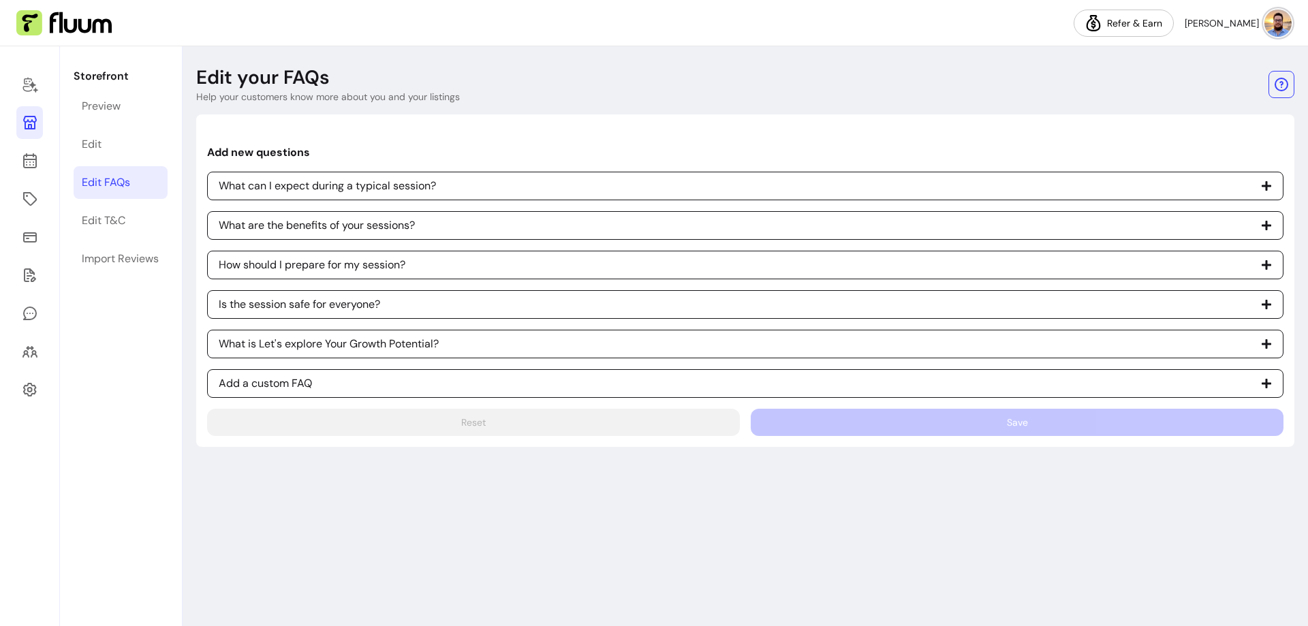
click at [291, 351] on p "What is Let's explore Your Growth Potential?" at bounding box center [329, 344] width 220 height 16
select select "*"
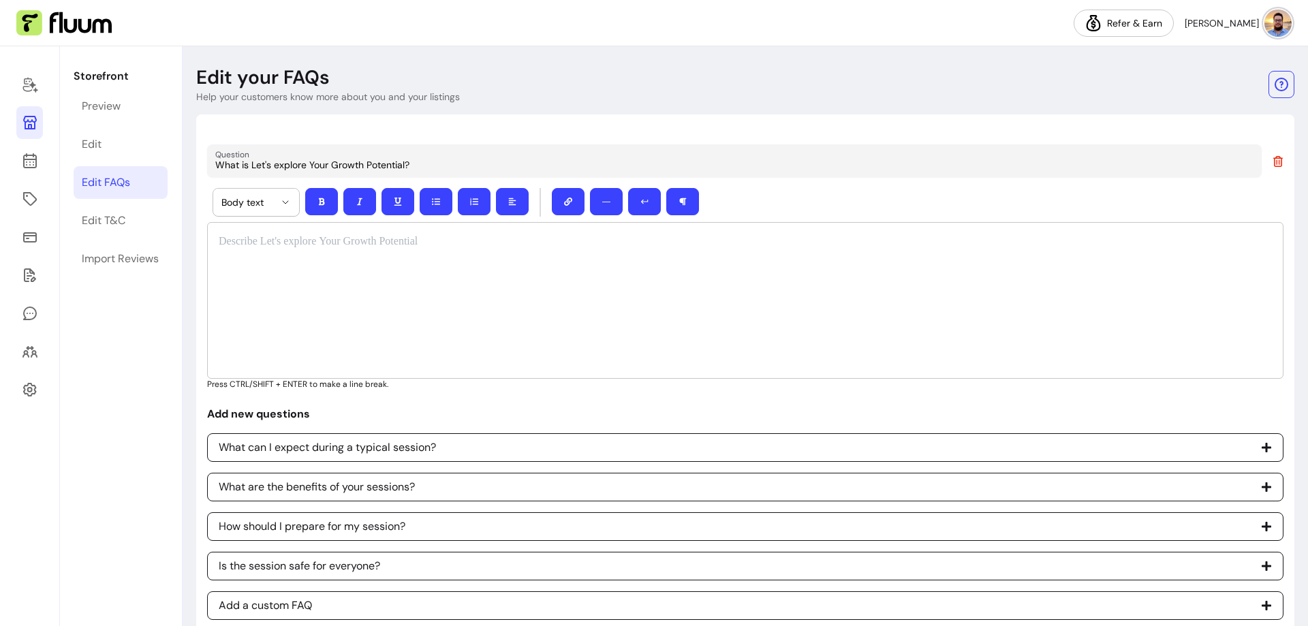
click at [380, 447] on p "What can I expect during a typical session?" at bounding box center [327, 447] width 217 height 16
select select "*"
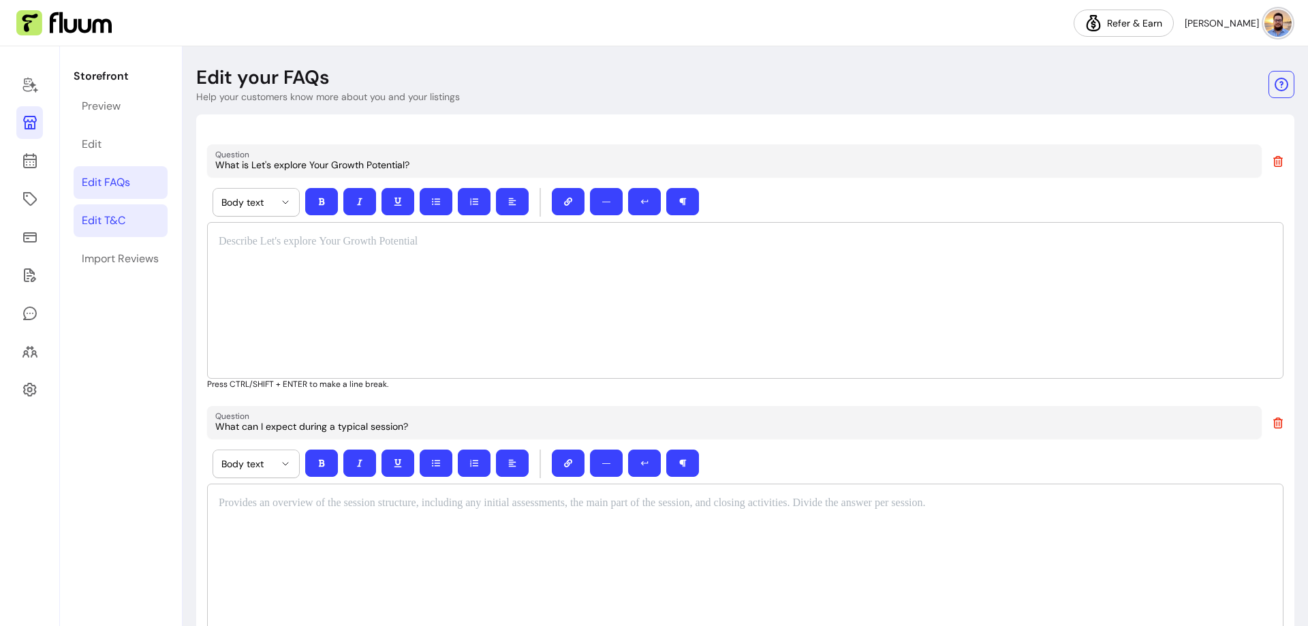
click at [129, 222] on link "Edit T&C" at bounding box center [121, 220] width 94 height 33
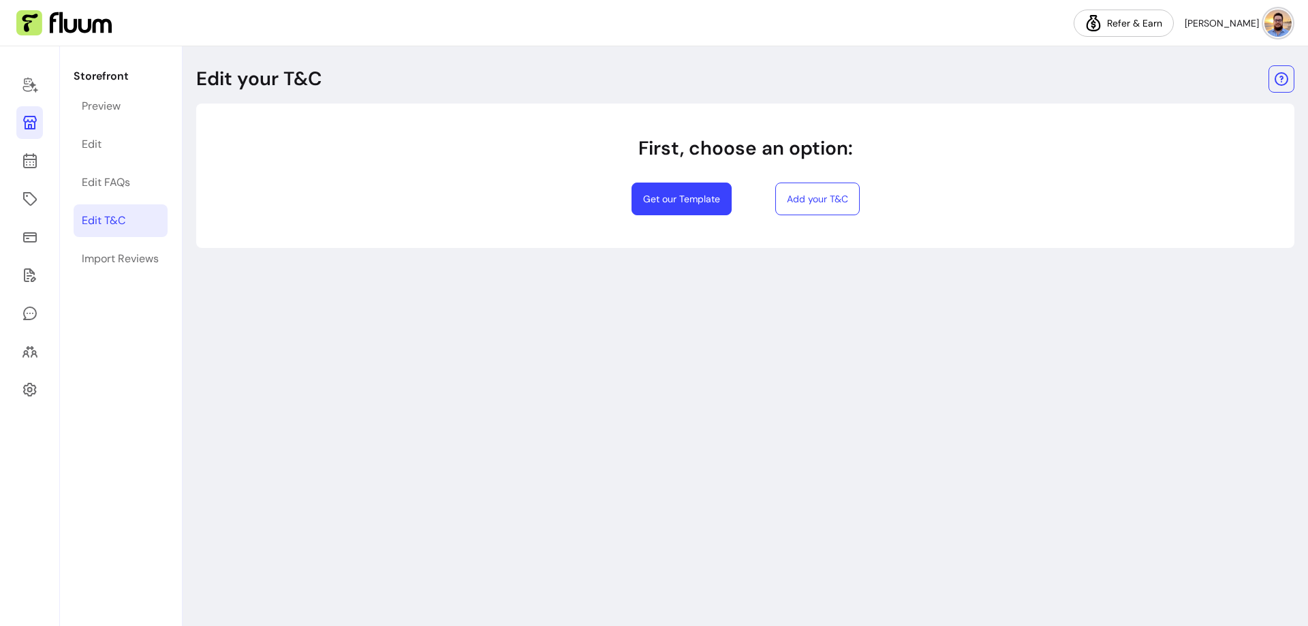
click at [691, 204] on button "Get our Template" at bounding box center [681, 199] width 100 height 33
select select "*"
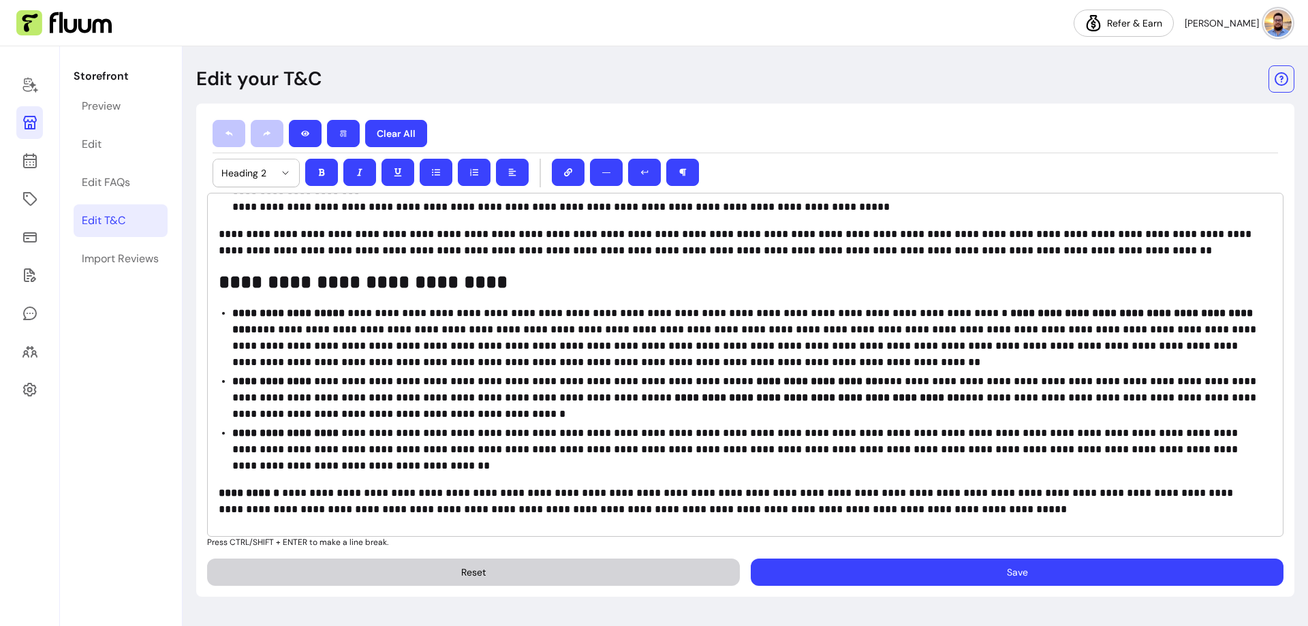
scroll to position [1445, 0]
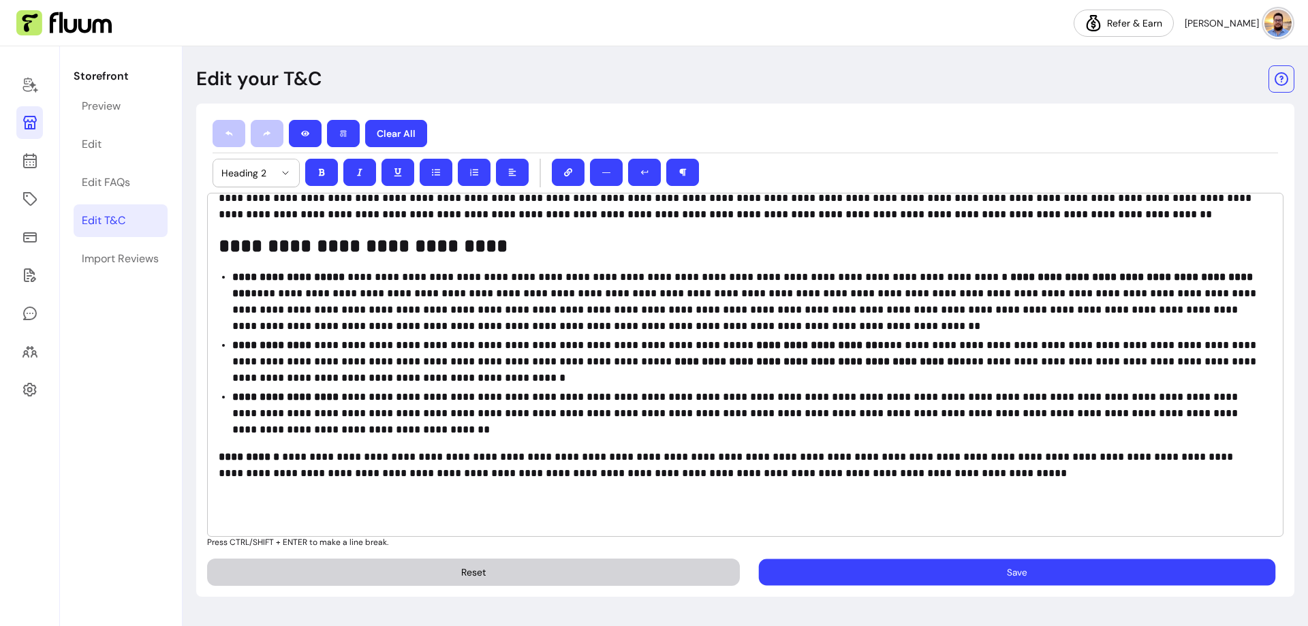
click at [1026, 566] on button "Save" at bounding box center [1017, 572] width 517 height 27
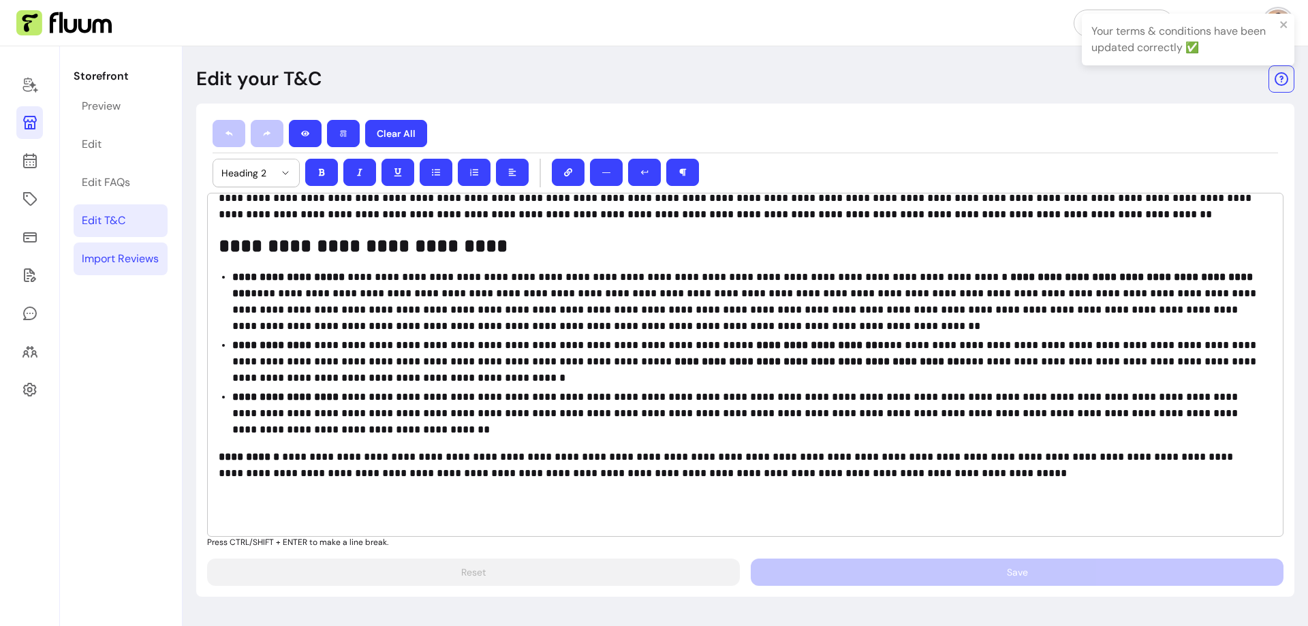
click at [118, 267] on link "Import Reviews" at bounding box center [121, 258] width 94 height 33
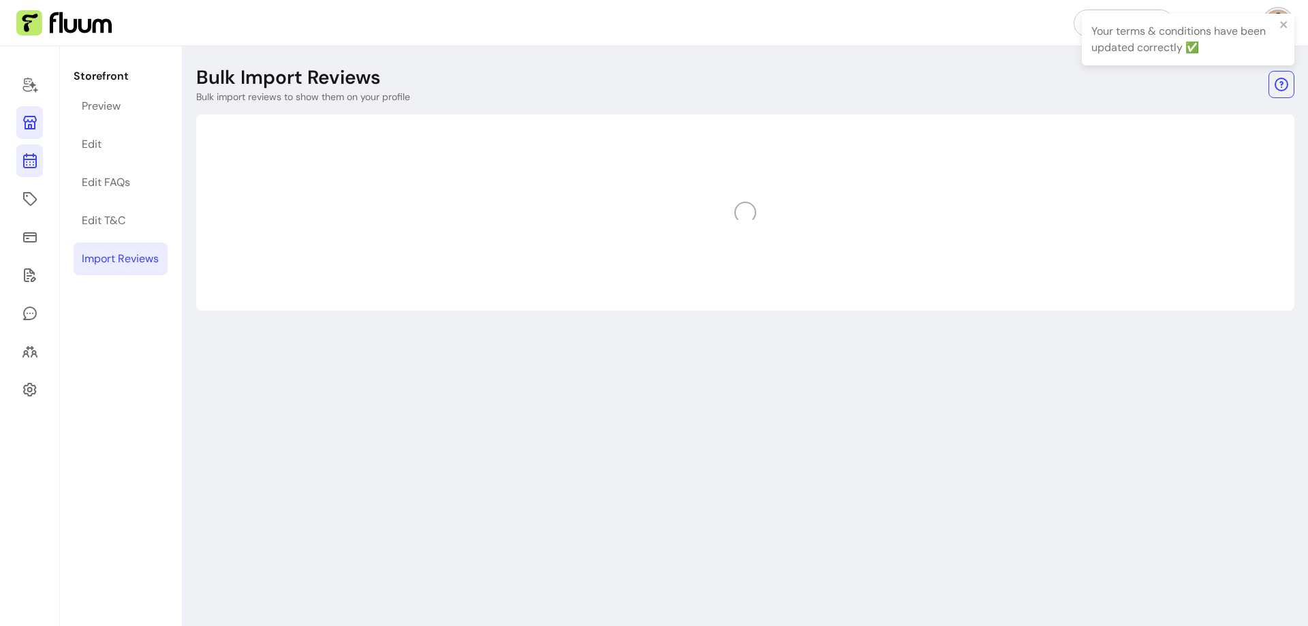
click at [25, 163] on icon at bounding box center [30, 161] width 16 height 16
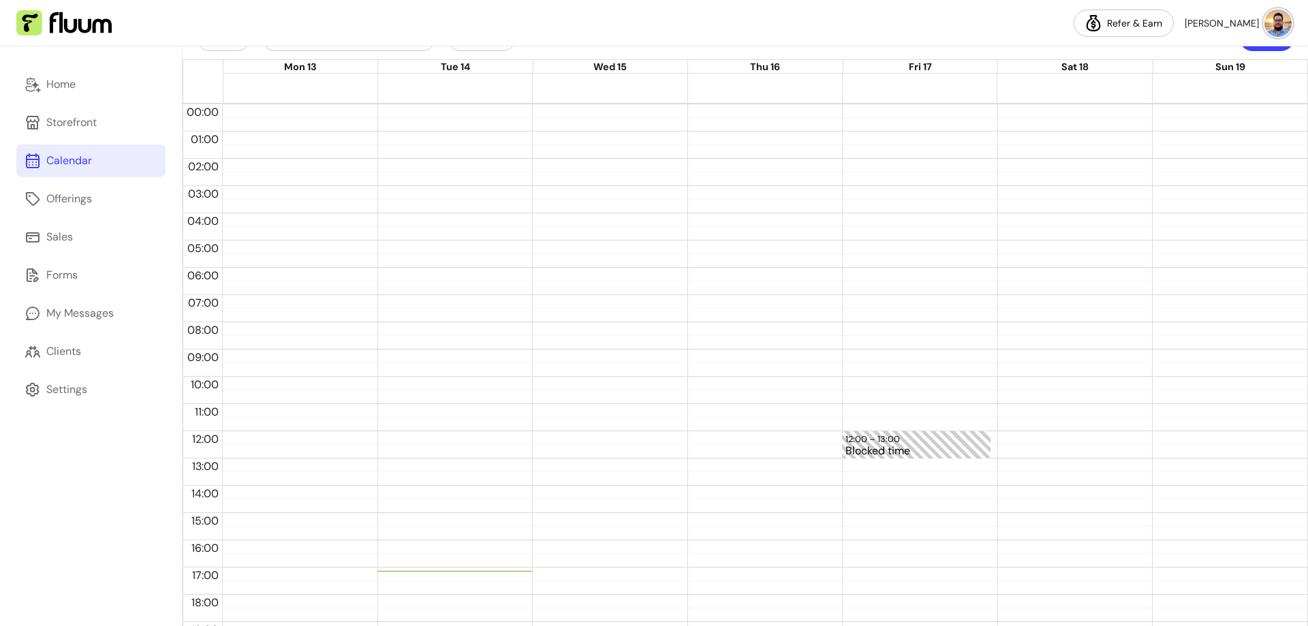
scroll to position [27, 0]
click at [866, 450] on div "Blocked time" at bounding box center [916, 455] width 142 height 12
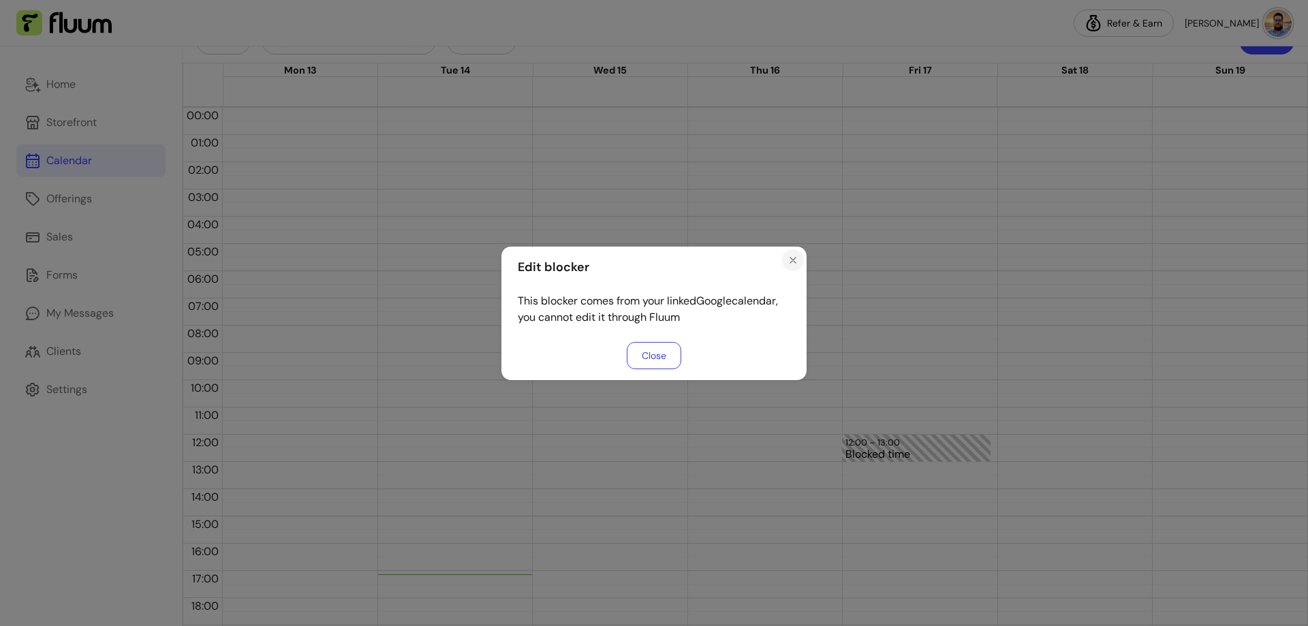
click at [787, 260] on icon "Close" at bounding box center [792, 260] width 11 height 11
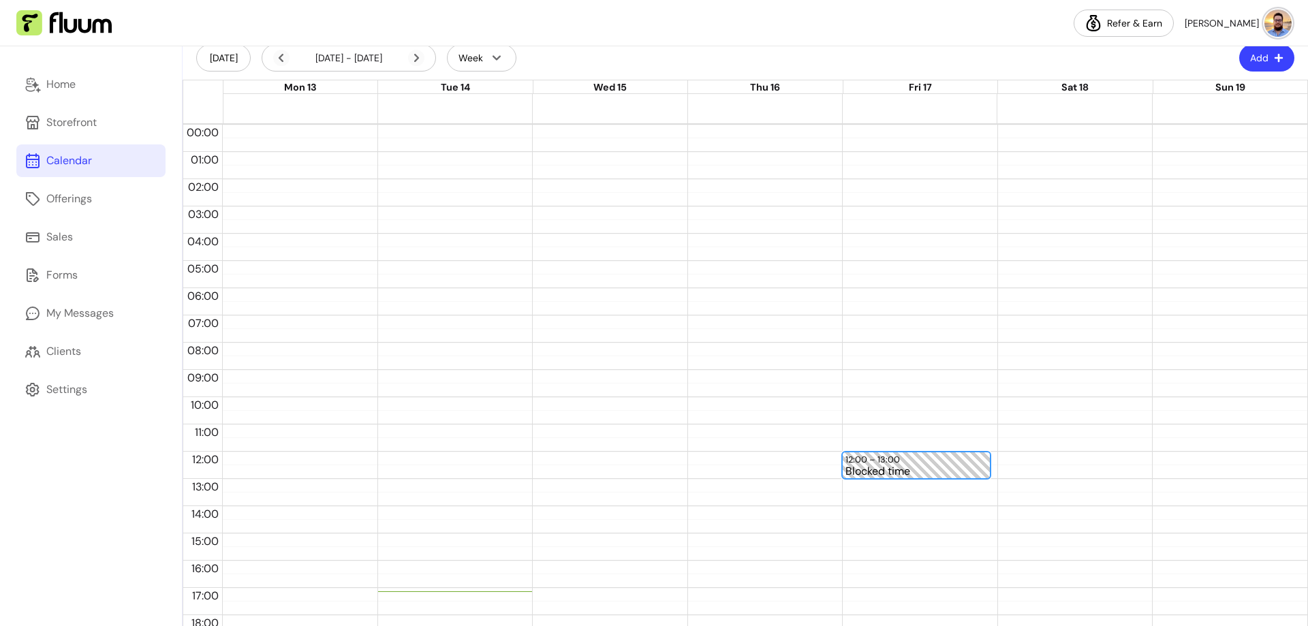
scroll to position [0, 0]
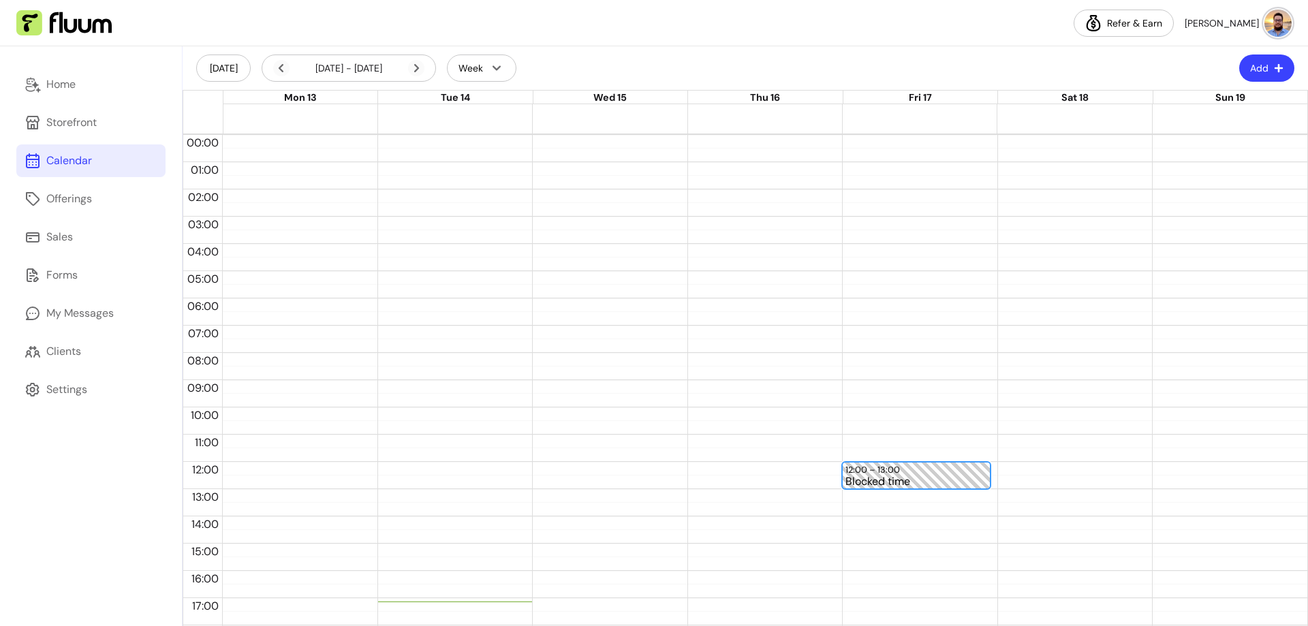
click at [1259, 67] on button "Add" at bounding box center [1266, 67] width 55 height 27
click at [1219, 127] on span "Add Appointment" at bounding box center [1222, 126] width 99 height 14
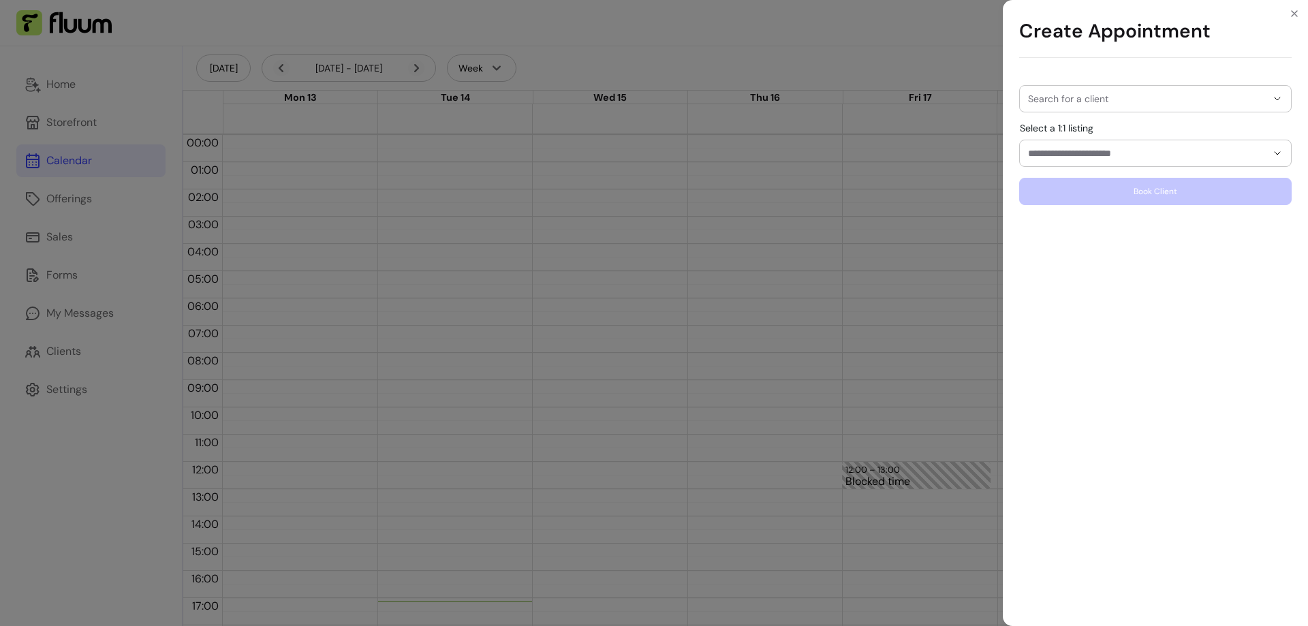
drag, startPoint x: 1070, startPoint y: 89, endPoint x: 1080, endPoint y: 95, distance: 11.9
click at [1073, 89] on div at bounding box center [1155, 99] width 255 height 26
click at [1081, 155] on input "Select a 1:1 listing" at bounding box center [1136, 153] width 217 height 14
click at [1080, 161] on div at bounding box center [1155, 153] width 255 height 26
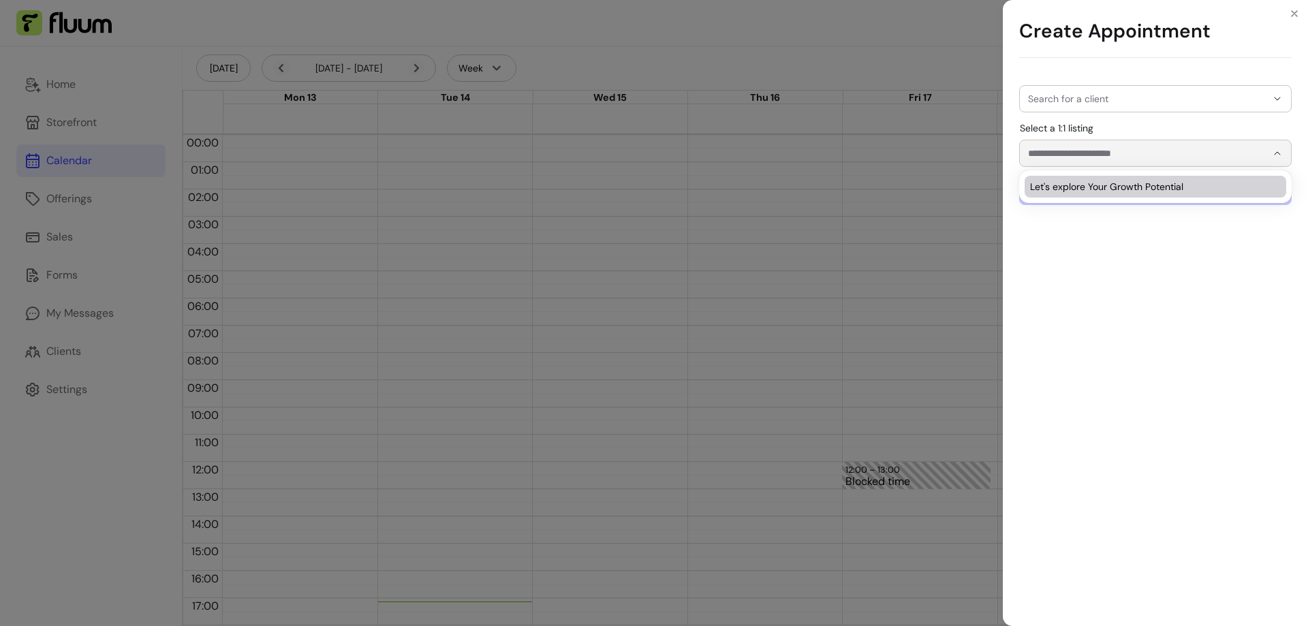
click at [1080, 193] on span "Let's explore Your Growth Potential" at bounding box center [1148, 187] width 237 height 14
type input "**********"
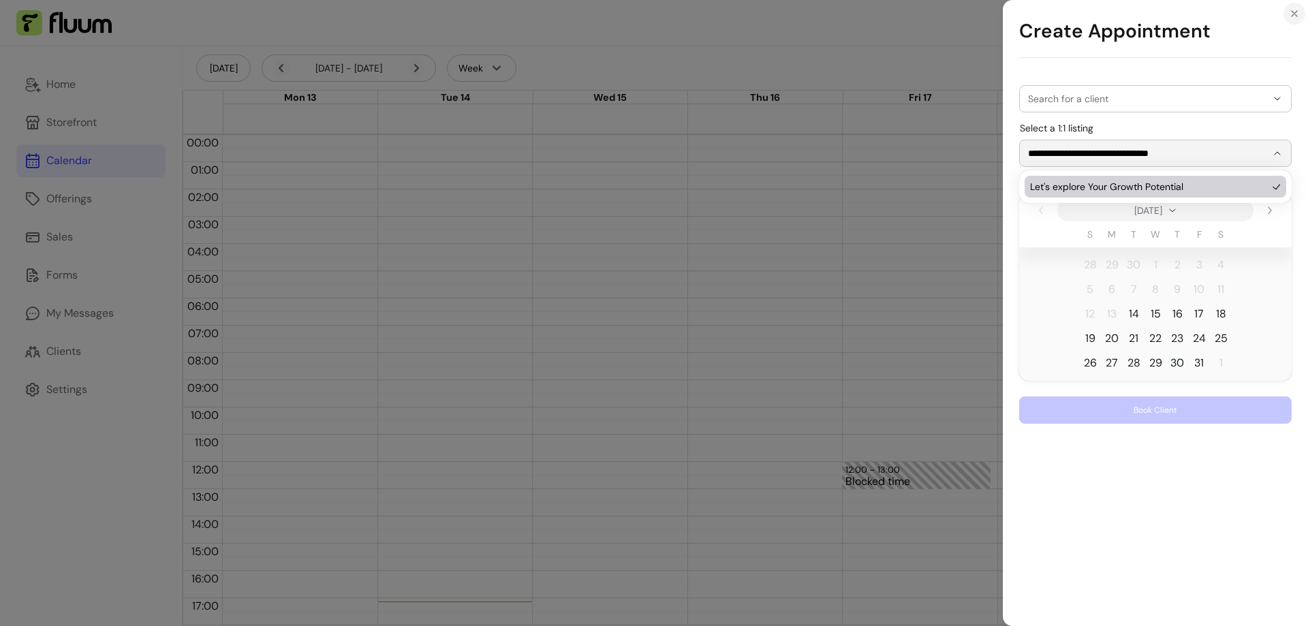
click at [1295, 12] on icon "Close" at bounding box center [1294, 13] width 11 height 11
click at [1291, 14] on icon "Close" at bounding box center [1294, 13] width 11 height 11
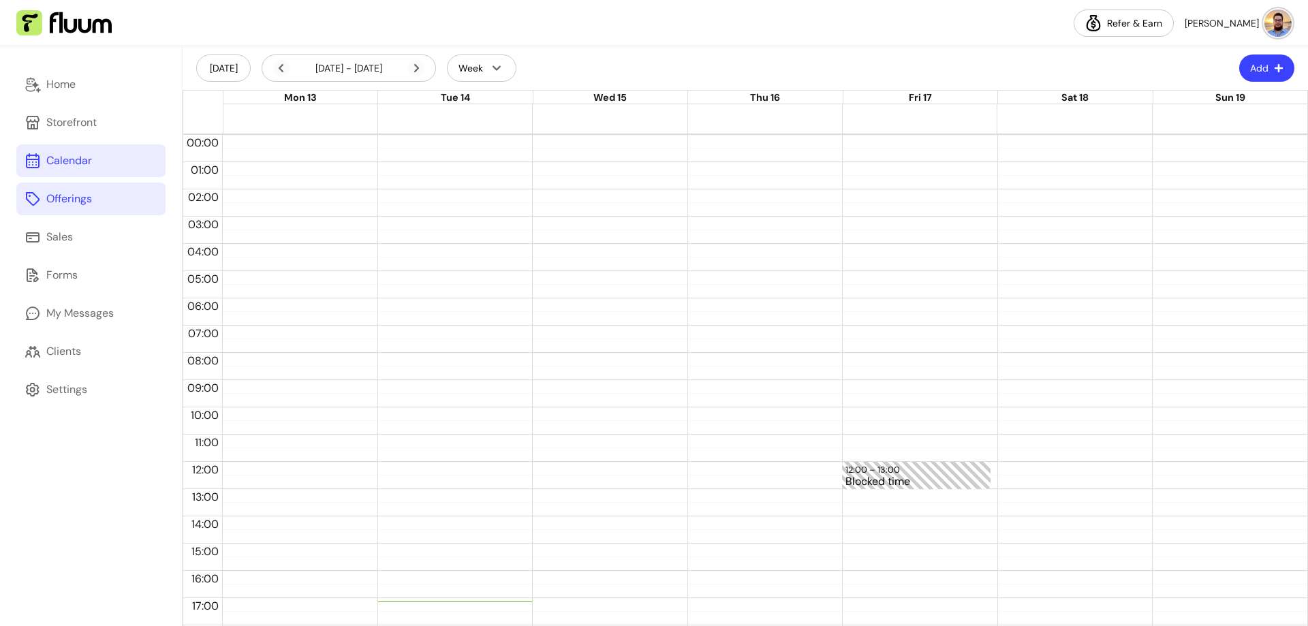
click at [69, 190] on link "Offerings" at bounding box center [90, 199] width 149 height 33
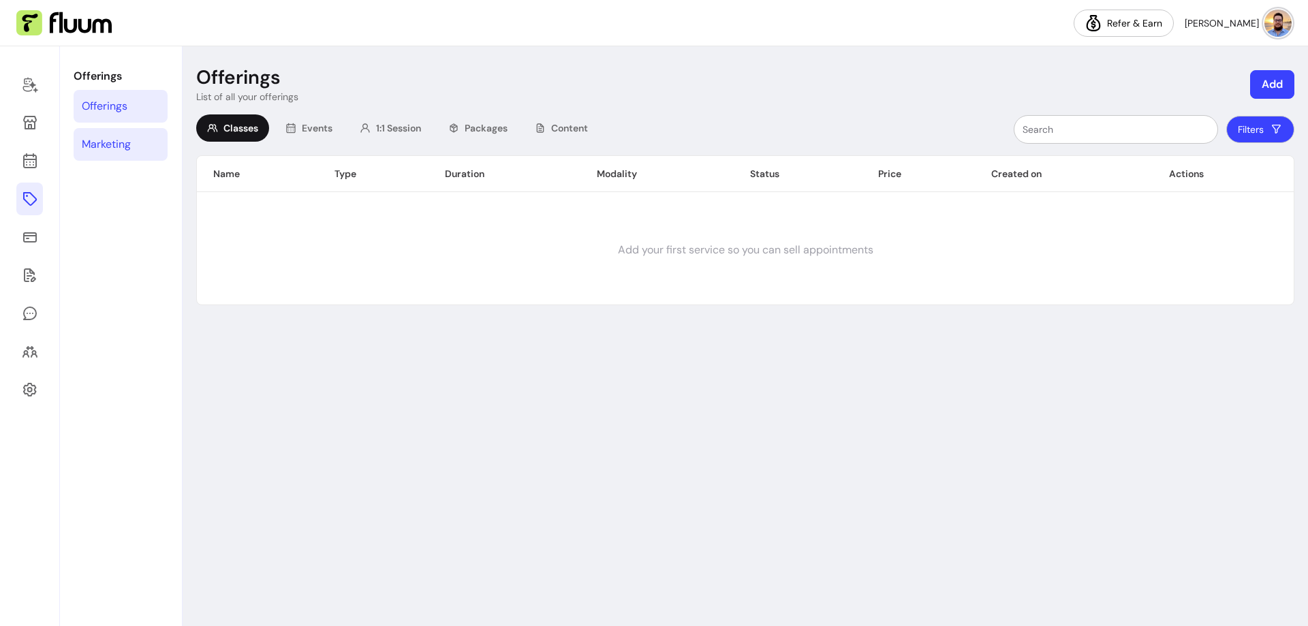
click at [163, 149] on link "Marketing" at bounding box center [121, 144] width 94 height 33
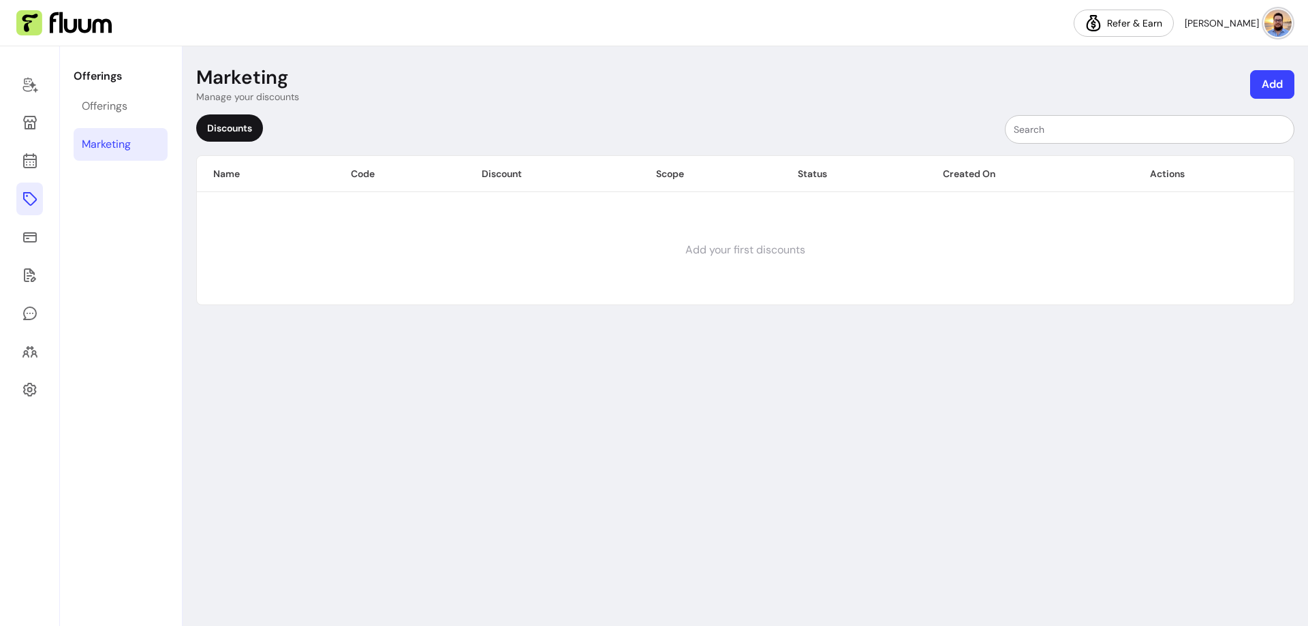
click at [257, 125] on div "Discounts" at bounding box center [229, 127] width 67 height 27
click at [250, 125] on div "Discounts" at bounding box center [229, 127] width 67 height 27
click at [1258, 80] on button "Add" at bounding box center [1272, 84] width 44 height 29
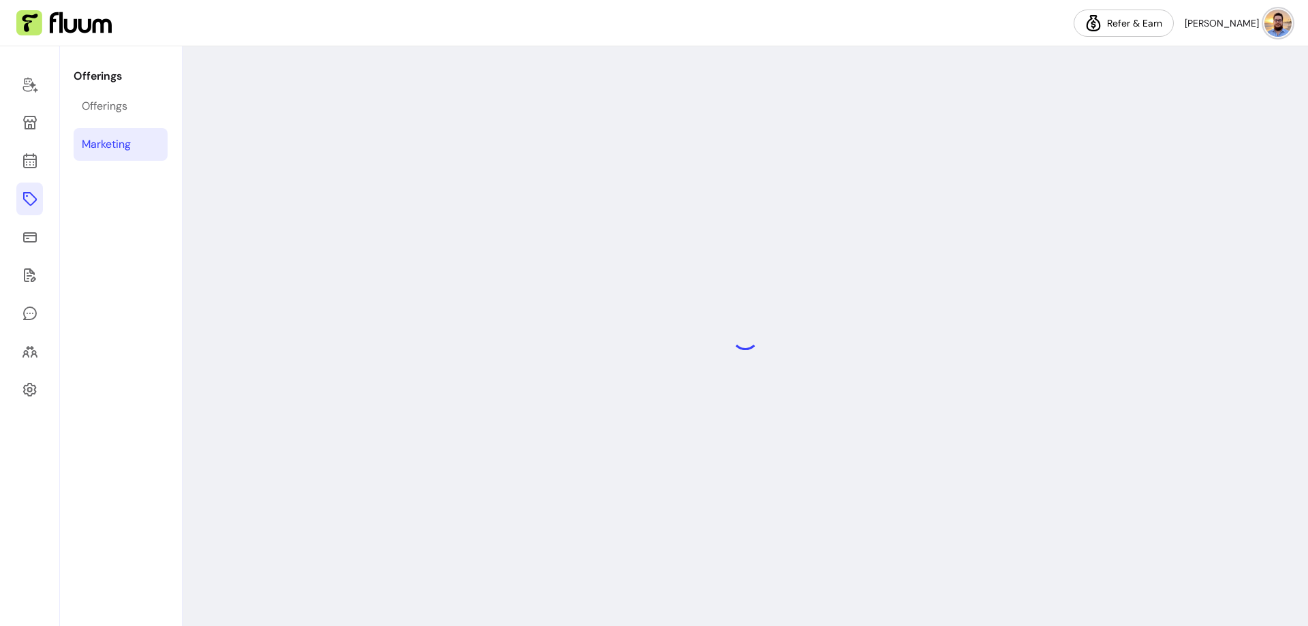
select select "****"
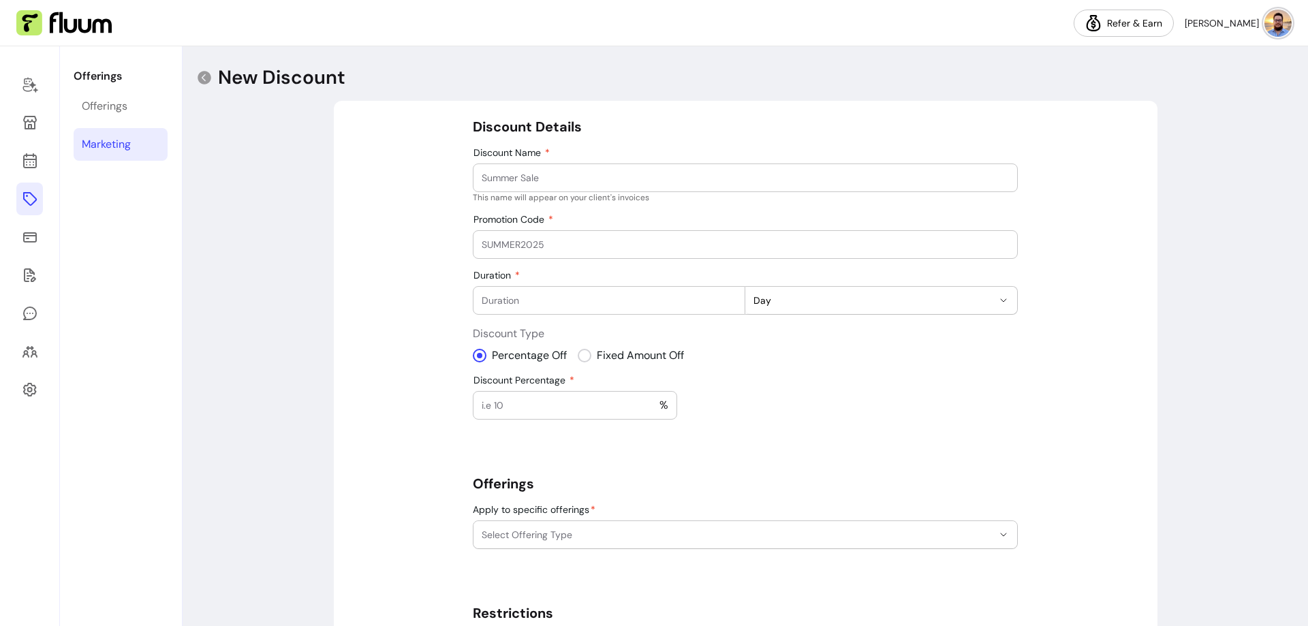
click at [562, 179] on input "Discount Name" at bounding box center [745, 178] width 527 height 14
type input "Discor"
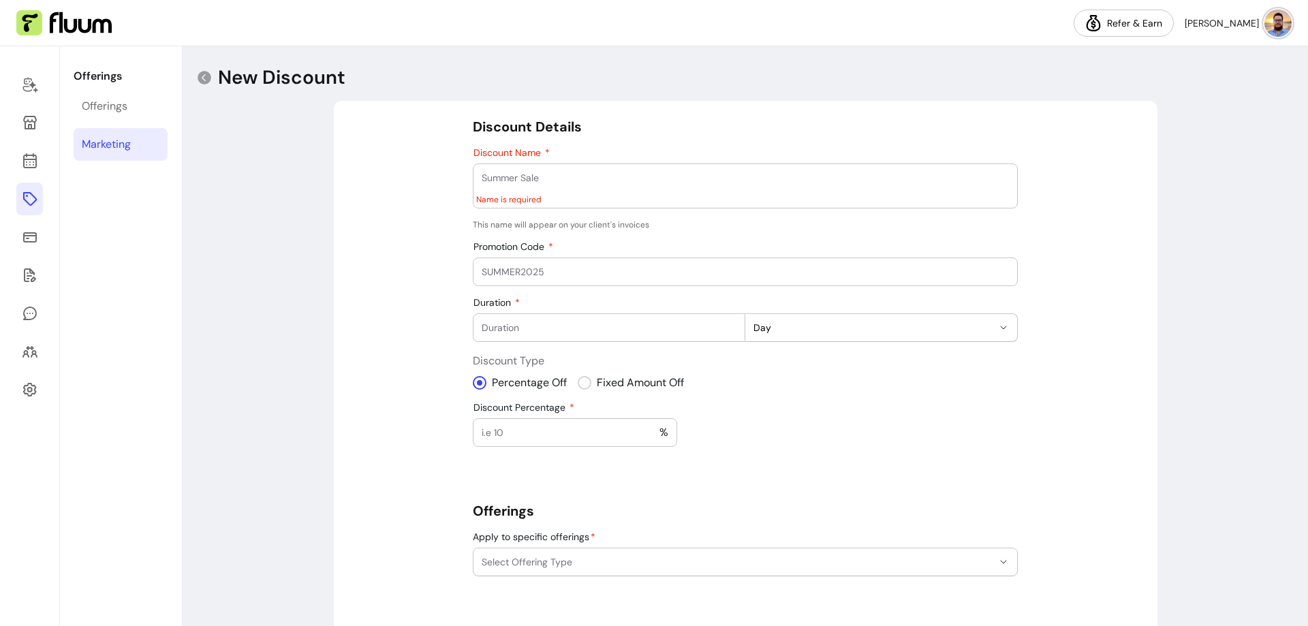
paste input "https://fluum.ai/c/lets-explore-your-growth-potential-469723"
type input "https://fluum.ai/c/lets-explore-your-growth-potential-469723"
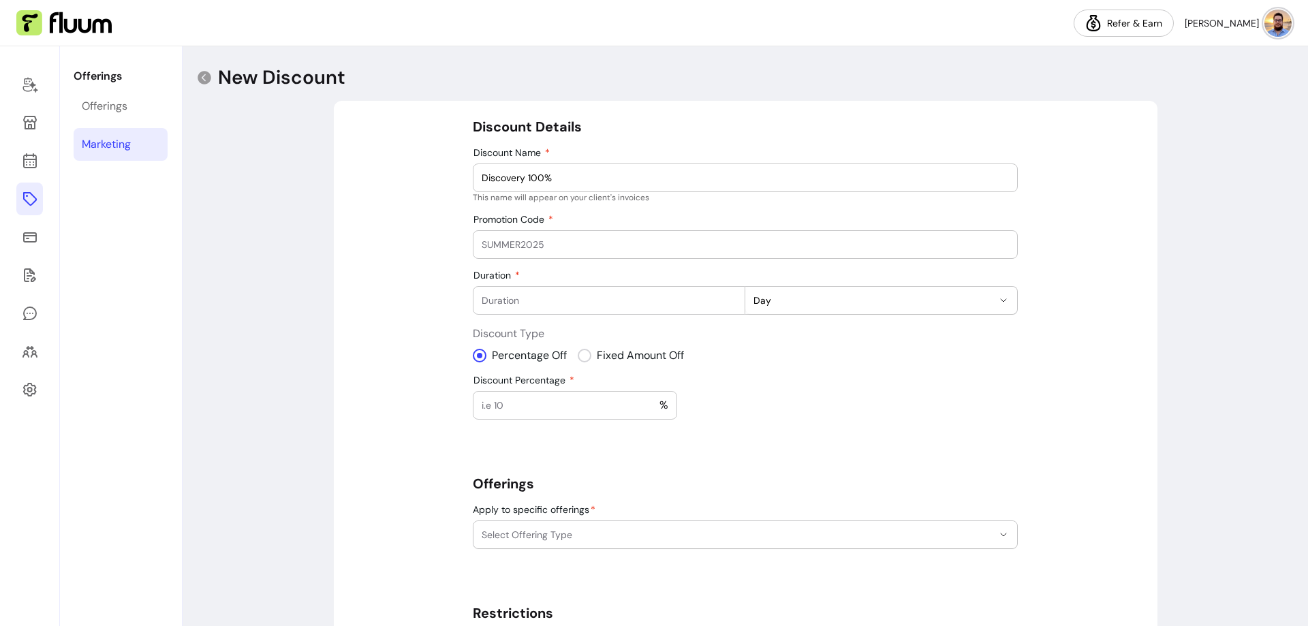
type input "Discovery 100%"
click at [546, 246] on input "Promotion Code" at bounding box center [745, 245] width 527 height 14
type input "DISCOVERY"
click at [520, 312] on div at bounding box center [609, 300] width 255 height 27
click at [779, 302] on span "Day" at bounding box center [872, 301] width 239 height 14
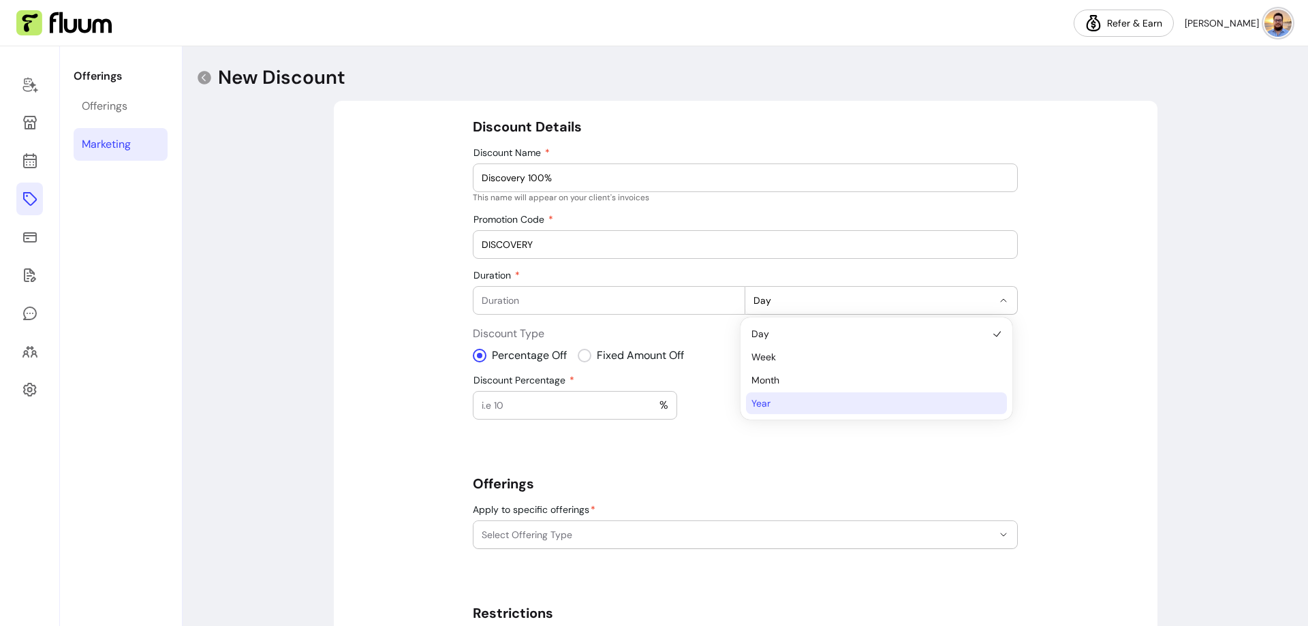
click at [788, 398] on span "Year" at bounding box center [869, 403] width 236 height 14
select select "*****"
click at [700, 301] on input "Duration" at bounding box center [609, 301] width 255 height 14
type input "1"
click at [565, 404] on input "Discount Percentage" at bounding box center [571, 405] width 178 height 14
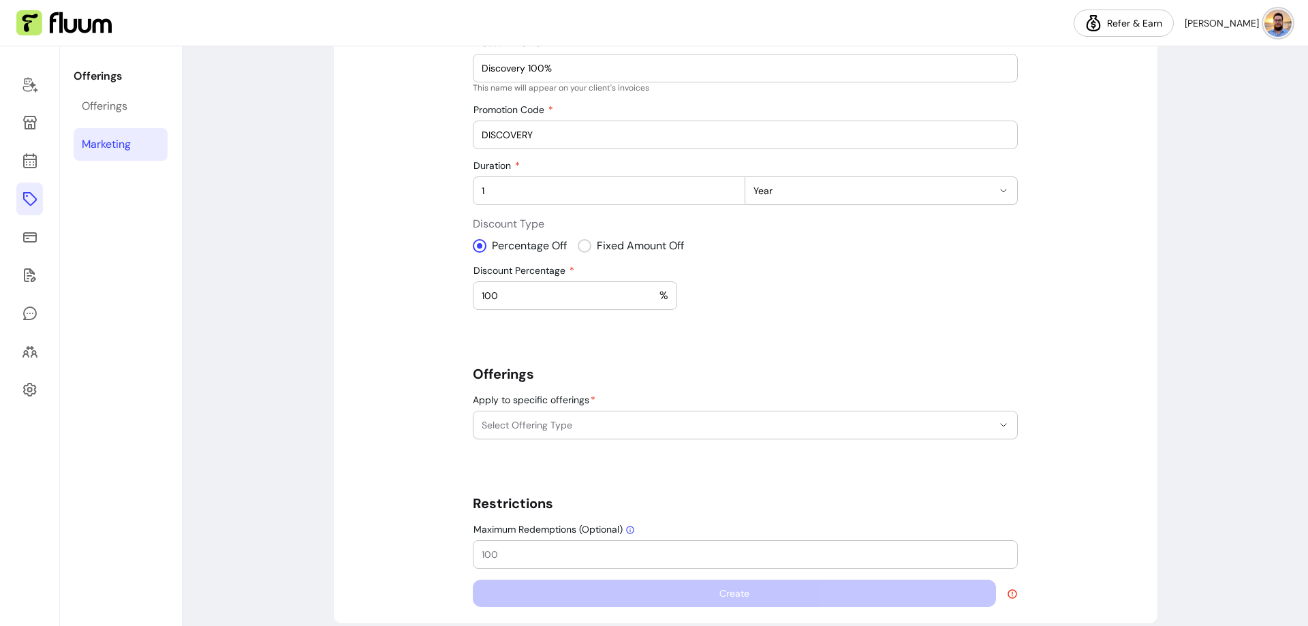
scroll to position [126, 0]
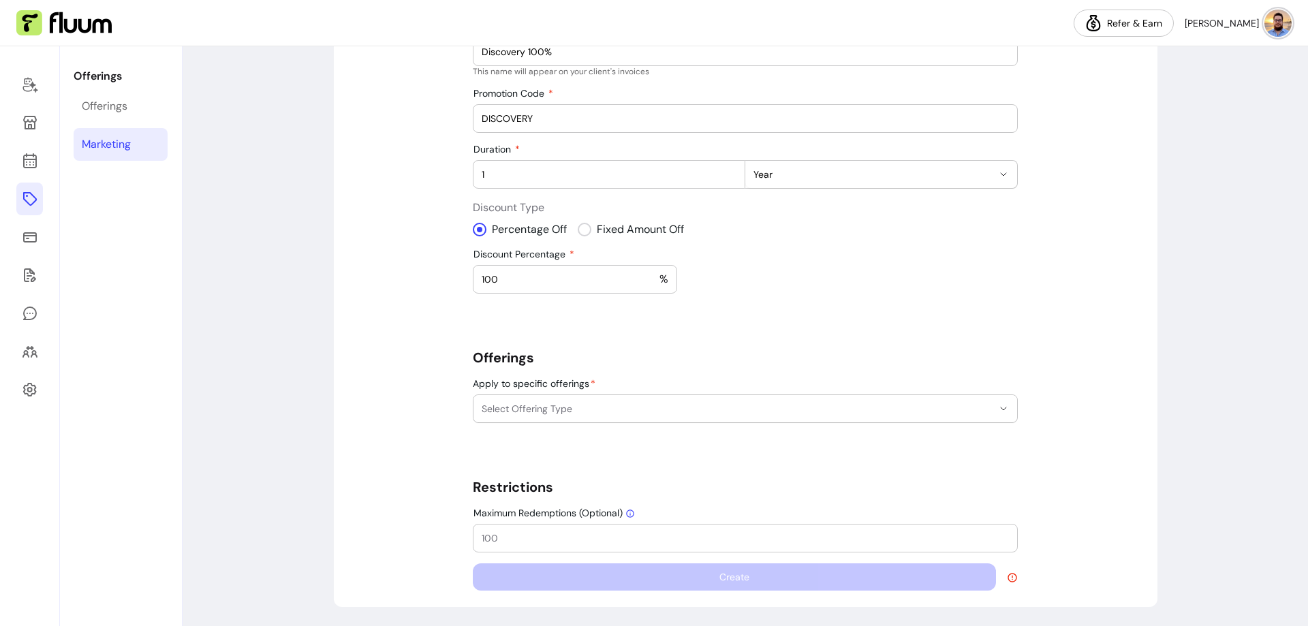
type input "100"
click at [498, 402] on span "Select Offering Type" at bounding box center [737, 409] width 511 height 14
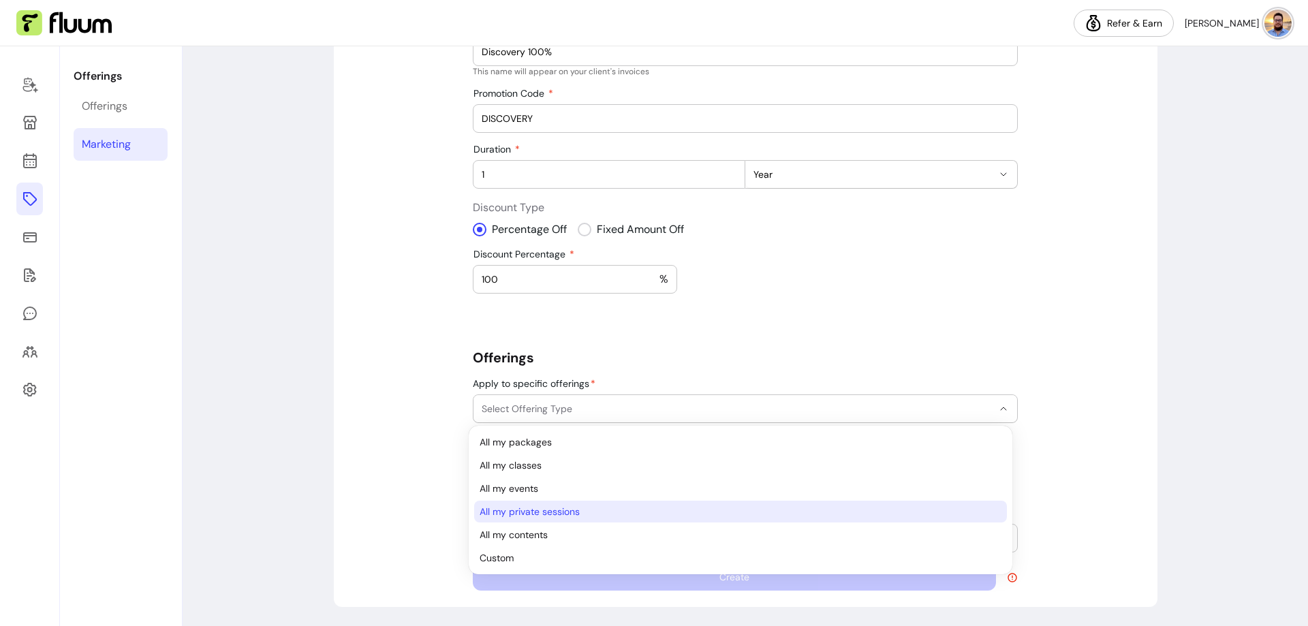
click at [526, 512] on span "All my private sessions" at bounding box center [734, 512] width 508 height 14
select select "**********"
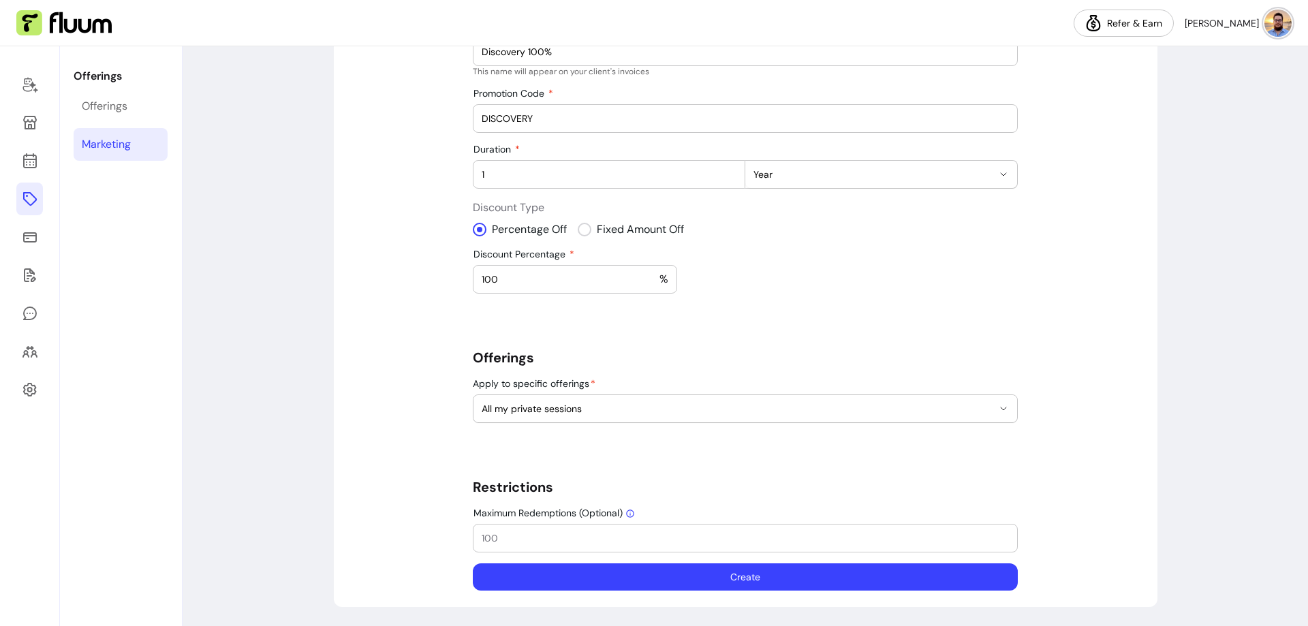
click at [437, 423] on div "**********" at bounding box center [745, 291] width 823 height 632
click at [530, 540] on input "Maximum Redemptions (Optional)" at bounding box center [745, 538] width 527 height 14
type input "100"
click at [738, 571] on button "Create" at bounding box center [745, 576] width 545 height 27
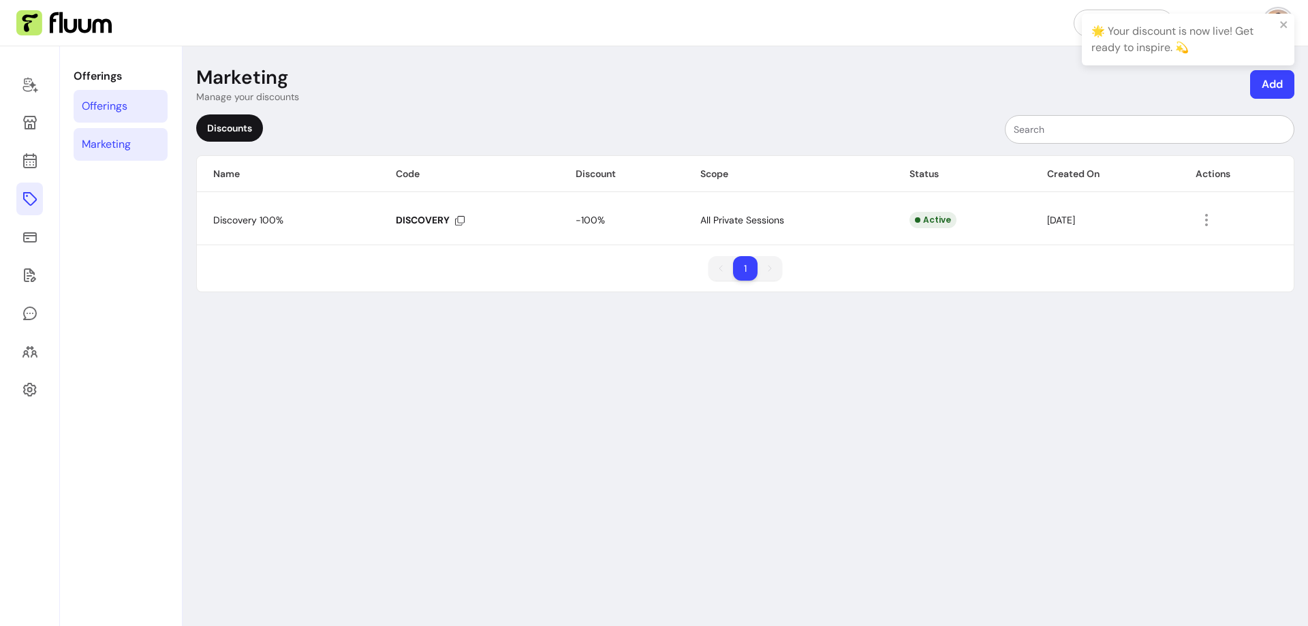
click at [140, 99] on link "Offerings" at bounding box center [121, 106] width 94 height 33
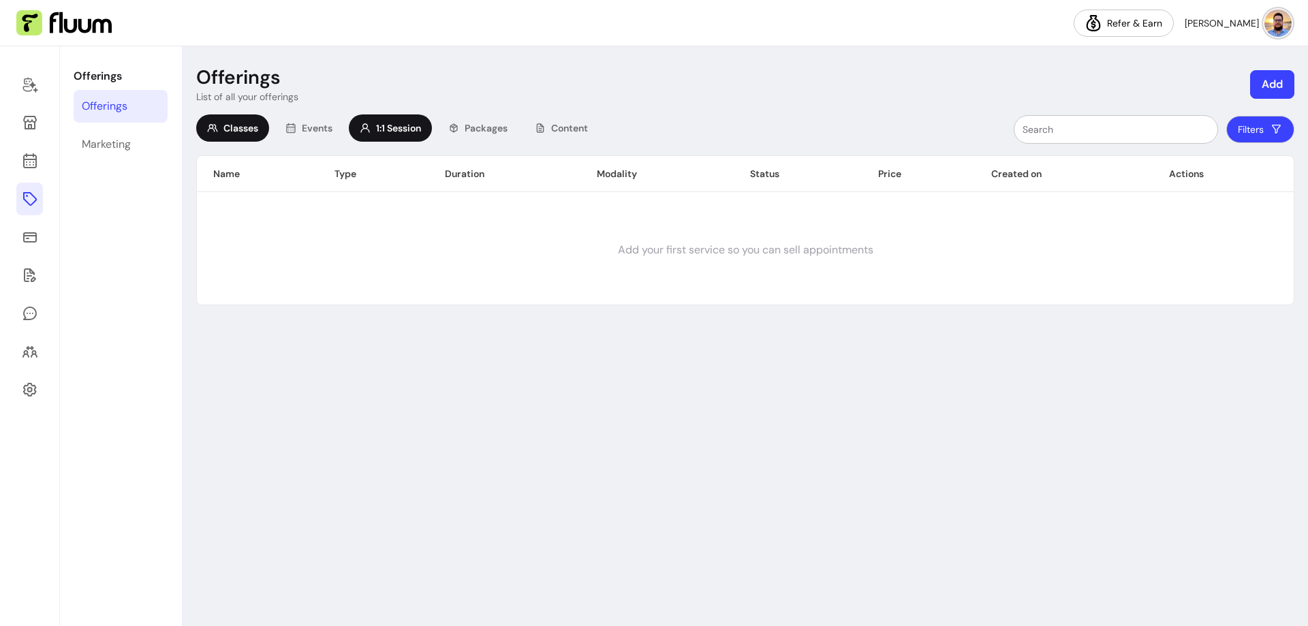
click at [389, 131] on span "1:1 Session" at bounding box center [398, 128] width 45 height 14
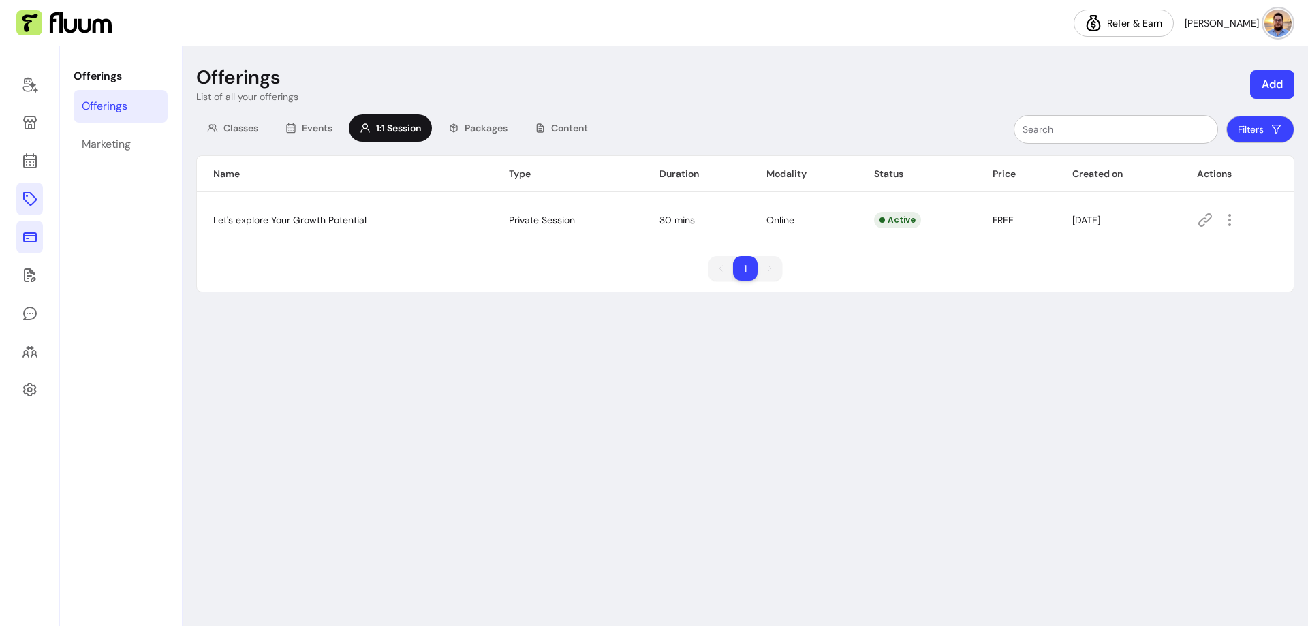
click at [32, 236] on icon at bounding box center [30, 237] width 14 height 10
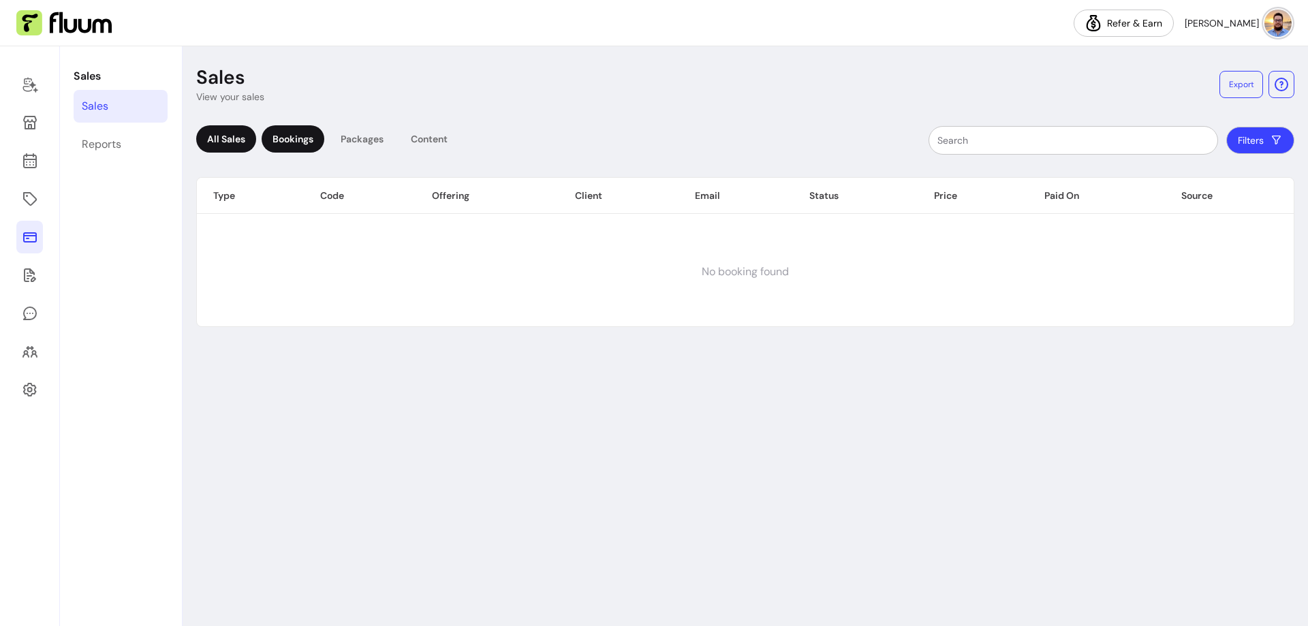
click at [298, 136] on div "Bookings" at bounding box center [293, 138] width 63 height 27
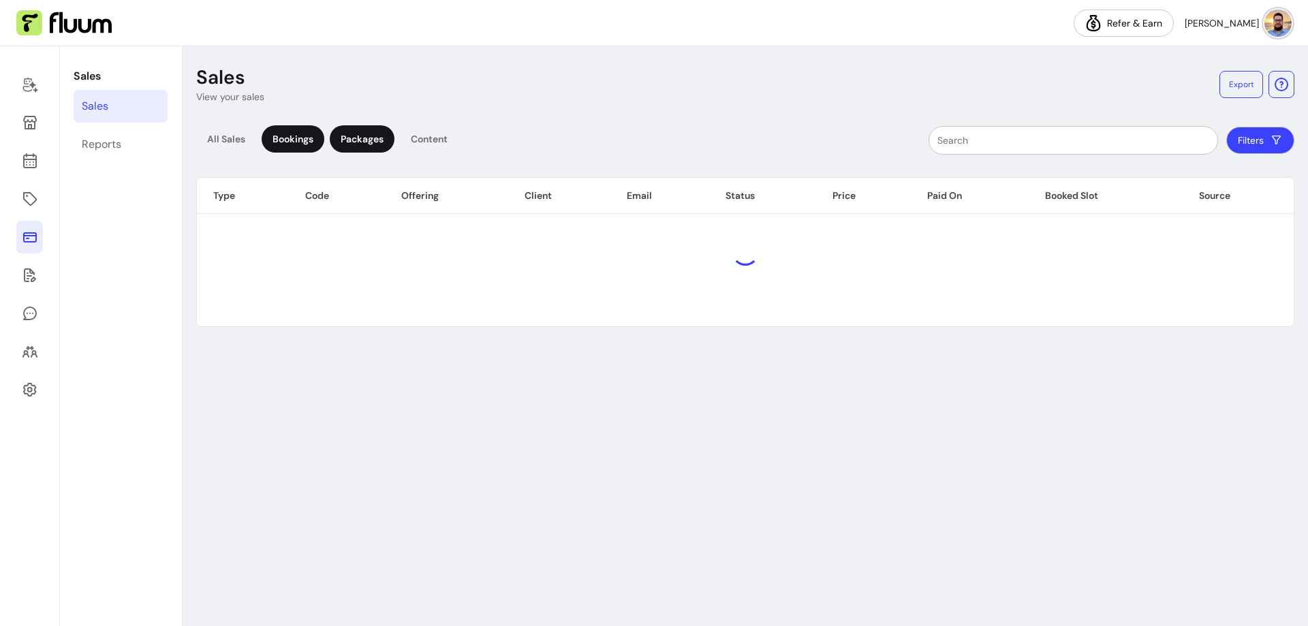
click at [384, 144] on div "Packages" at bounding box center [362, 138] width 65 height 27
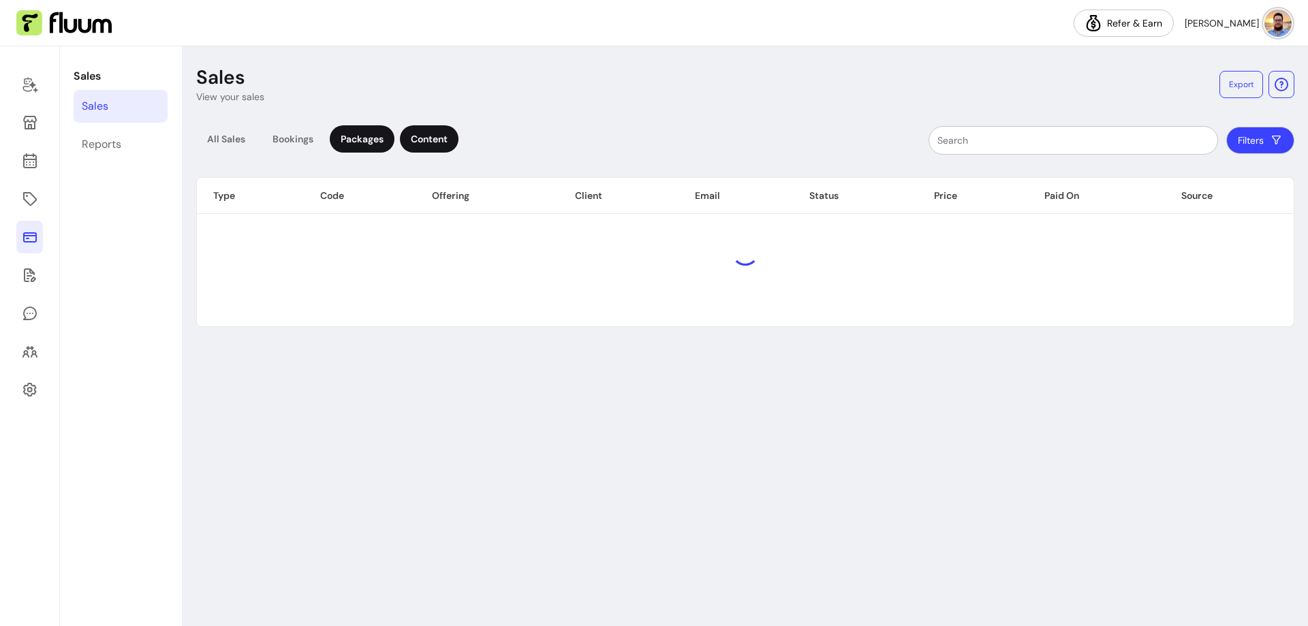
click at [438, 144] on div "Content" at bounding box center [429, 138] width 59 height 27
click at [129, 145] on link "Reports" at bounding box center [121, 144] width 94 height 33
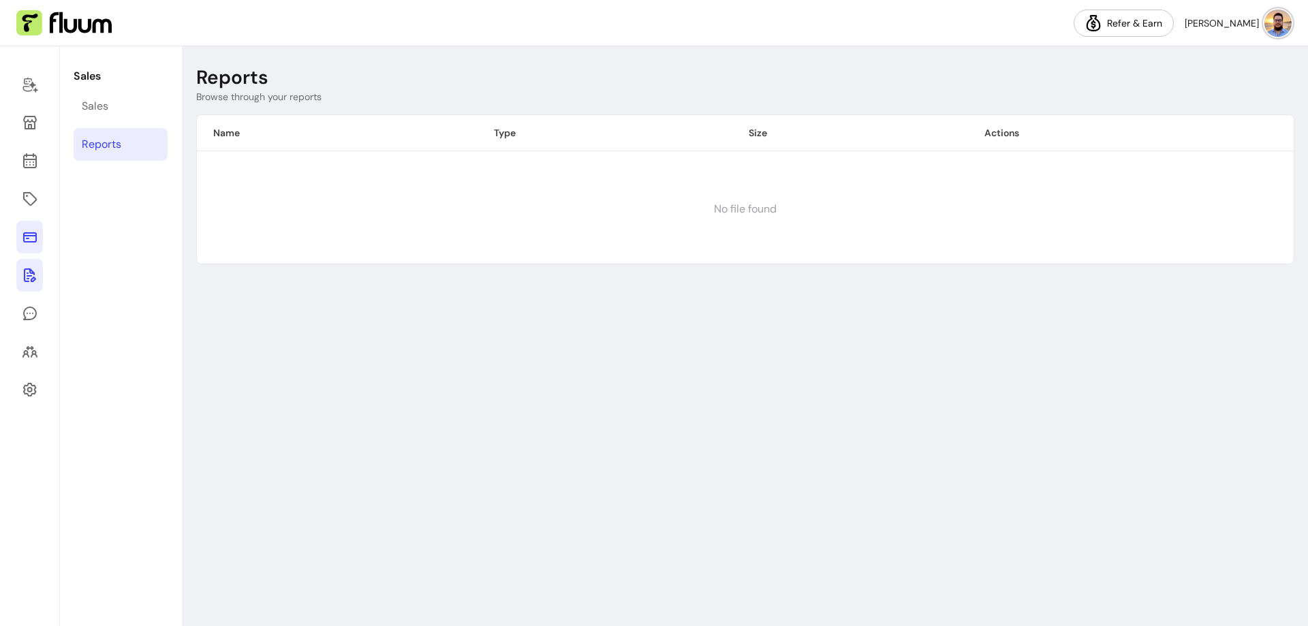
click at [31, 280] on icon at bounding box center [30, 275] width 12 height 14
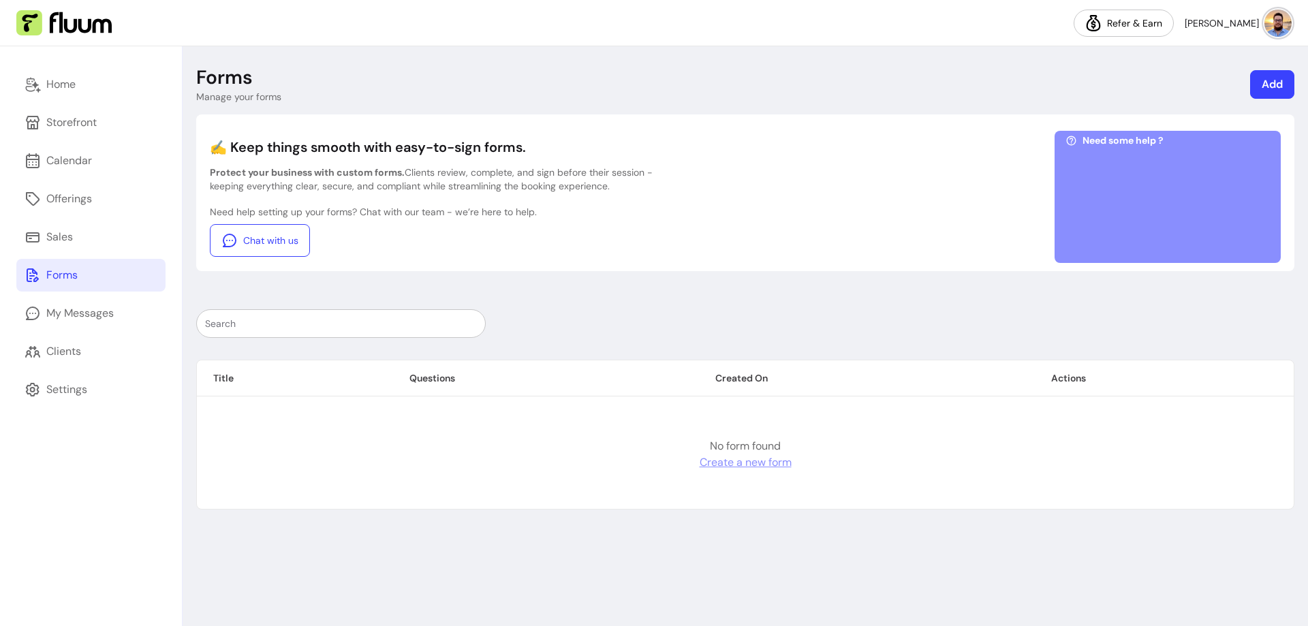
click at [754, 465] on link "Create a new form" at bounding box center [746, 462] width 92 height 16
select select "*"
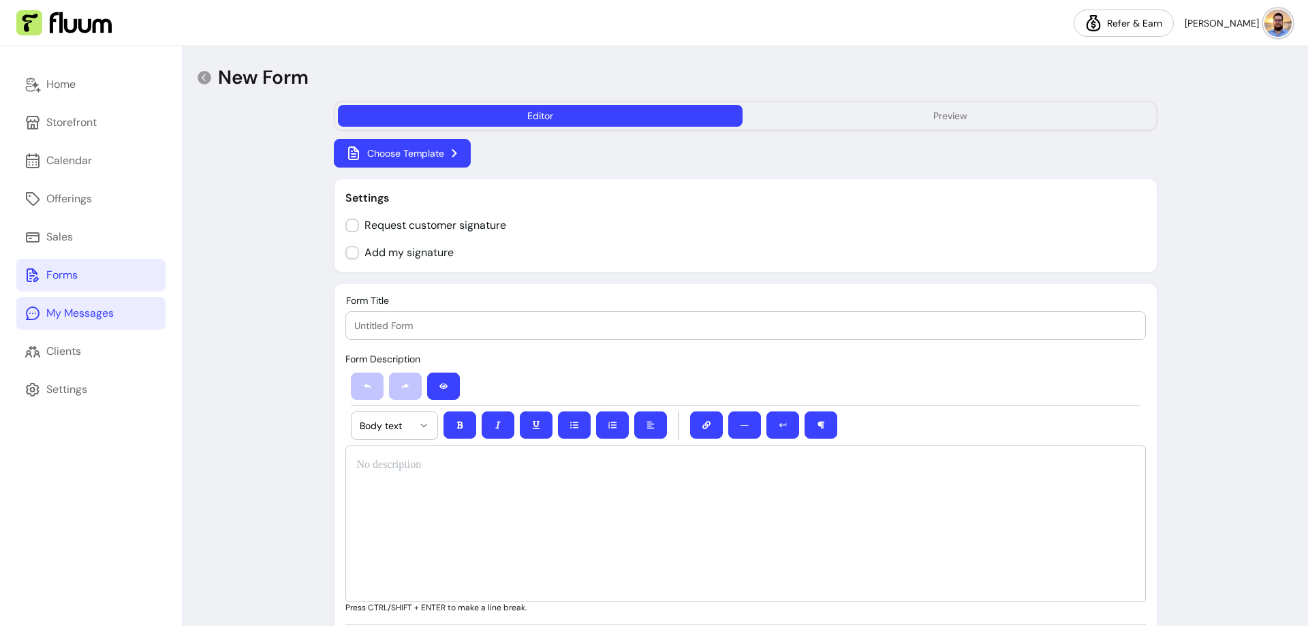
click at [97, 306] on div "My Messages" at bounding box center [79, 313] width 67 height 16
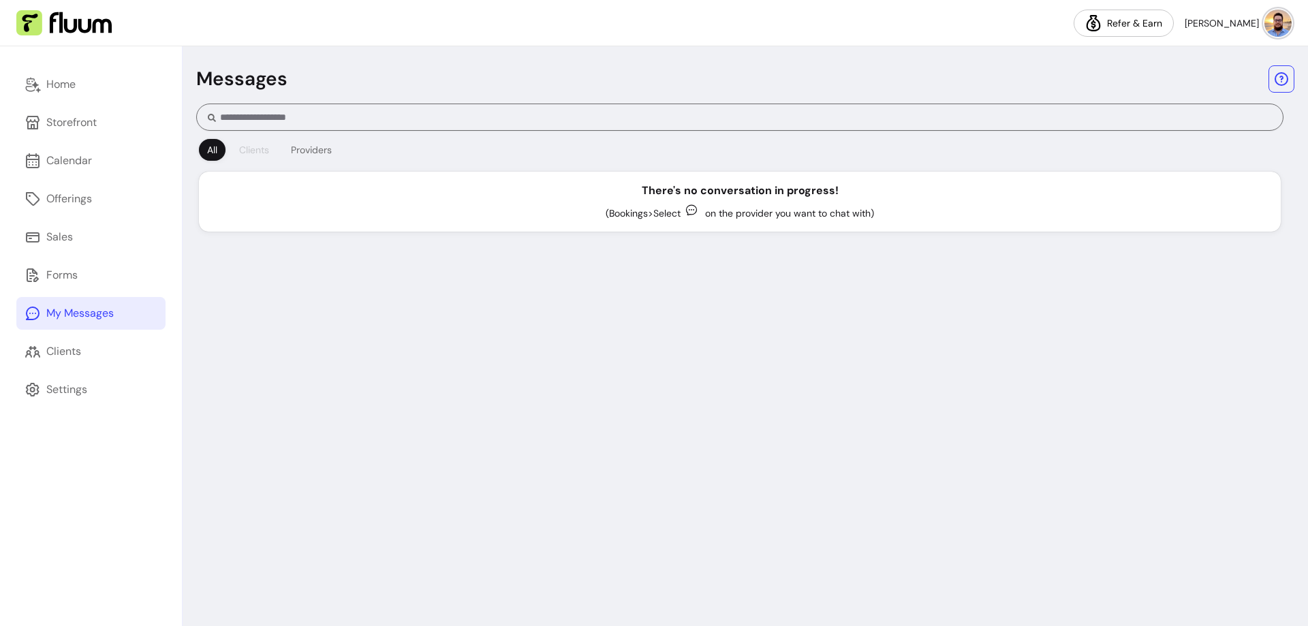
click at [264, 149] on div "Clients" at bounding box center [254, 150] width 30 height 14
click at [313, 154] on div "Providers" at bounding box center [311, 150] width 41 height 14
click at [208, 153] on div "All" at bounding box center [212, 150] width 10 height 14
click at [688, 209] on icon "button" at bounding box center [692, 210] width 14 height 14
click at [687, 210] on icon "button" at bounding box center [692, 210] width 14 height 14
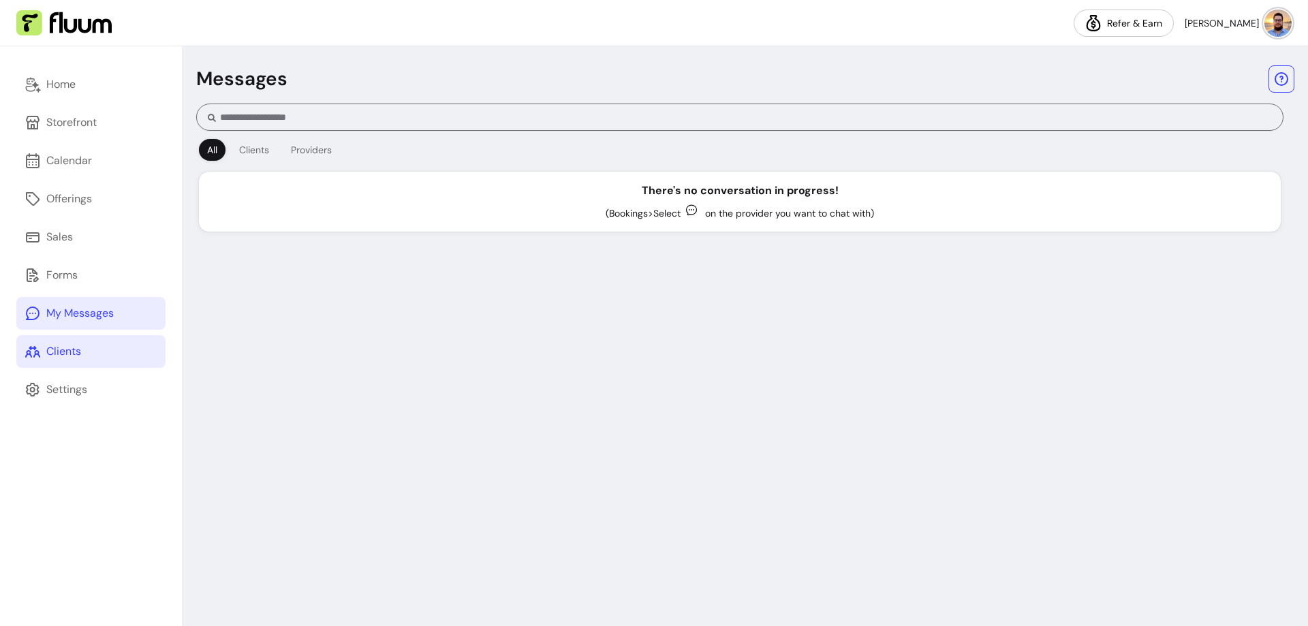
click at [97, 343] on link "Clients" at bounding box center [90, 351] width 149 height 33
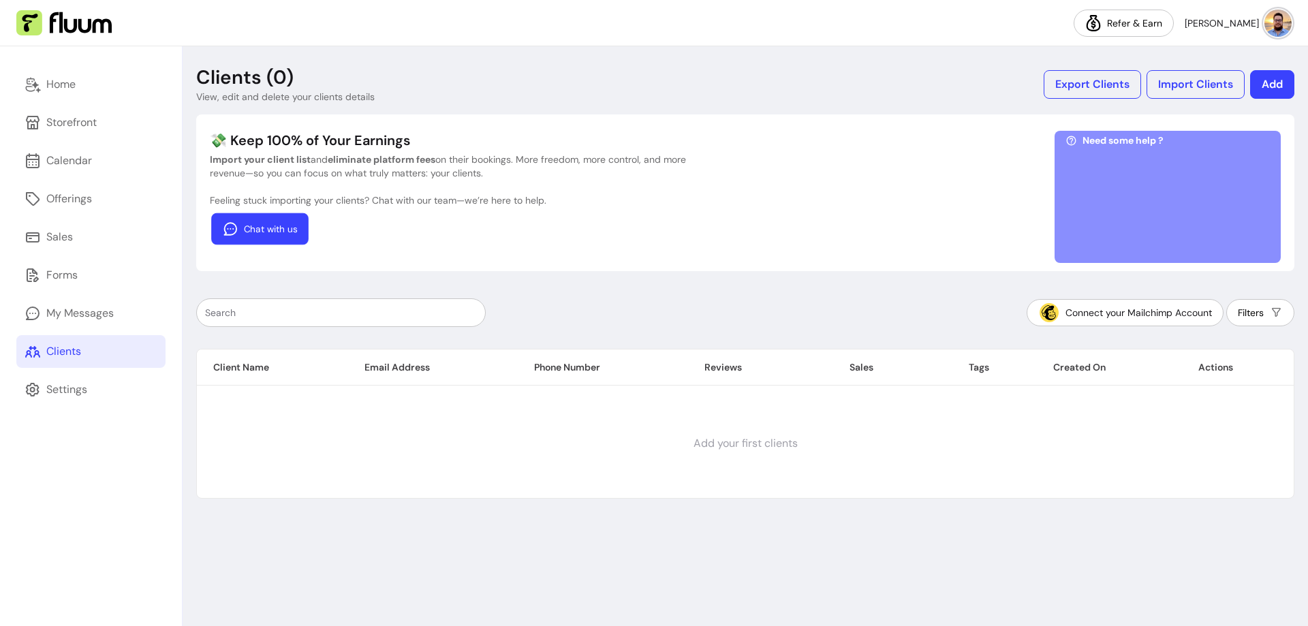
click at [293, 231] on link "Chat with us" at bounding box center [259, 229] width 97 height 32
click at [418, 227] on div "Feeling stuck importing your clients? Chat with our team—we’re here to help. Ch…" at bounding box center [448, 219] width 477 height 52
click at [63, 384] on div "Settings" at bounding box center [66, 389] width 41 height 16
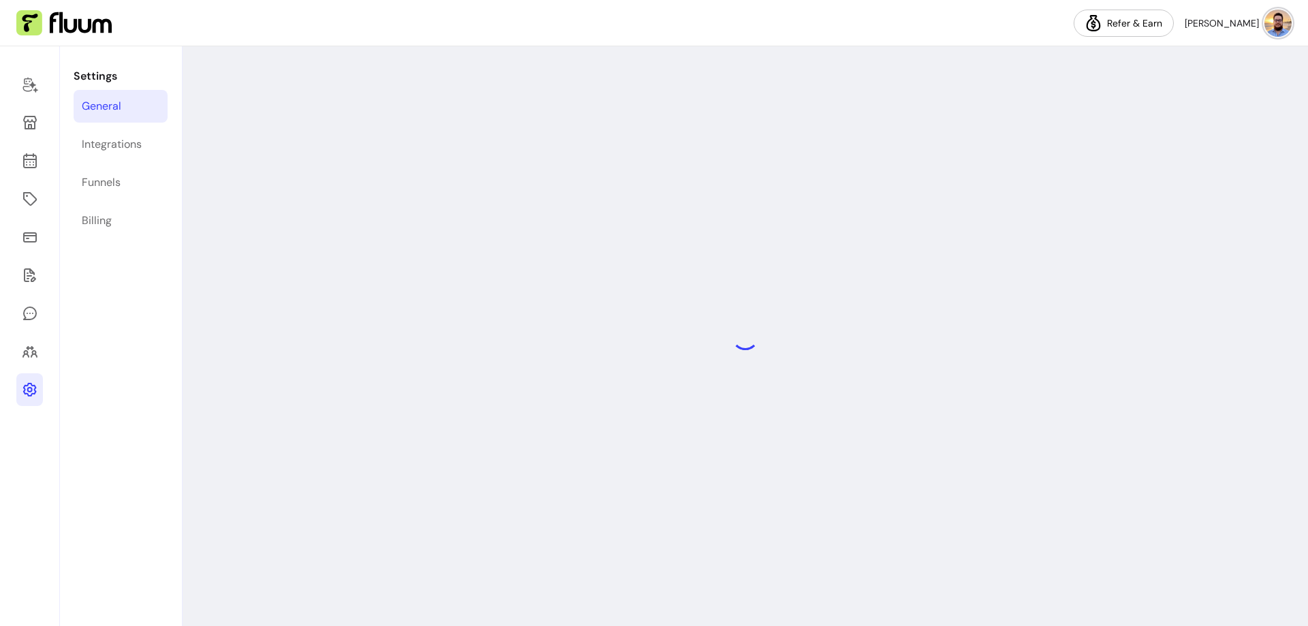
select select "**********"
select select "***"
select select "****"
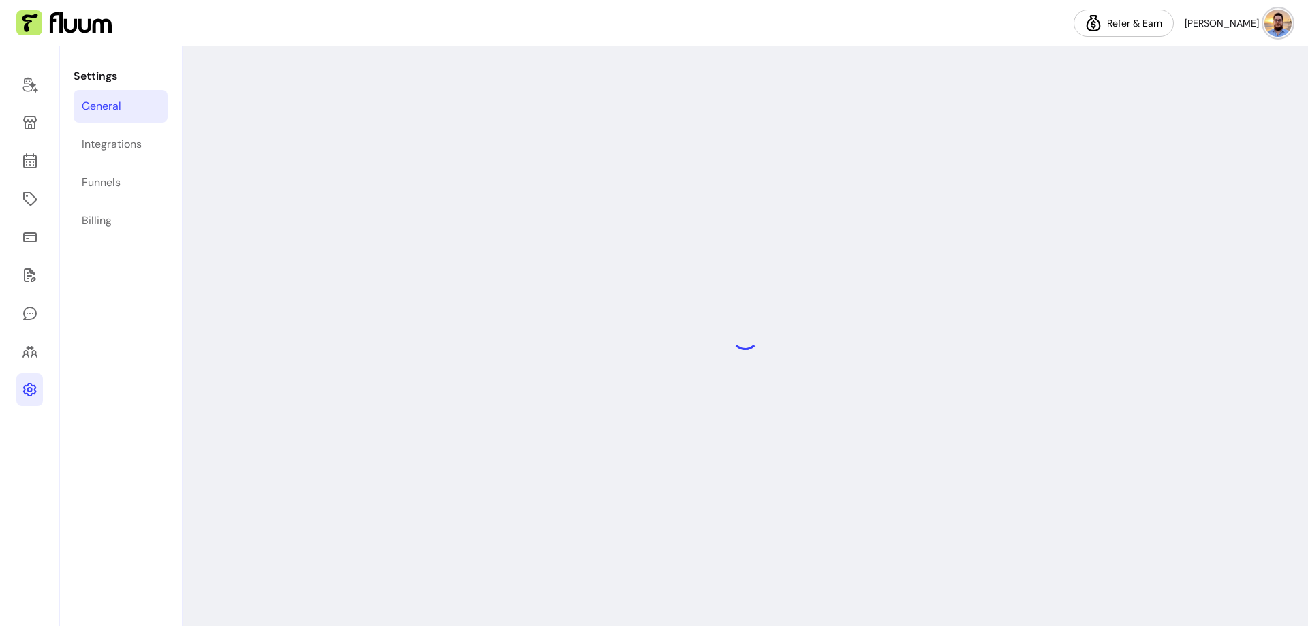
select select "***"
select select "****"
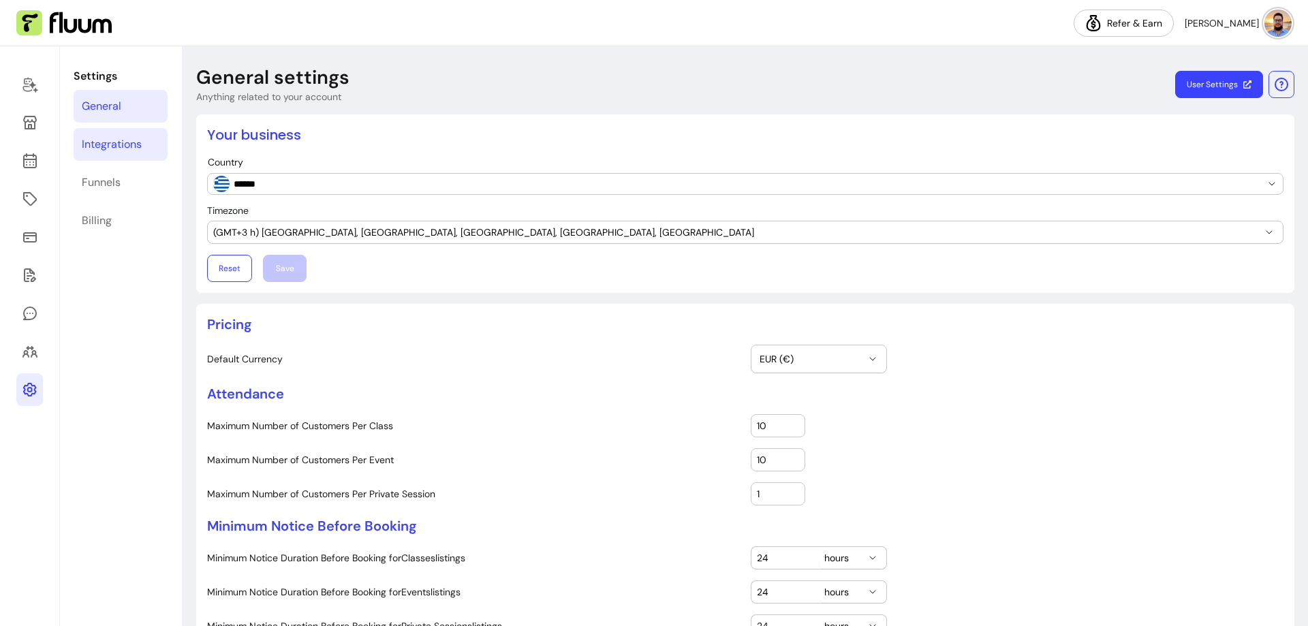
click at [148, 153] on link "Integrations" at bounding box center [121, 144] width 94 height 33
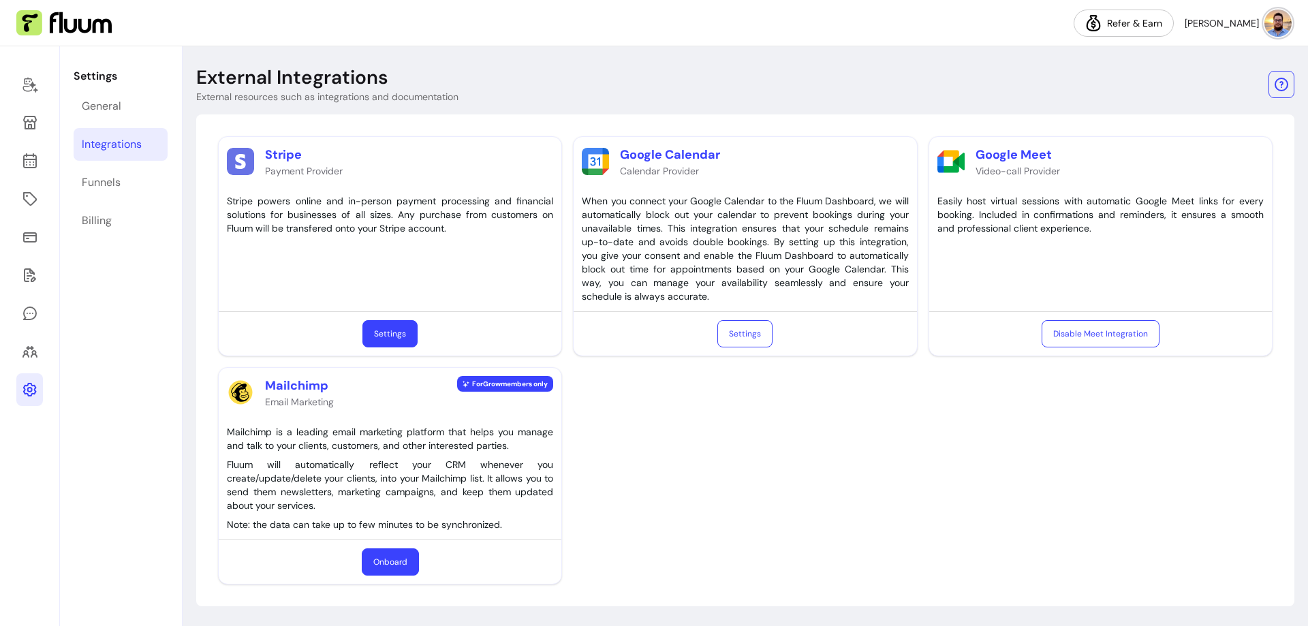
click at [176, 185] on div "Settings General Integrations Funnels Billing" at bounding box center [120, 336] width 121 height 580
click at [159, 178] on link "Funnels" at bounding box center [121, 182] width 94 height 33
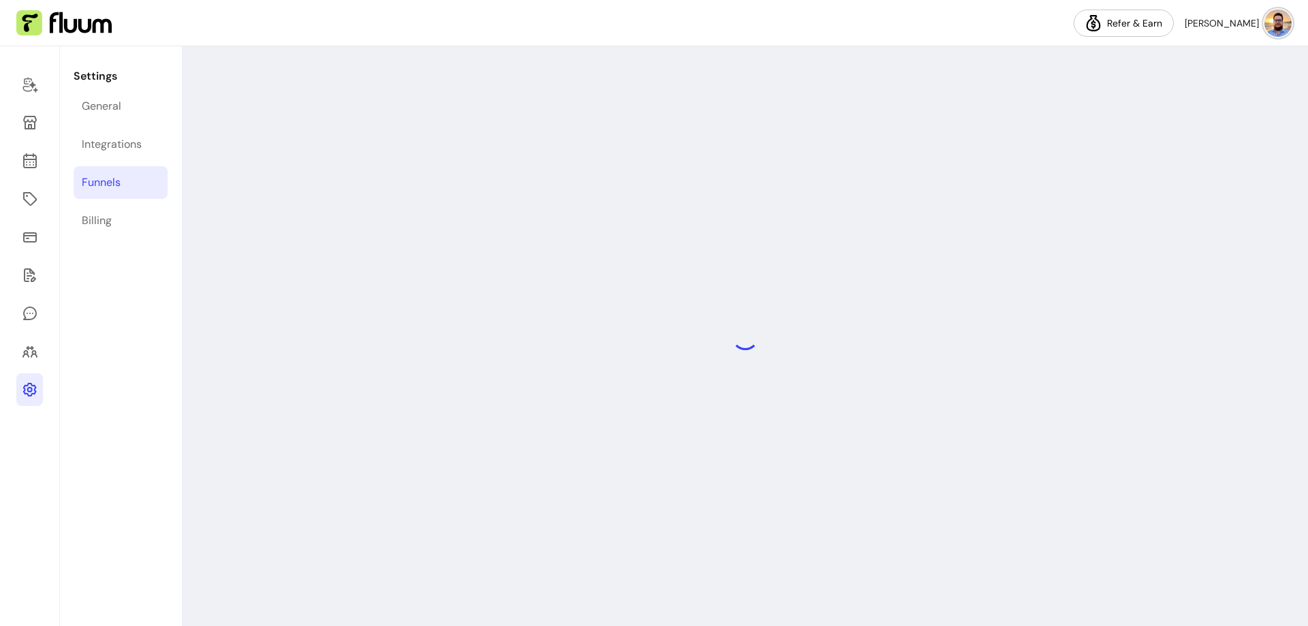
select select "**********"
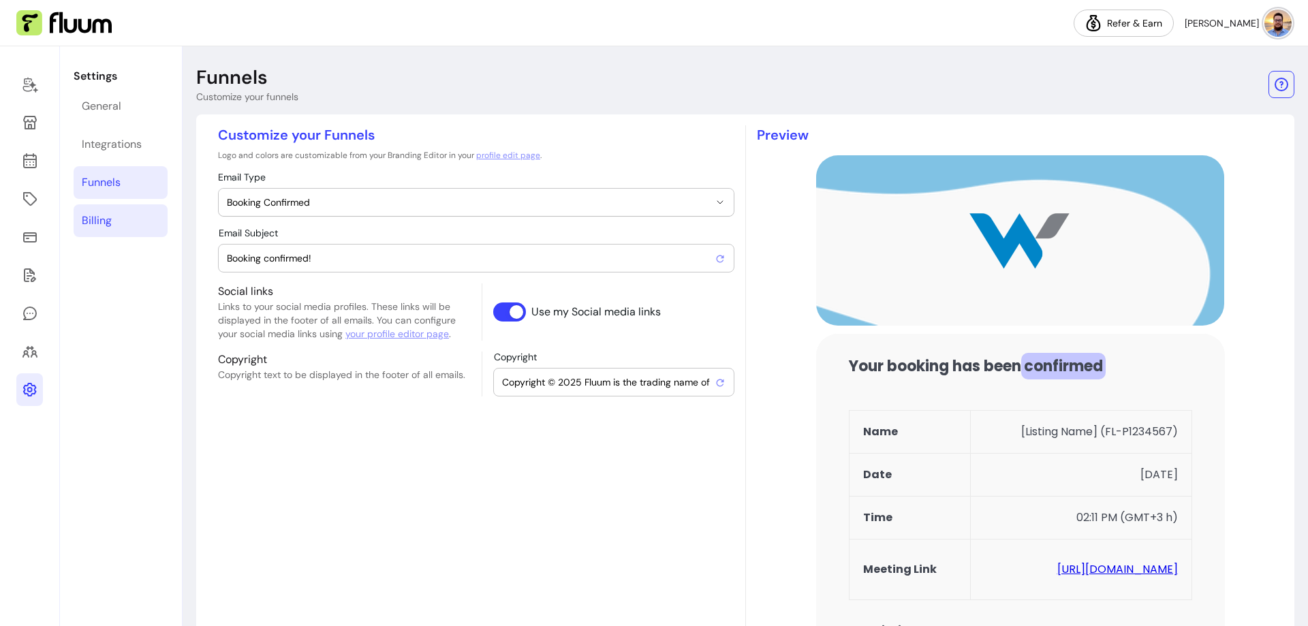
click at [142, 213] on link "Billing" at bounding box center [121, 220] width 94 height 33
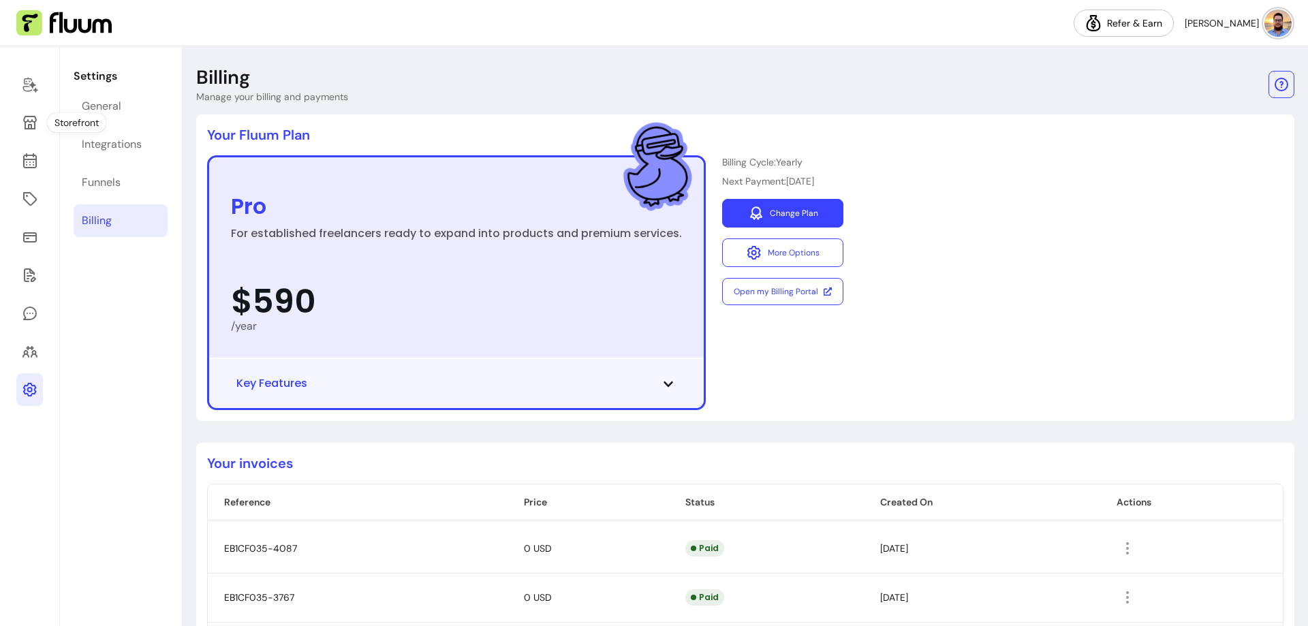
click at [803, 217] on link "Change Plan" at bounding box center [782, 213] width 121 height 29
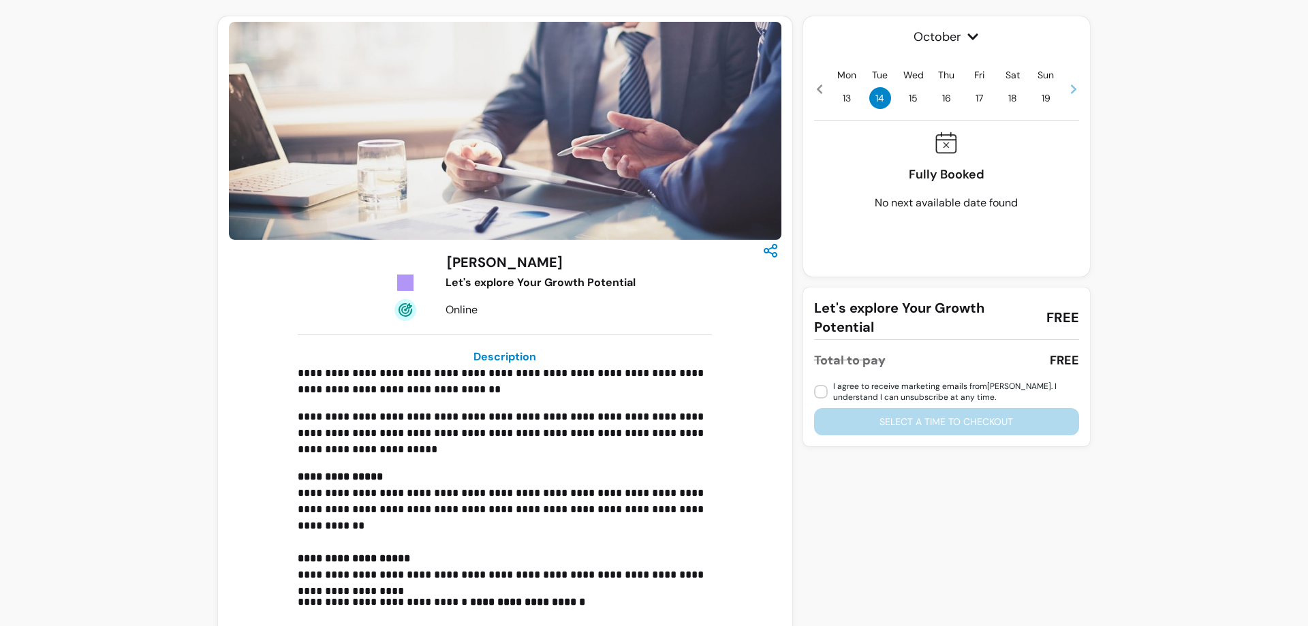
click at [943, 101] on span "16" at bounding box center [946, 98] width 22 height 22
click at [975, 99] on span "17" at bounding box center [980, 98] width 22 height 22
click at [996, 97] on div "Mon 13 Tue 14 Wed 15 Thu 16 Fri 17 Sat 18 Sun 19" at bounding box center [946, 88] width 265 height 41
click at [1007, 98] on span "18" at bounding box center [1013, 98] width 22 height 22
click at [1043, 98] on span "19" at bounding box center [1046, 98] width 22 height 22
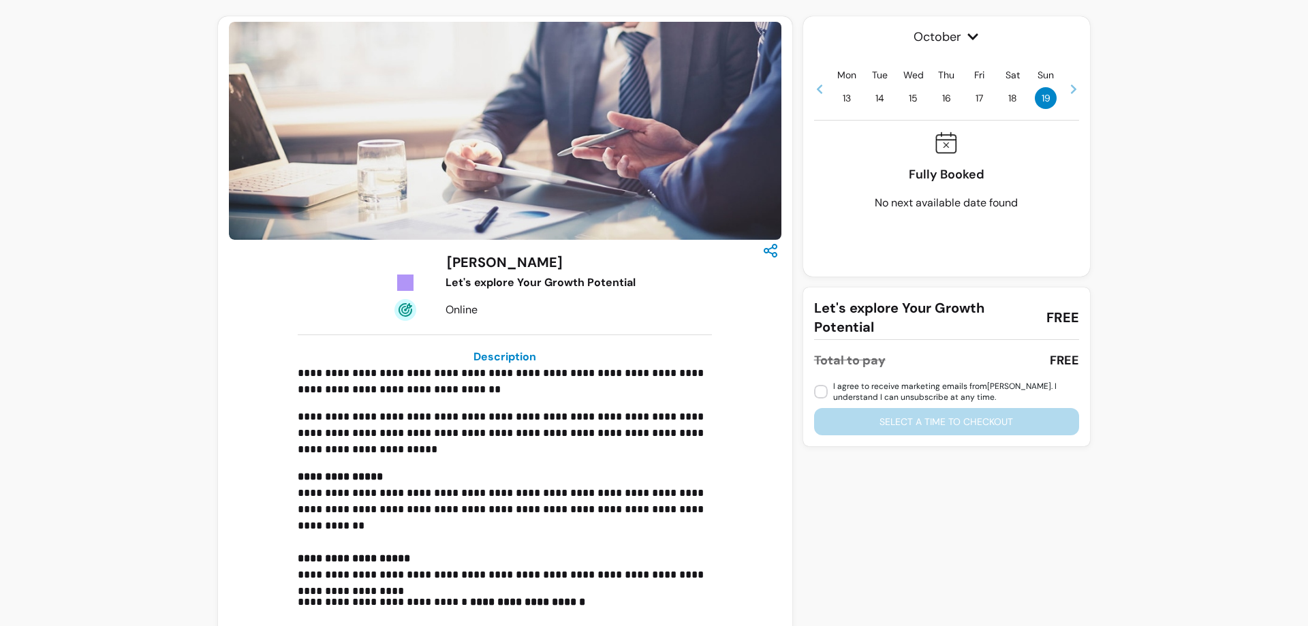
click at [1068, 89] on icon at bounding box center [1073, 89] width 11 height 11
click at [944, 95] on span "30" at bounding box center [946, 98] width 22 height 22
click at [975, 99] on span "31" at bounding box center [980, 98] width 22 height 22
click at [1008, 95] on span "1" at bounding box center [1013, 98] width 22 height 22
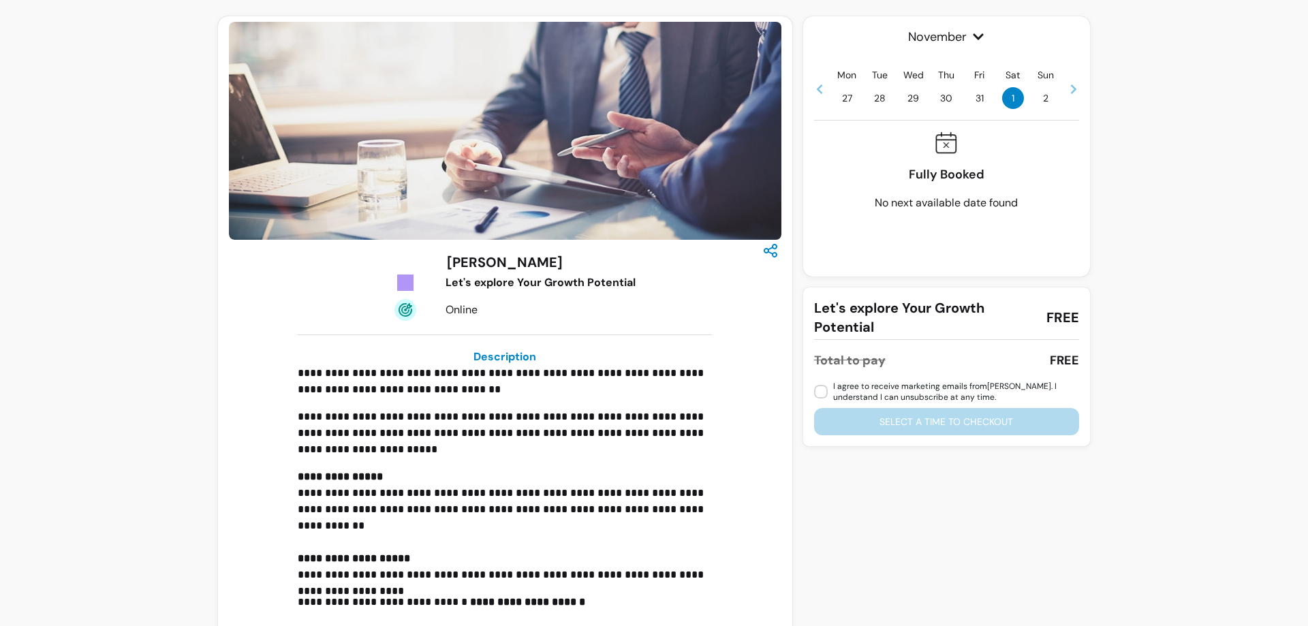
click at [1044, 98] on span "2" at bounding box center [1046, 98] width 22 height 22
click at [1068, 89] on icon at bounding box center [1073, 89] width 11 height 11
click at [1057, 94] on div "Mon 3 Tue 4 Wed 5 Thu 6 Fri 7 Sat 8 Sun 9" at bounding box center [946, 88] width 265 height 41
click at [1073, 89] on icon at bounding box center [1073, 89] width 11 height 11
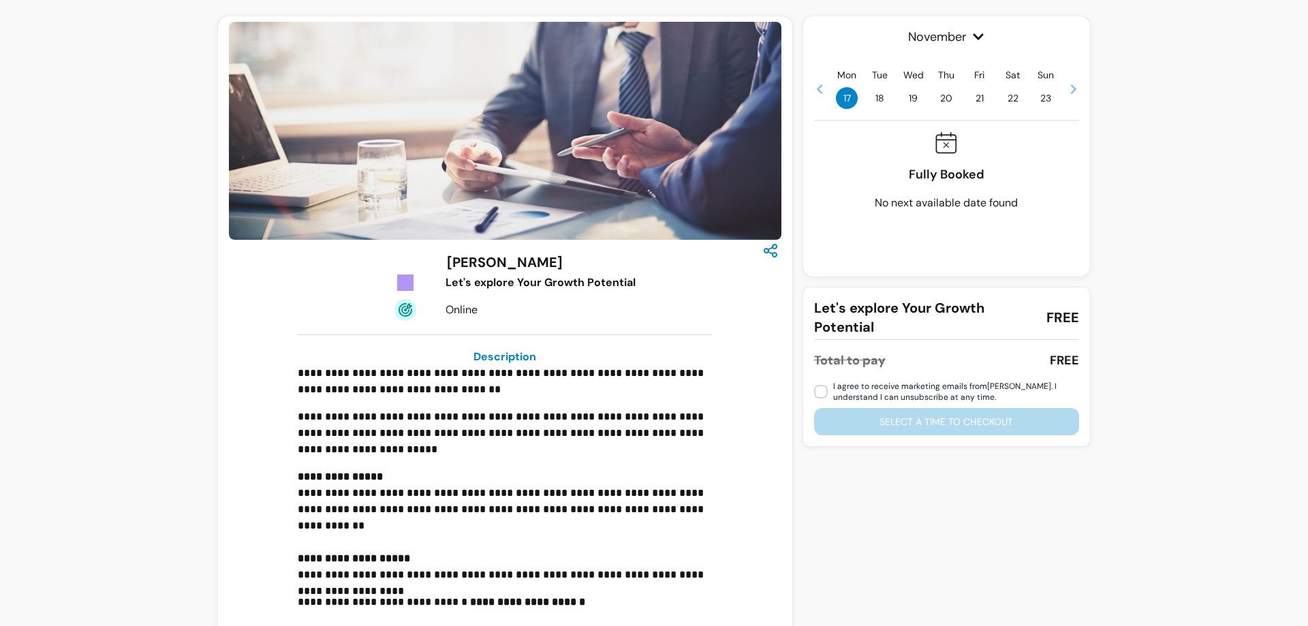
click at [986, 98] on div "Mon 17 Tue 18 Wed 19 Thu 20 Fri 21 Sat 22 Sun 23" at bounding box center [946, 88] width 265 height 41
click at [970, 97] on span "21" at bounding box center [980, 98] width 22 height 22
click at [943, 99] on span "20" at bounding box center [946, 98] width 22 height 22
click at [1039, 95] on span "23" at bounding box center [1046, 98] width 22 height 22
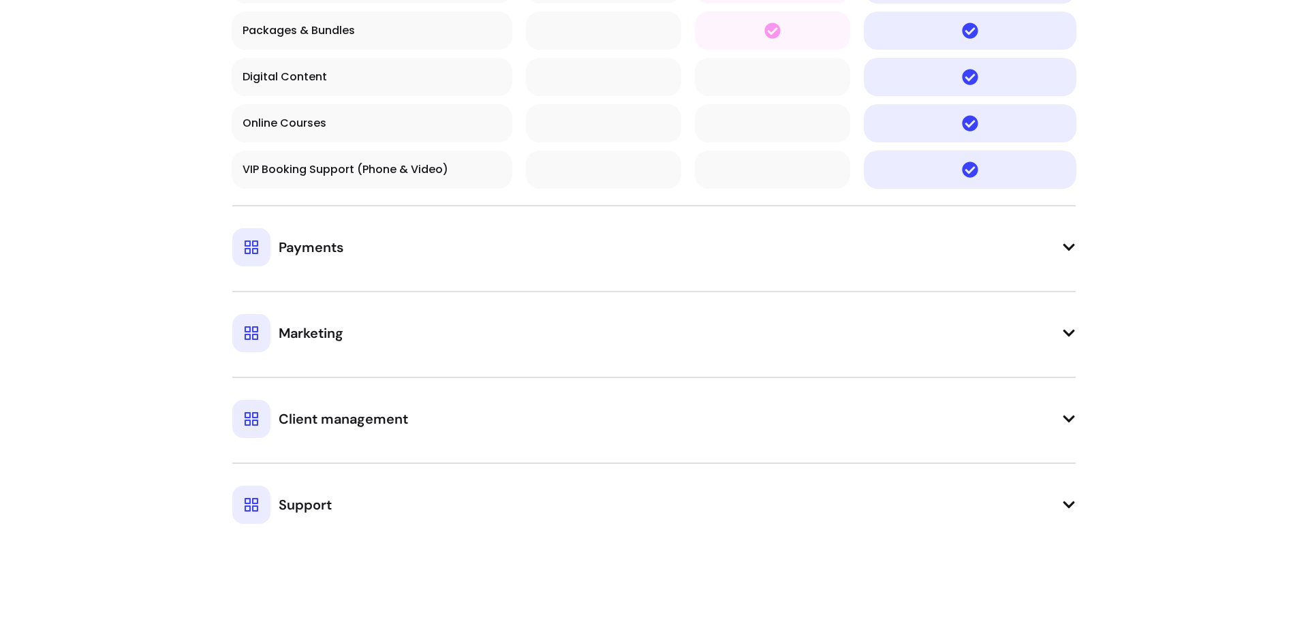
scroll to position [1458, 0]
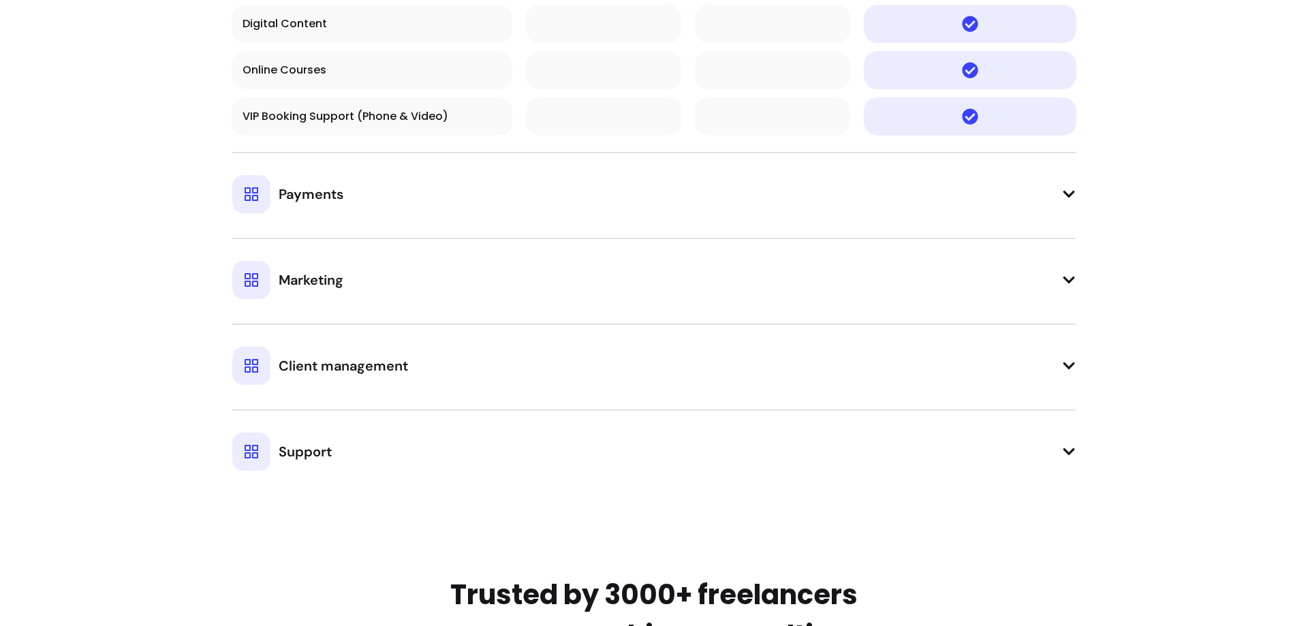
click at [856, 279] on button "Marketing" at bounding box center [653, 268] width 843 height 61
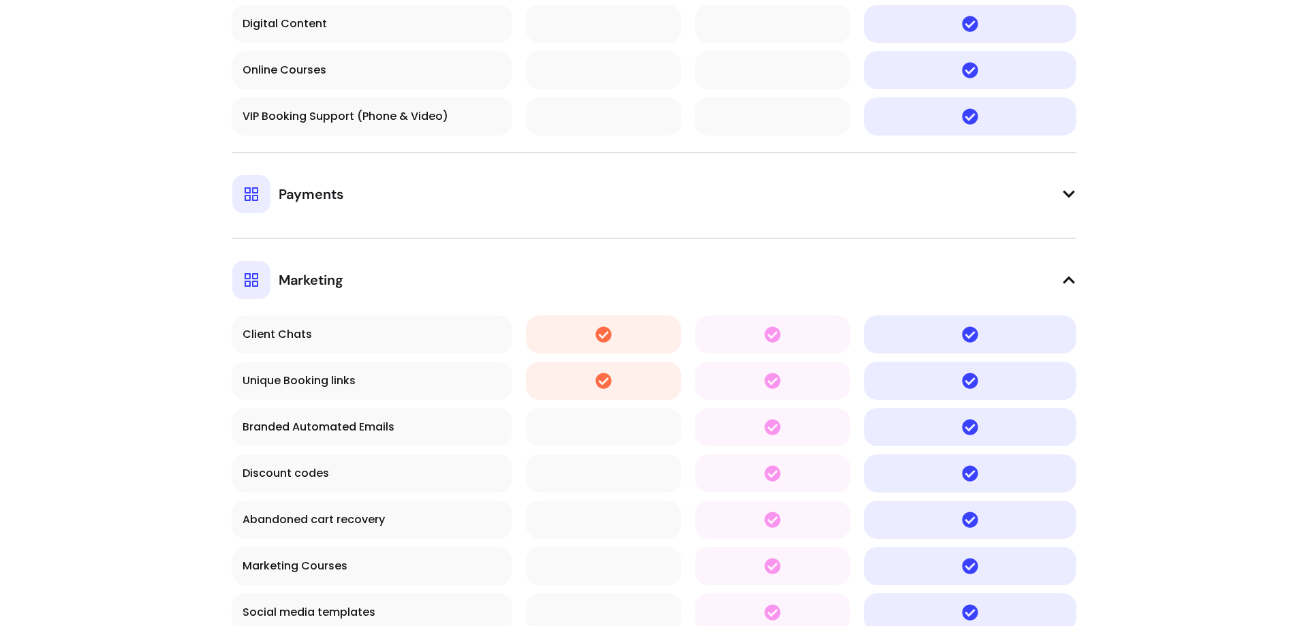
click at [862, 189] on button "Payments" at bounding box center [653, 182] width 843 height 61
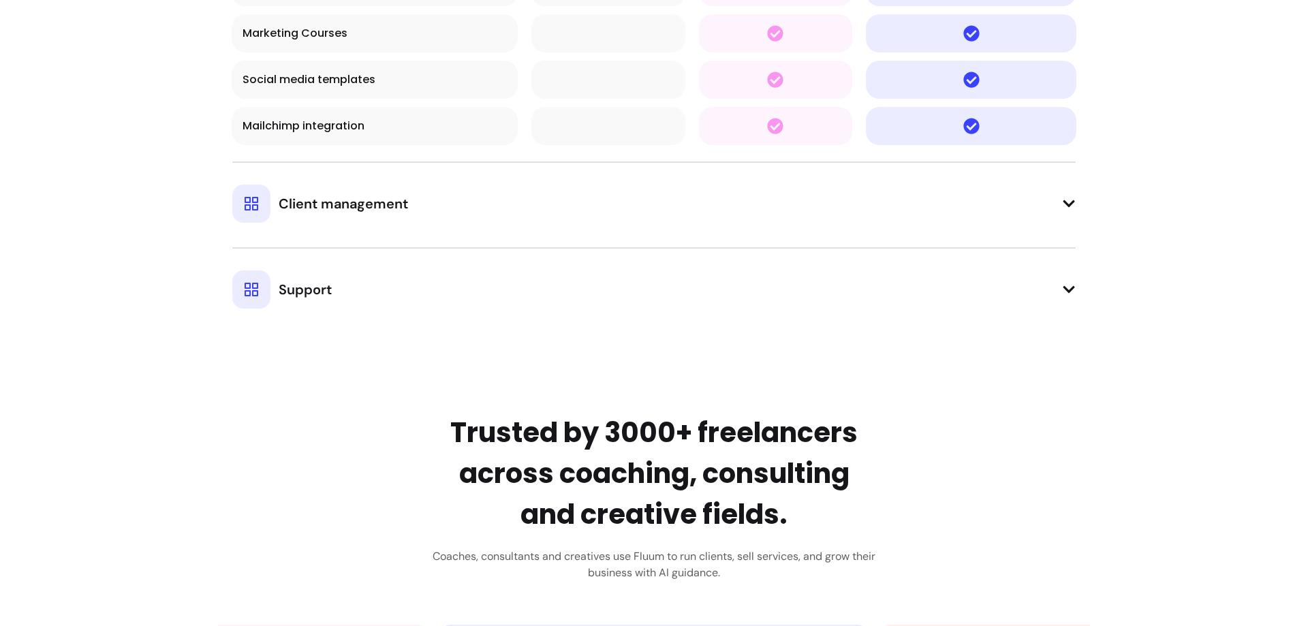
scroll to position [2547, 0]
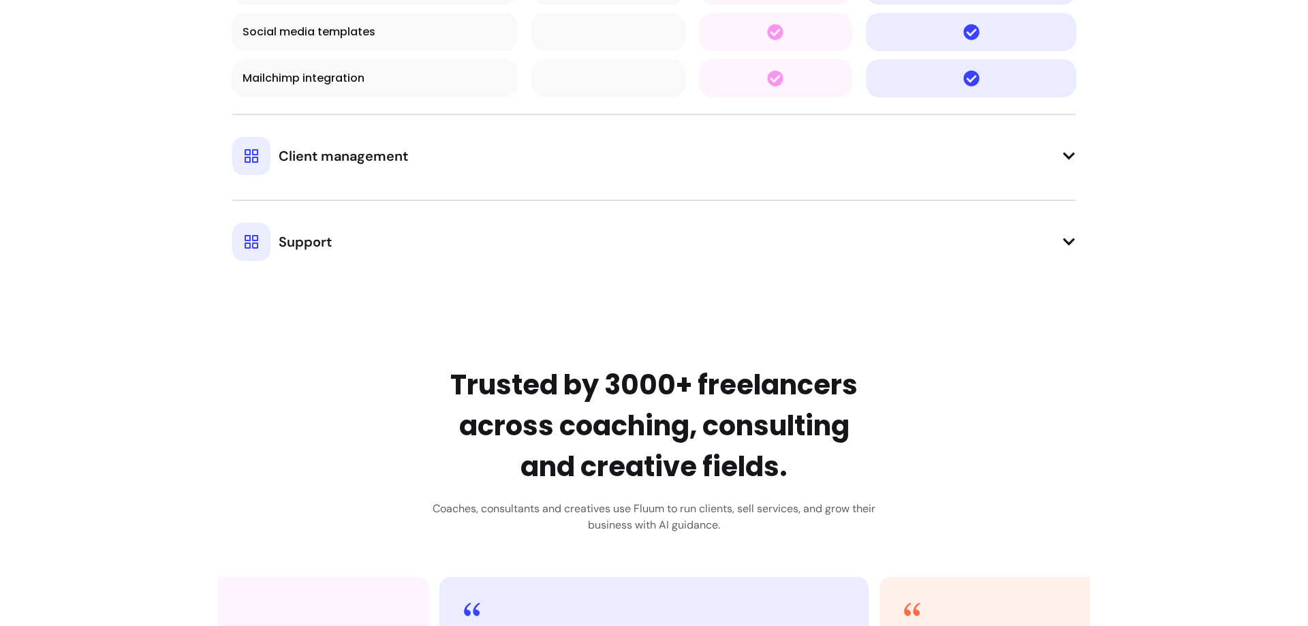
click at [855, 215] on button "Support" at bounding box center [653, 230] width 843 height 61
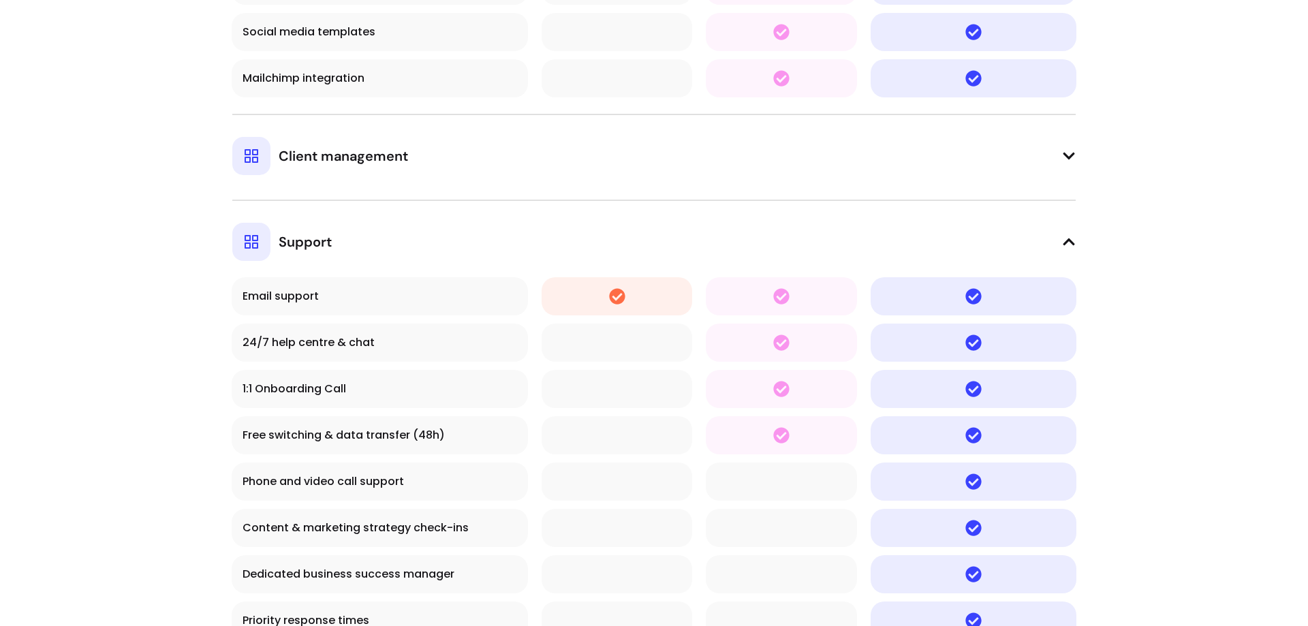
click at [866, 164] on button "Client management" at bounding box center [653, 144] width 843 height 61
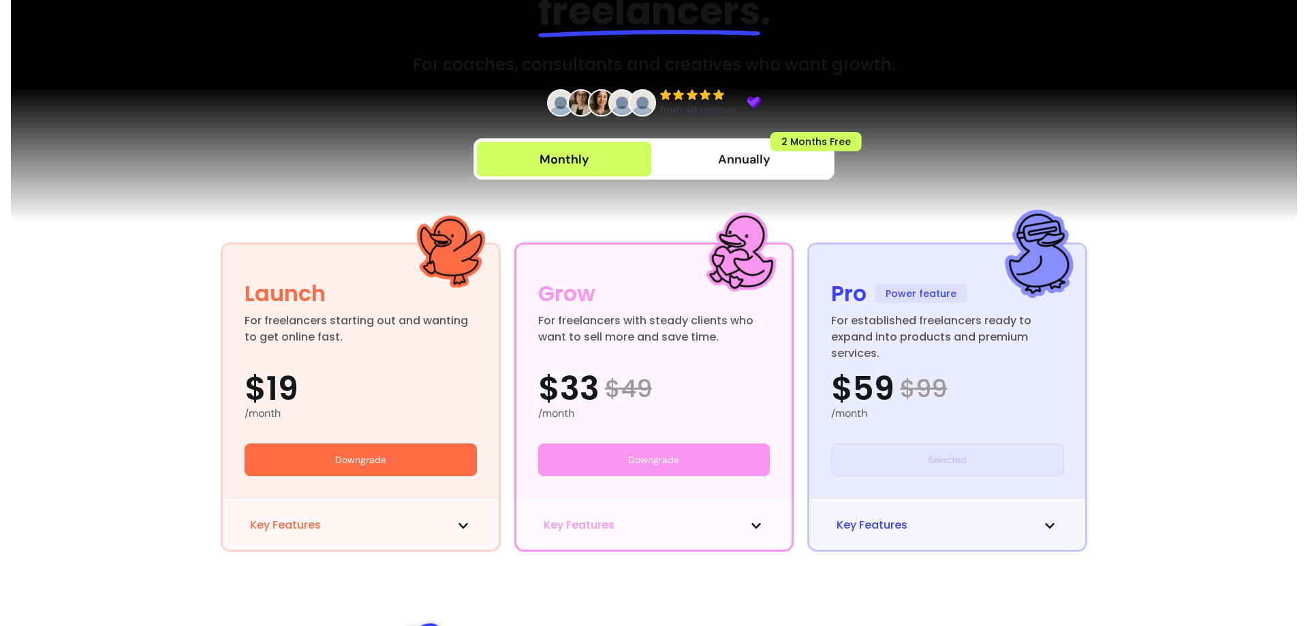
scroll to position [504, 0]
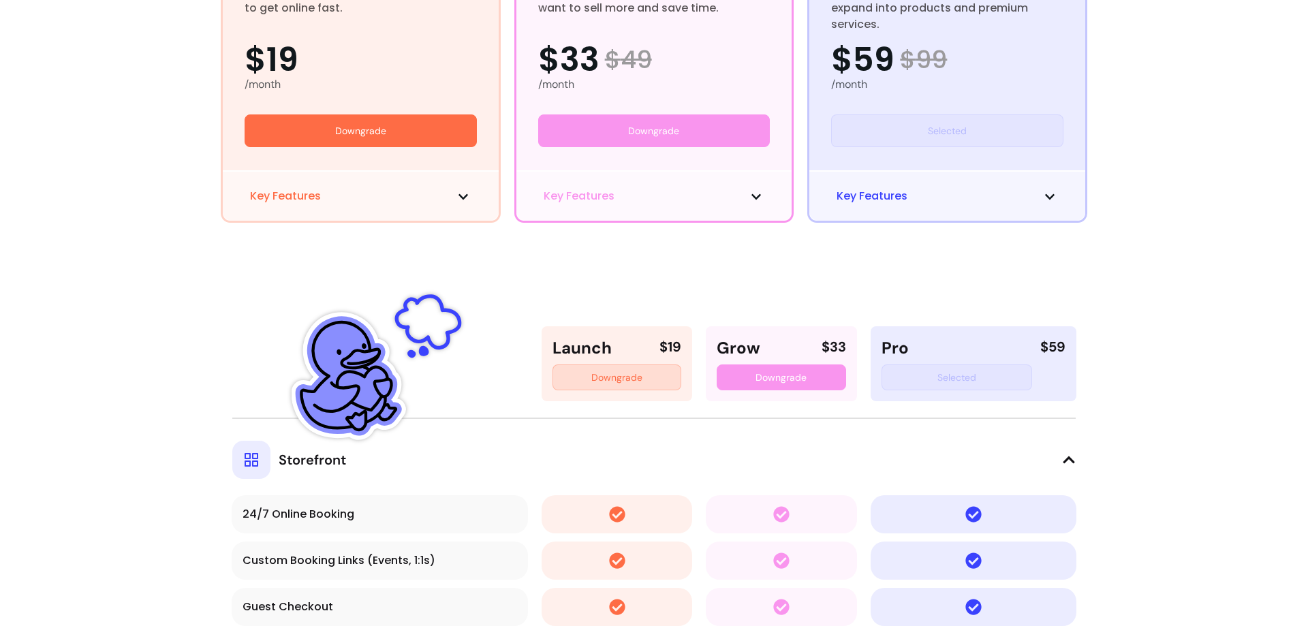
click at [873, 191] on span "Key Features" at bounding box center [871, 196] width 71 height 16
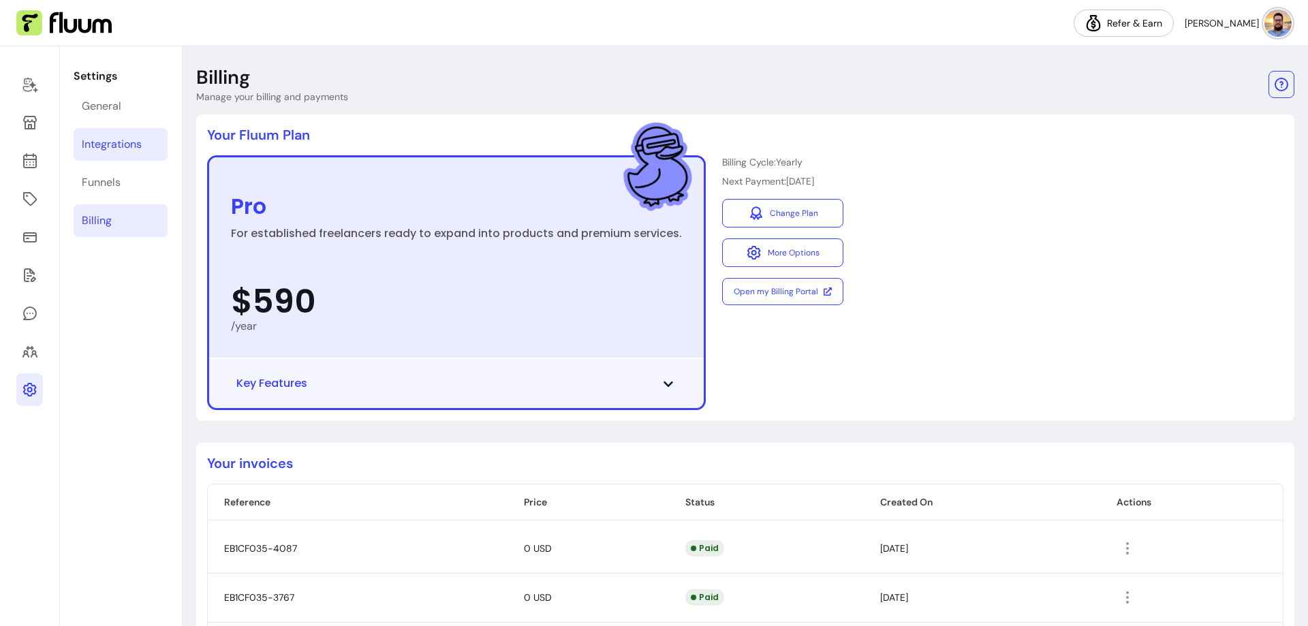
click at [132, 137] on div "Integrations" at bounding box center [112, 144] width 60 height 16
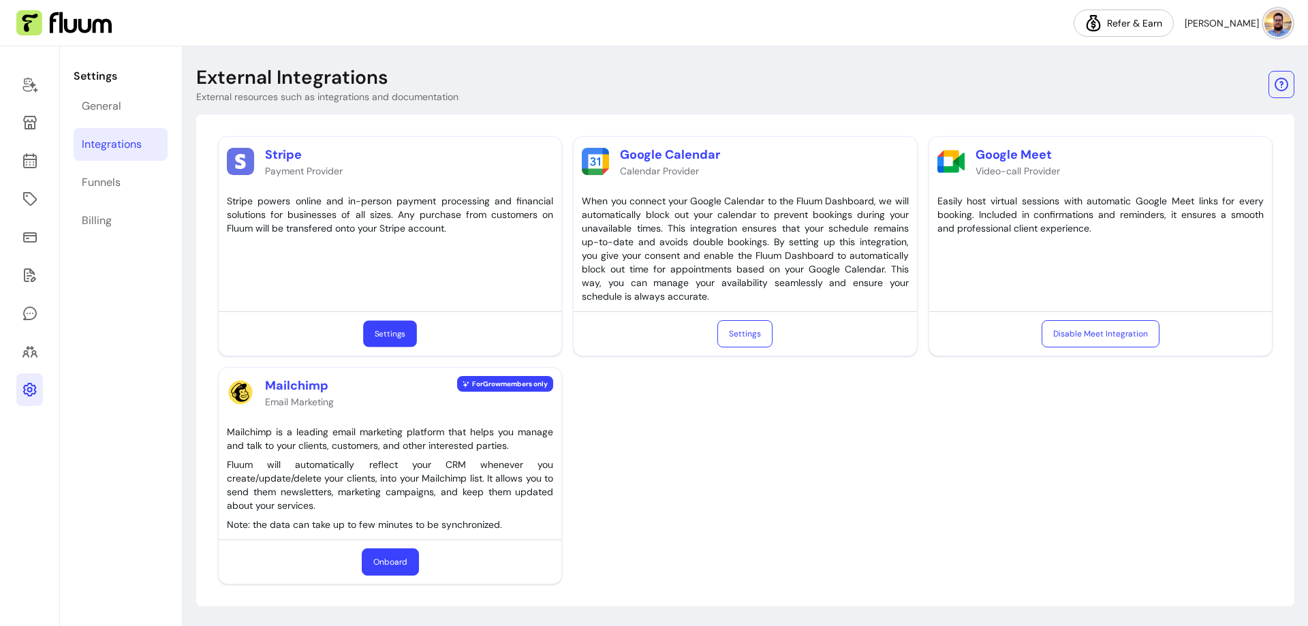
click at [400, 333] on link "Settings" at bounding box center [390, 334] width 54 height 27
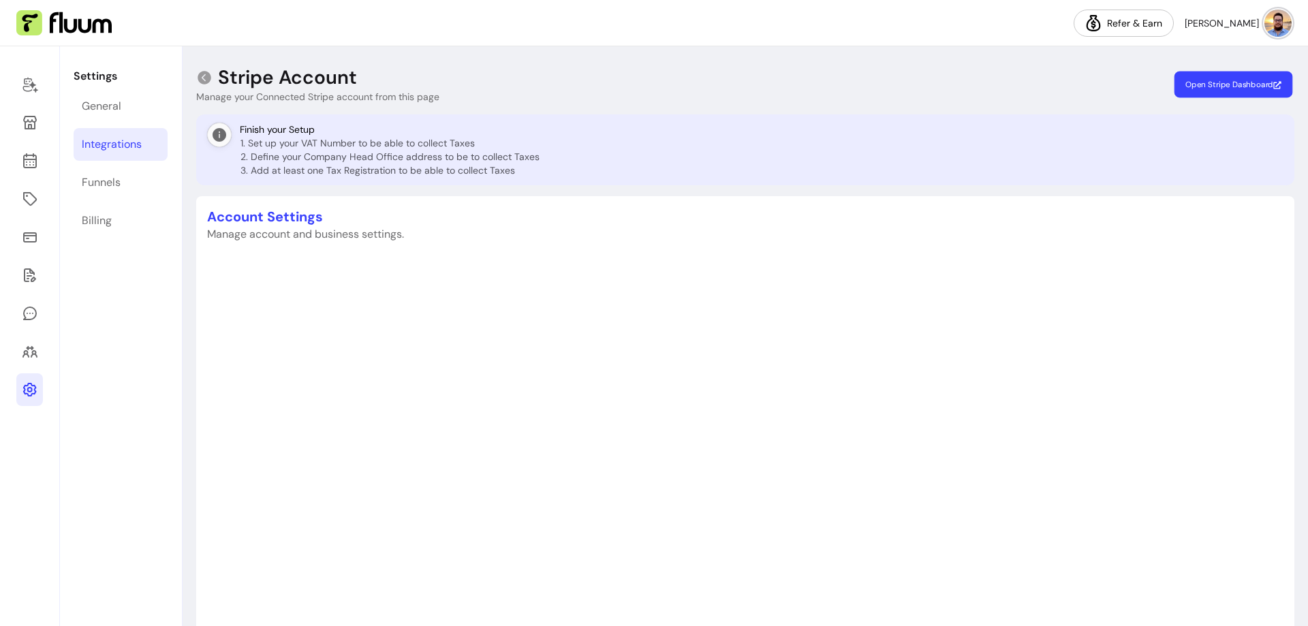
click at [1241, 84] on span "Open Stripe Dashboard" at bounding box center [1233, 84] width 96 height 11
click at [114, 187] on div "Funnels" at bounding box center [101, 182] width 39 height 16
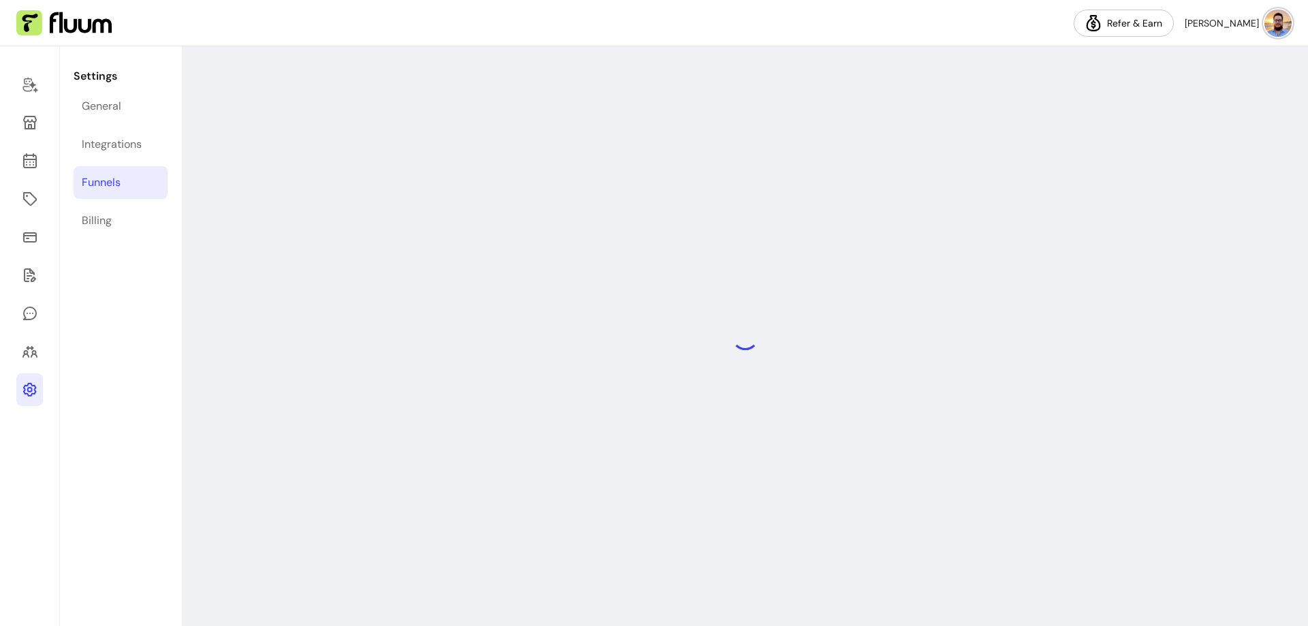
select select "**********"
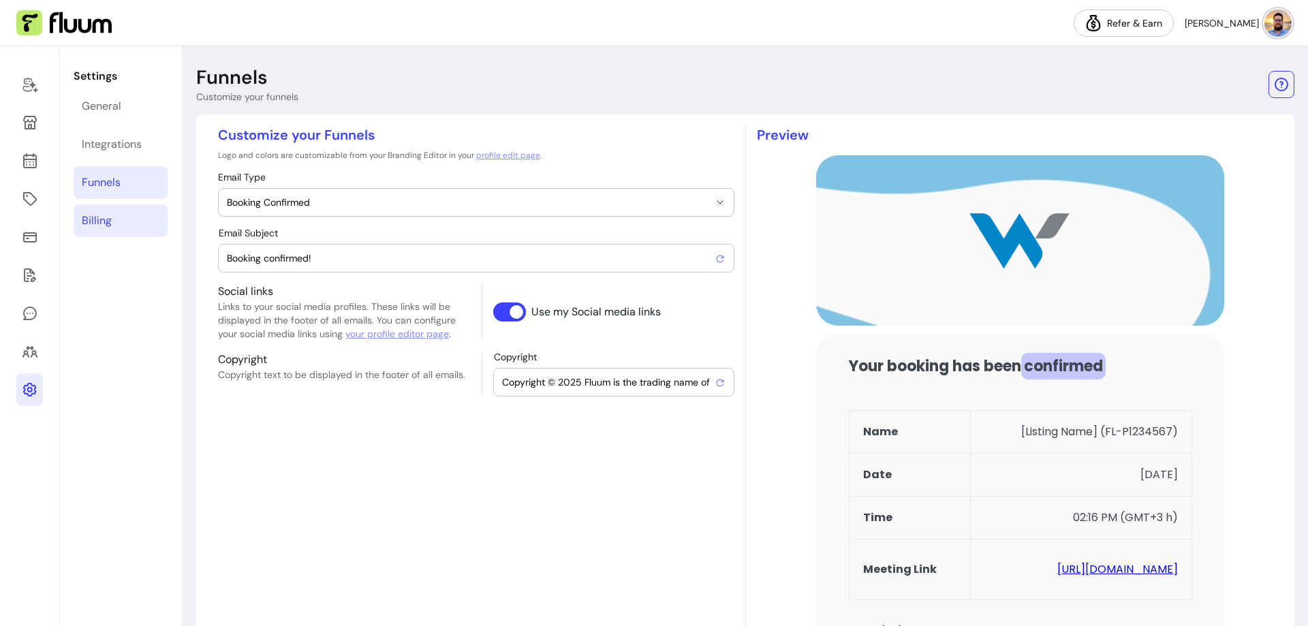
click at [127, 227] on link "Billing" at bounding box center [121, 220] width 94 height 33
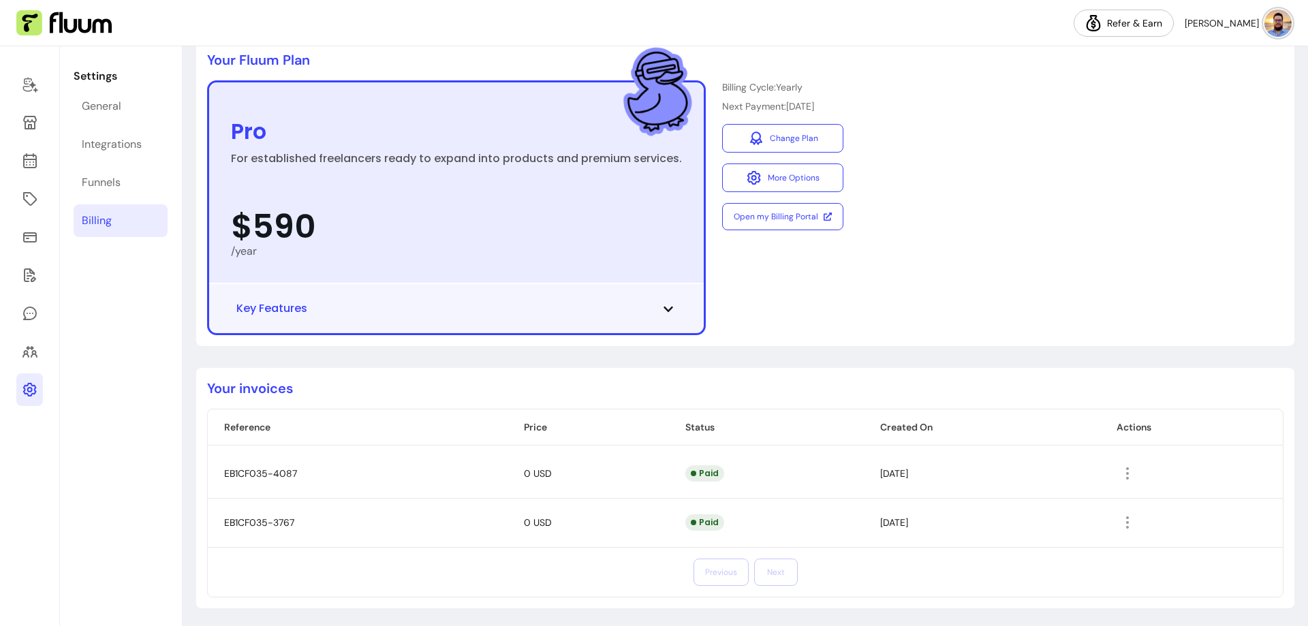
scroll to position [76, 0]
click at [25, 159] on icon at bounding box center [29, 107] width 231 height 194
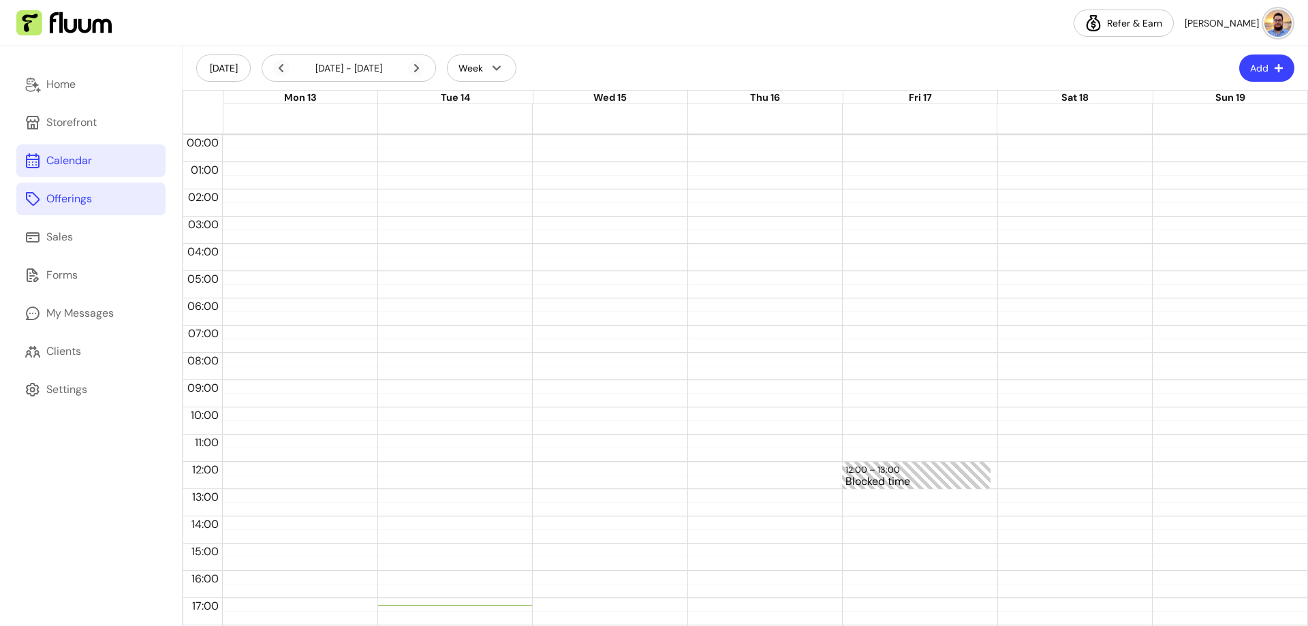
click at [114, 205] on link "Offerings" at bounding box center [90, 199] width 149 height 33
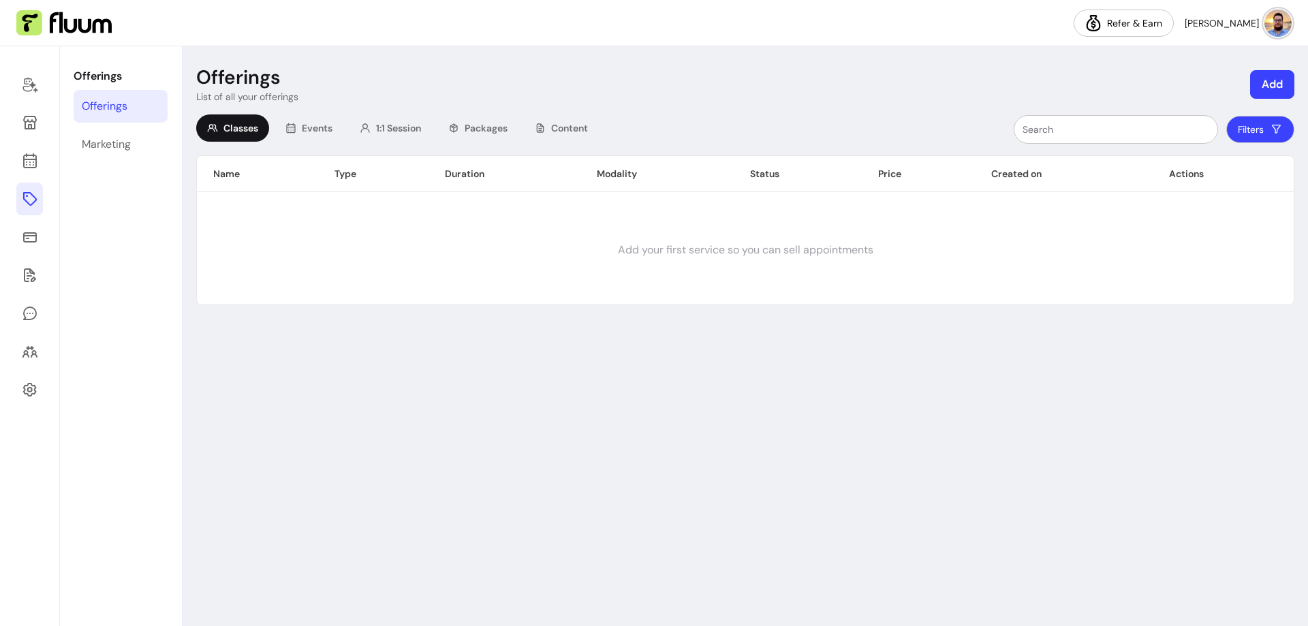
click at [374, 145] on div "Classes Events 1:1 Session Packages Content Filters Name Type Duration Modality…" at bounding box center [745, 209] width 1098 height 191
click at [377, 136] on div "1:1 Session" at bounding box center [390, 127] width 83 height 27
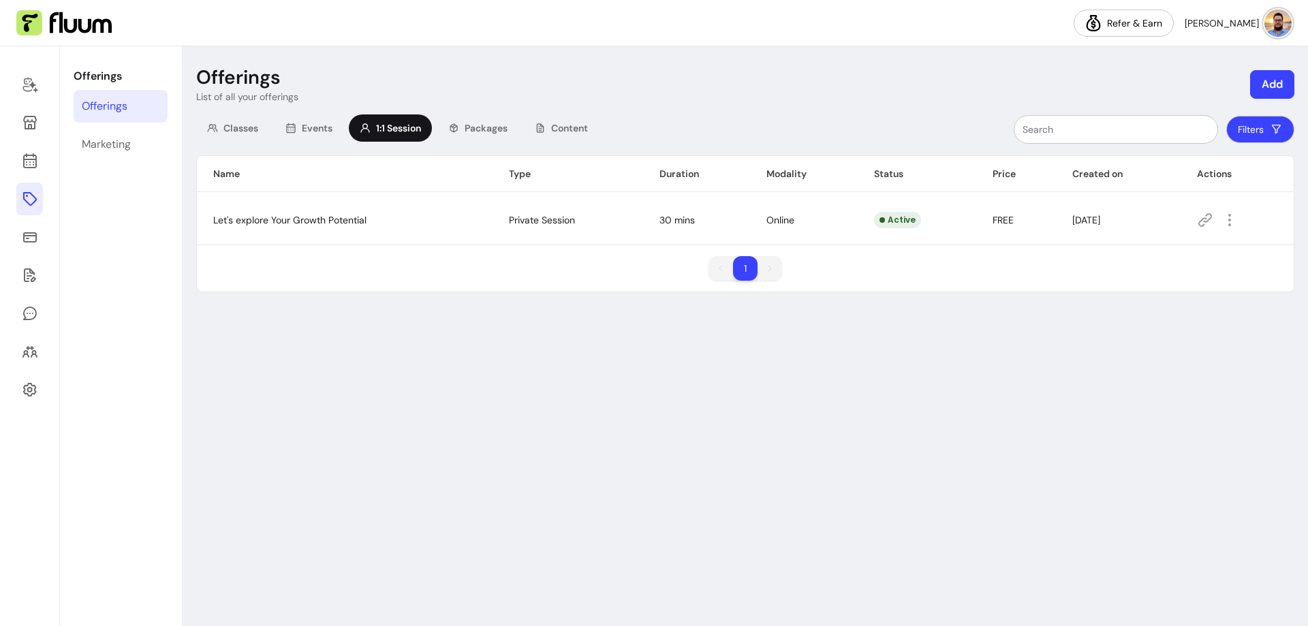
click at [1204, 223] on icon at bounding box center [1205, 220] width 16 height 16
click at [1237, 223] on icon "button" at bounding box center [1229, 220] width 16 height 16
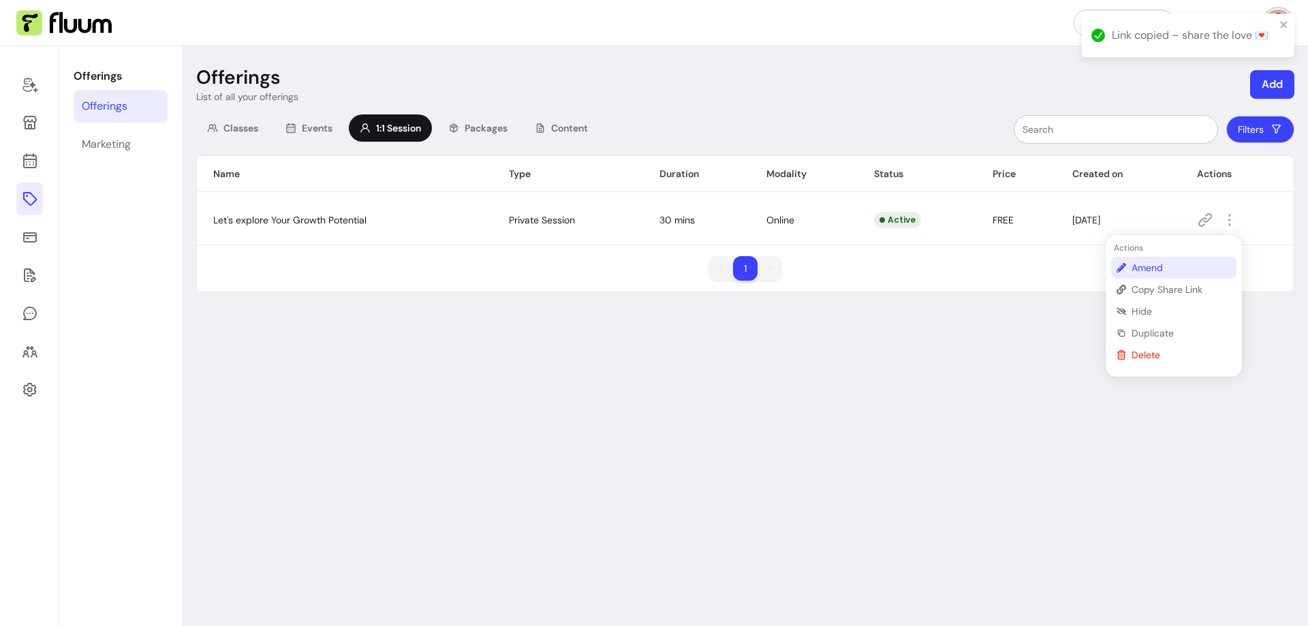
click at [1197, 272] on span "Amend" at bounding box center [1180, 268] width 99 height 14
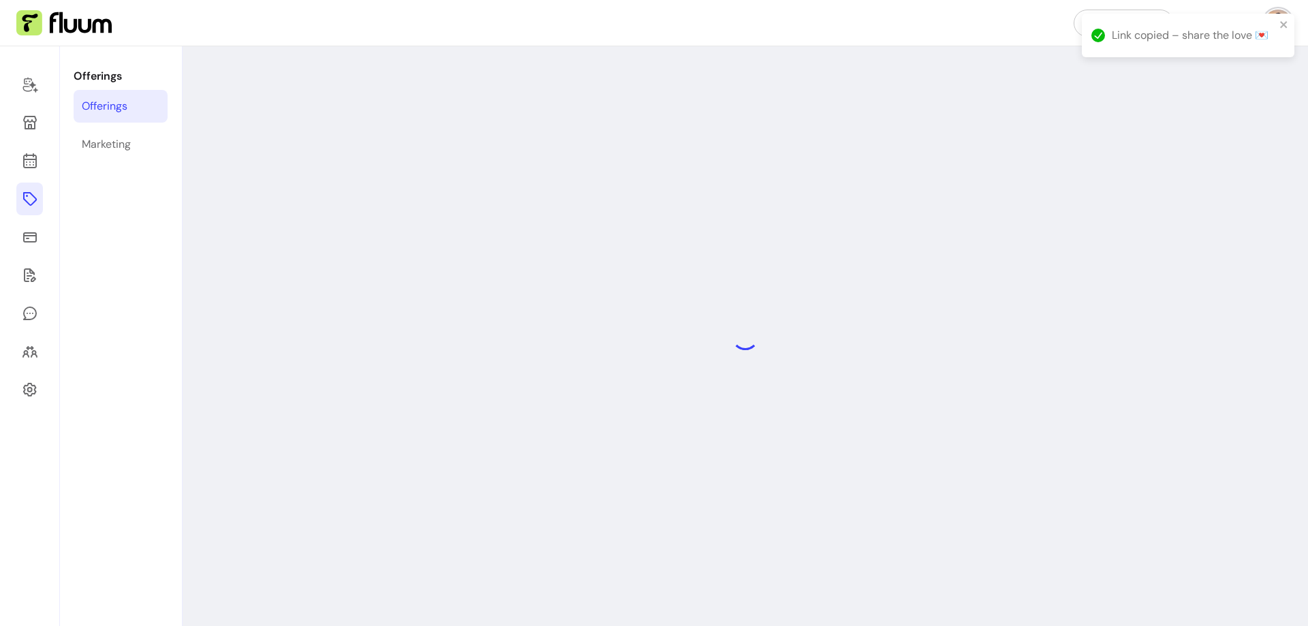
select select "**"
select select "***"
select select "****"
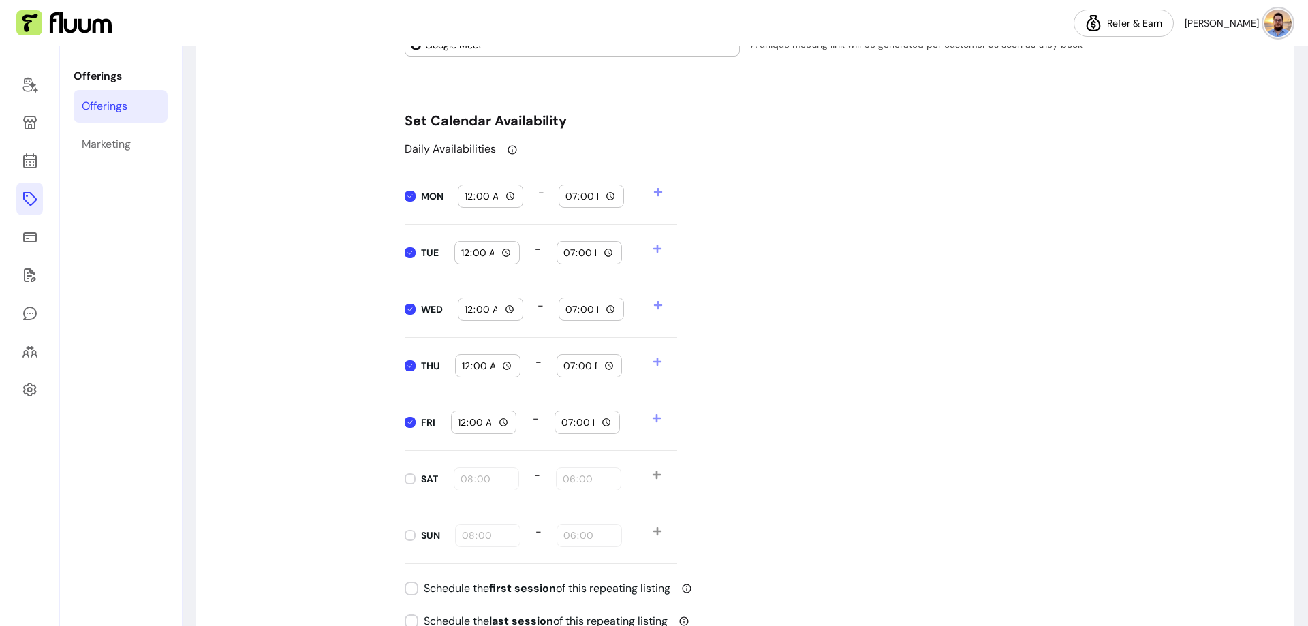
scroll to position [1430, 0]
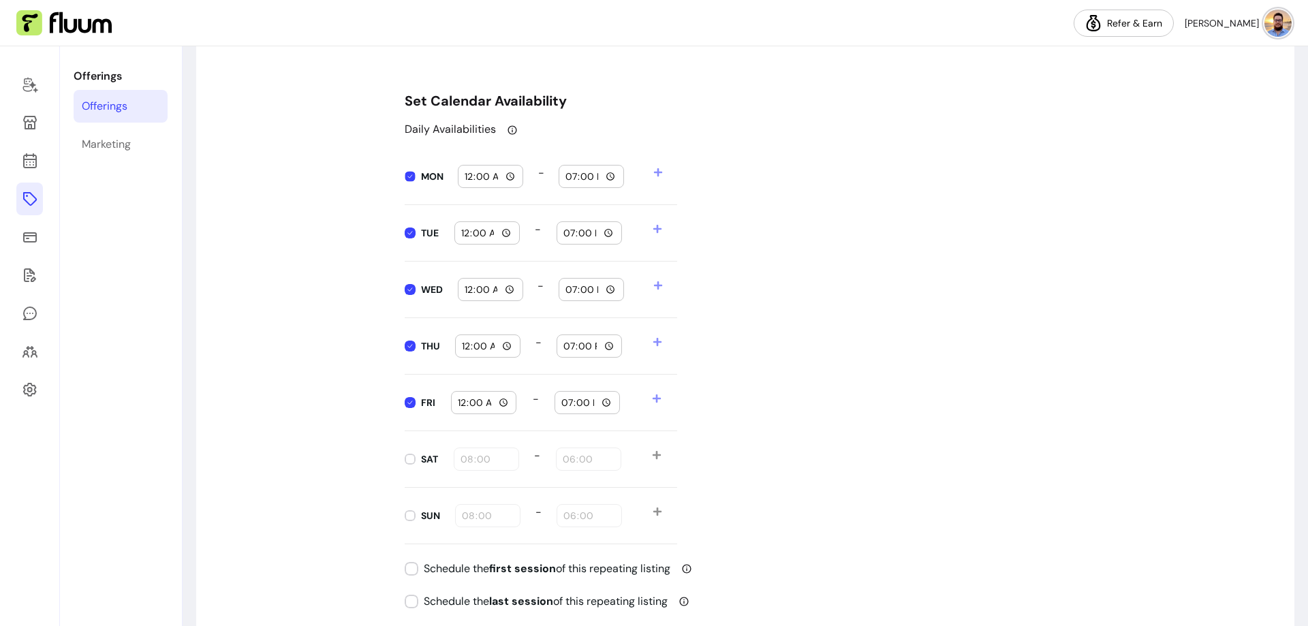
type input "08:00"
type input "18:00"
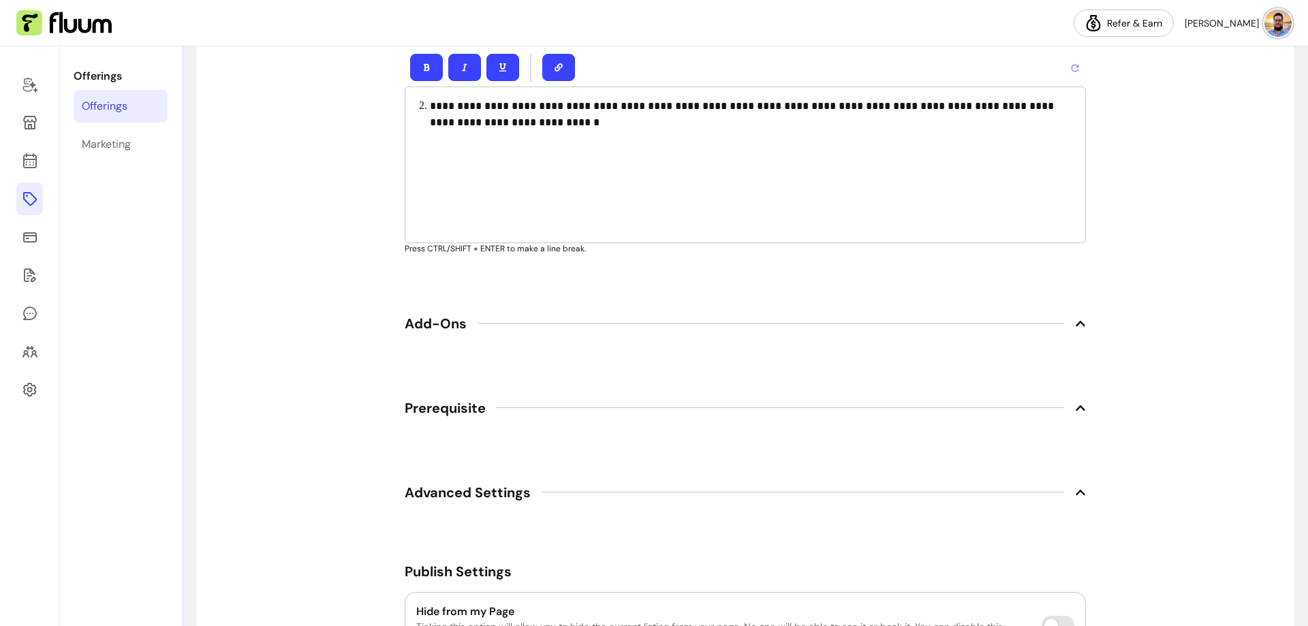
scroll to position [2316, 0]
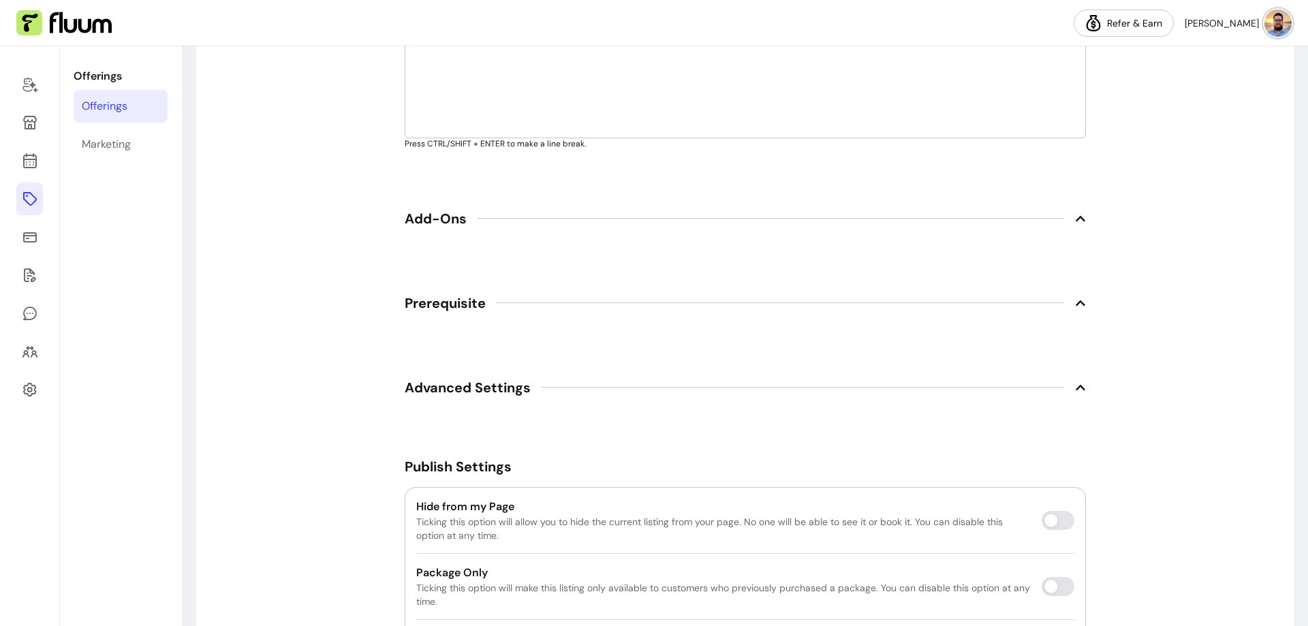
click at [435, 221] on span "Add-Ons" at bounding box center [436, 218] width 62 height 19
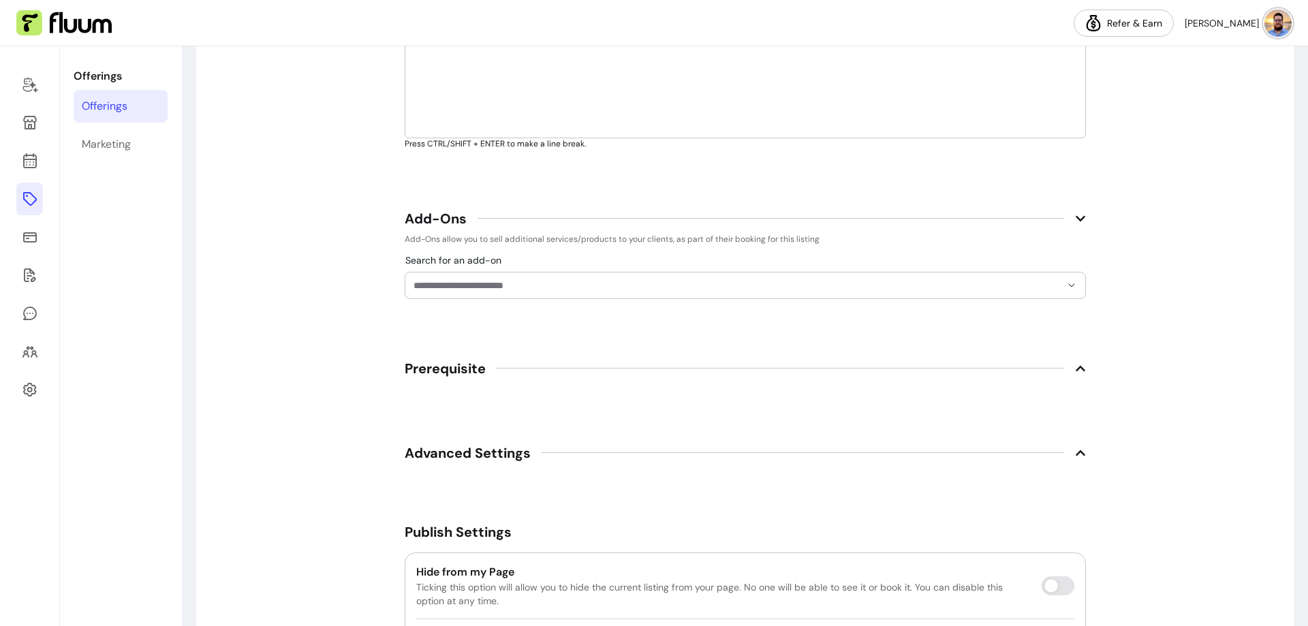
click at [435, 221] on span "Add-Ons" at bounding box center [436, 218] width 62 height 19
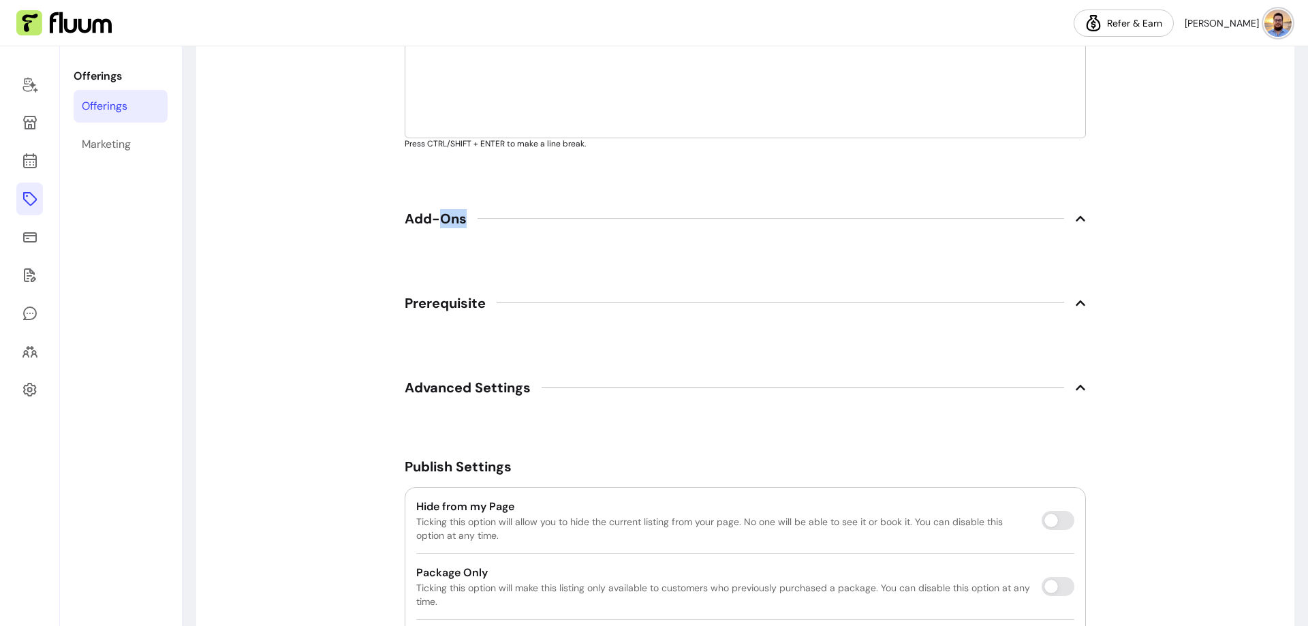
click at [435, 221] on span "Add-Ons" at bounding box center [436, 218] width 62 height 19
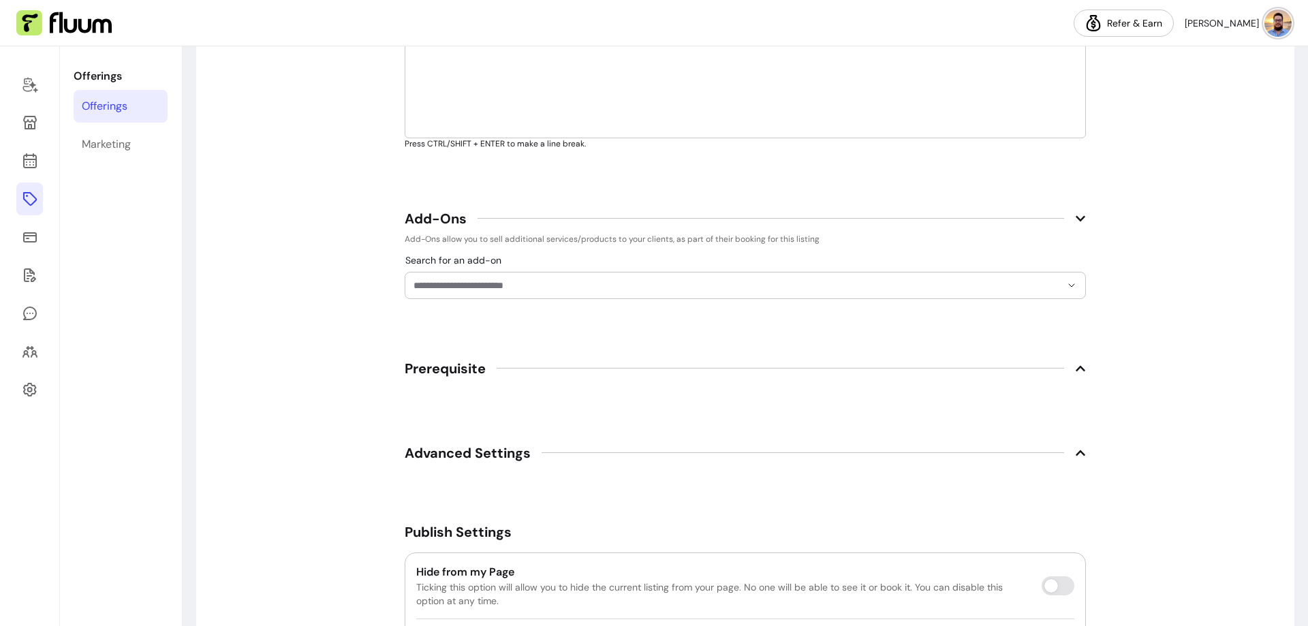
click at [439, 292] on div at bounding box center [744, 285] width 663 height 26
click at [415, 221] on span "Add-Ons" at bounding box center [436, 218] width 62 height 19
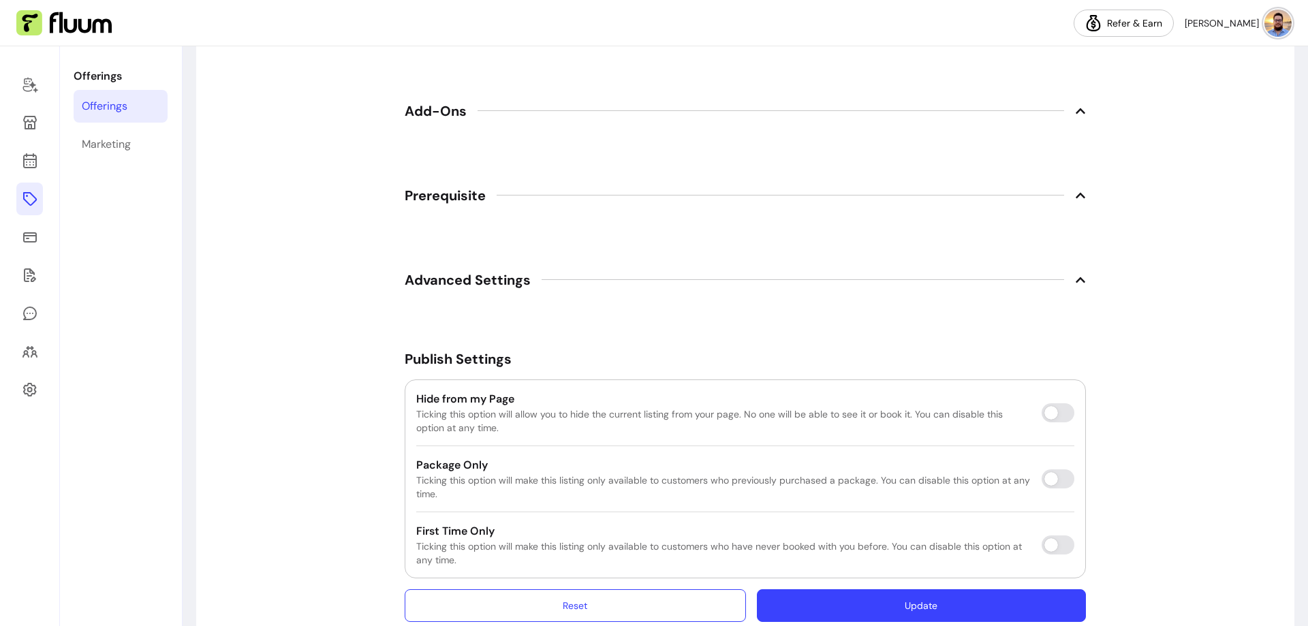
scroll to position [2455, 0]
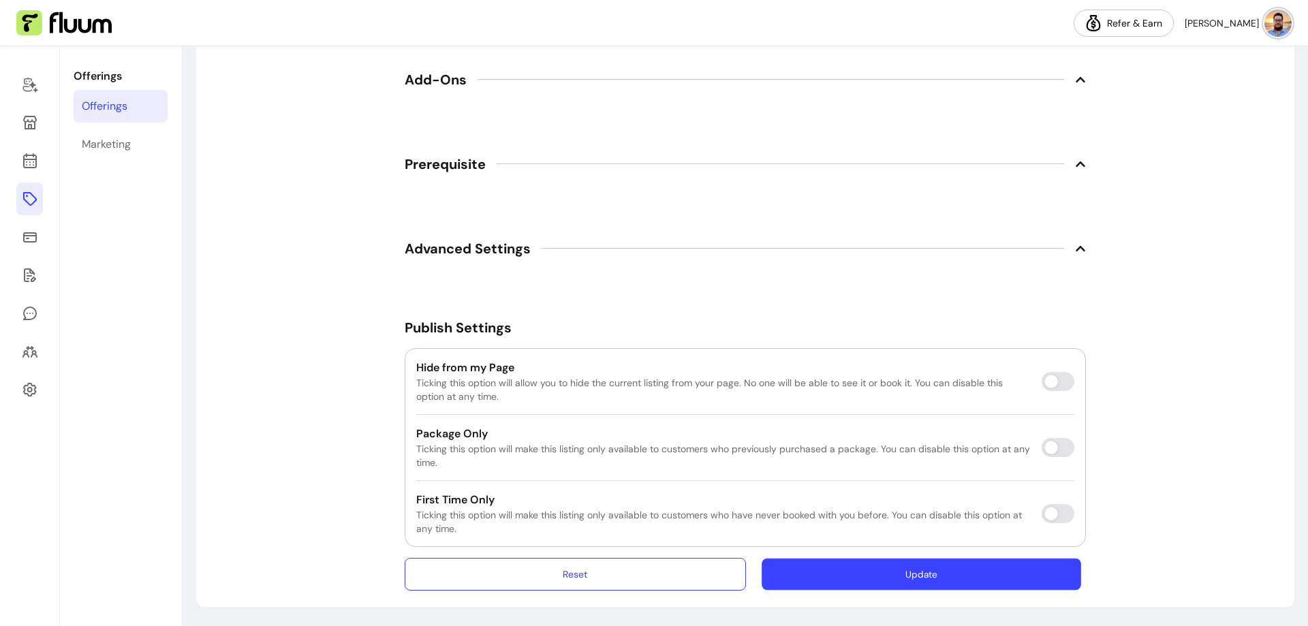
click at [977, 579] on button "Update" at bounding box center [920, 574] width 319 height 32
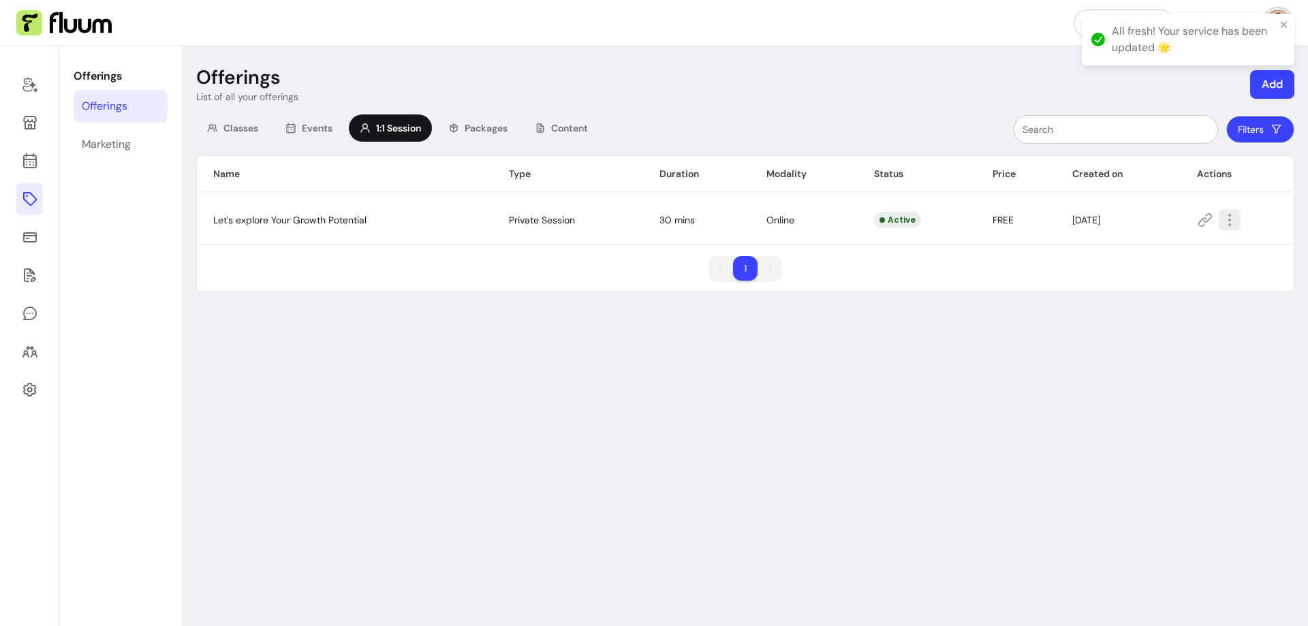
click at [1227, 221] on icon "button" at bounding box center [1229, 220] width 16 height 16
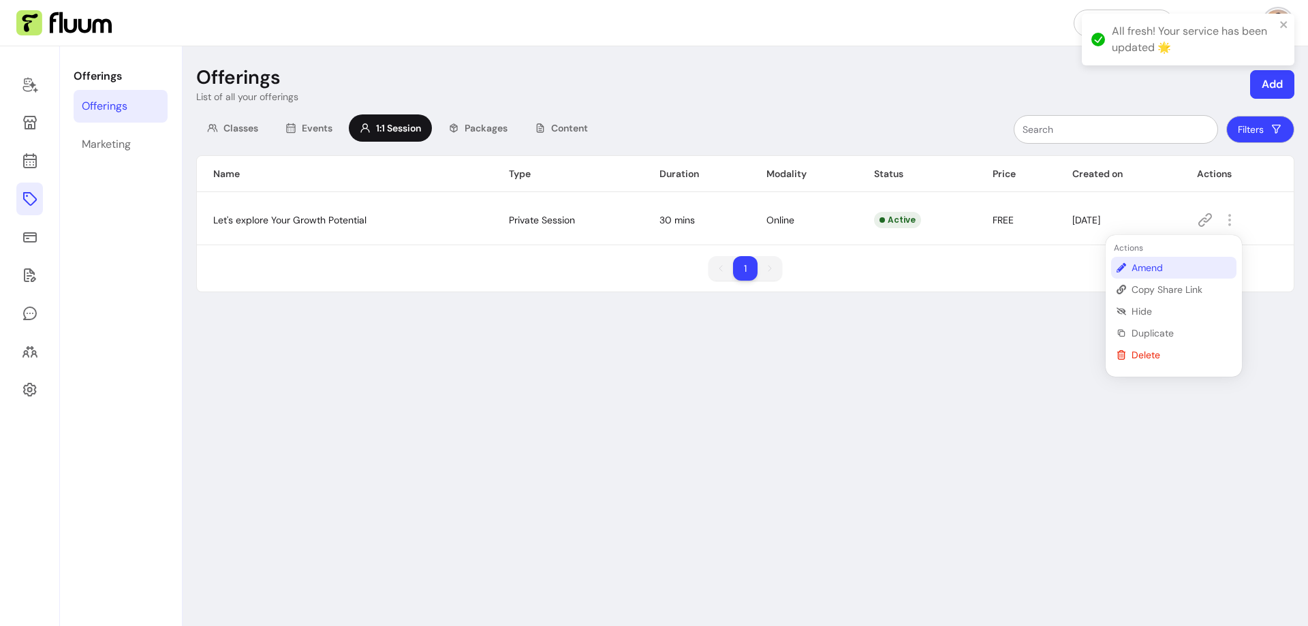
click at [1212, 262] on span "Amend" at bounding box center [1180, 268] width 99 height 14
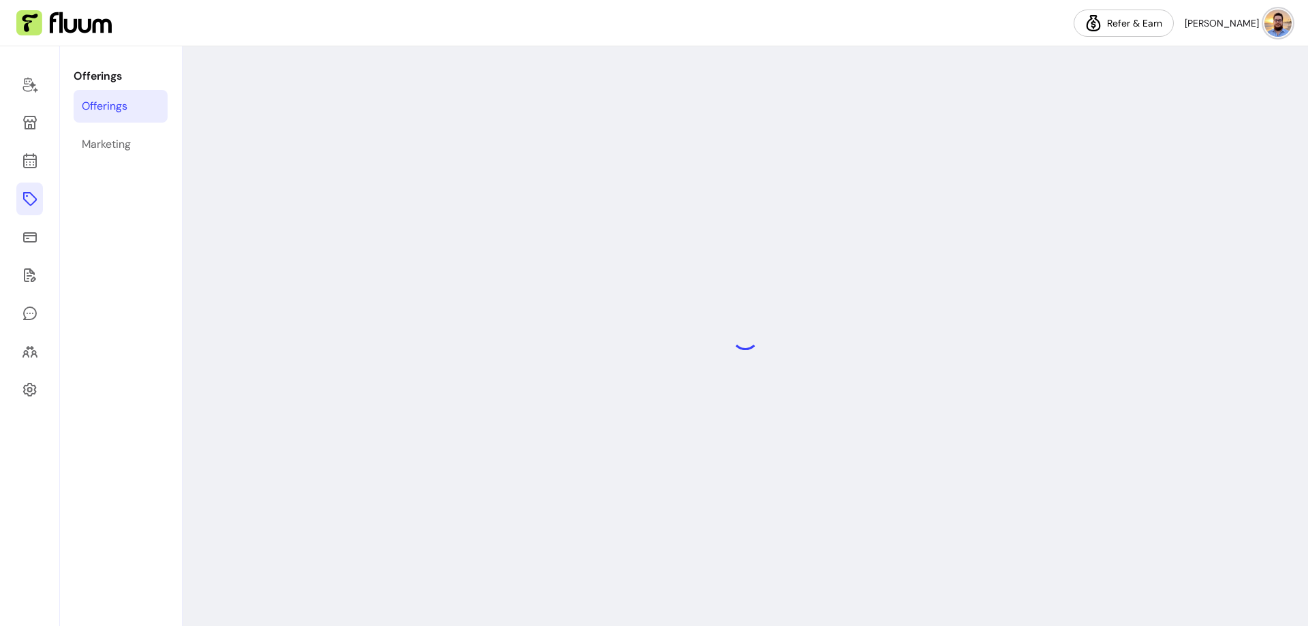
select select "**"
select select "***"
select select "****"
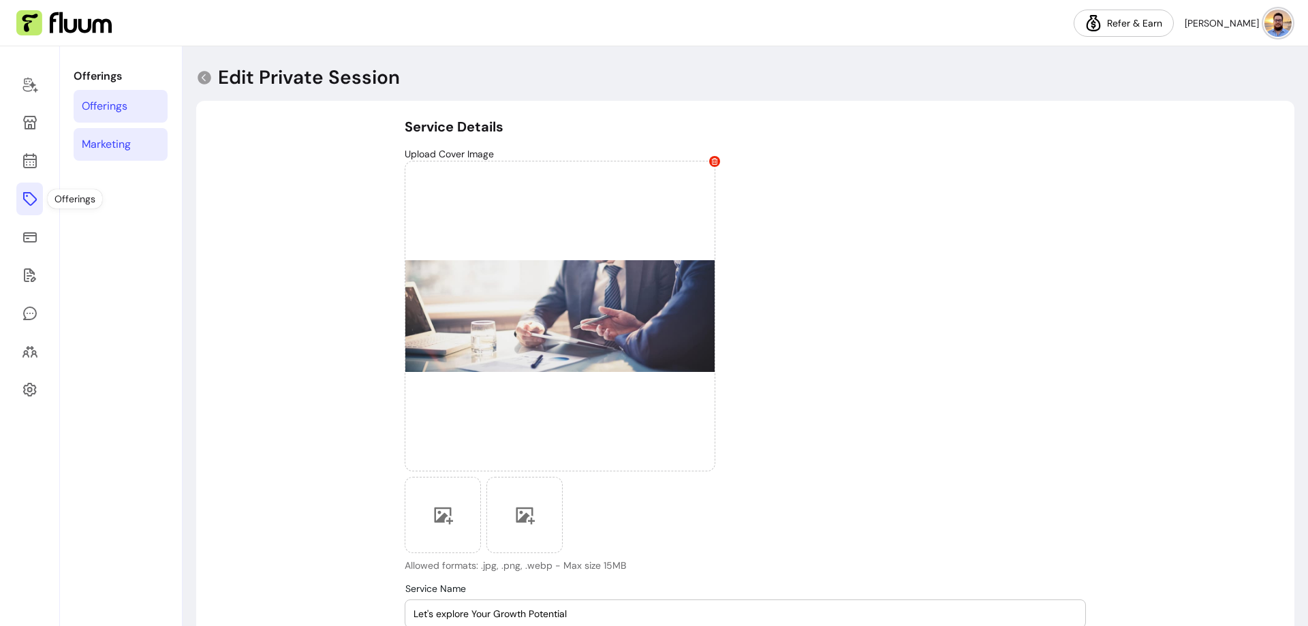
click at [144, 143] on link "Marketing" at bounding box center [121, 144] width 94 height 33
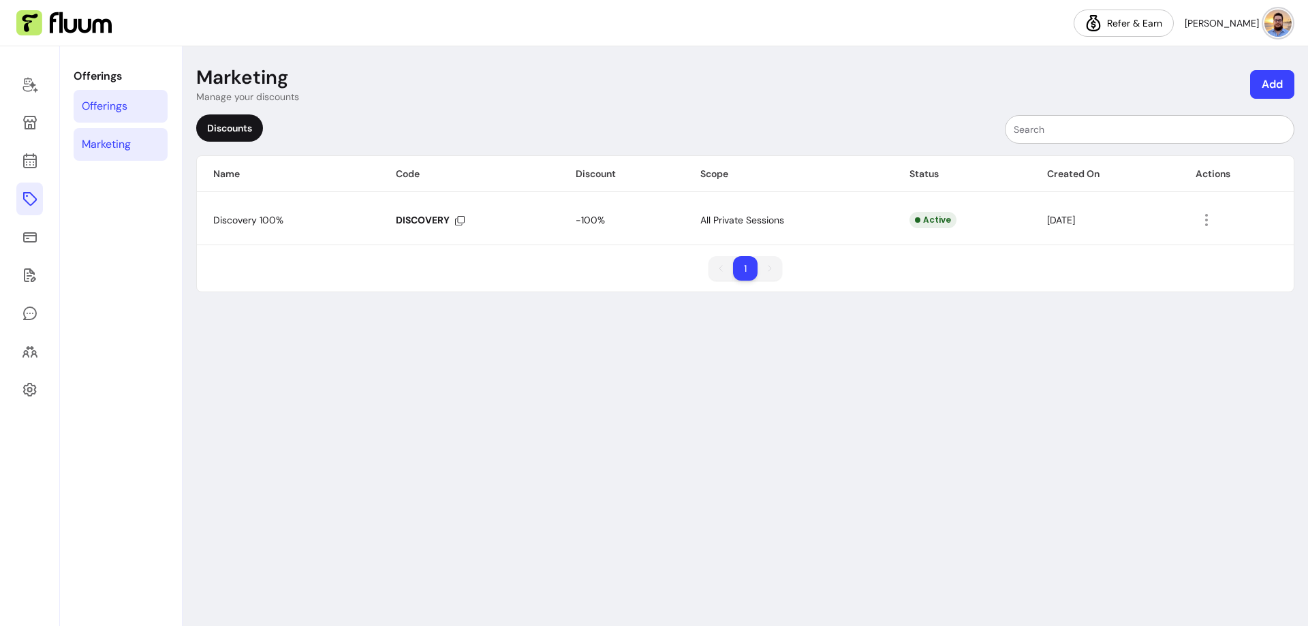
click at [131, 104] on link "Offerings" at bounding box center [121, 106] width 94 height 33
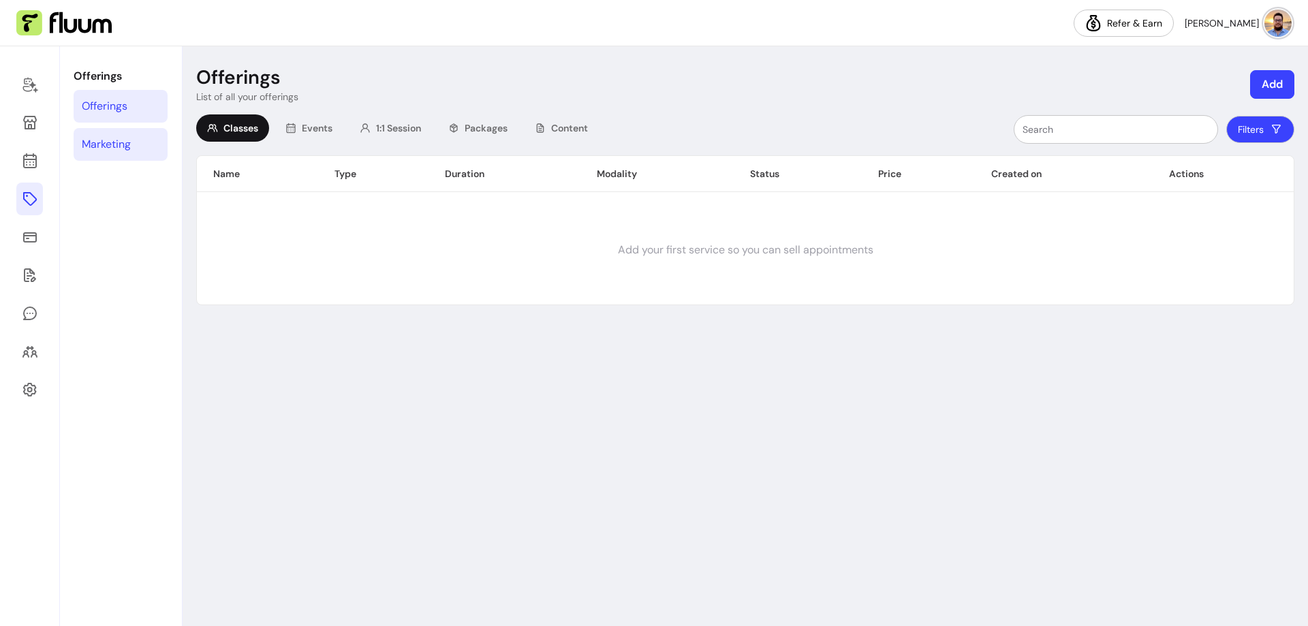
click at [125, 136] on link "Marketing" at bounding box center [121, 144] width 94 height 33
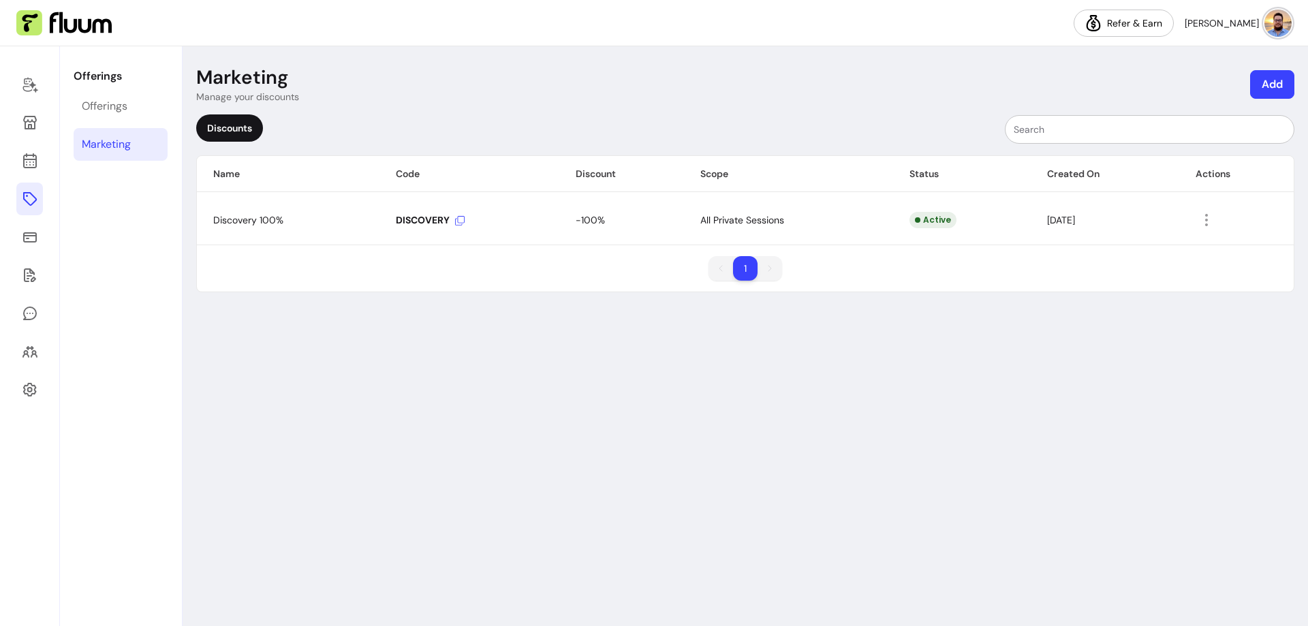
click at [455, 222] on icon at bounding box center [460, 221] width 10 height 10
click at [110, 113] on div "Offerings" at bounding box center [105, 106] width 46 height 16
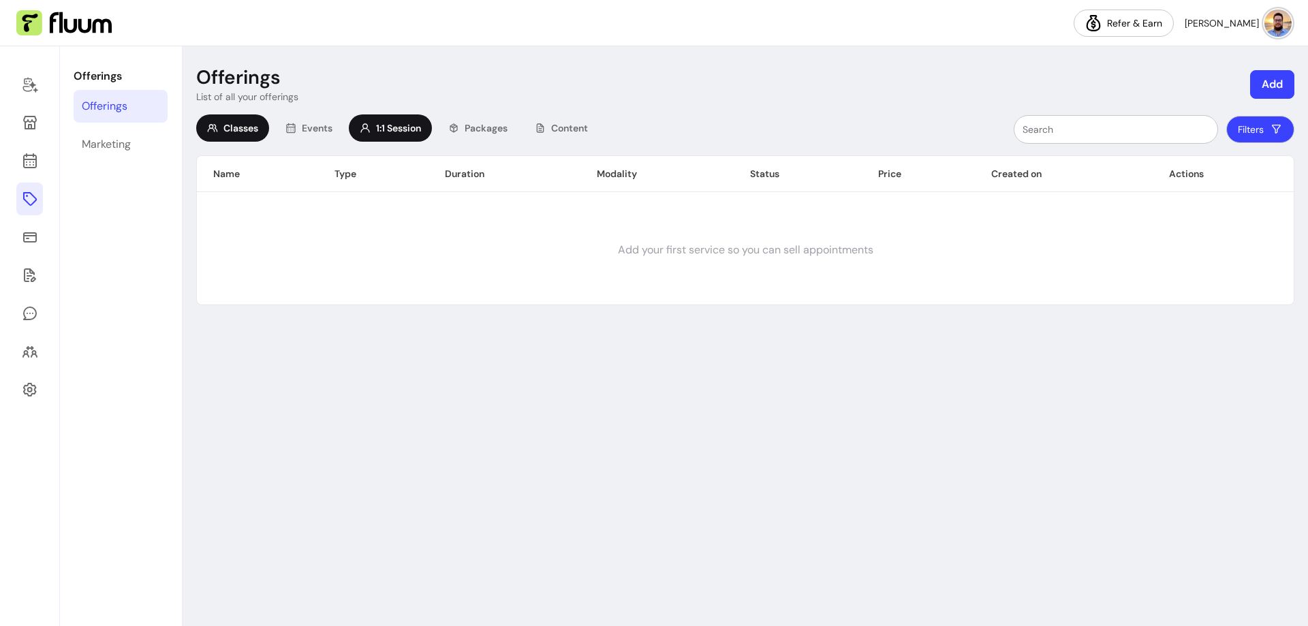
click at [371, 124] on icon at bounding box center [365, 128] width 11 height 11
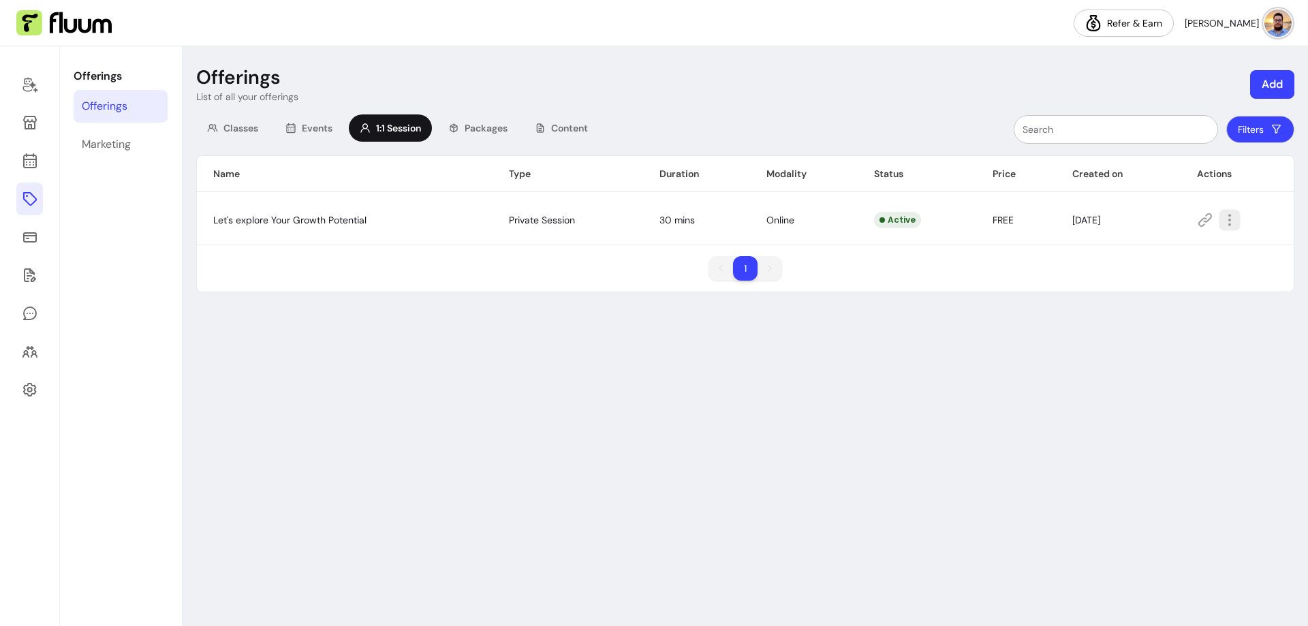
click at [1234, 220] on icon "button" at bounding box center [1229, 220] width 16 height 16
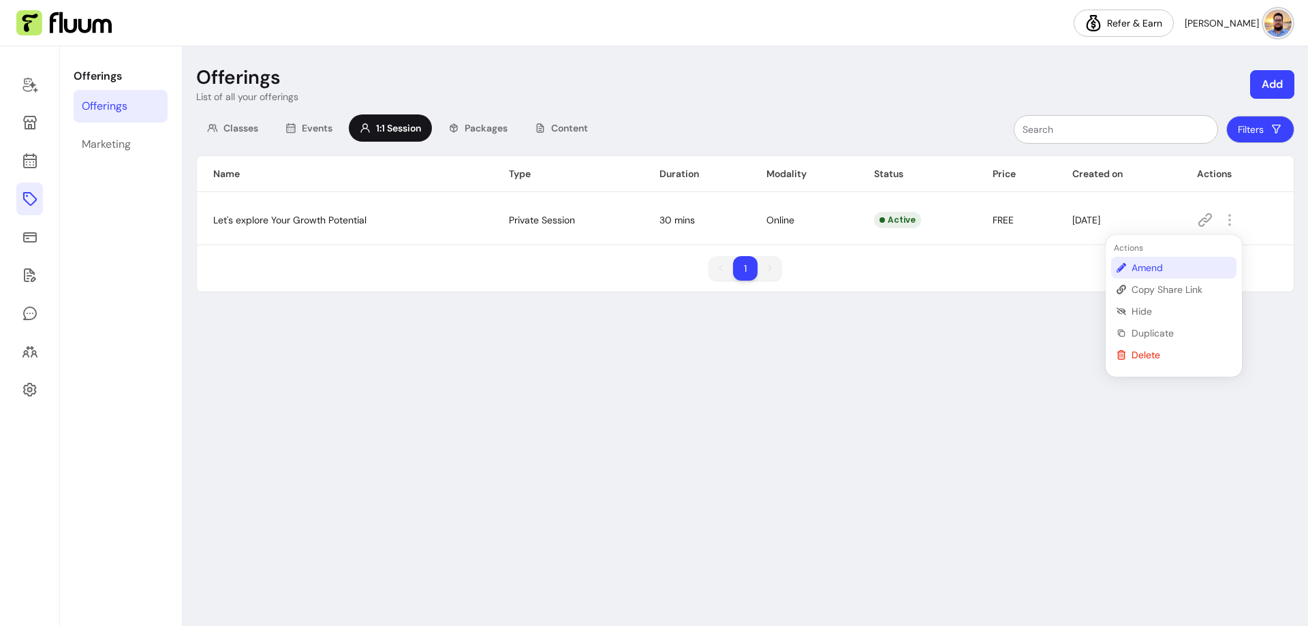
click at [1167, 267] on span "Amend" at bounding box center [1180, 268] width 99 height 14
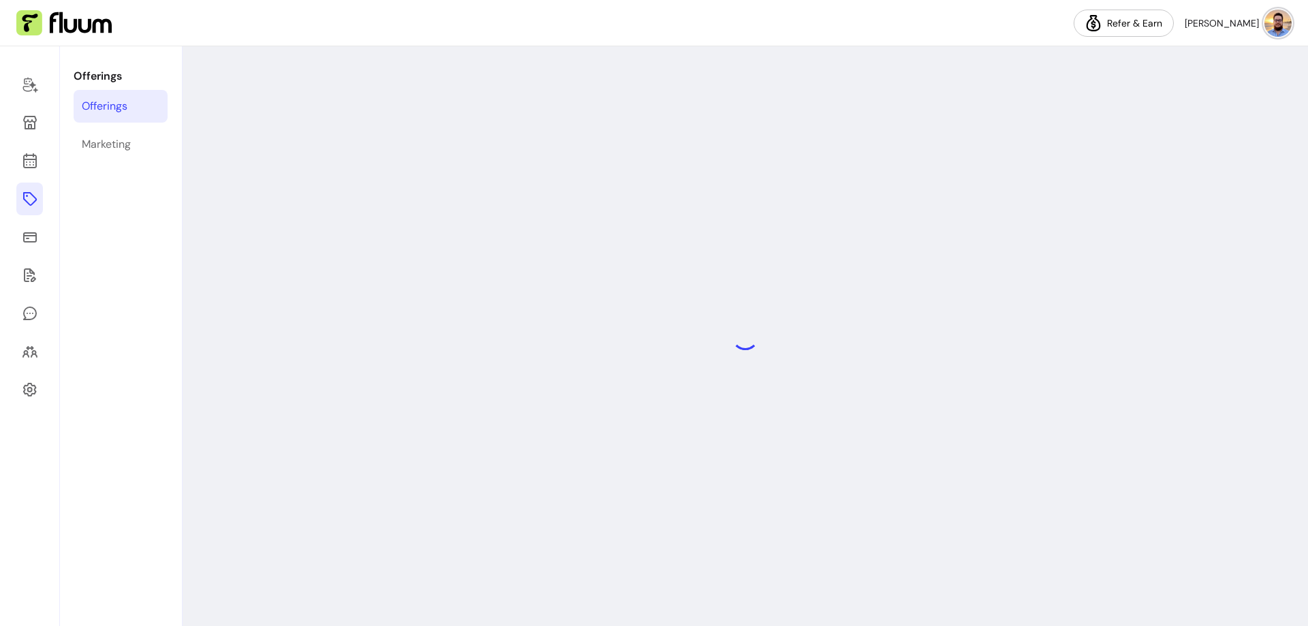
select select "**"
select select "***"
select select "****"
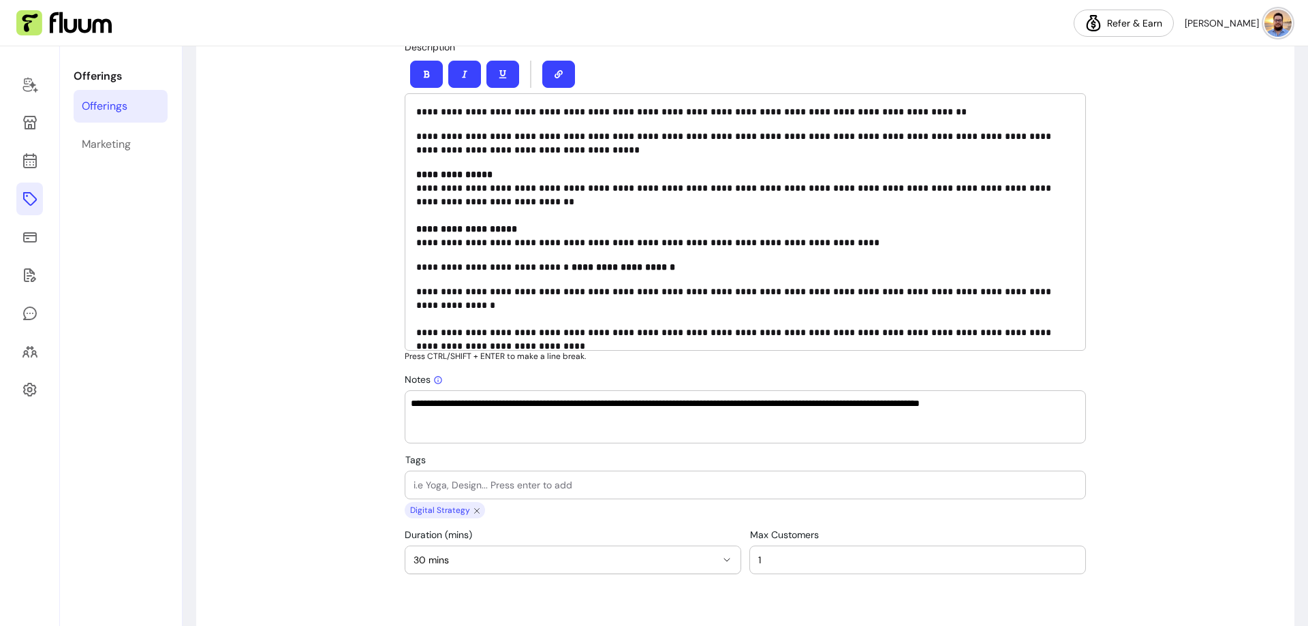
scroll to position [1022, 0]
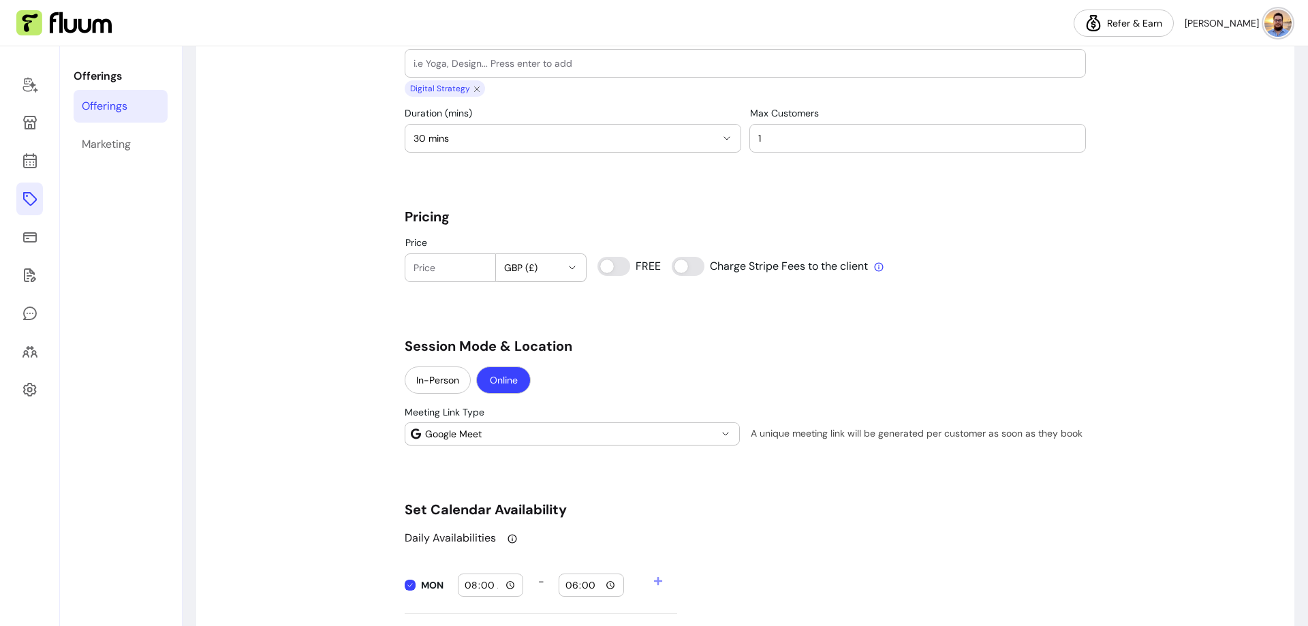
click at [447, 270] on input "Price" at bounding box center [450, 268] width 74 height 14
type input "100"
click at [516, 267] on span "GBP (£)" at bounding box center [533, 268] width 58 height 14
click at [512, 303] on span "EUR ( € )" at bounding box center [519, 301] width 49 height 14
select select "***"
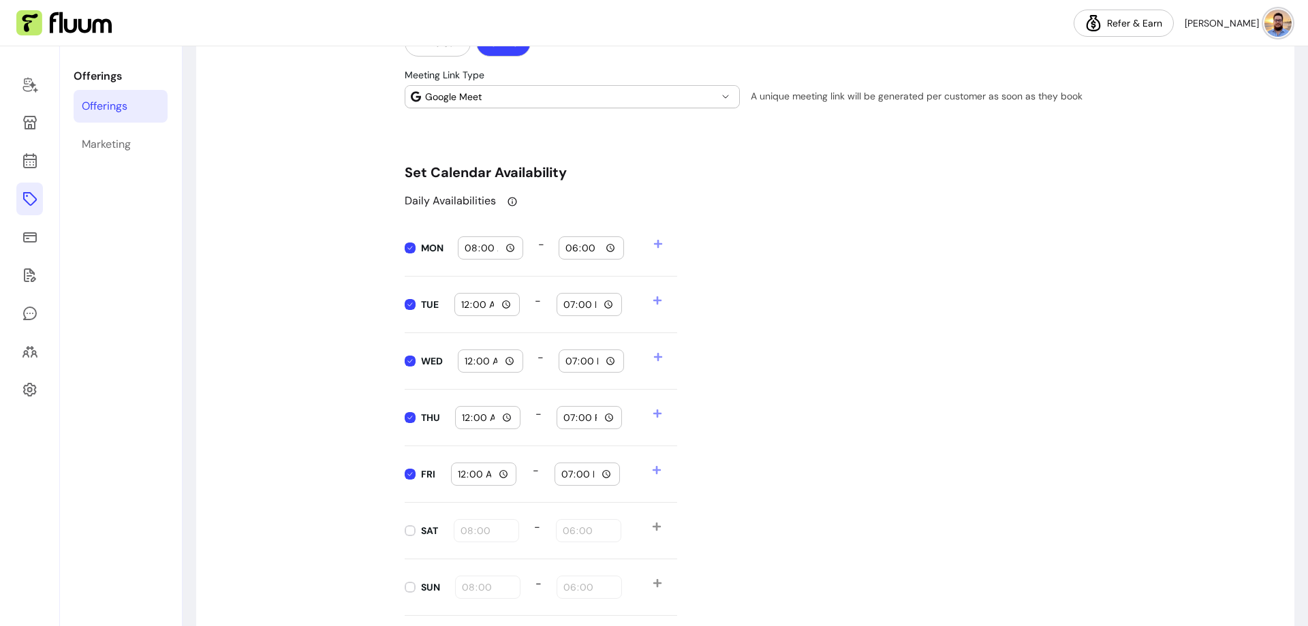
scroll to position [1362, 0]
click at [465, 240] on input "08:00" at bounding box center [490, 244] width 53 height 15
click at [489, 245] on input "00:00" at bounding box center [490, 244] width 53 height 15
click at [502, 245] on input "00:00" at bounding box center [490, 244] width 53 height 15
type input "12:00"
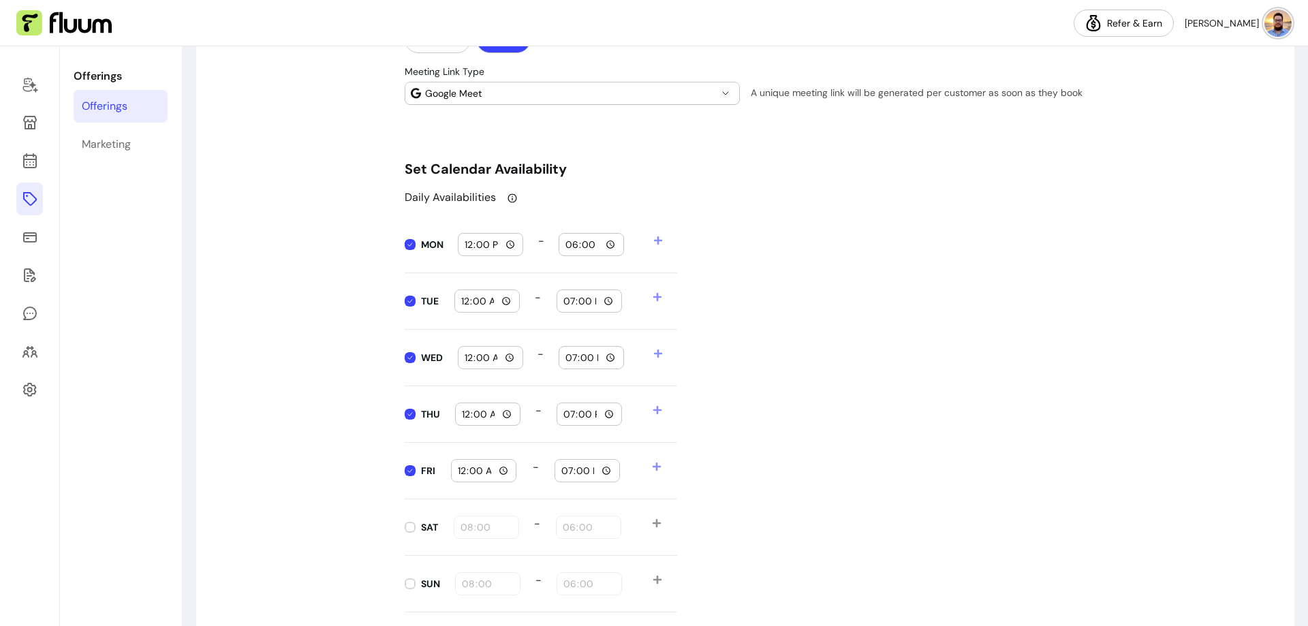
click at [327, 253] on div "**********" at bounding box center [745, 219] width 1098 height 2961
click at [486, 300] on input "00:00" at bounding box center [486, 301] width 53 height 15
click at [499, 300] on input "00:00" at bounding box center [486, 301] width 53 height 15
type input "12:00"
click at [302, 328] on div "**********" at bounding box center [745, 219] width 1098 height 2961
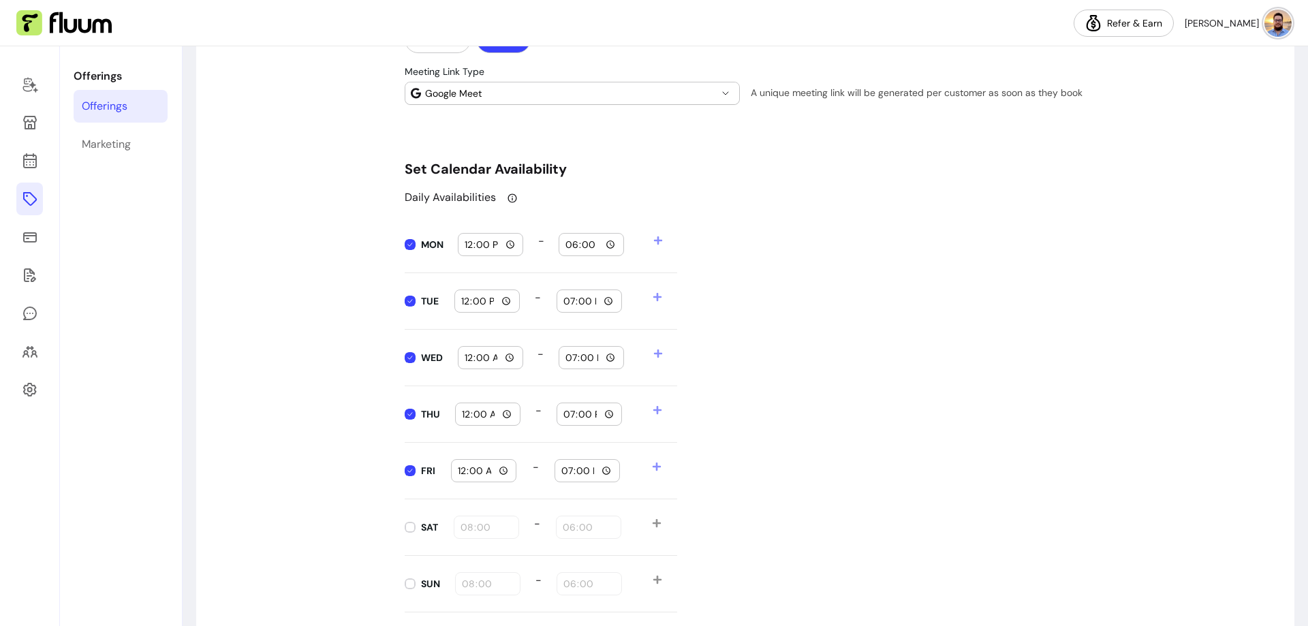
click at [505, 358] on input "00:00" at bounding box center [490, 357] width 53 height 15
type input "12:00"
click at [767, 398] on div "Daily Availabilities MON 12:00 - 18:00 TUE 12:00 - 19:00 WED 12:00 - 19:00 THU …" at bounding box center [745, 400] width 681 height 423
click at [505, 415] on input "00:00" at bounding box center [487, 414] width 53 height 15
type input "12:00"
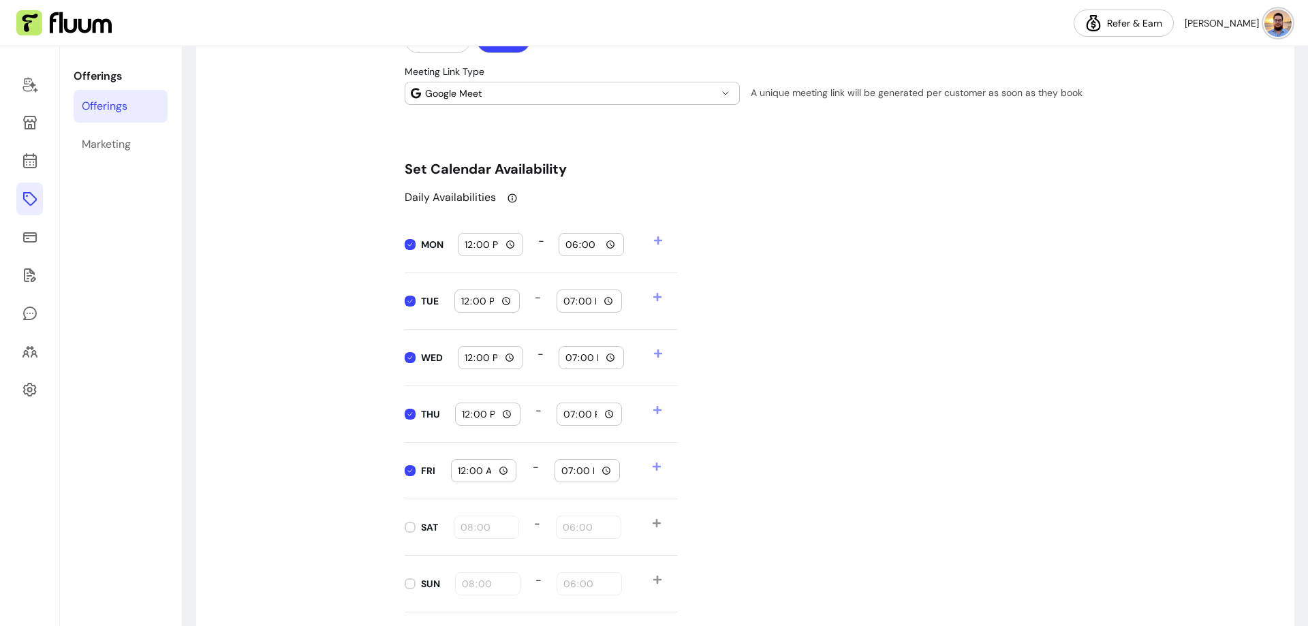
click at [847, 480] on div "Daily Availabilities MON 12:00 - 18:00 TUE 12:00 - 19:00 WED 12:00 - 19:00 THU …" at bounding box center [745, 400] width 681 height 423
click at [497, 472] on input "00:00" at bounding box center [483, 470] width 53 height 15
type input "12:00"
click at [834, 473] on div "Daily Availabilities MON 12:00 - 18:00 TUE 12:00 - 19:00 WED 12:00 - 19:00 THU …" at bounding box center [745, 400] width 681 height 423
drag, startPoint x: 603, startPoint y: 238, endPoint x: 603, endPoint y: 247, distance: 8.2
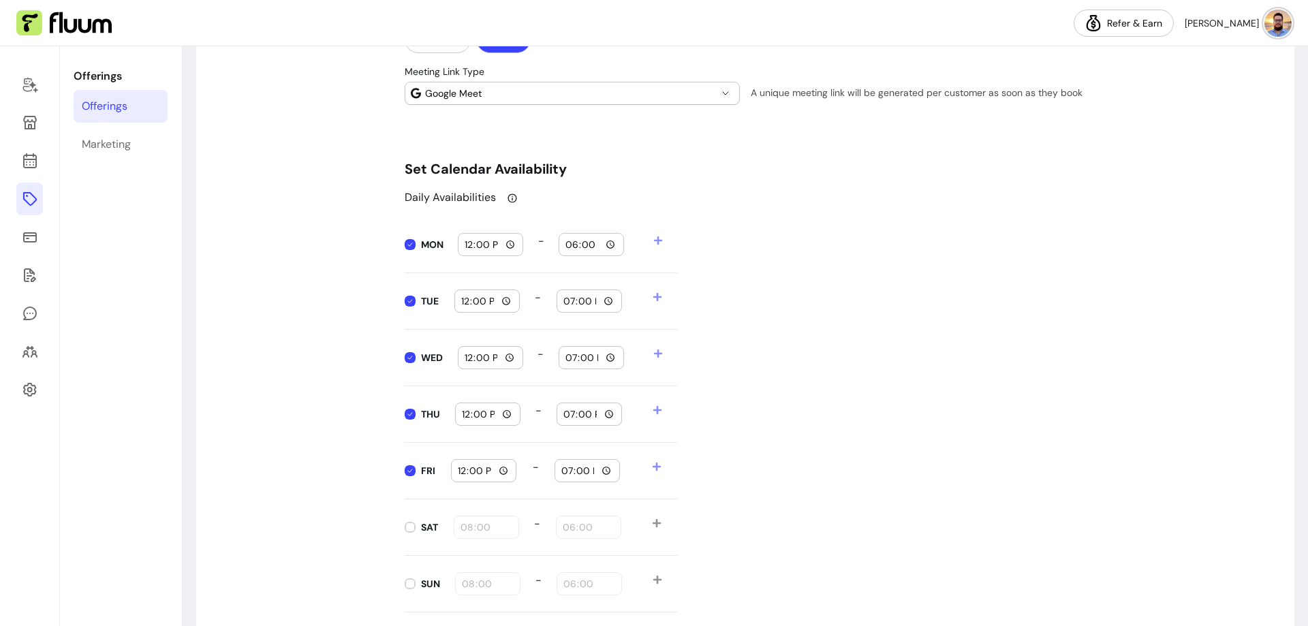
click at [603, 240] on input "18:00" at bounding box center [591, 244] width 53 height 15
type input "19:00"
click at [778, 296] on div "Daily Availabilities MON 12:00 - 19:00 TUE 12:00 - 19:00 WED 12:00 - 19:00 THU …" at bounding box center [745, 400] width 681 height 423
click at [601, 242] on input "19:00" at bounding box center [591, 244] width 53 height 15
click at [797, 264] on div "Daily Availabilities MON 12:00 - 19:00 TUE 12:00 - 19:00 WED 12:00 - 19:00 THU …" at bounding box center [745, 400] width 681 height 423
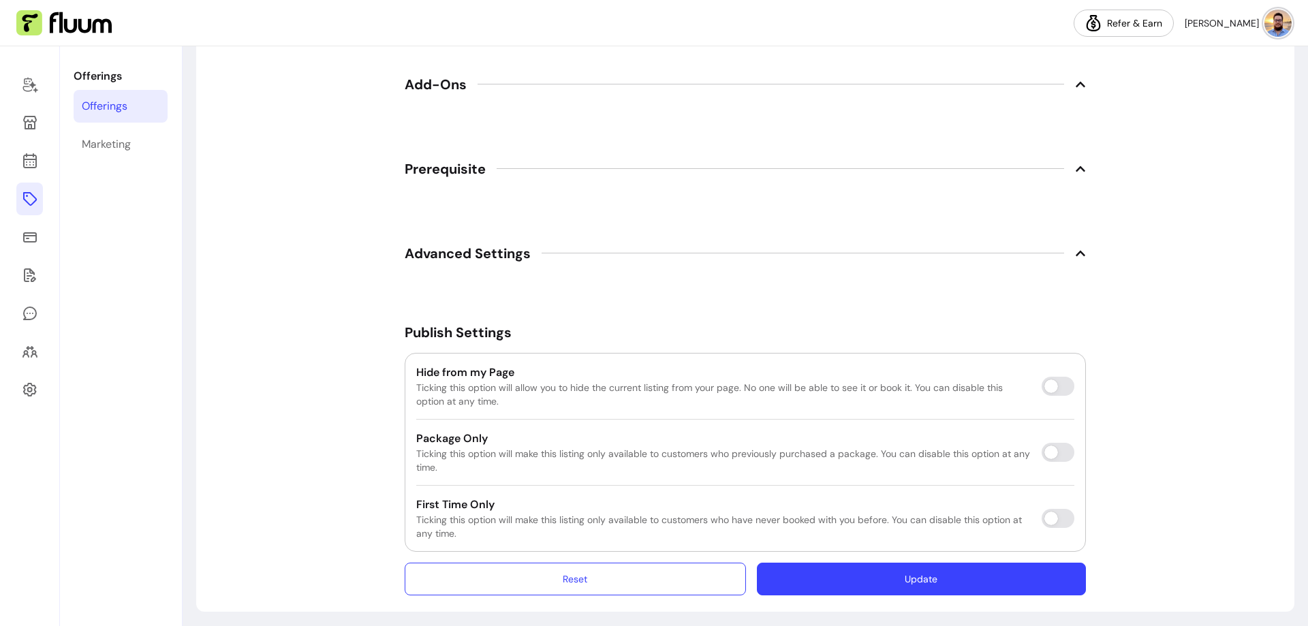
scroll to position [2455, 0]
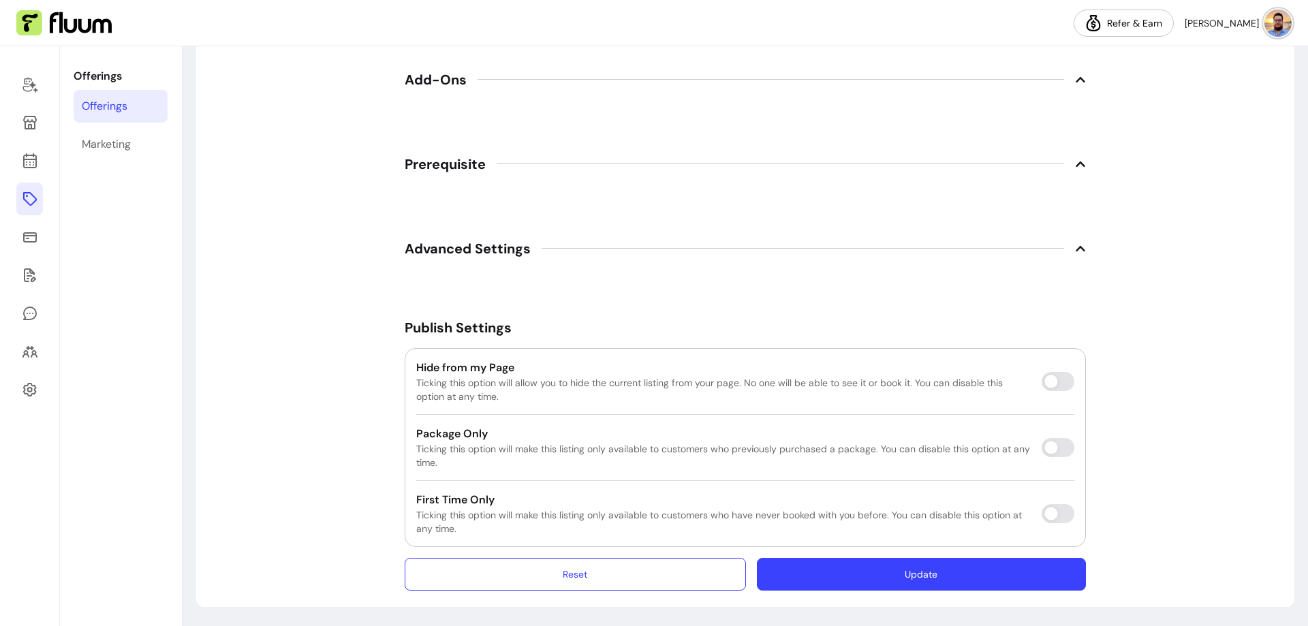
click at [913, 571] on button "Update" at bounding box center [921, 574] width 329 height 33
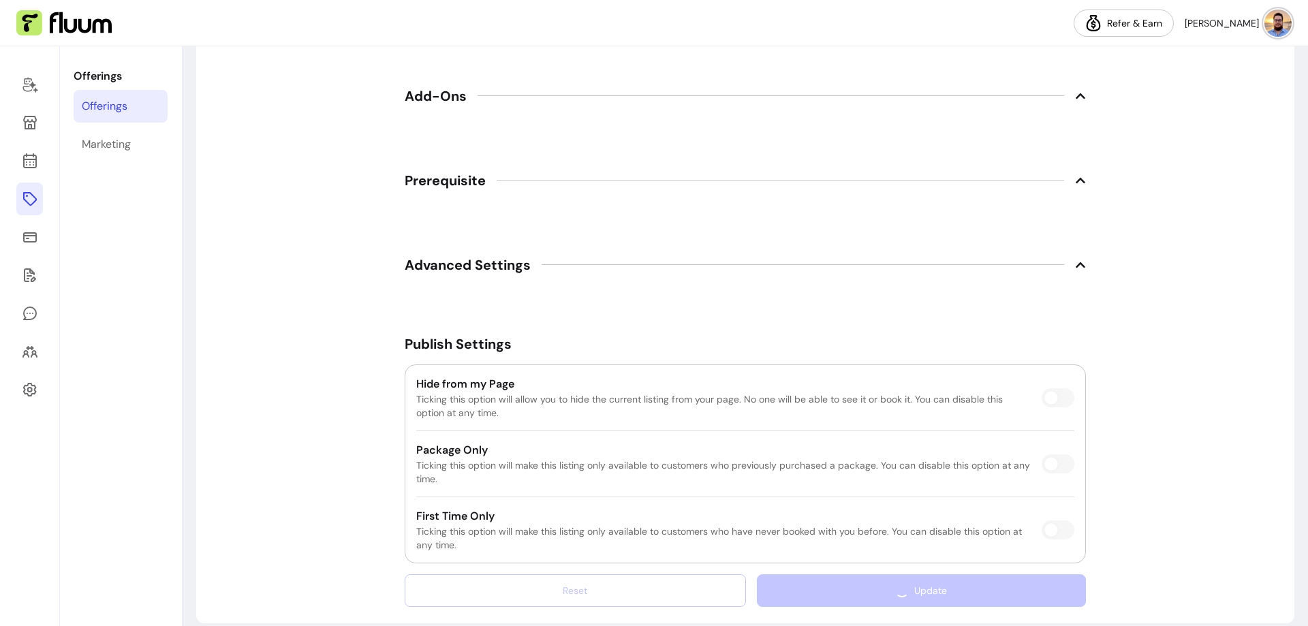
scroll to position [2471, 0]
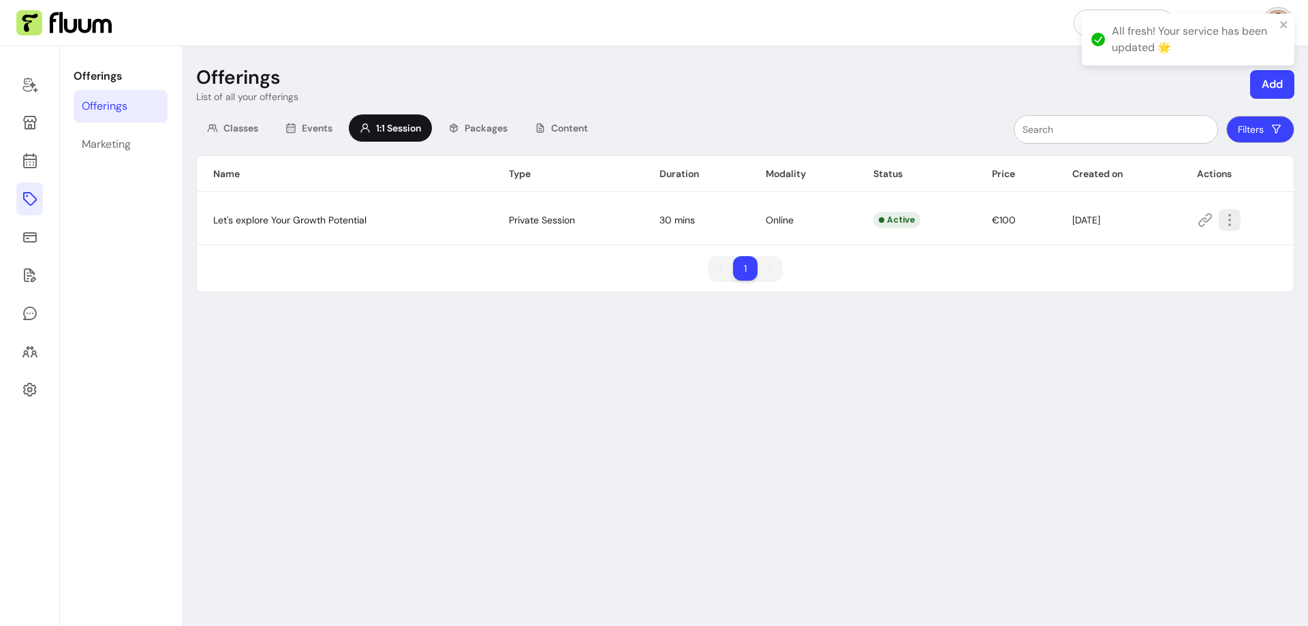
click at [1227, 222] on icon "button" at bounding box center [1229, 220] width 16 height 16
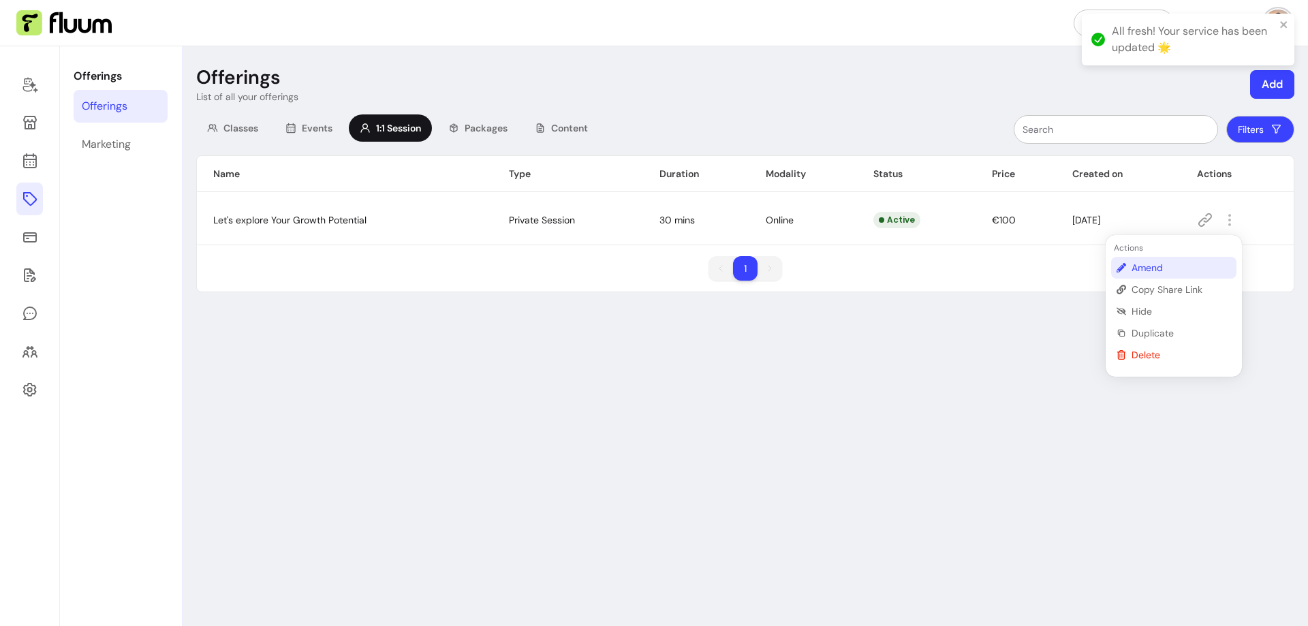
click at [1167, 260] on li "Amend" at bounding box center [1173, 268] width 125 height 22
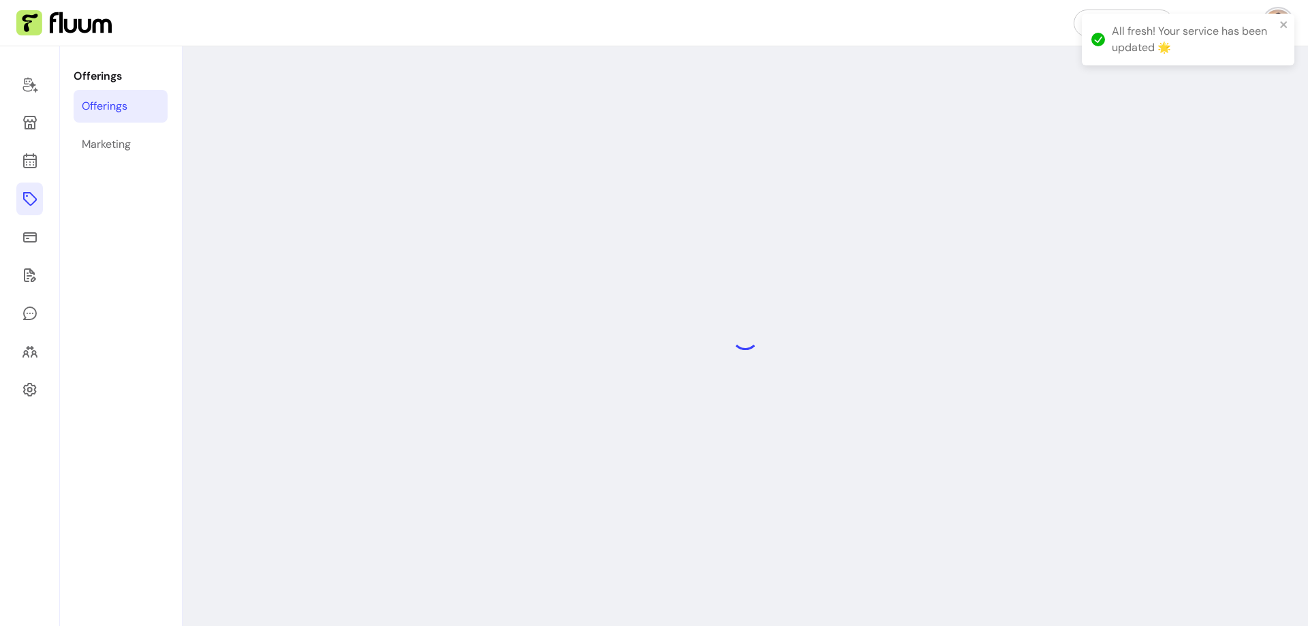
select select "**"
select select "***"
select select "****"
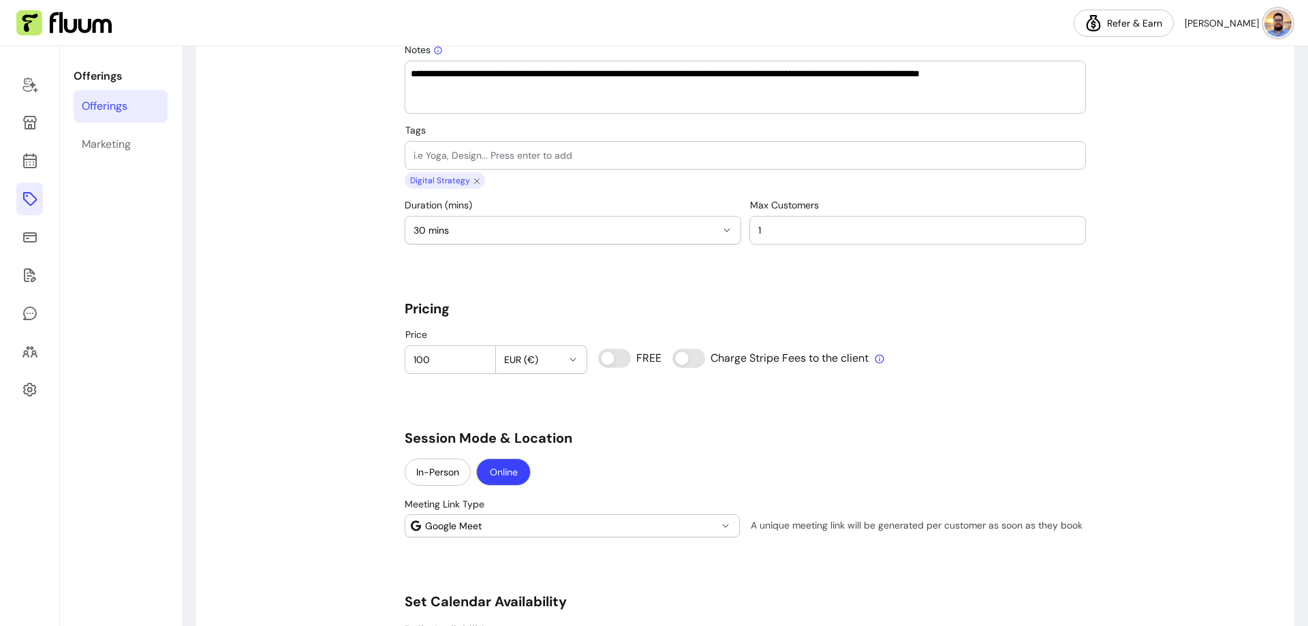
scroll to position [954, 0]
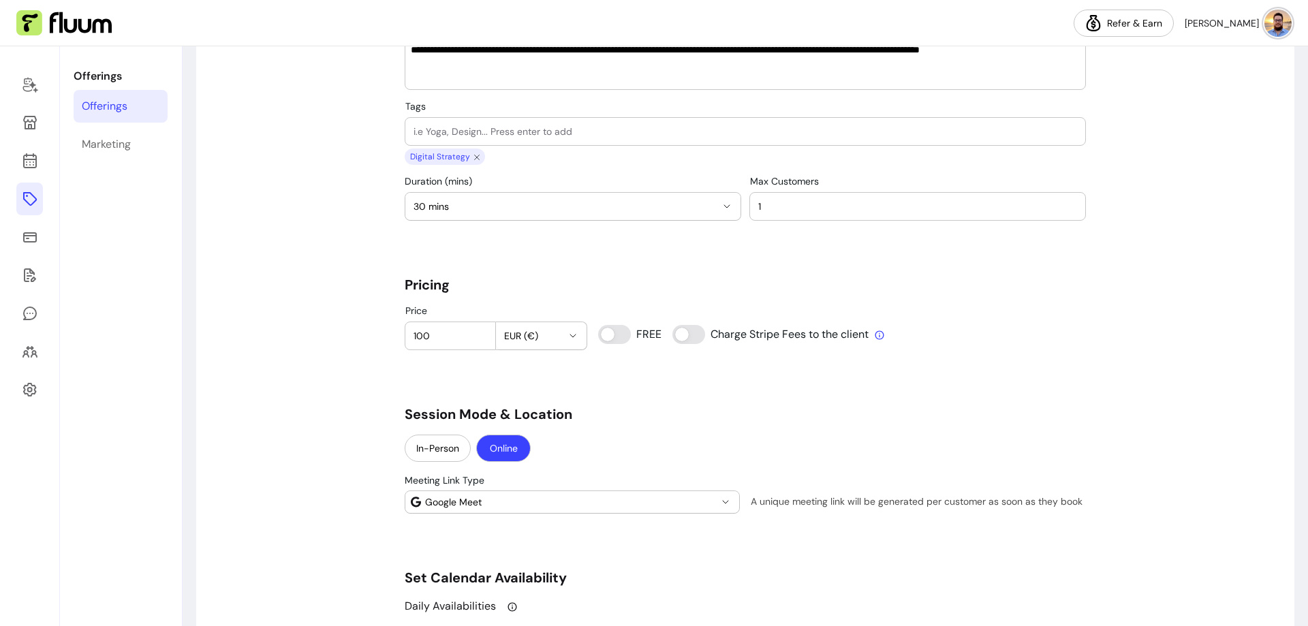
type input "0"
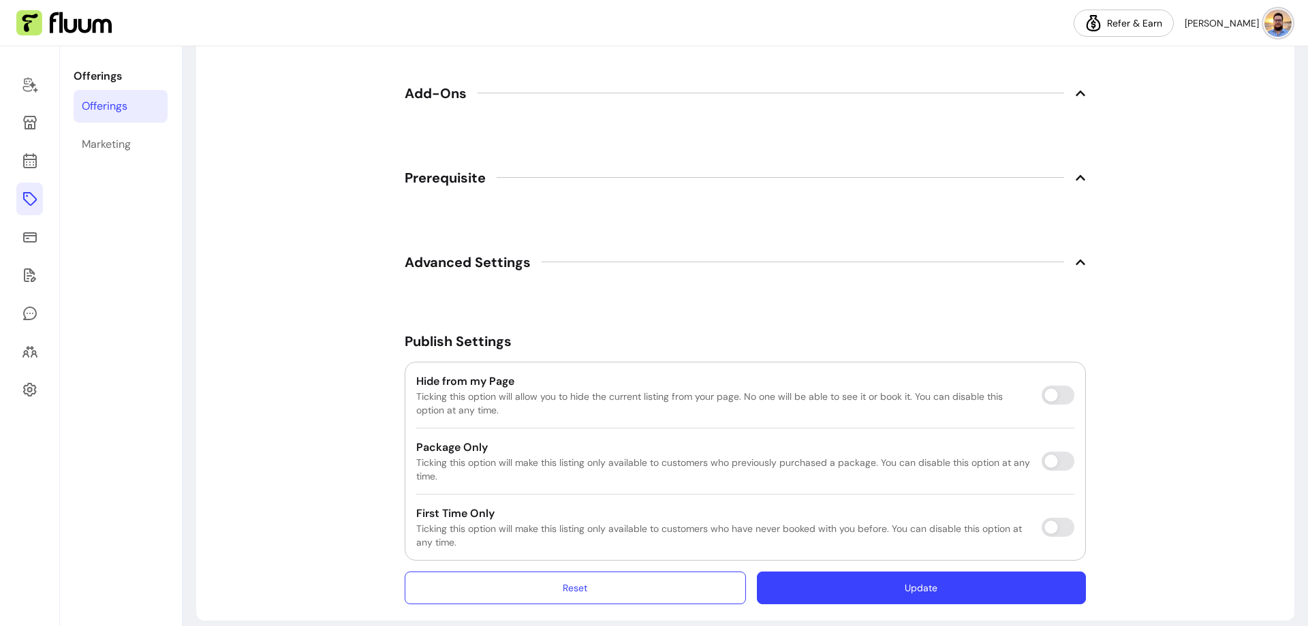
scroll to position [2455, 0]
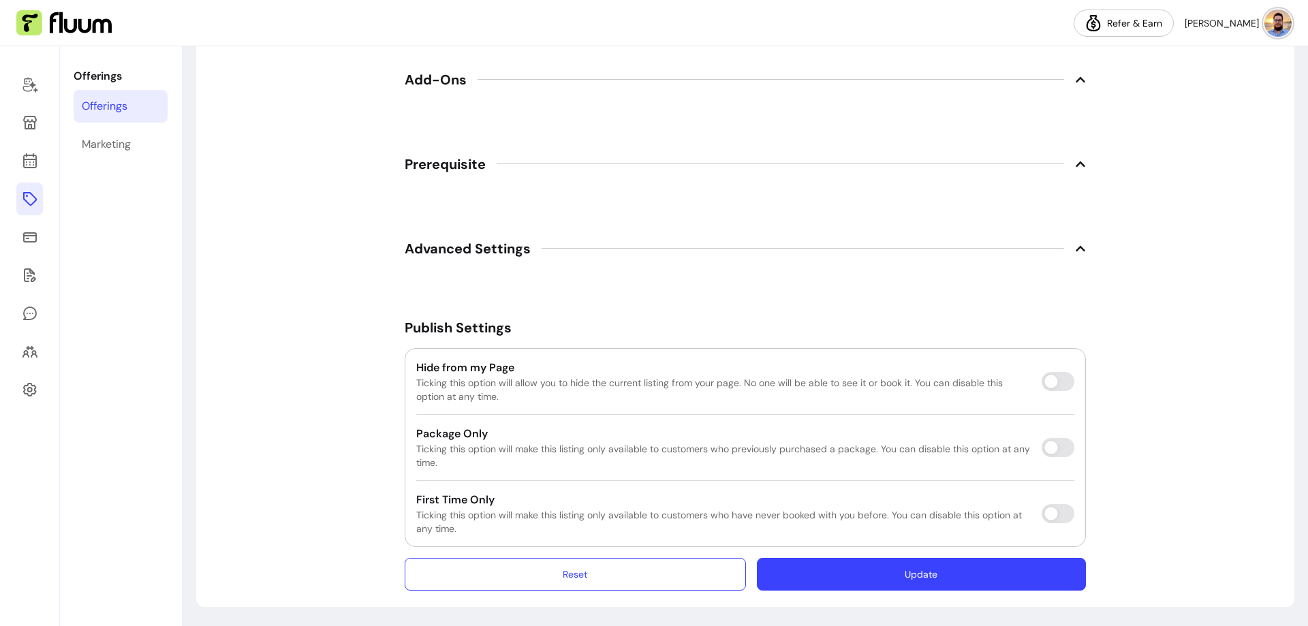
click at [964, 569] on button "Update" at bounding box center [921, 574] width 329 height 33
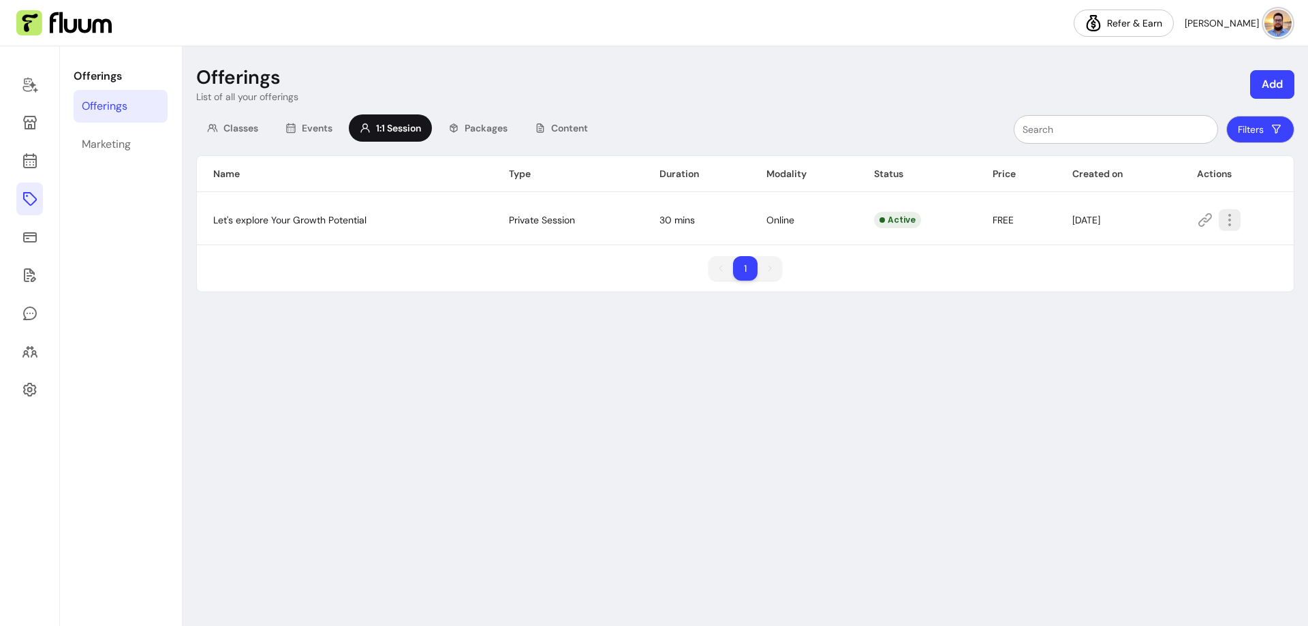
click at [1229, 226] on icon "button" at bounding box center [1229, 220] width 16 height 16
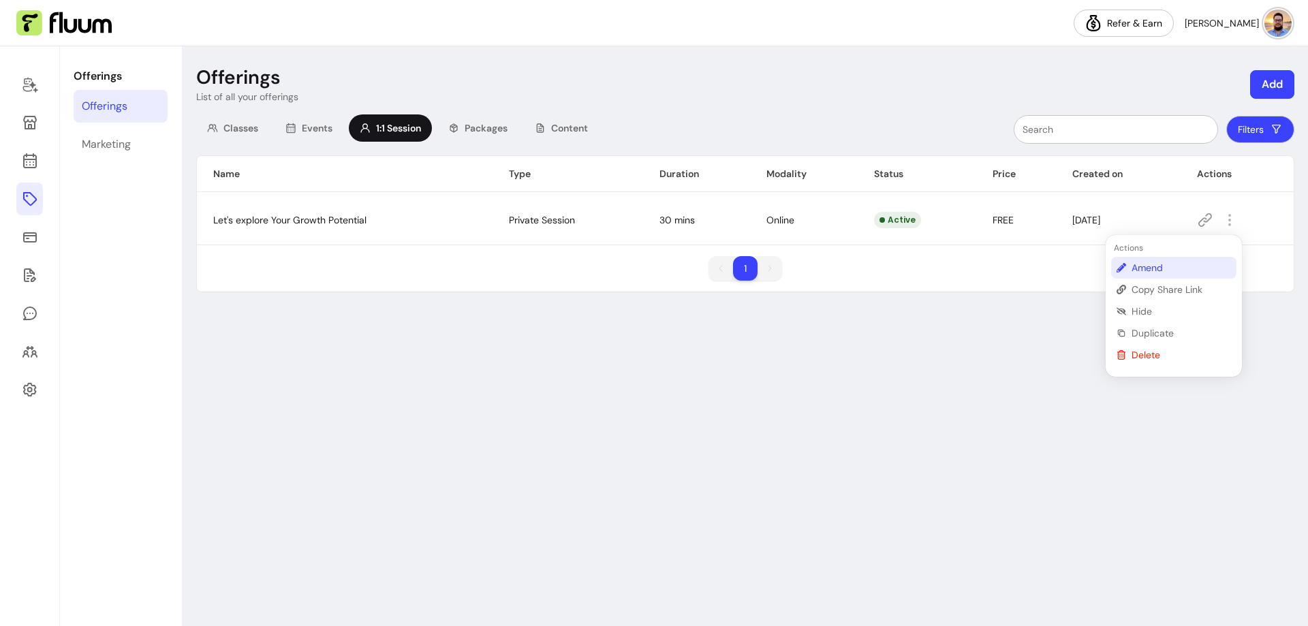
click at [1169, 262] on span "Amend" at bounding box center [1180, 268] width 99 height 14
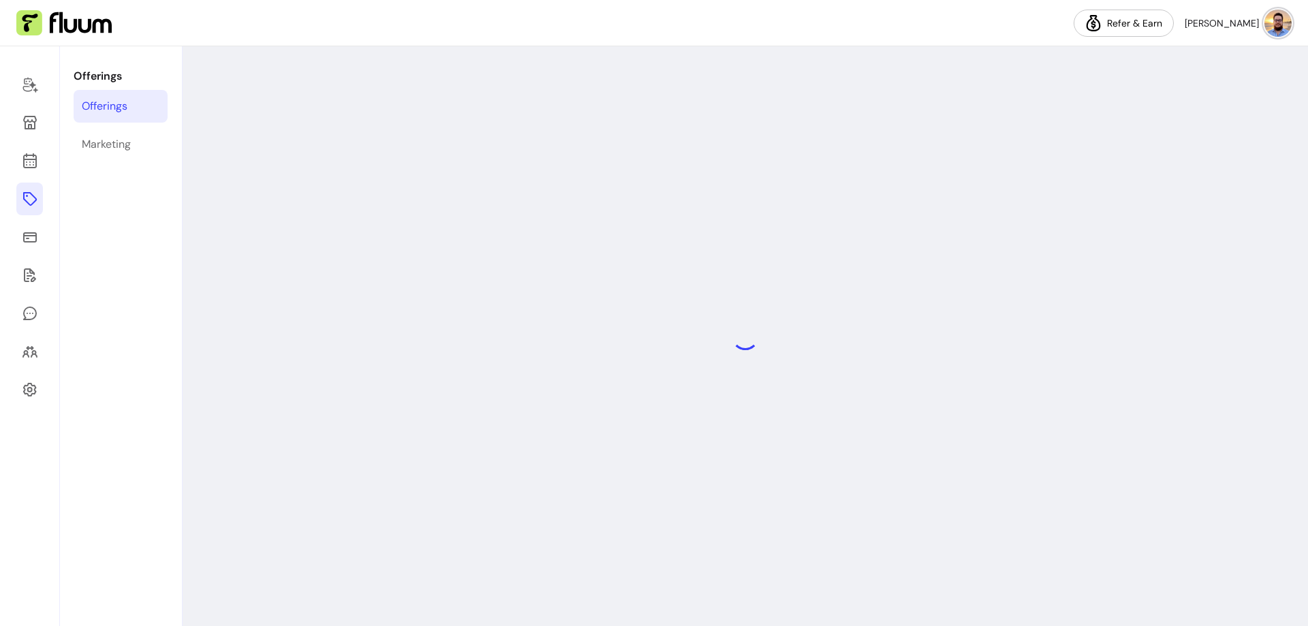
select select "**"
select select "***"
select select "****"
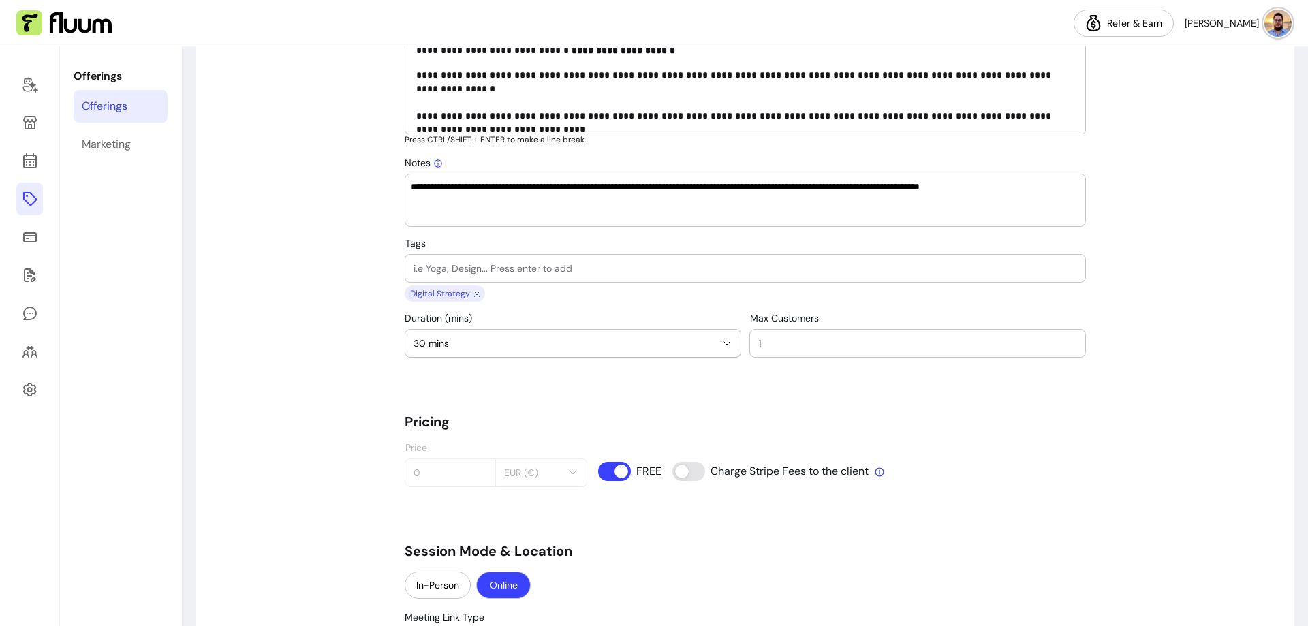
scroll to position [817, 0]
click at [433, 161] on icon at bounding box center [438, 163] width 10 height 10
click at [432, 179] on textarea "**********" at bounding box center [745, 199] width 669 height 41
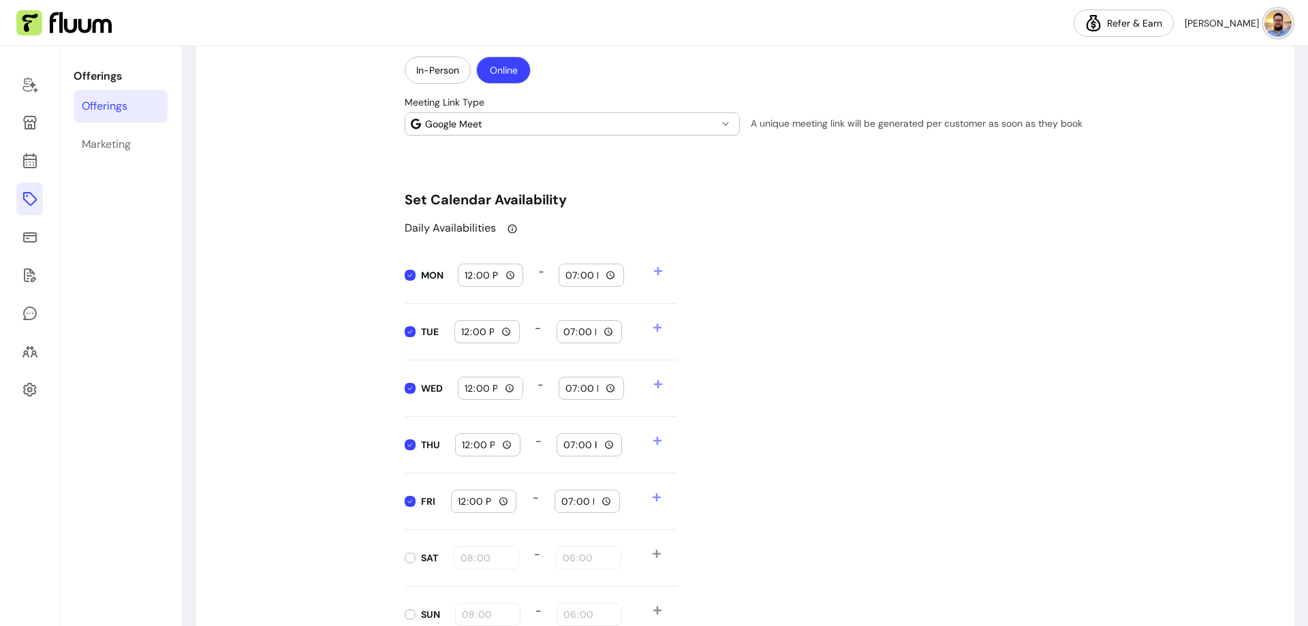
scroll to position [0, 0]
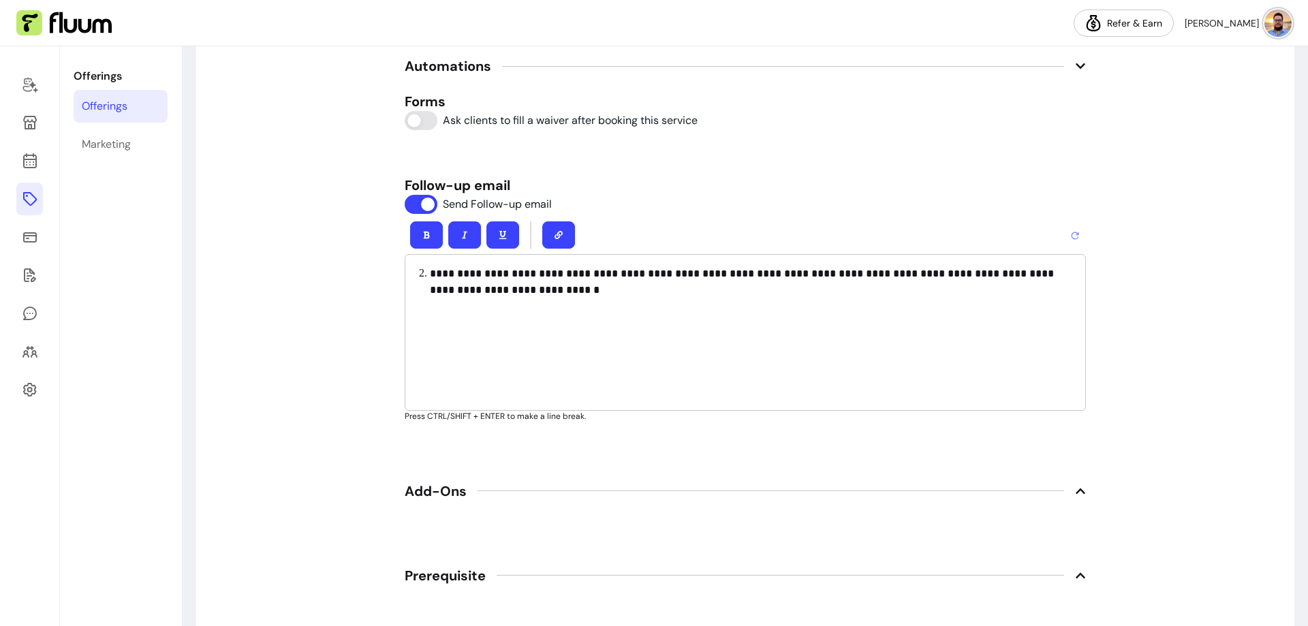
click at [555, 234] on icon "button" at bounding box center [558, 235] width 8 height 8
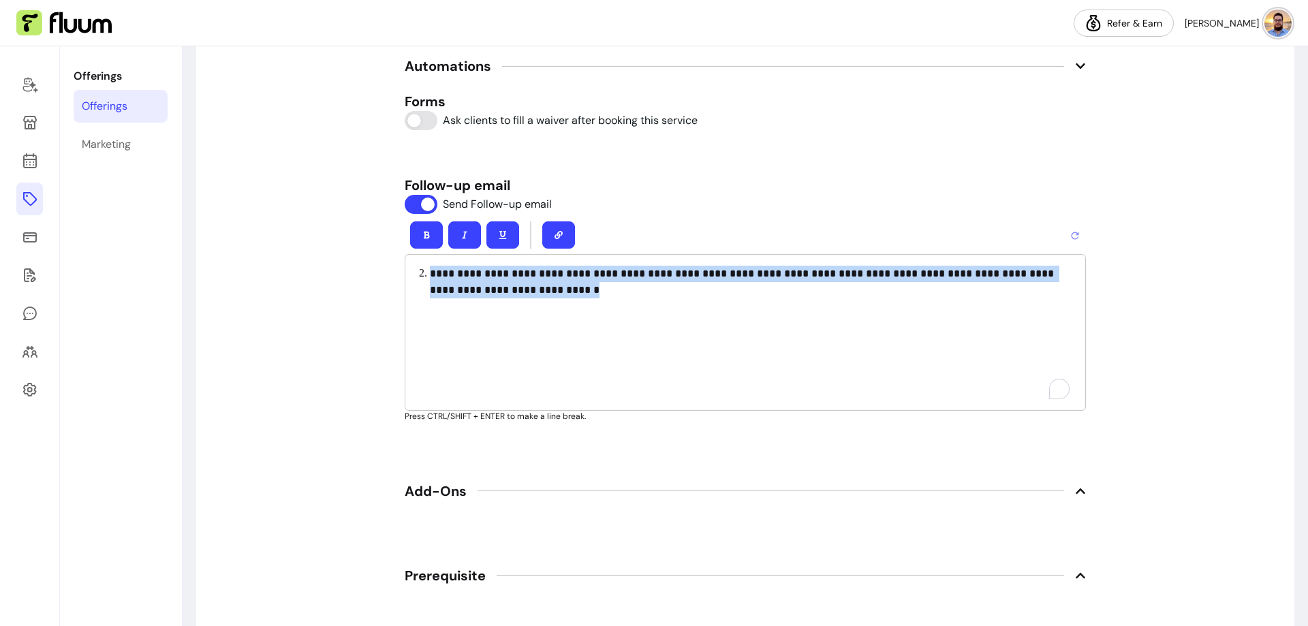
scroll to position [2043, 0]
drag, startPoint x: 488, startPoint y: 289, endPoint x: 386, endPoint y: 272, distance: 104.1
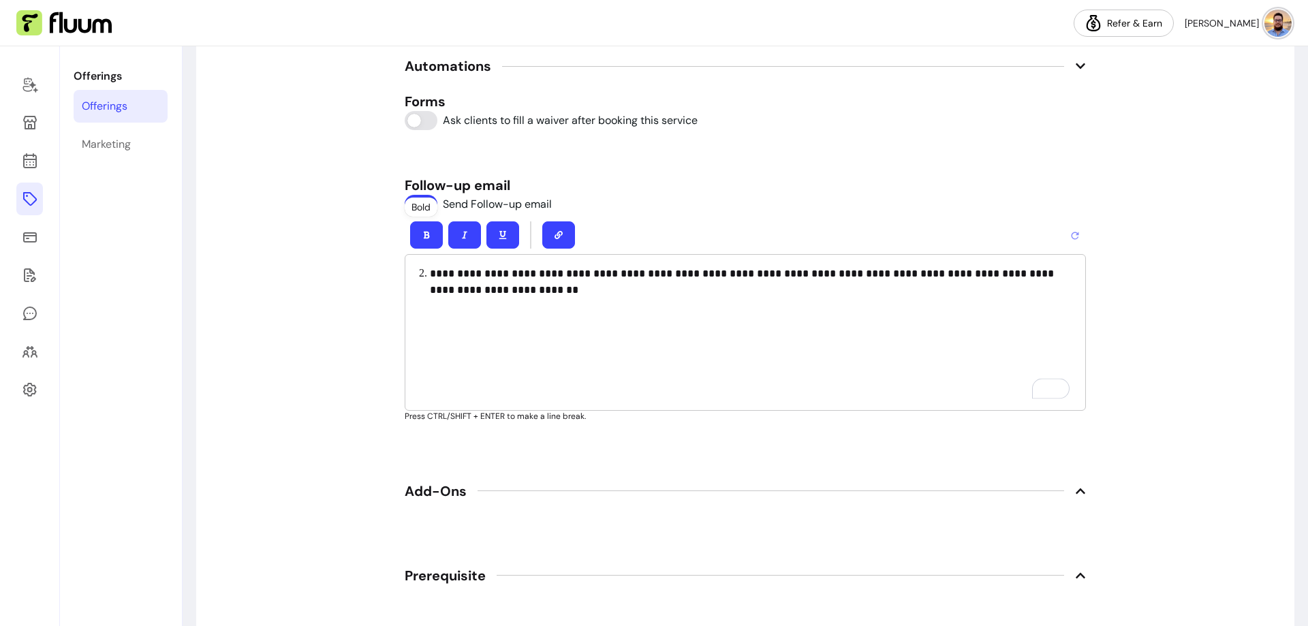
click at [517, 289] on p "**********" at bounding box center [752, 282] width 644 height 33
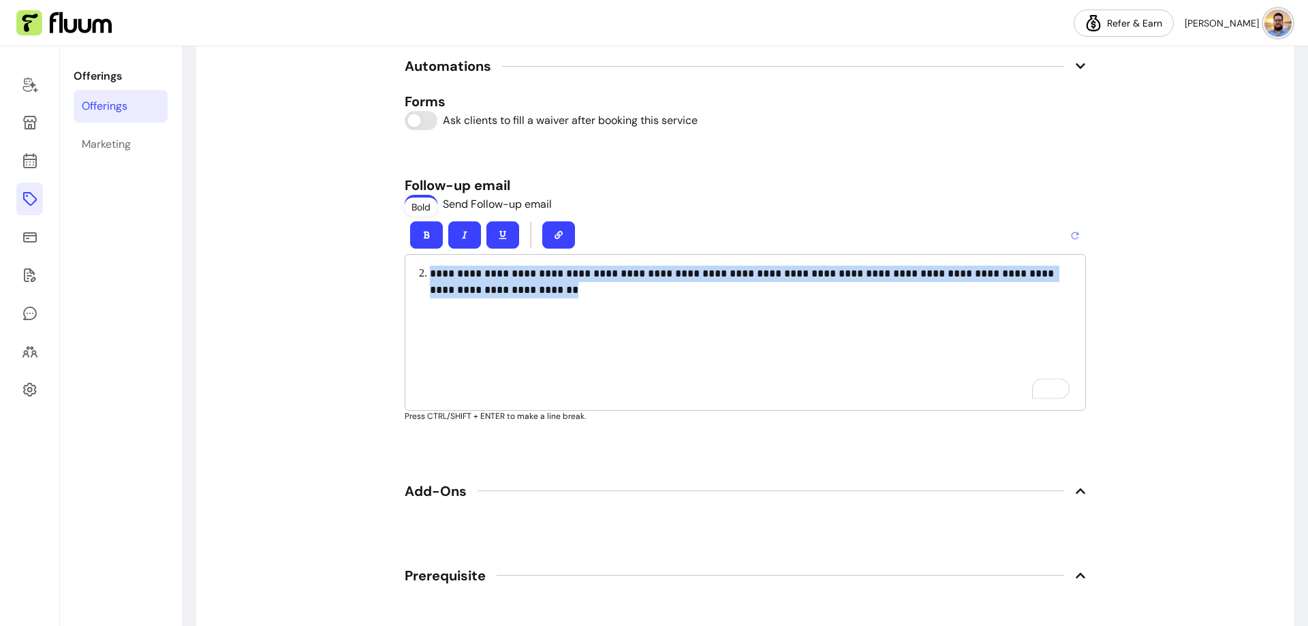
click at [517, 289] on p "**********" at bounding box center [752, 282] width 644 height 33
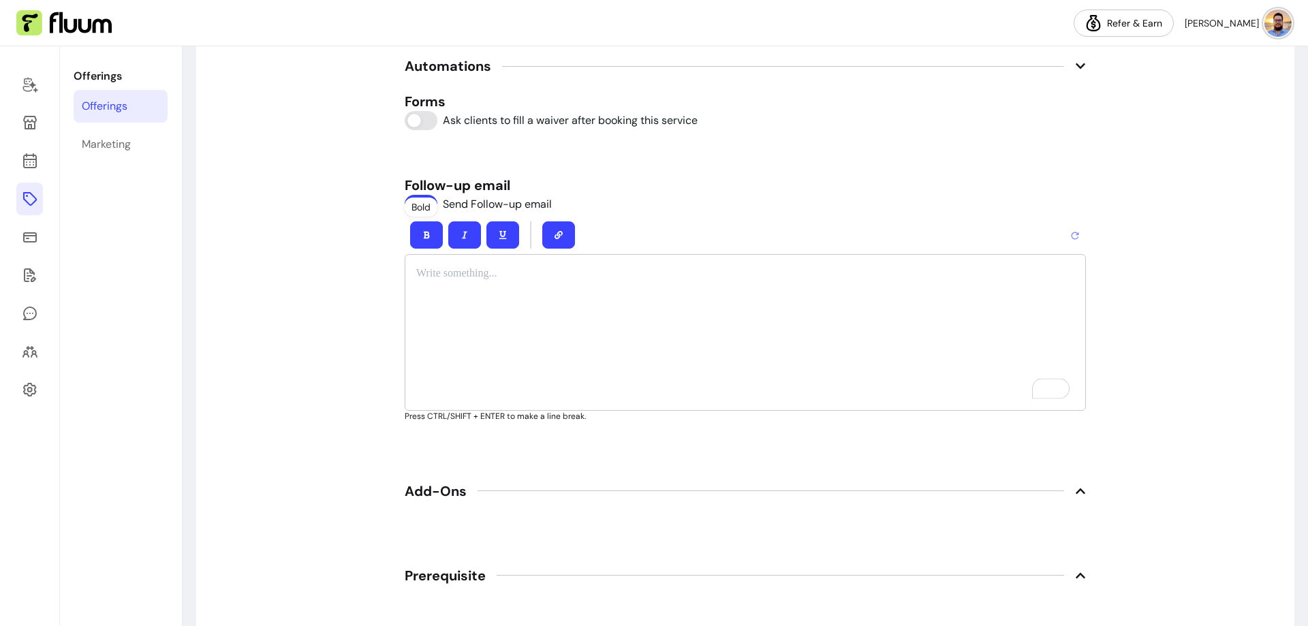
click at [421, 203] on div "Bold" at bounding box center [421, 207] width 33 height 19
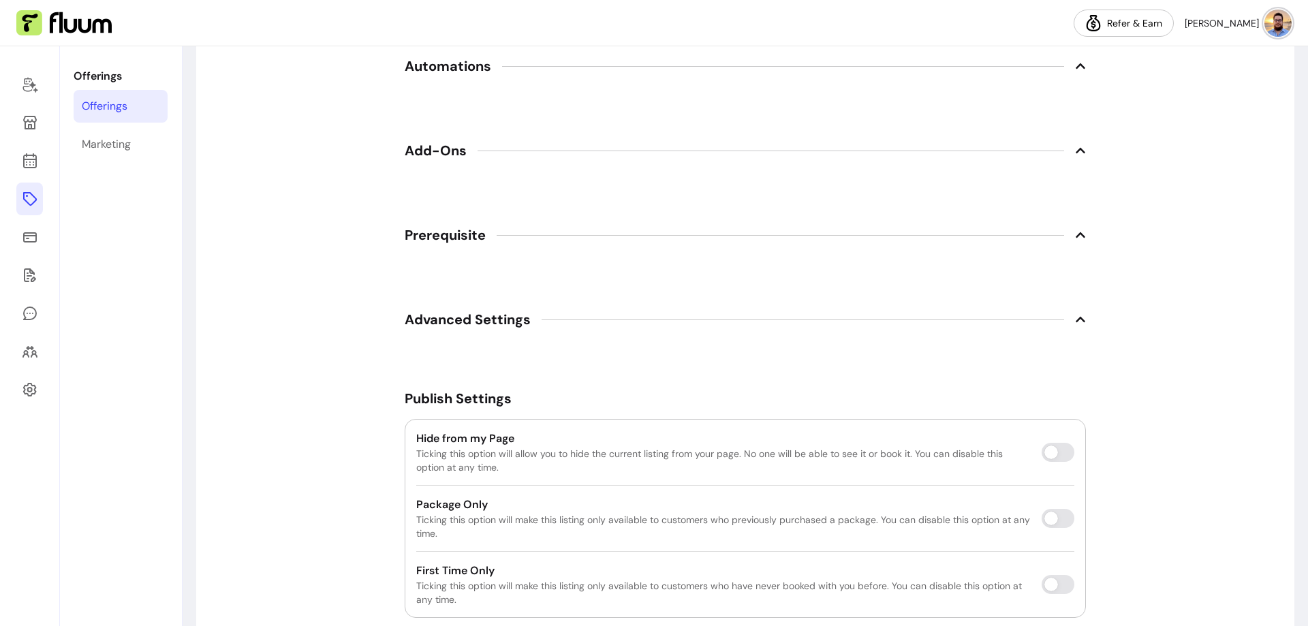
scroll to position [2074, 0]
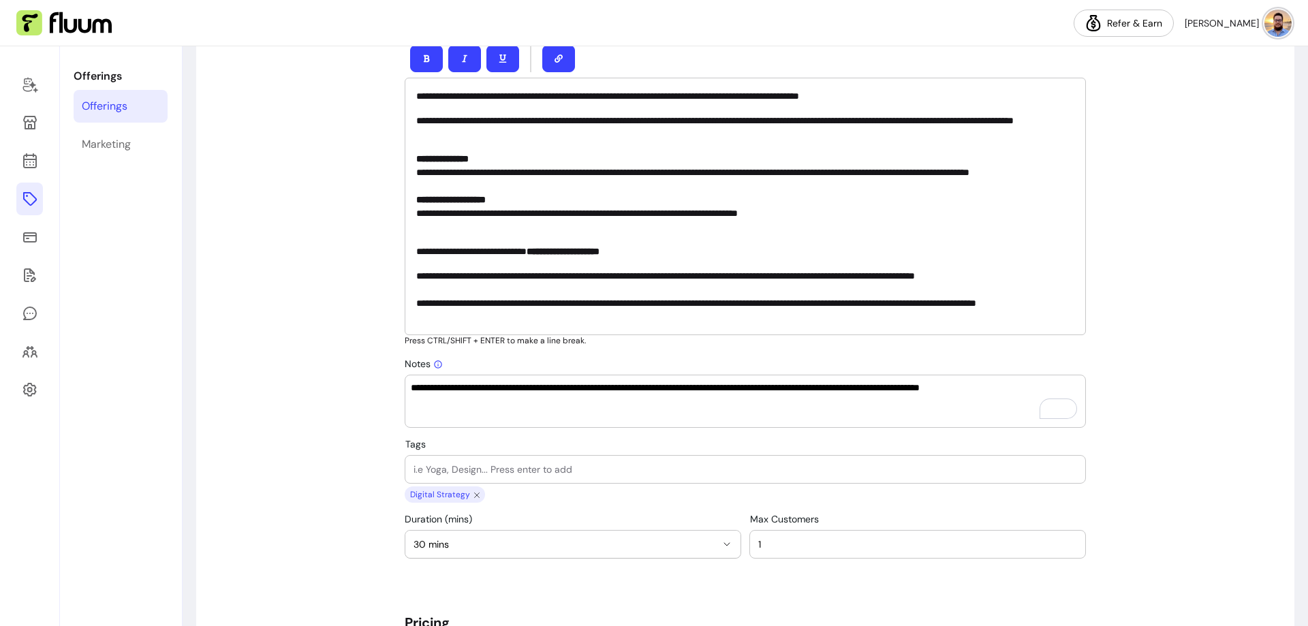
click at [521, 394] on textarea "**********" at bounding box center [745, 401] width 669 height 41
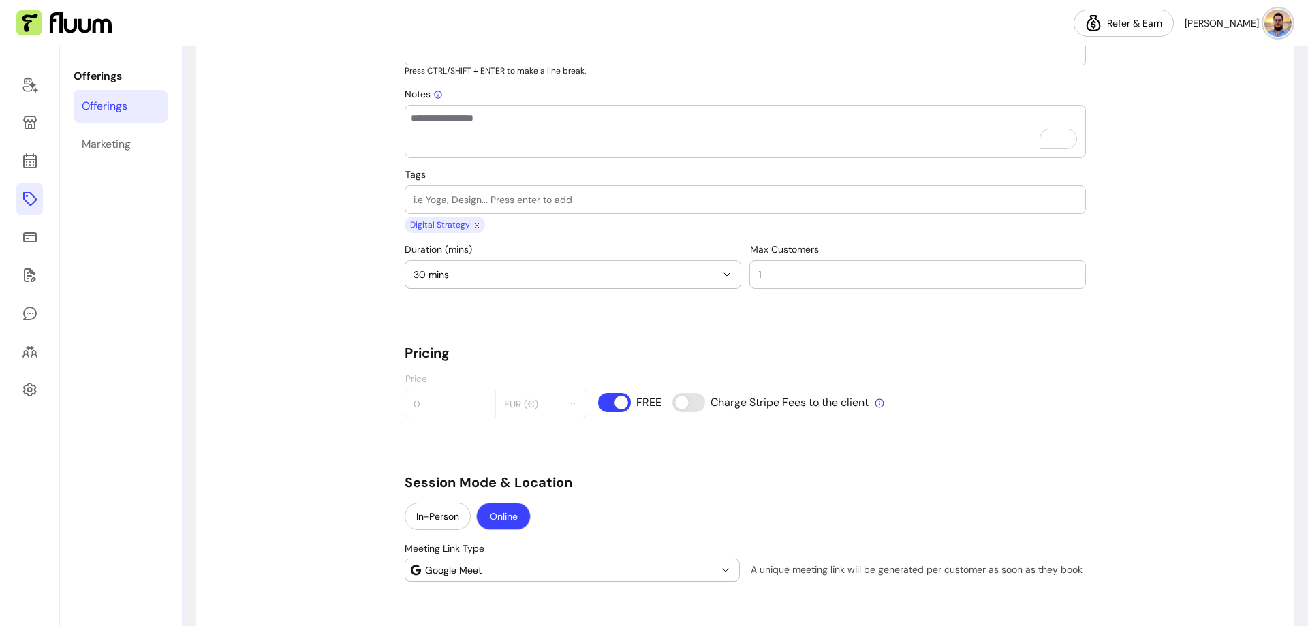
scroll to position [954, 0]
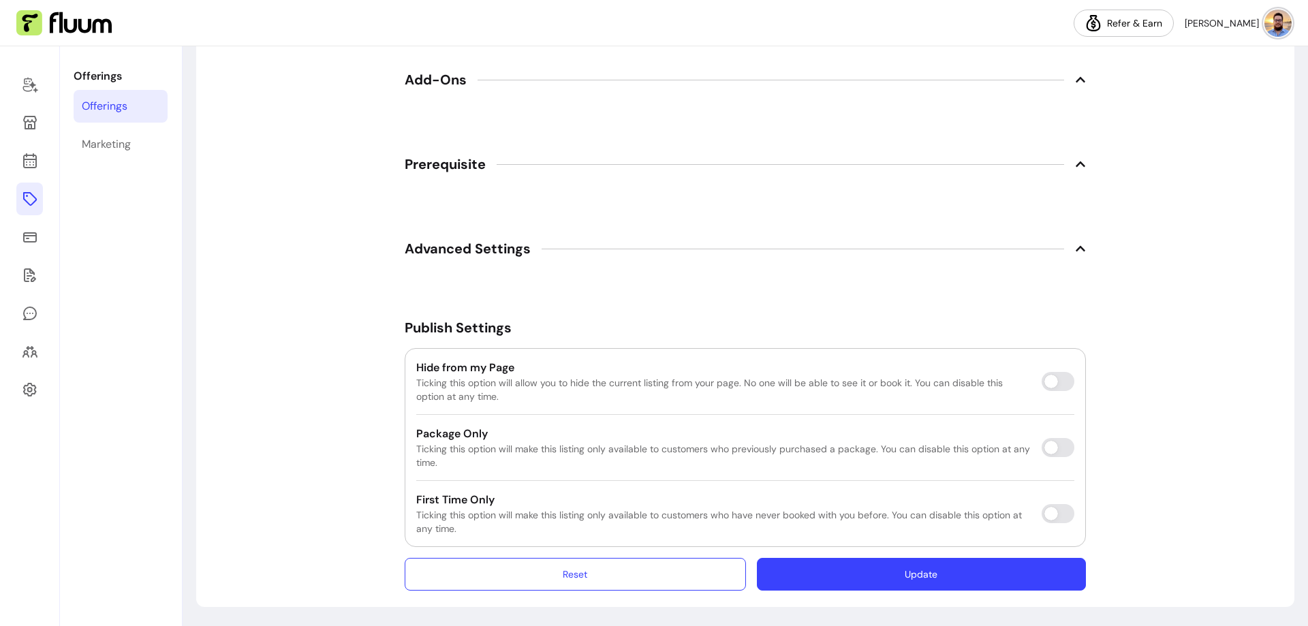
click at [1048, 569] on button "Update" at bounding box center [921, 574] width 329 height 33
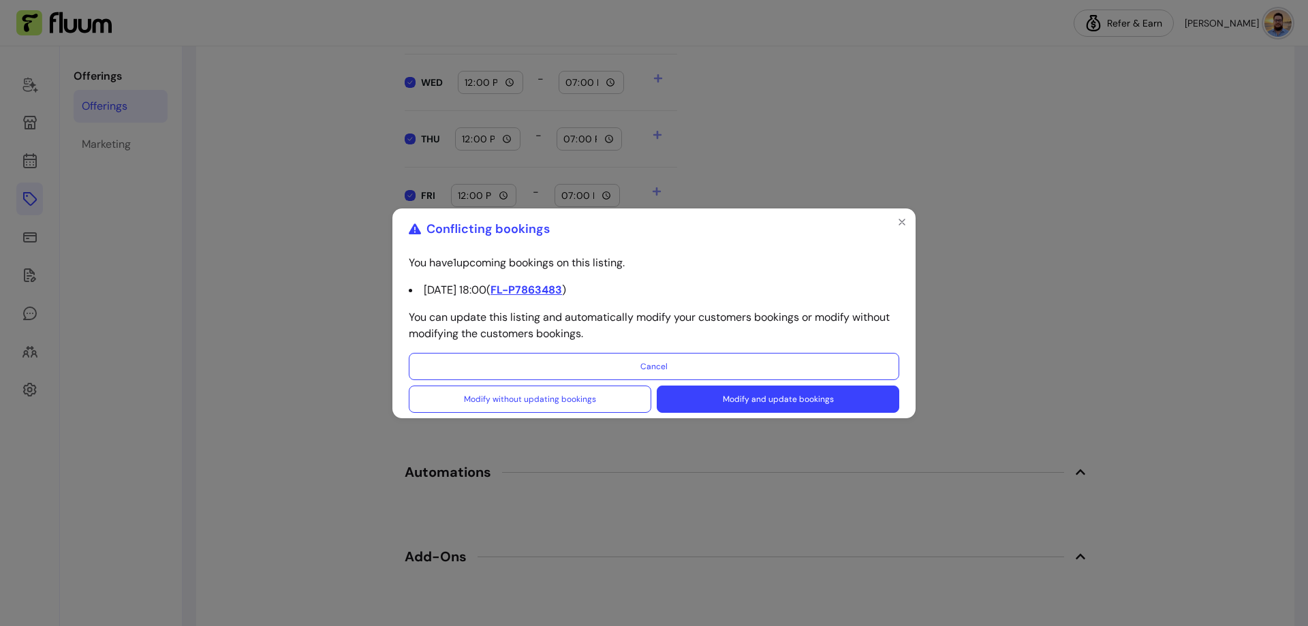
click at [771, 398] on button "Modify and update bookings" at bounding box center [778, 399] width 242 height 27
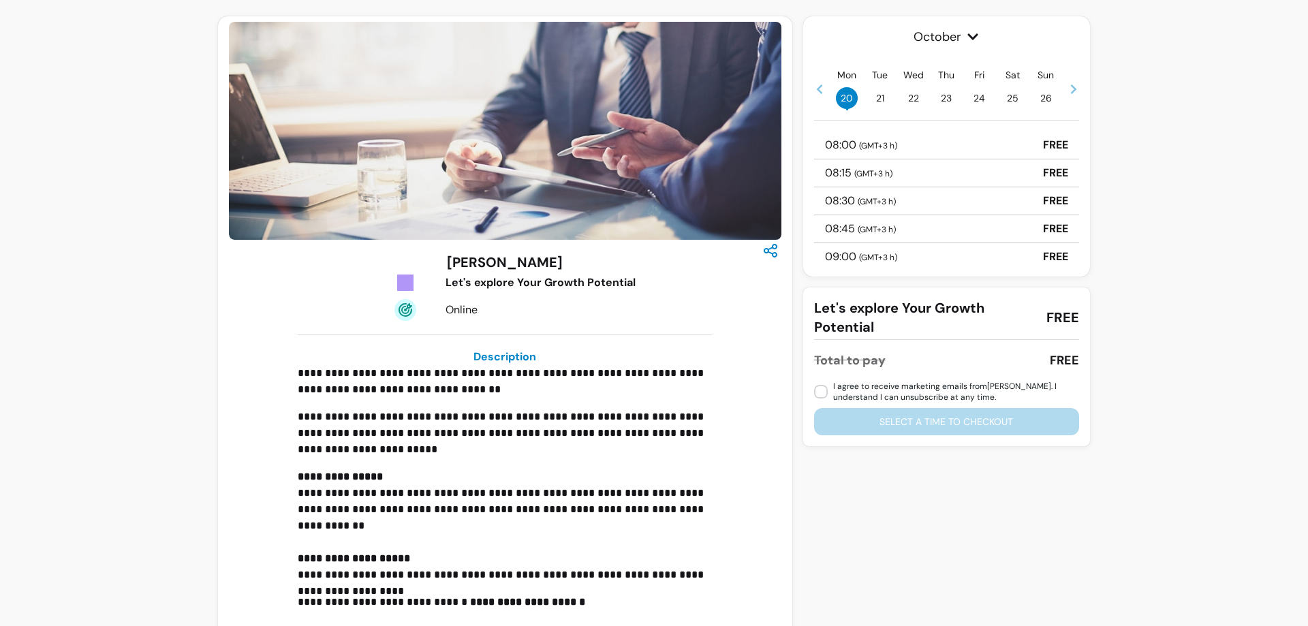
click at [817, 92] on icon at bounding box center [819, 89] width 11 height 11
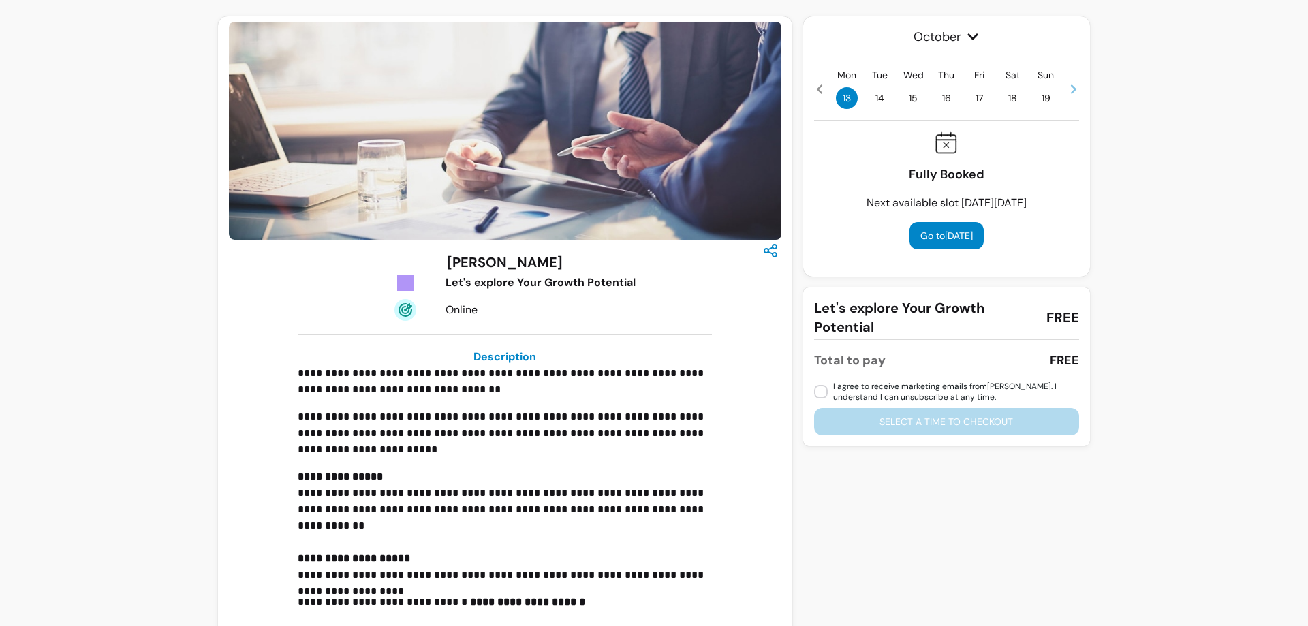
click at [942, 101] on span "16" at bounding box center [946, 98] width 22 height 22
click at [903, 97] on span "15" at bounding box center [913, 98] width 22 height 22
click at [930, 233] on button "Go to [DATE]" at bounding box center [946, 235] width 74 height 27
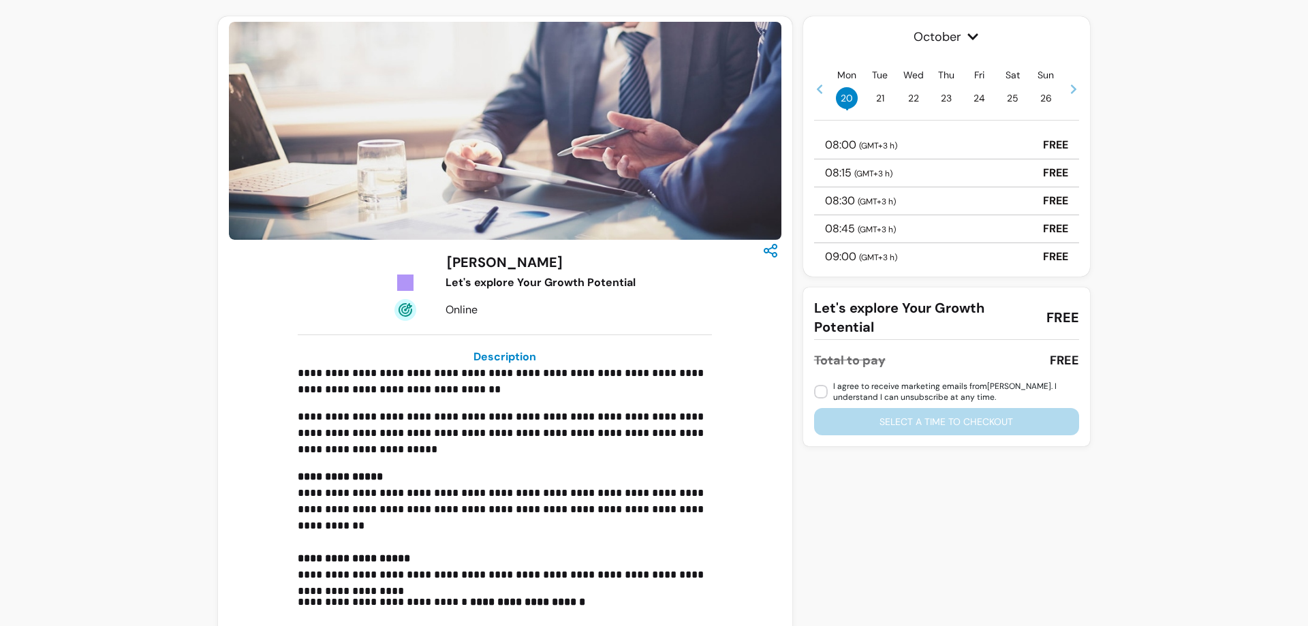
click at [945, 147] on div "08:00 ( GMT+3 h ) FREE" at bounding box center [946, 145] width 265 height 28
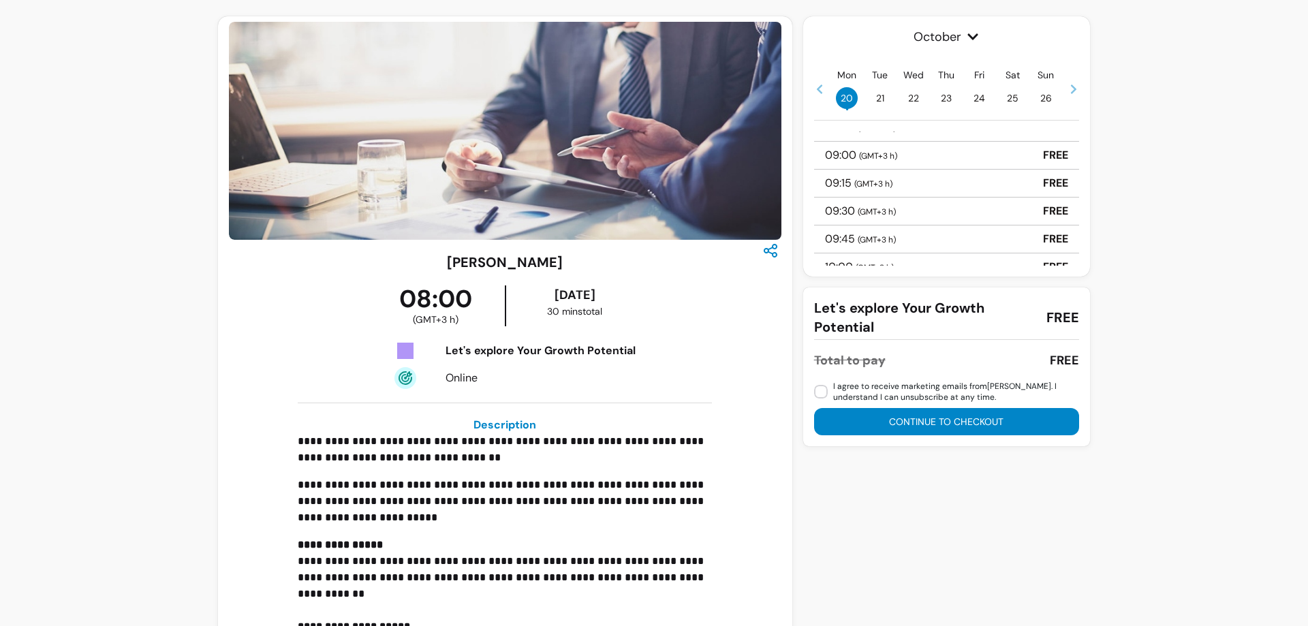
scroll to position [136, 0]
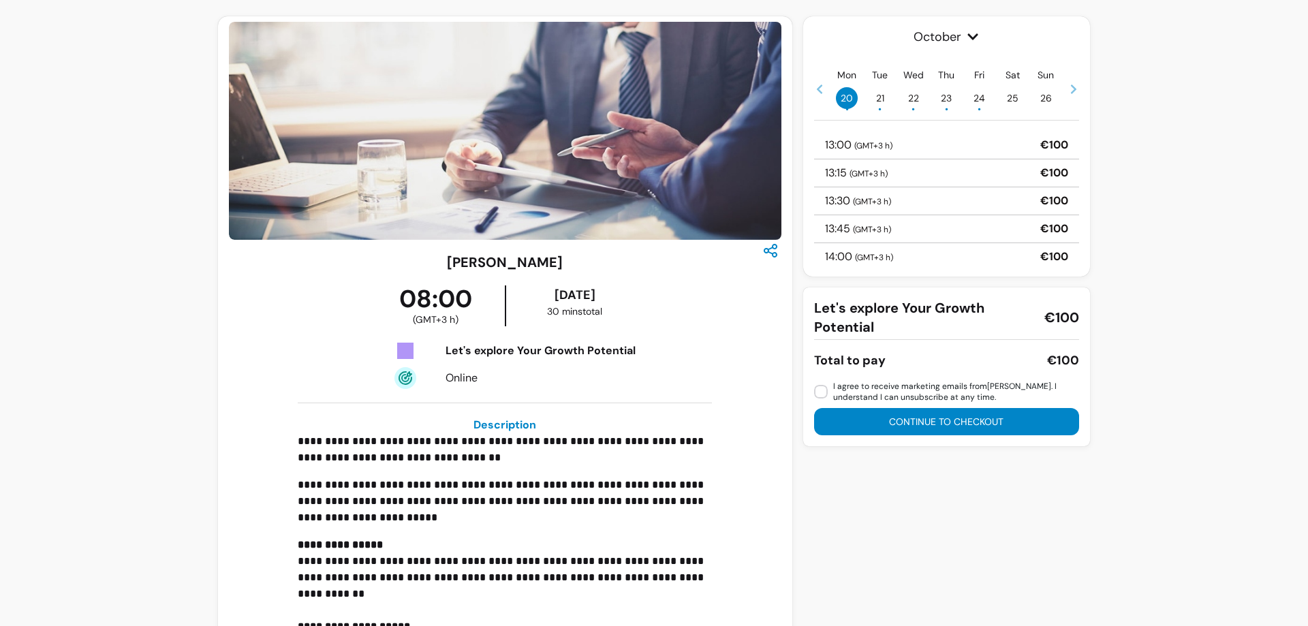
click at [817, 89] on icon at bounding box center [819, 89] width 5 height 10
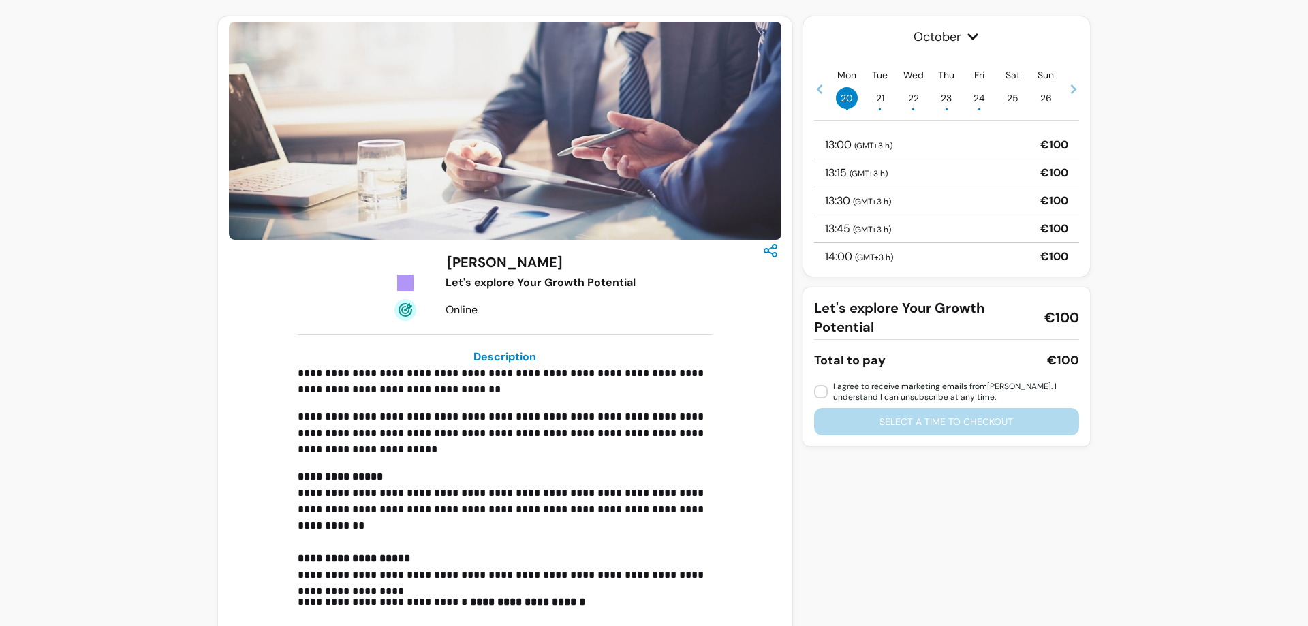
click at [817, 89] on icon at bounding box center [819, 89] width 5 height 10
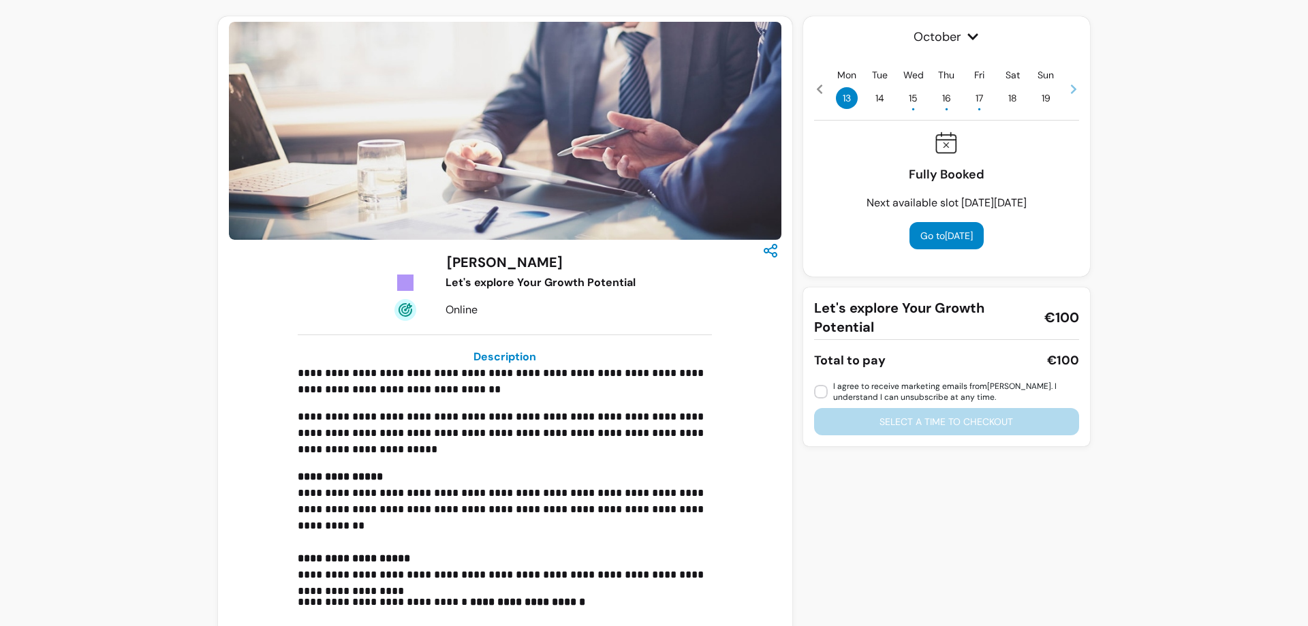
click at [905, 98] on span "15 •" at bounding box center [913, 98] width 22 height 22
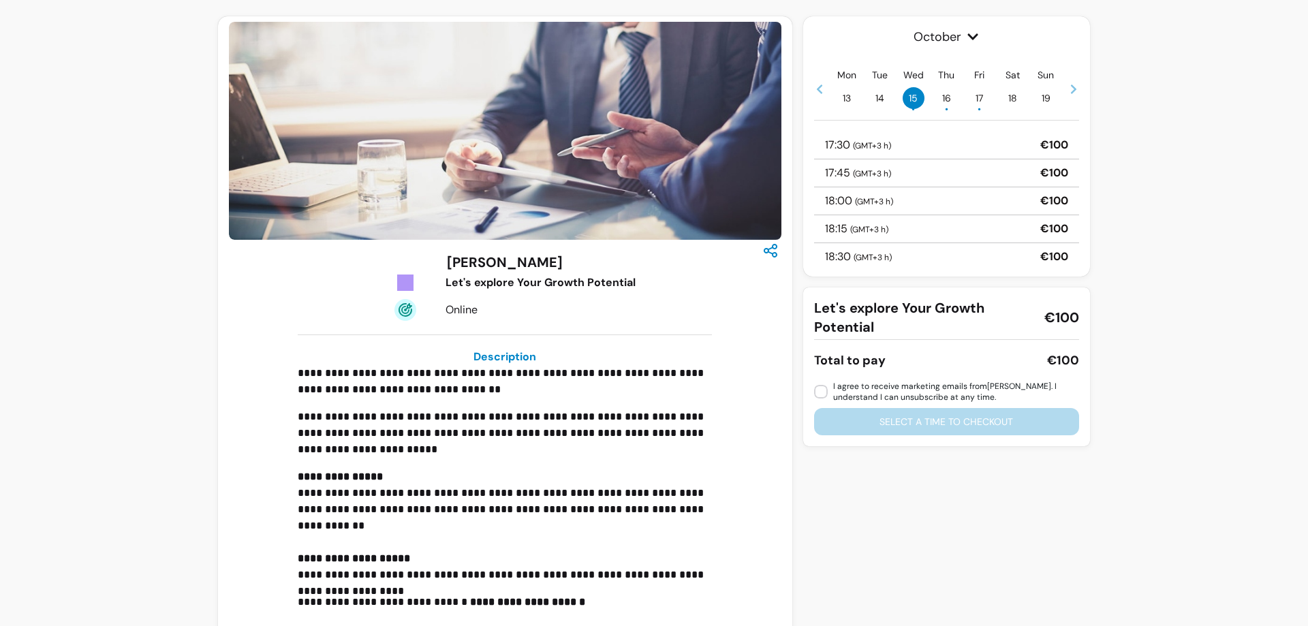
click at [967, 150] on div "17:30 ( GMT+3 h ) €100" at bounding box center [946, 145] width 265 height 28
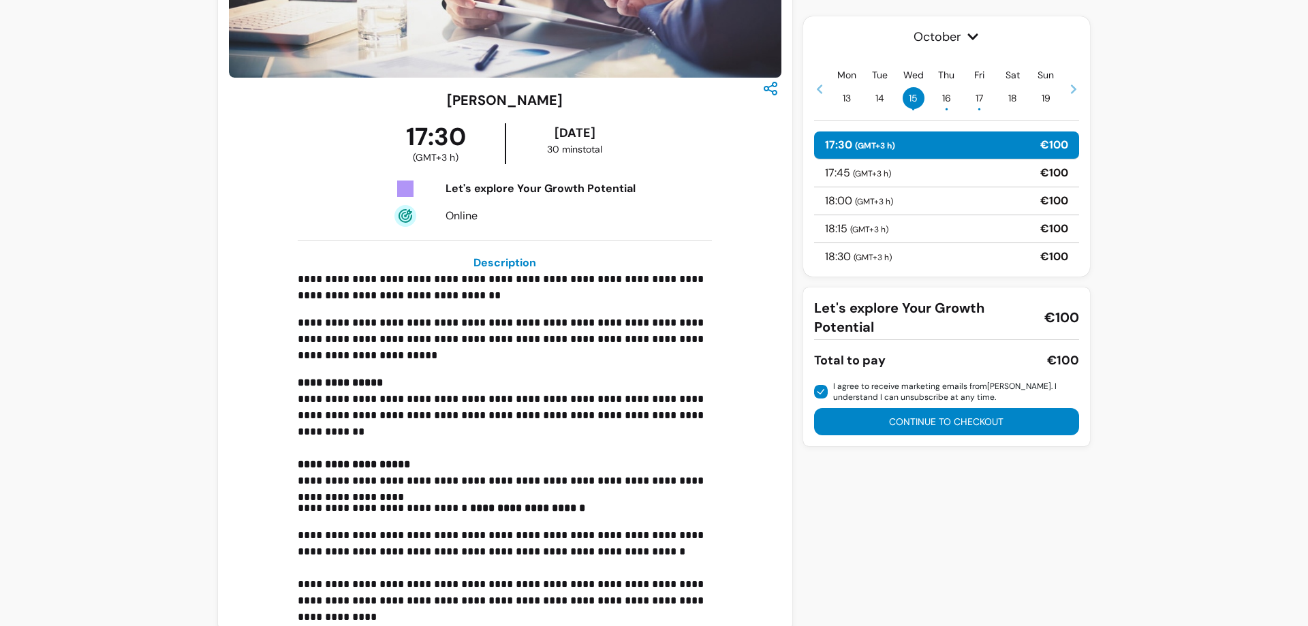
scroll to position [180, 0]
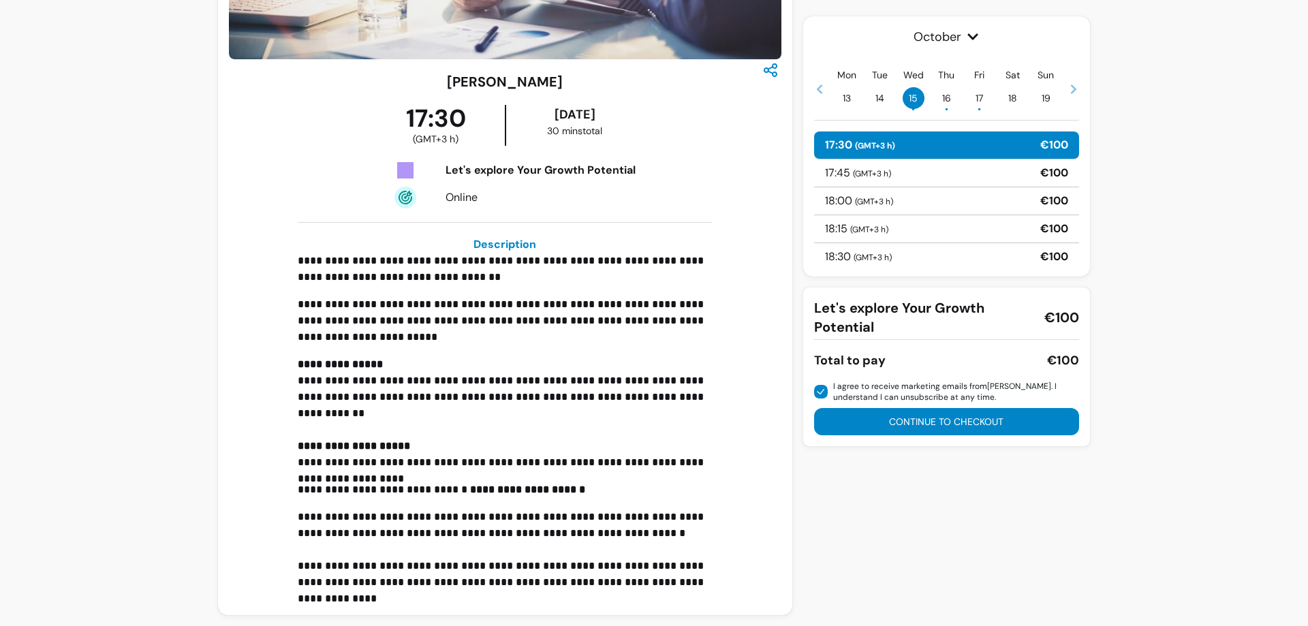
click at [1021, 414] on button "Continue to checkout" at bounding box center [946, 421] width 265 height 27
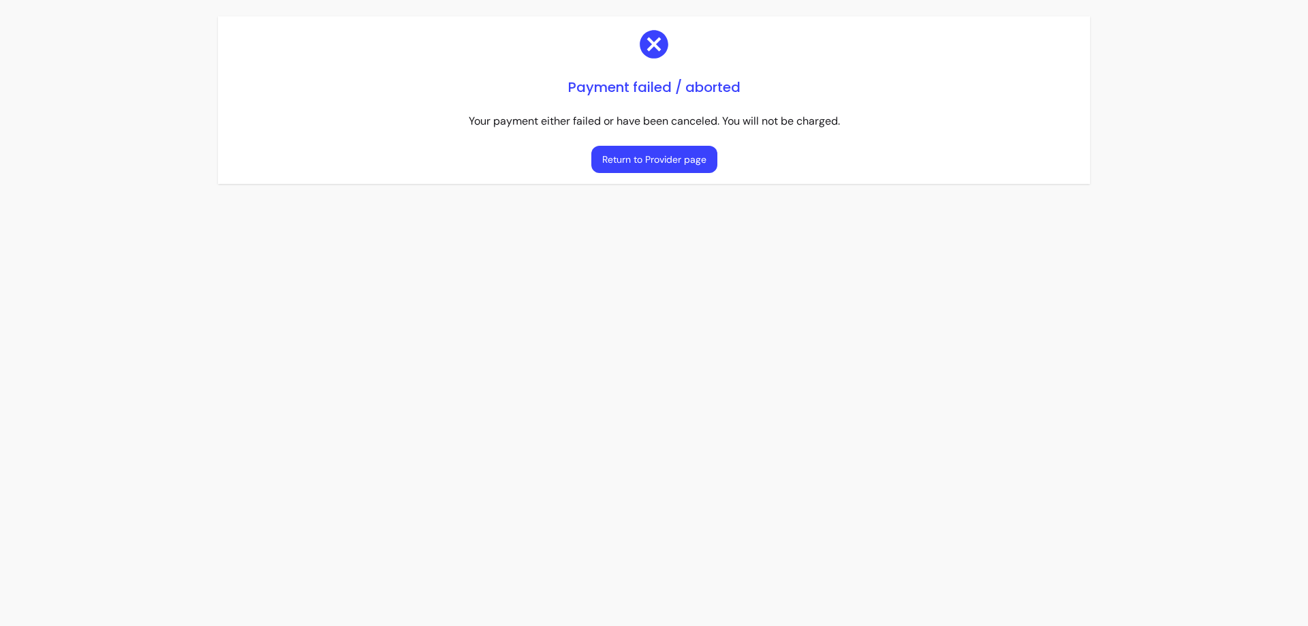
click at [663, 159] on button "Return to Provider page" at bounding box center [654, 159] width 126 height 27
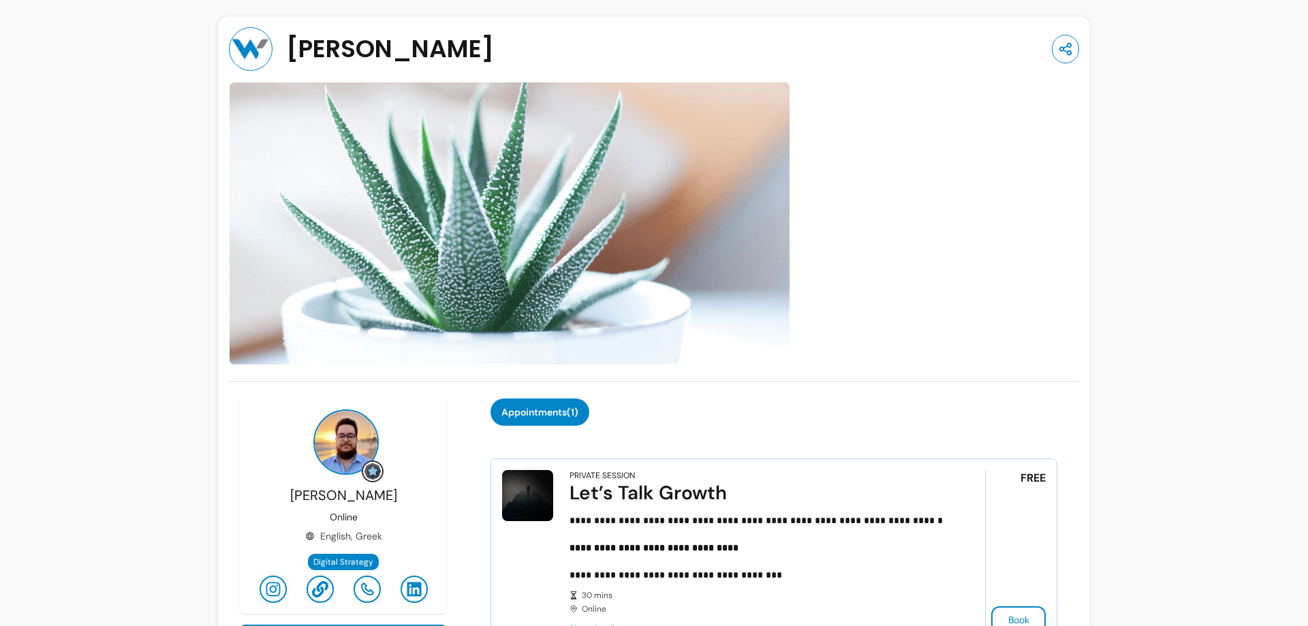
drag, startPoint x: 153, startPoint y: 0, endPoint x: 118, endPoint y: 232, distance: 234.9
click at [118, 232] on div "**********" at bounding box center [654, 499] width 1308 height 999
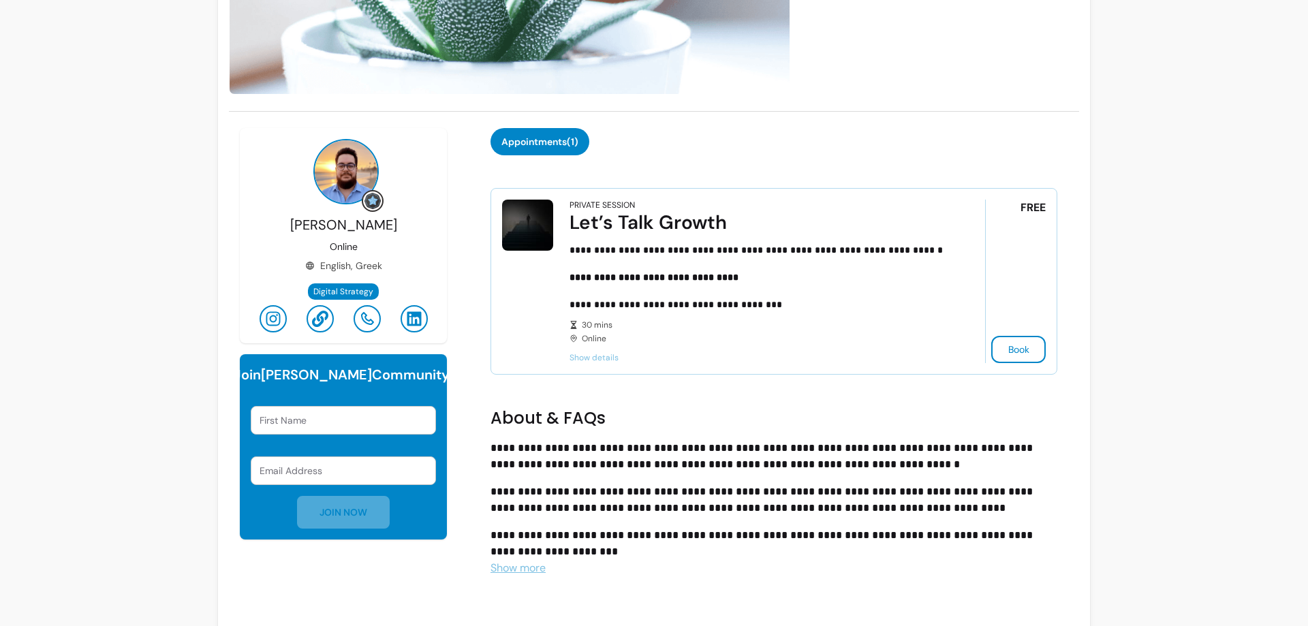
scroll to position [272, 0]
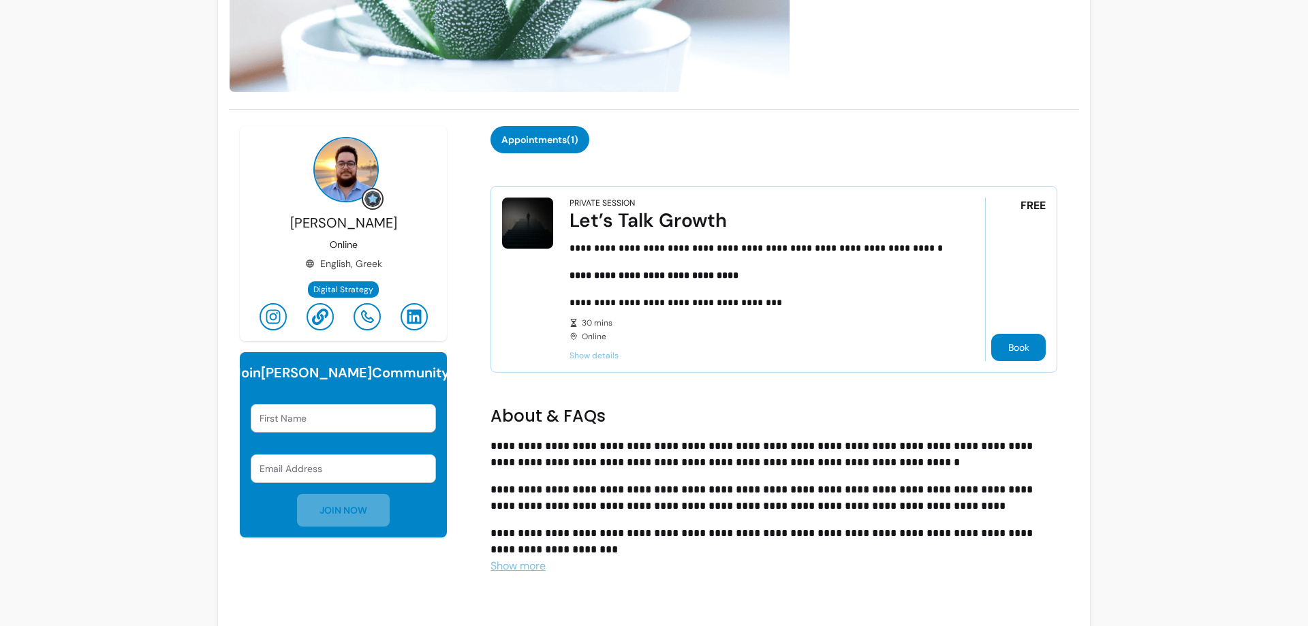
click at [1022, 341] on button "Book" at bounding box center [1018, 347] width 54 height 27
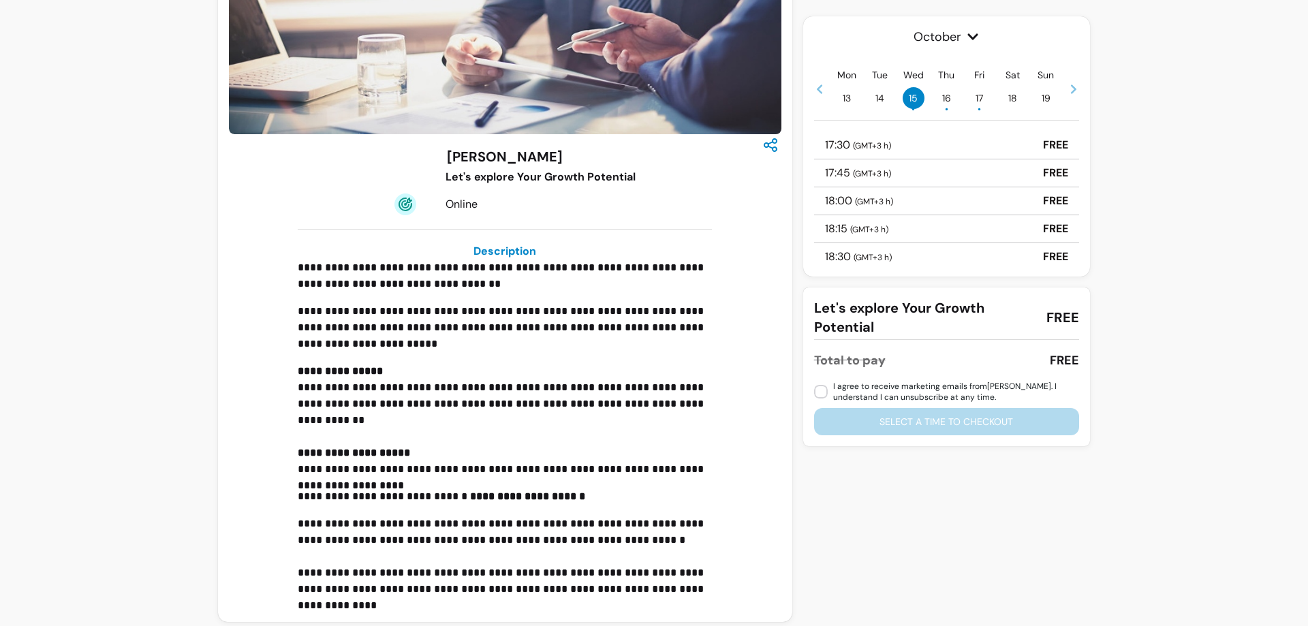
scroll to position [112, 0]
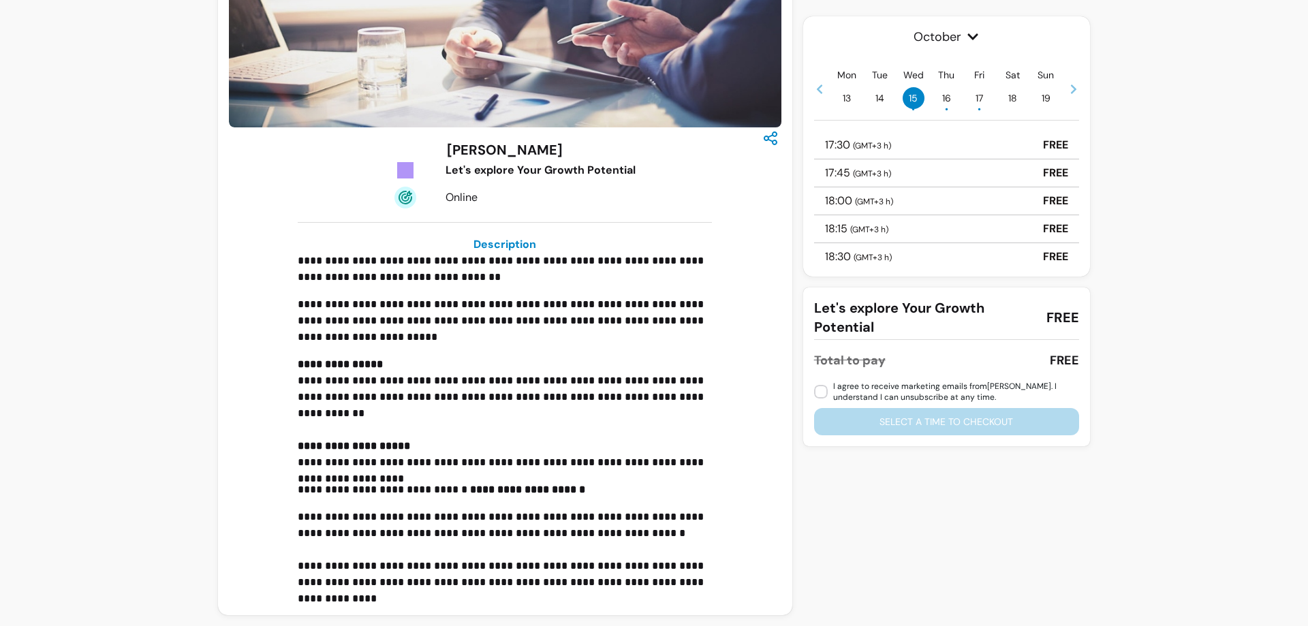
click at [892, 146] on div "17:30 ( GMT+3 h ) FREE" at bounding box center [946, 145] width 265 height 28
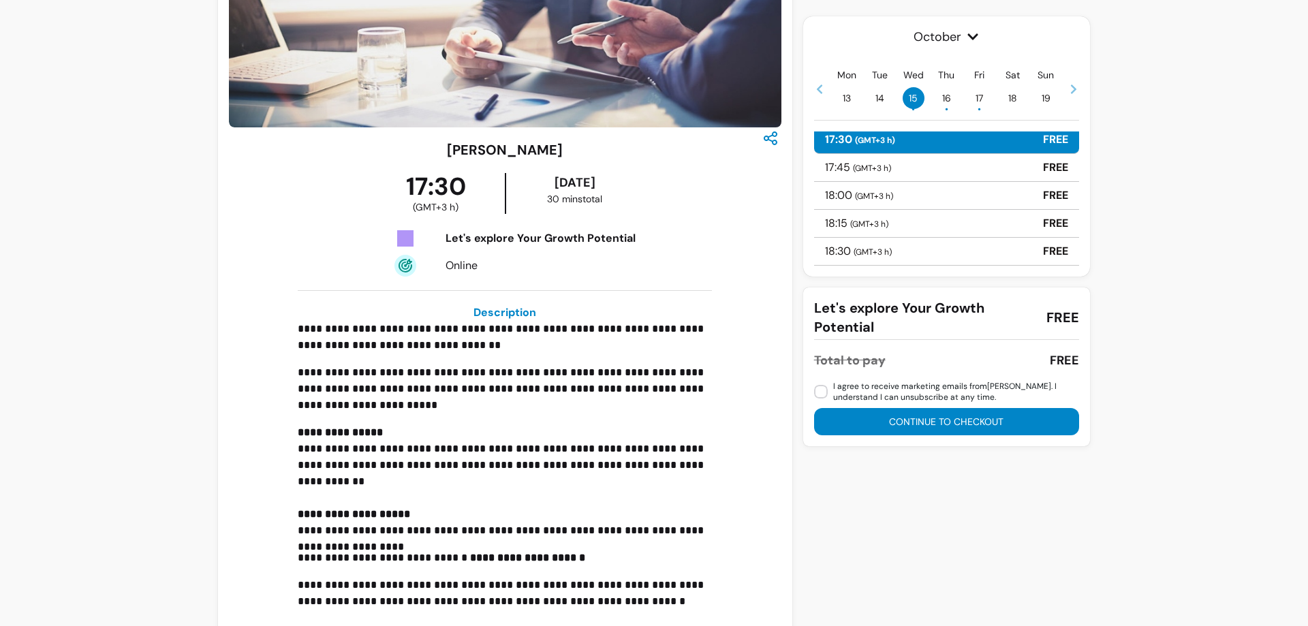
scroll to position [0, 0]
click at [914, 194] on div "18:00 ( GMT+3 h ) FREE" at bounding box center [946, 201] width 265 height 28
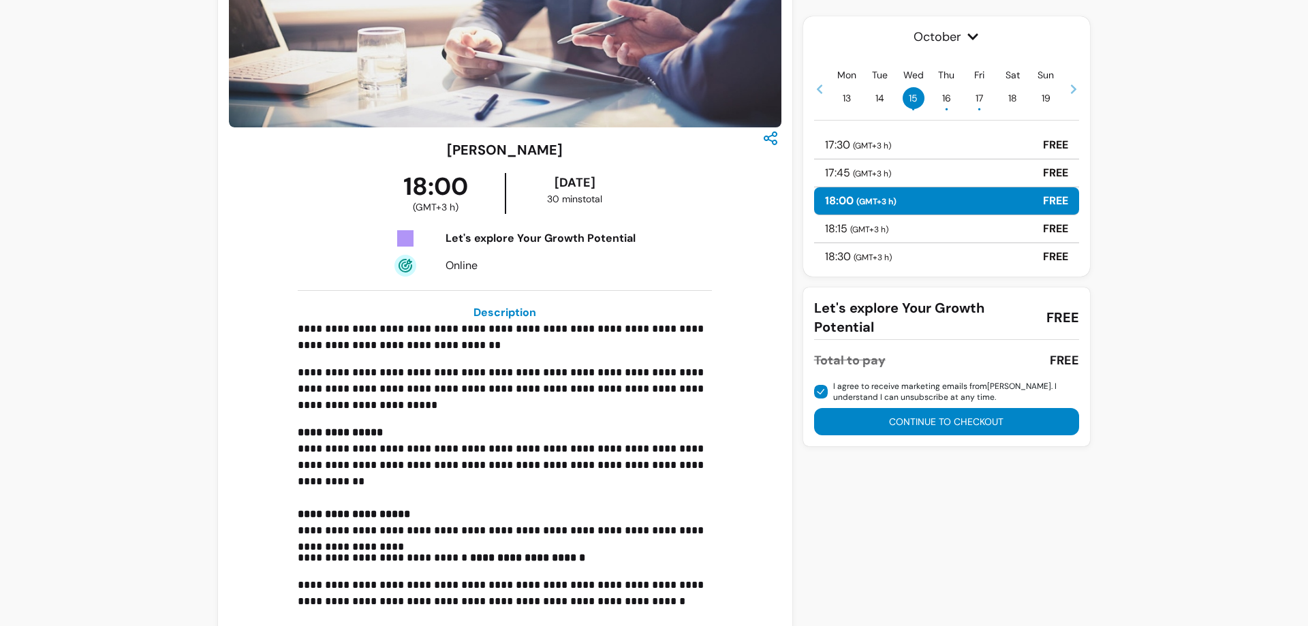
click at [1012, 417] on button "Continue to checkout" at bounding box center [946, 421] width 265 height 27
